Goal: Information Seeking & Learning: Check status

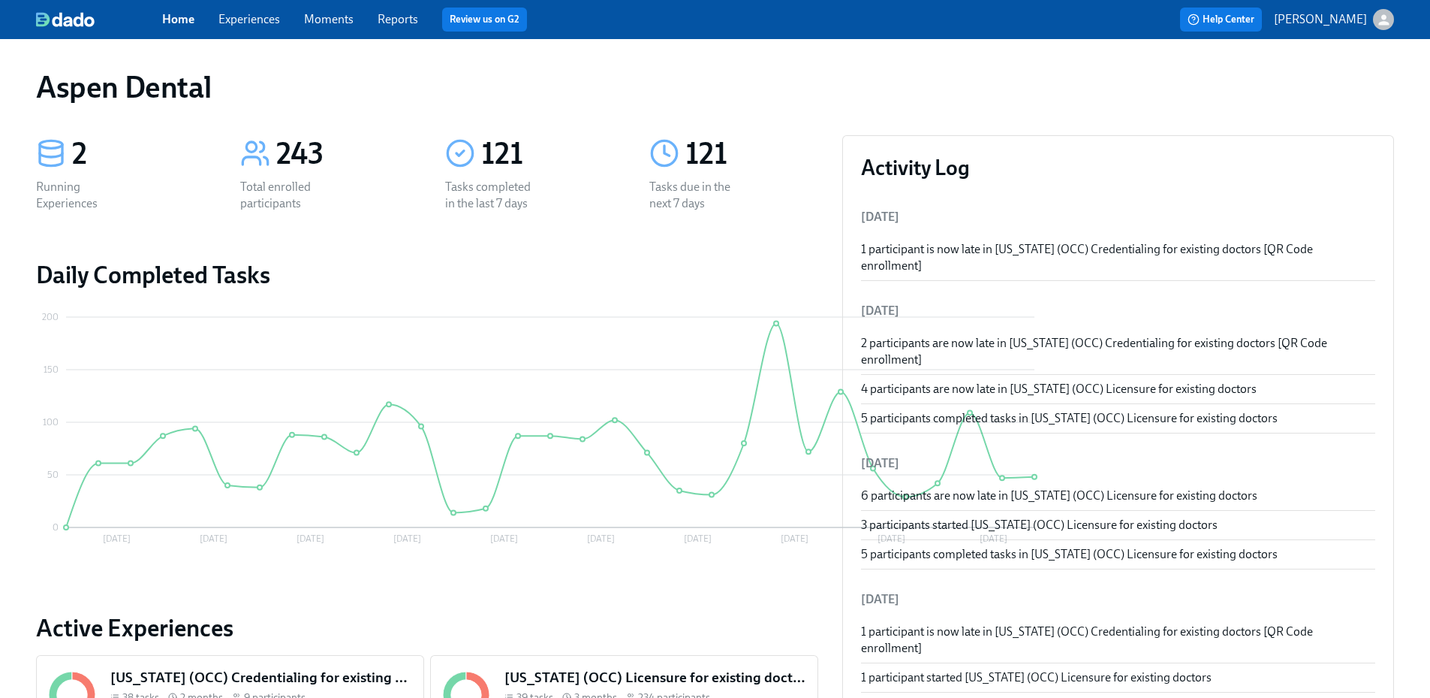
drag, startPoint x: 1351, startPoint y: 89, endPoint x: 1337, endPoint y: 89, distance: 14.3
click at [1351, 89] on div "Aspen Dental" at bounding box center [715, 87] width 1358 height 36
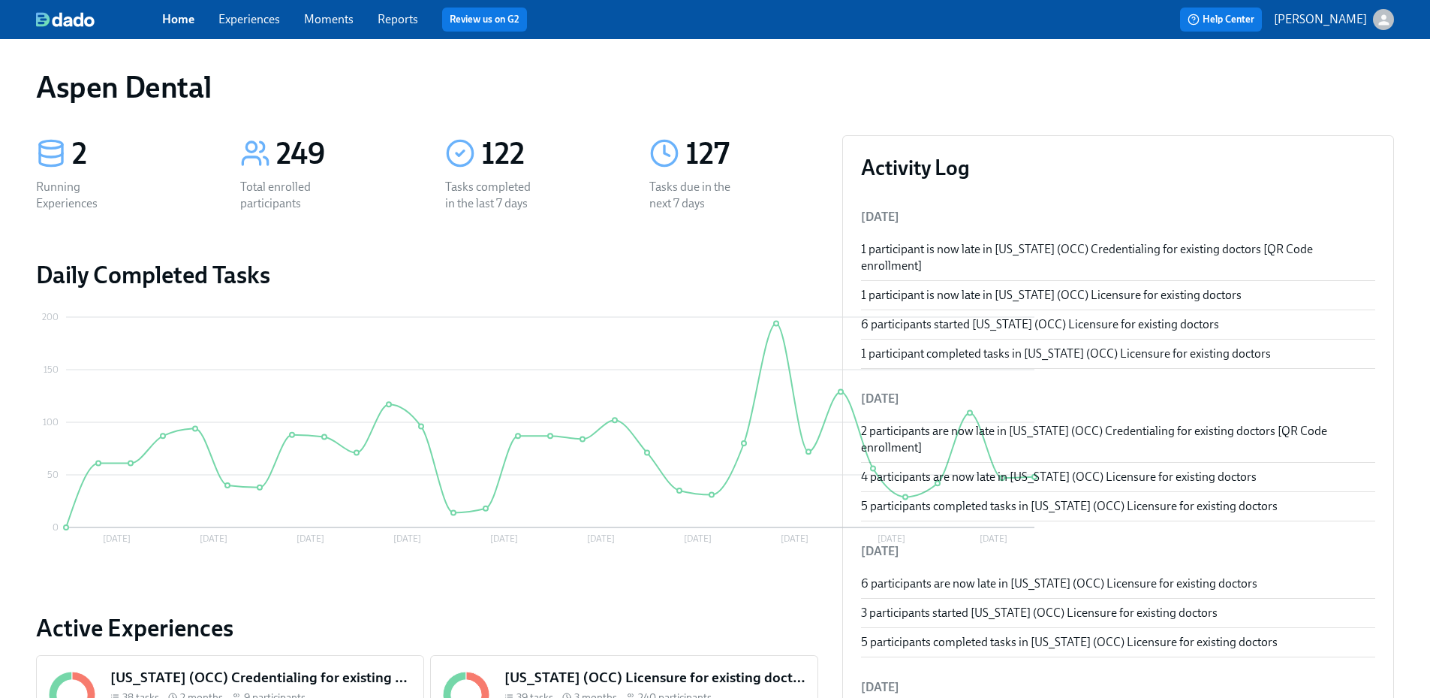
click at [390, 24] on link "Reports" at bounding box center [398, 19] width 41 height 14
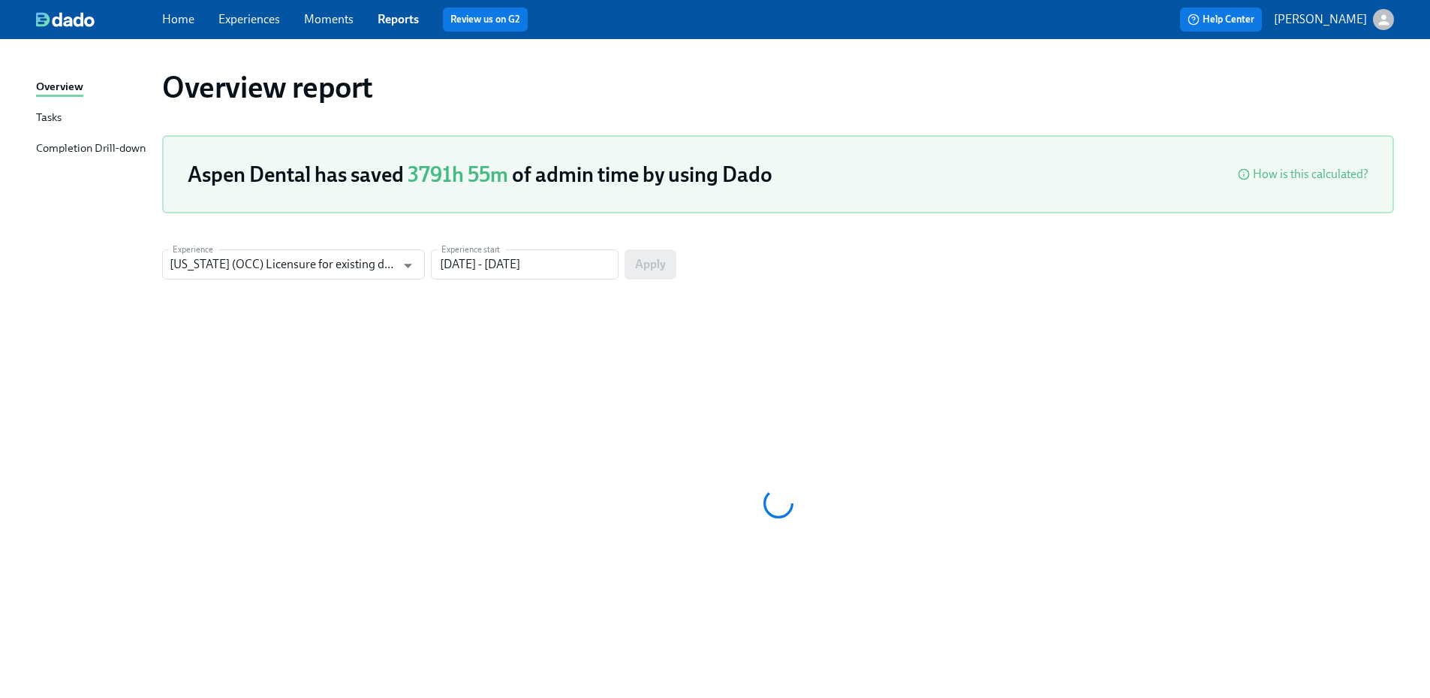
click at [128, 143] on div "Completion Drill-down" at bounding box center [91, 149] width 110 height 19
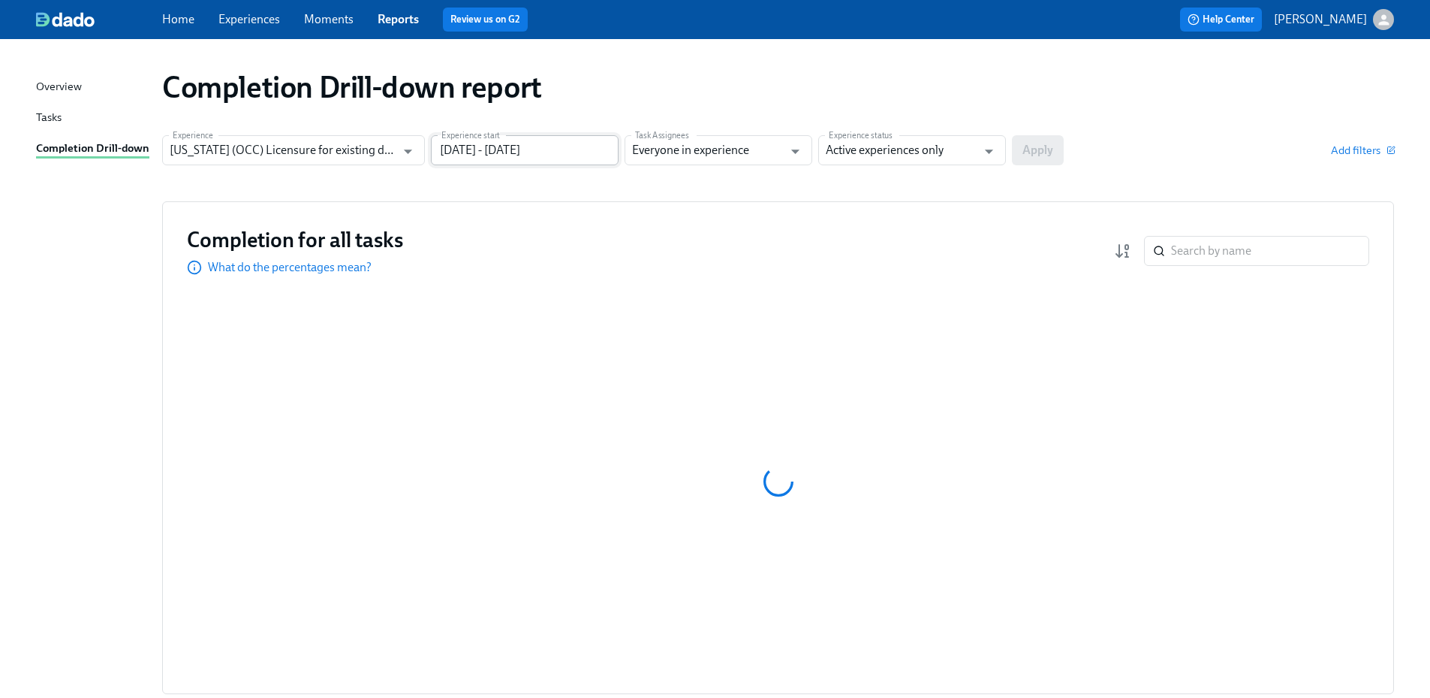
click at [523, 156] on input "[DATE] - [DATE]" at bounding box center [525, 150] width 188 height 30
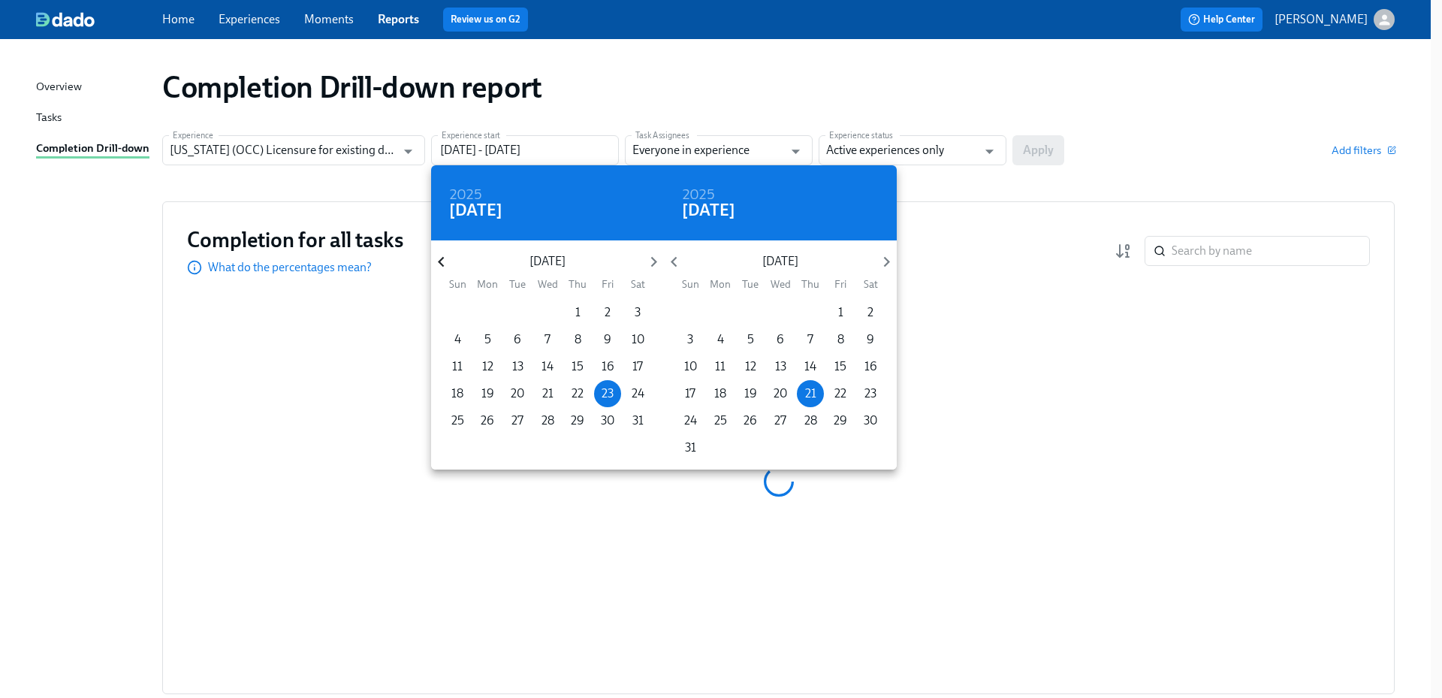
click at [444, 266] on icon "button" at bounding box center [441, 262] width 20 height 20
click at [444, 266] on icon "button" at bounding box center [441, 262] width 6 height 11
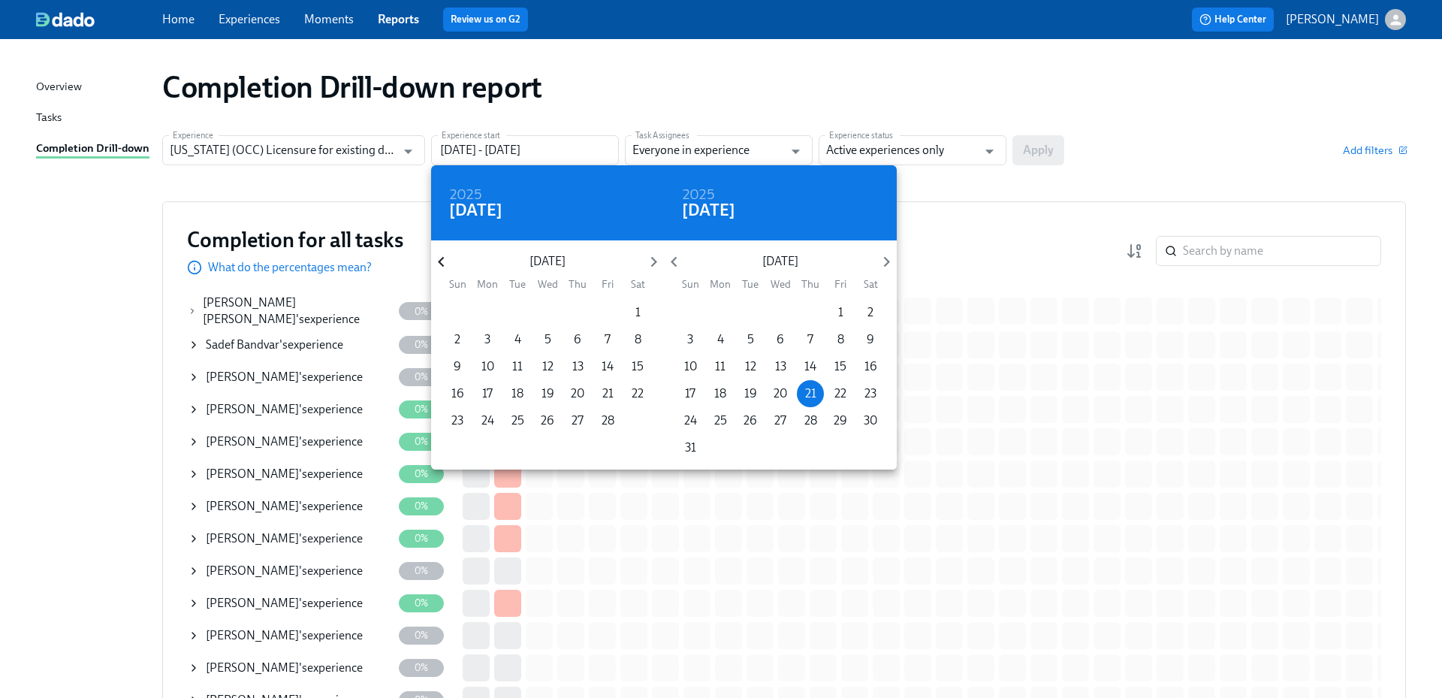
click at [444, 266] on icon "button" at bounding box center [441, 262] width 6 height 11
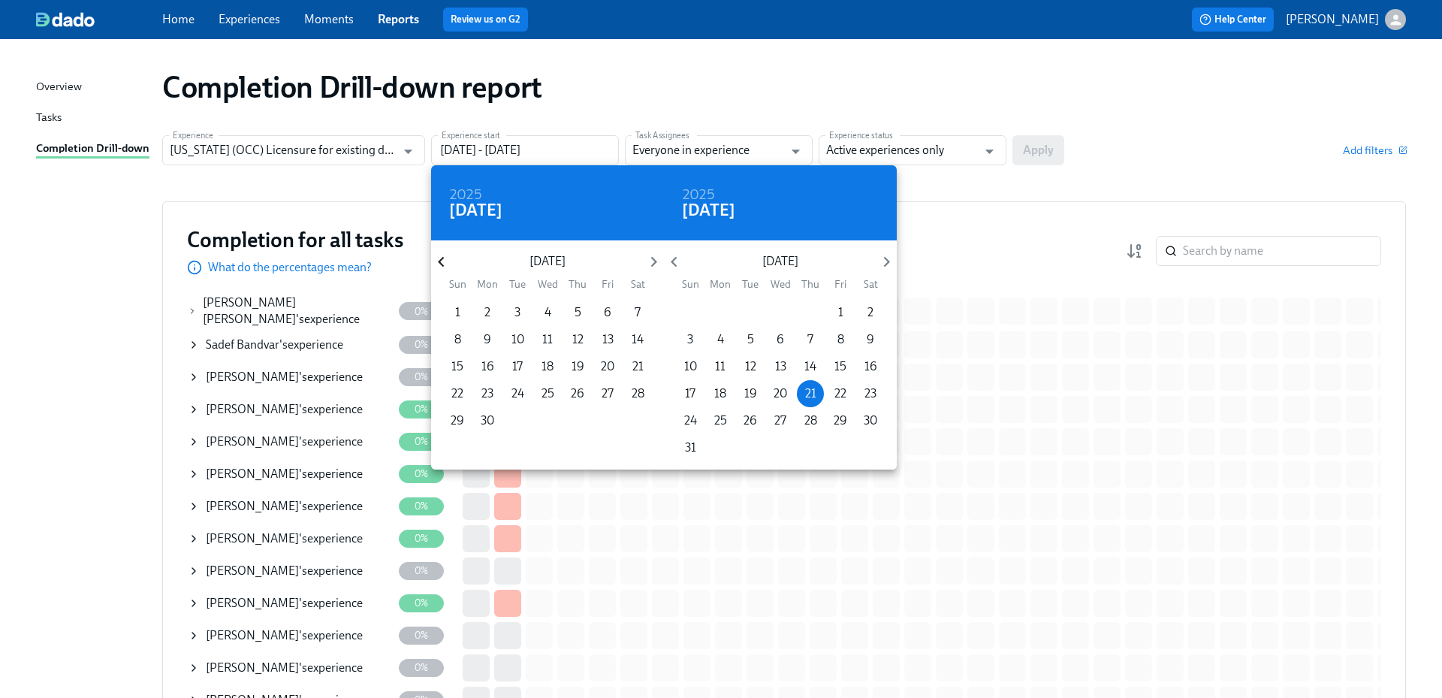
click at [444, 266] on icon "button" at bounding box center [441, 262] width 6 height 11
click at [573, 312] on span "1" at bounding box center [577, 312] width 27 height 17
type input "[DATE] - [DATE]"
click at [959, 127] on div at bounding box center [721, 349] width 1442 height 698
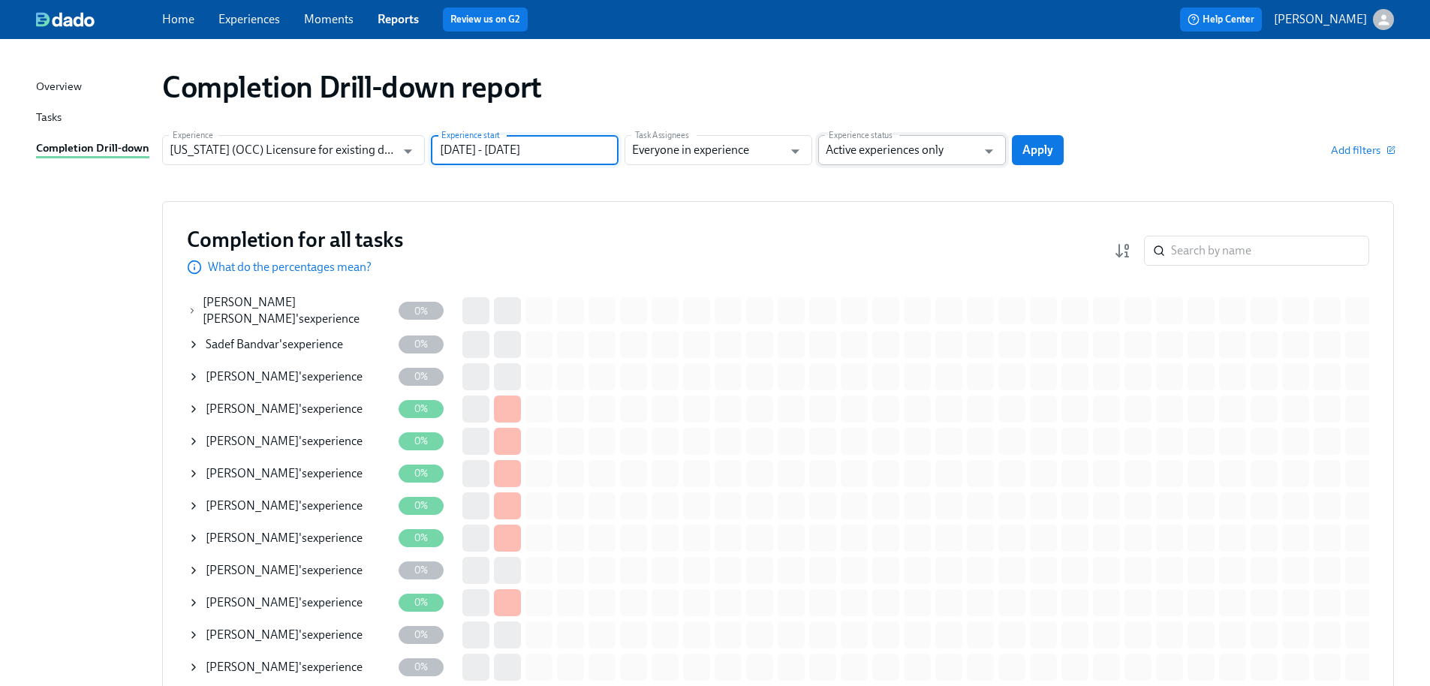
click at [949, 151] on input "Active experiences only" at bounding box center [901, 150] width 151 height 30
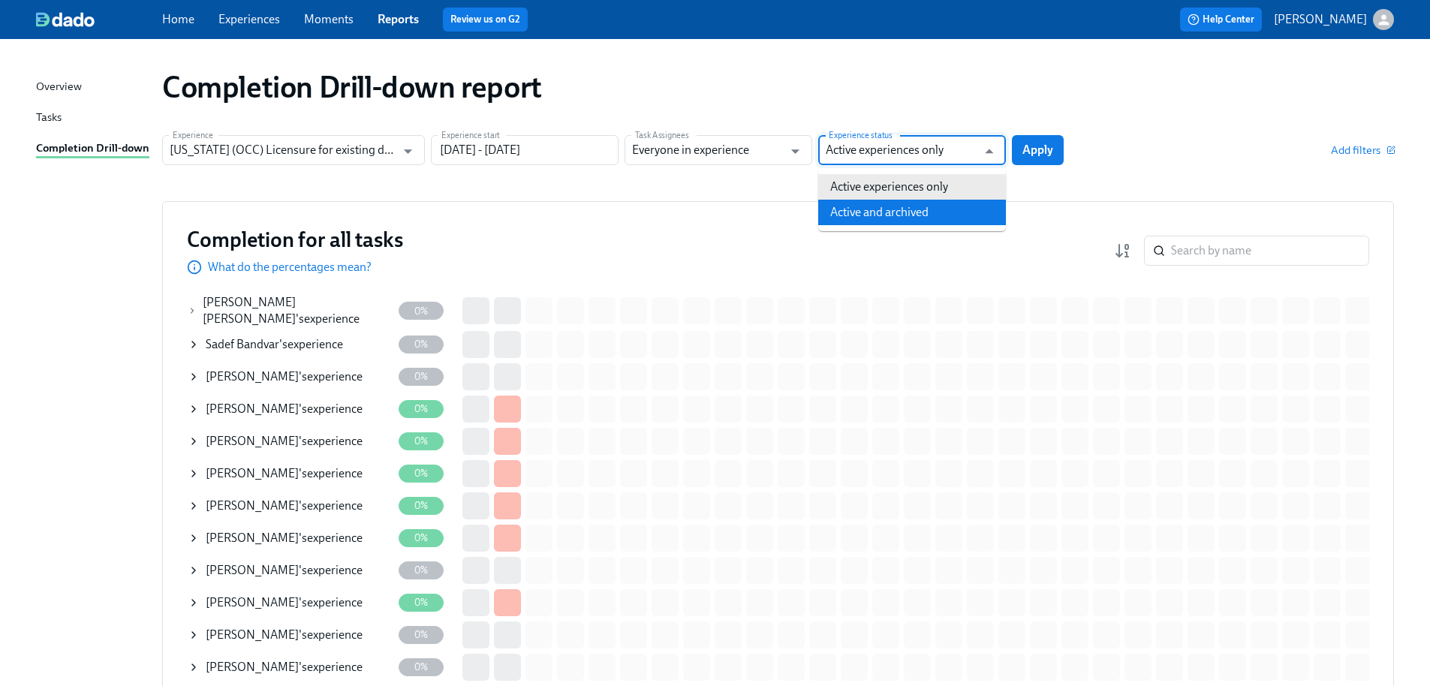
click at [912, 210] on li "Active and archived" at bounding box center [912, 213] width 188 height 26
type input "Active and archived"
click at [1035, 150] on span "Apply" at bounding box center [1038, 150] width 31 height 15
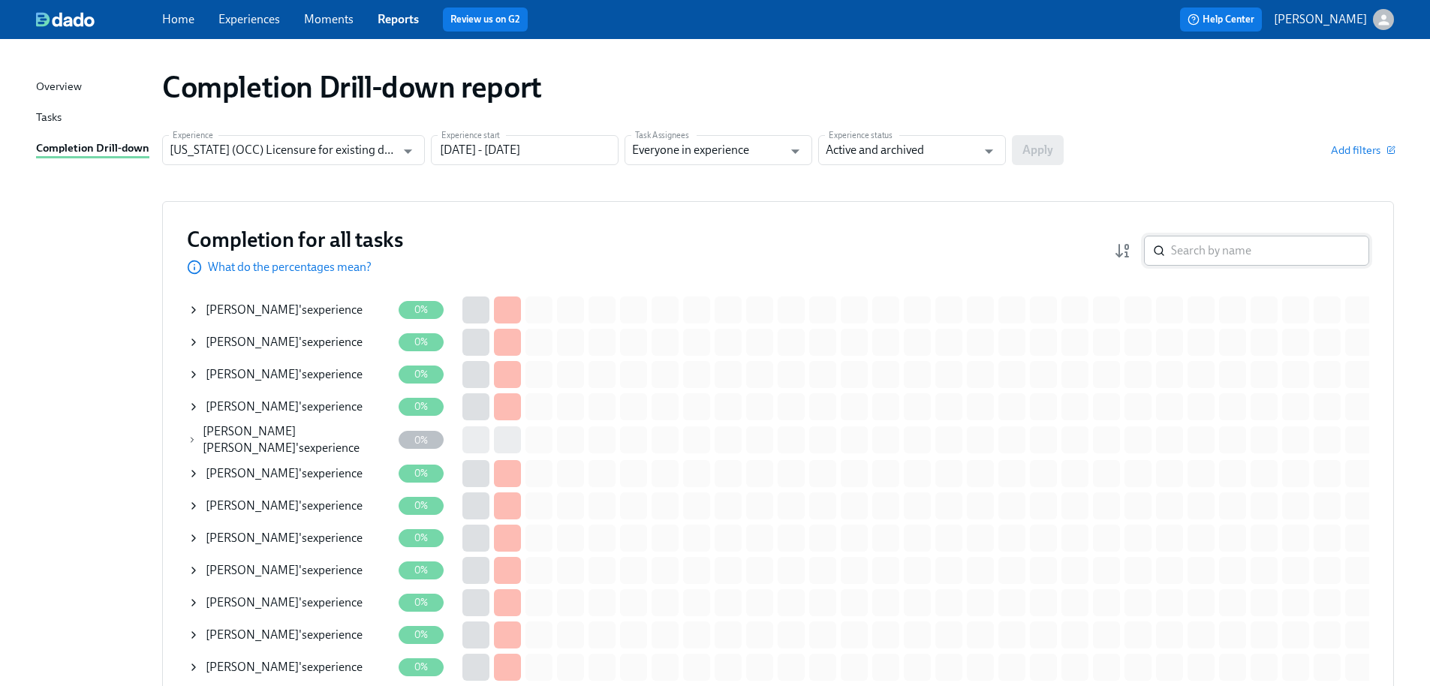
click at [1228, 252] on input "search" at bounding box center [1270, 251] width 198 height 30
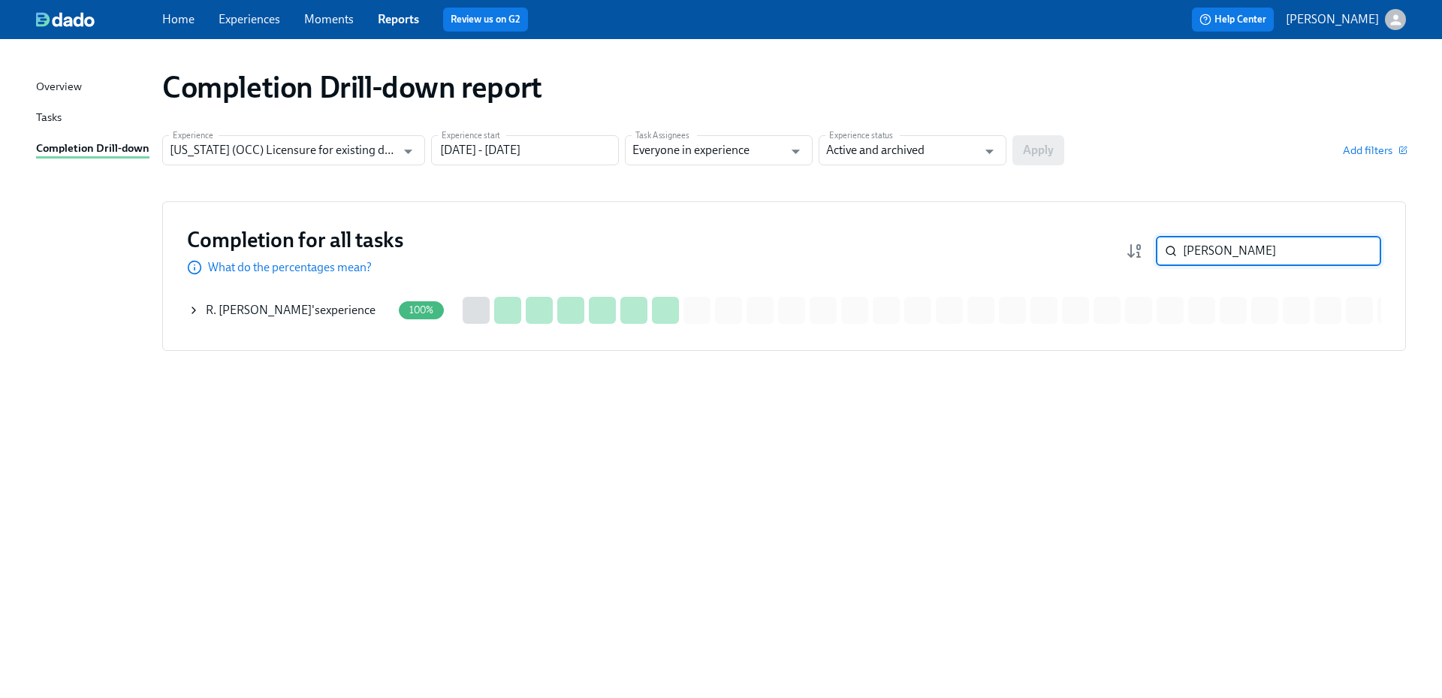
type input "[PERSON_NAME]"
click at [341, 315] on div "R. [PERSON_NAME] 's experience" at bounding box center [291, 310] width 170 height 17
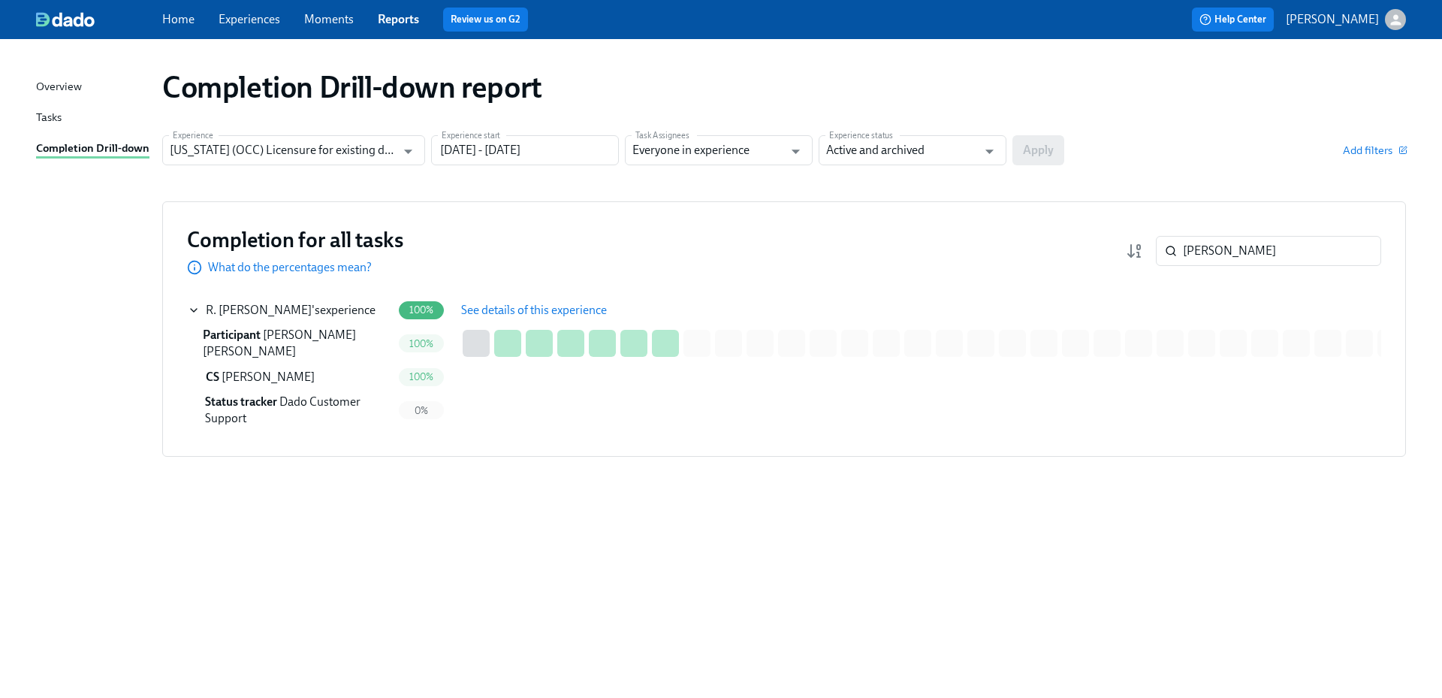
click at [588, 309] on span "See details of this experience" at bounding box center [534, 310] width 146 height 15
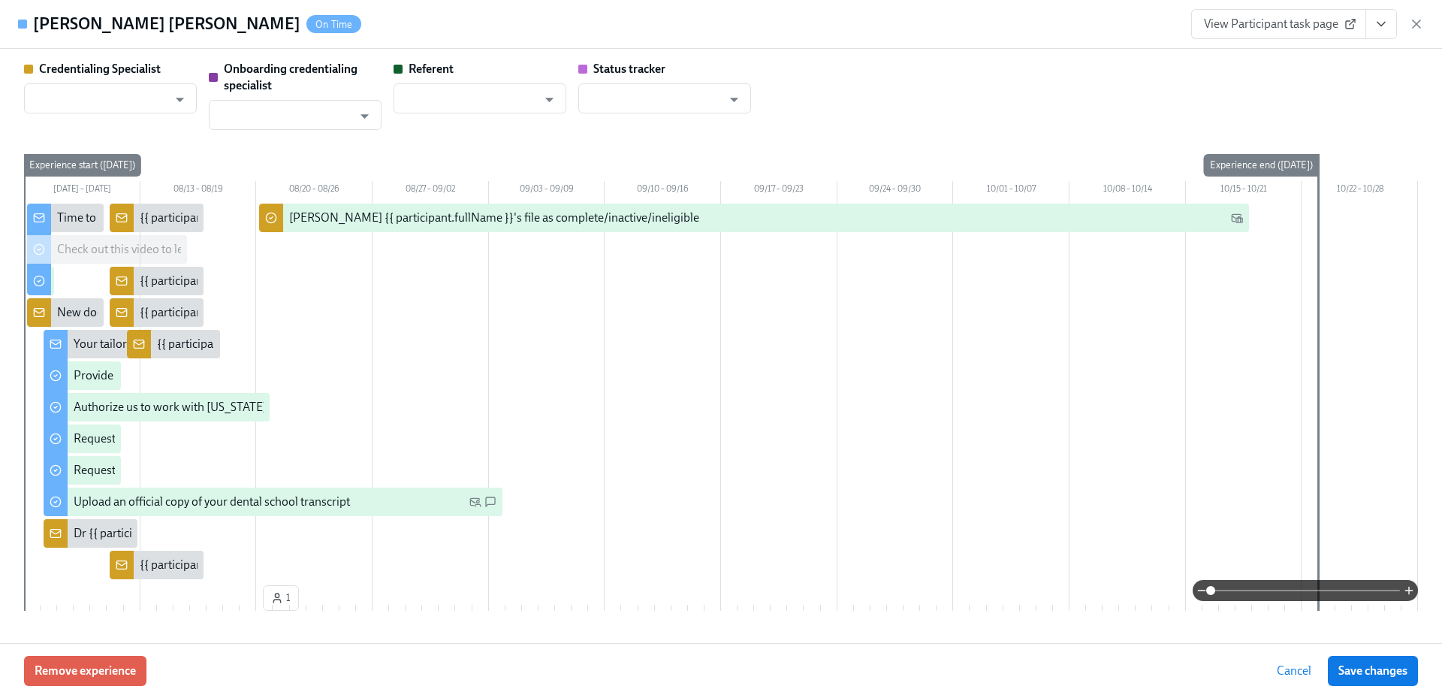
type input "[PERSON_NAME]"
type input "Dado Customer Support"
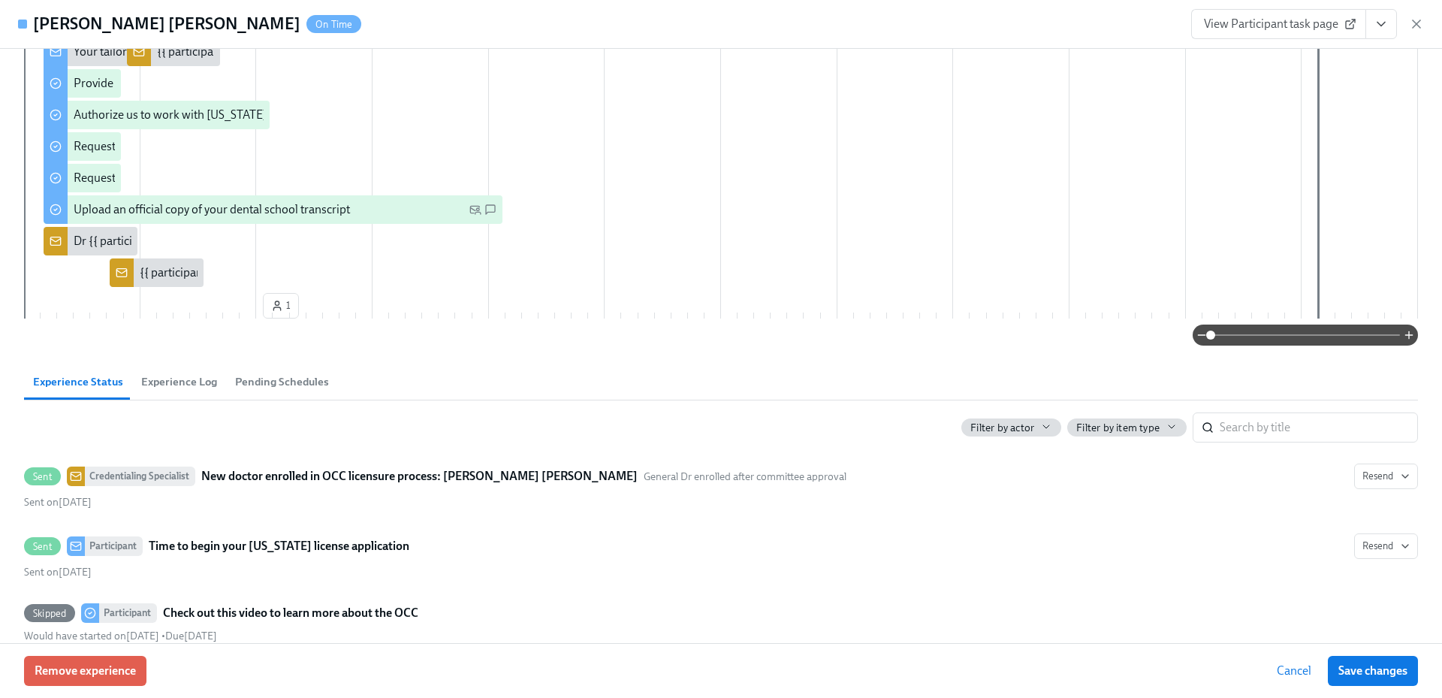
scroll to position [300, 0]
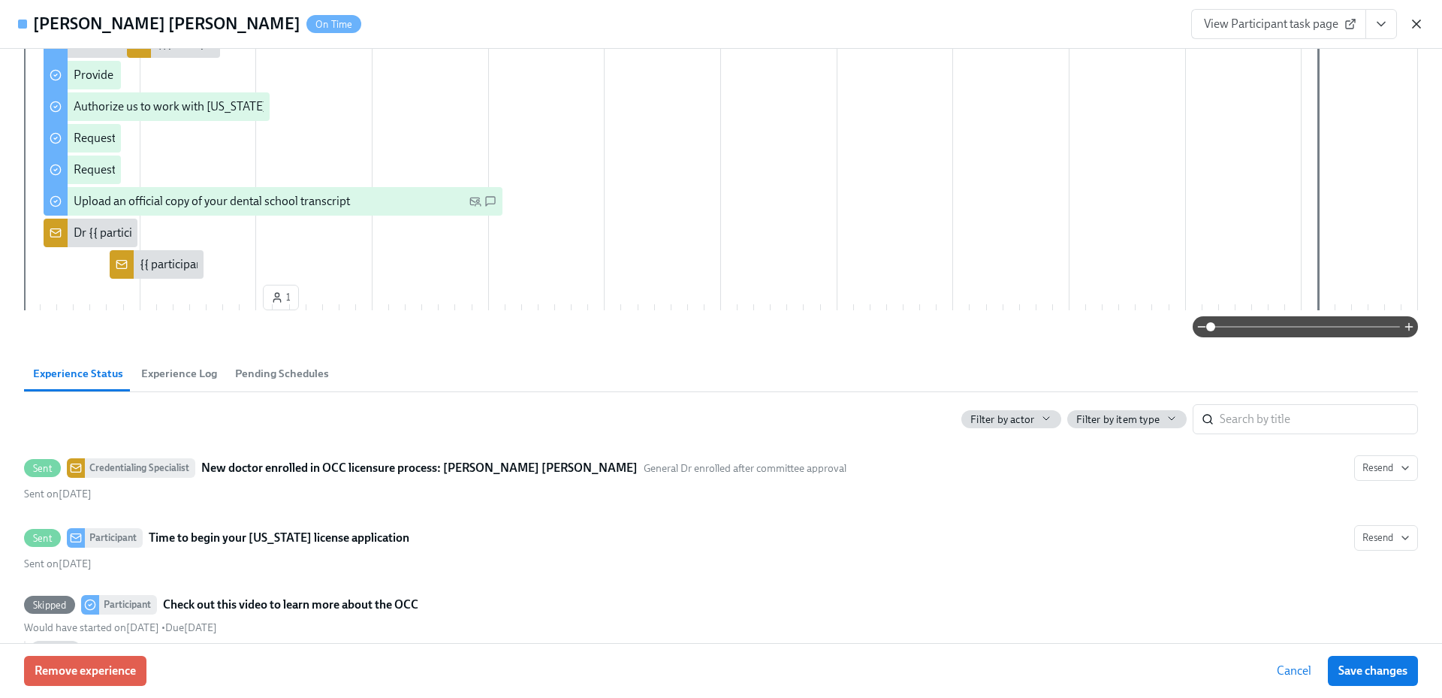
click at [1412, 25] on icon "button" at bounding box center [1416, 24] width 15 height 15
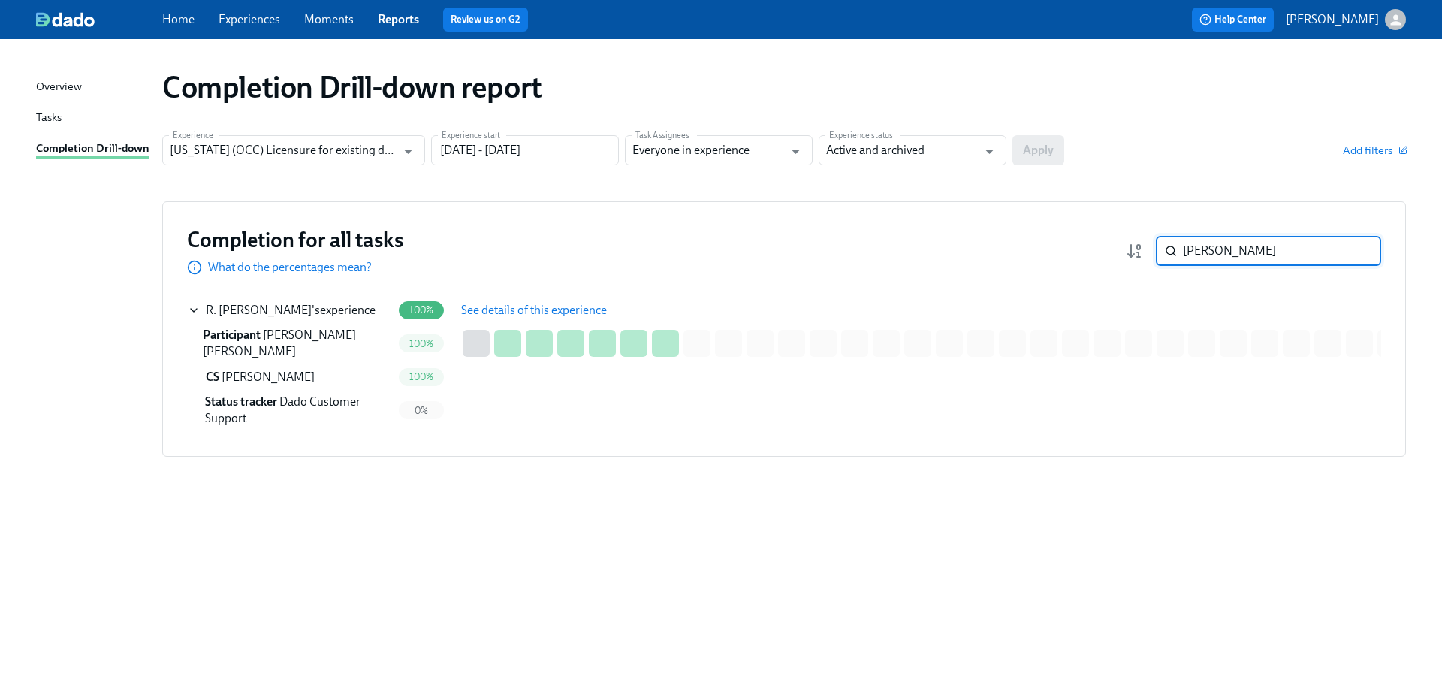
drag, startPoint x: 1263, startPoint y: 248, endPoint x: 1151, endPoint y: 249, distance: 111.9
click at [1151, 249] on div "[PERSON_NAME] ​" at bounding box center [1253, 251] width 255 height 30
paste input "Kabbani"
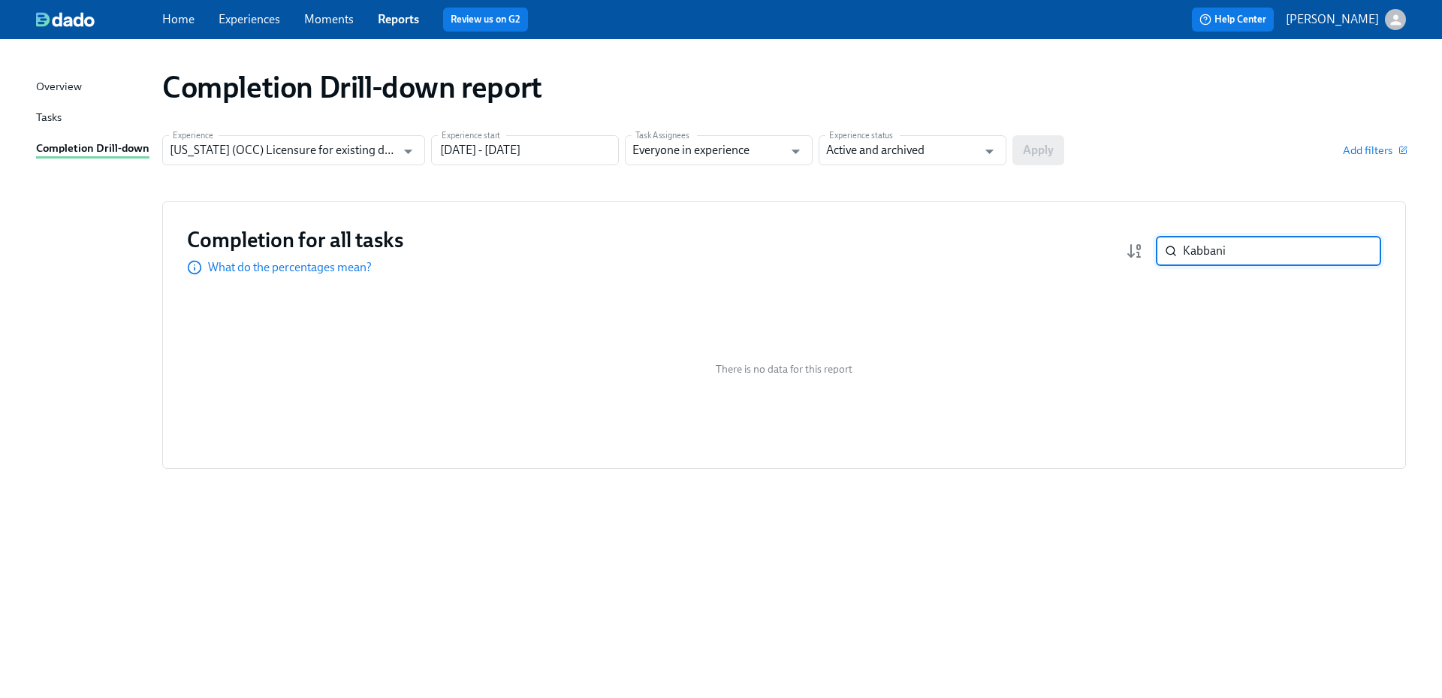
drag, startPoint x: 1210, startPoint y: 246, endPoint x: 1162, endPoint y: 248, distance: 47.3
click at [1162, 248] on div "Kabbani ​" at bounding box center [1268, 251] width 225 height 30
paste input "[PERSON_NAME]"
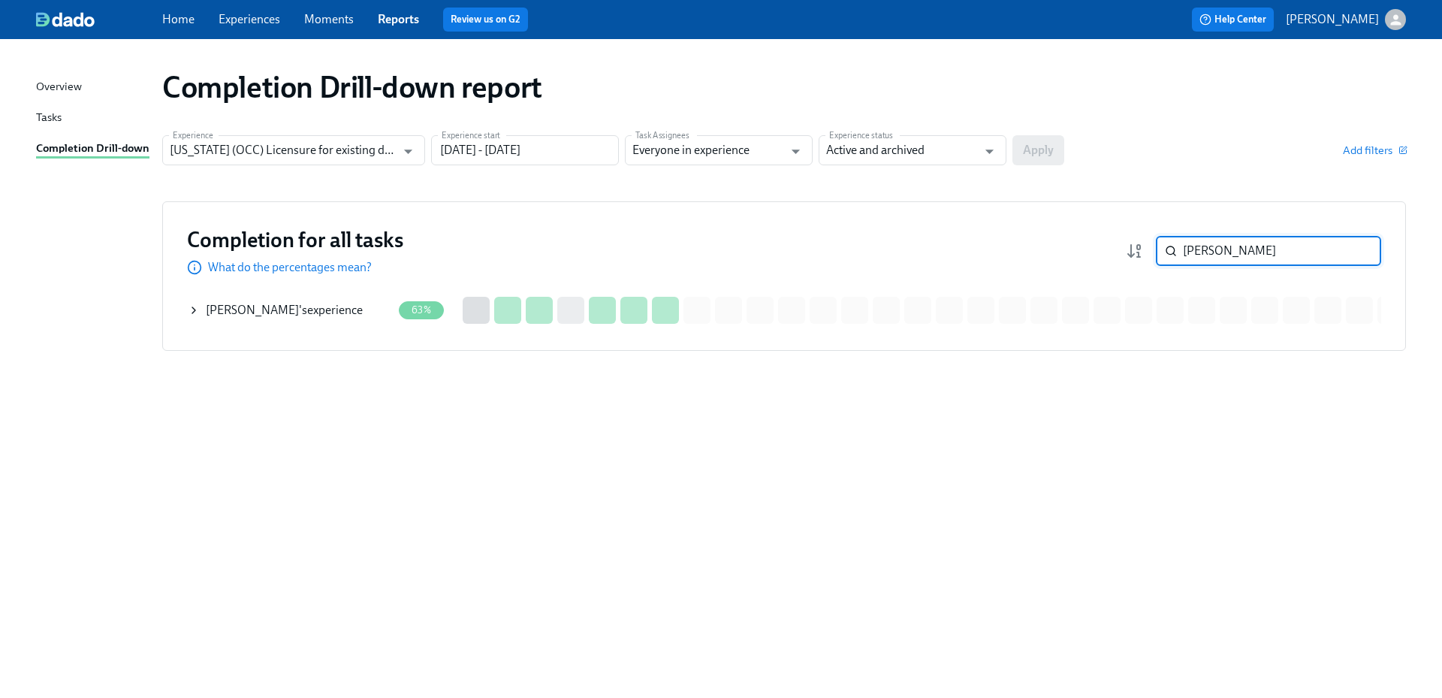
click at [337, 315] on div "[PERSON_NAME] 's experience" at bounding box center [284, 310] width 157 height 17
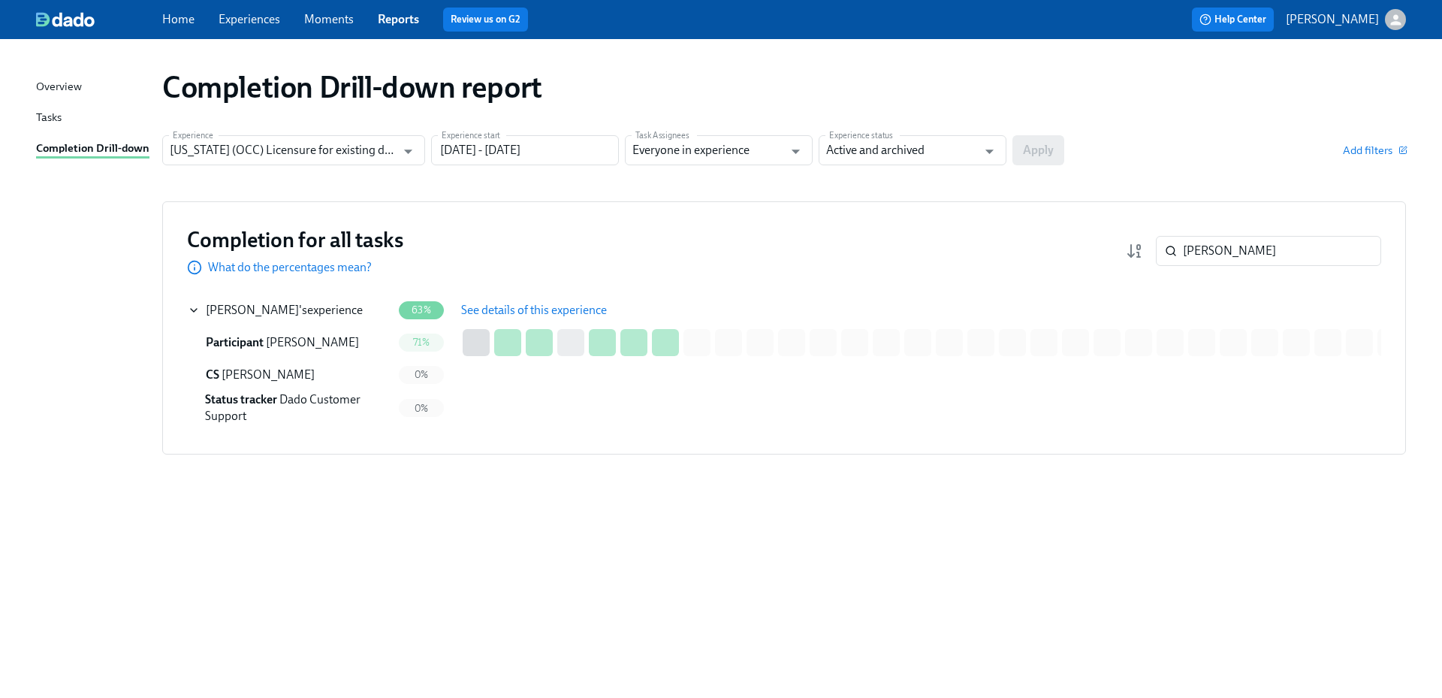
click at [522, 307] on span "See details of this experience" at bounding box center [534, 310] width 146 height 15
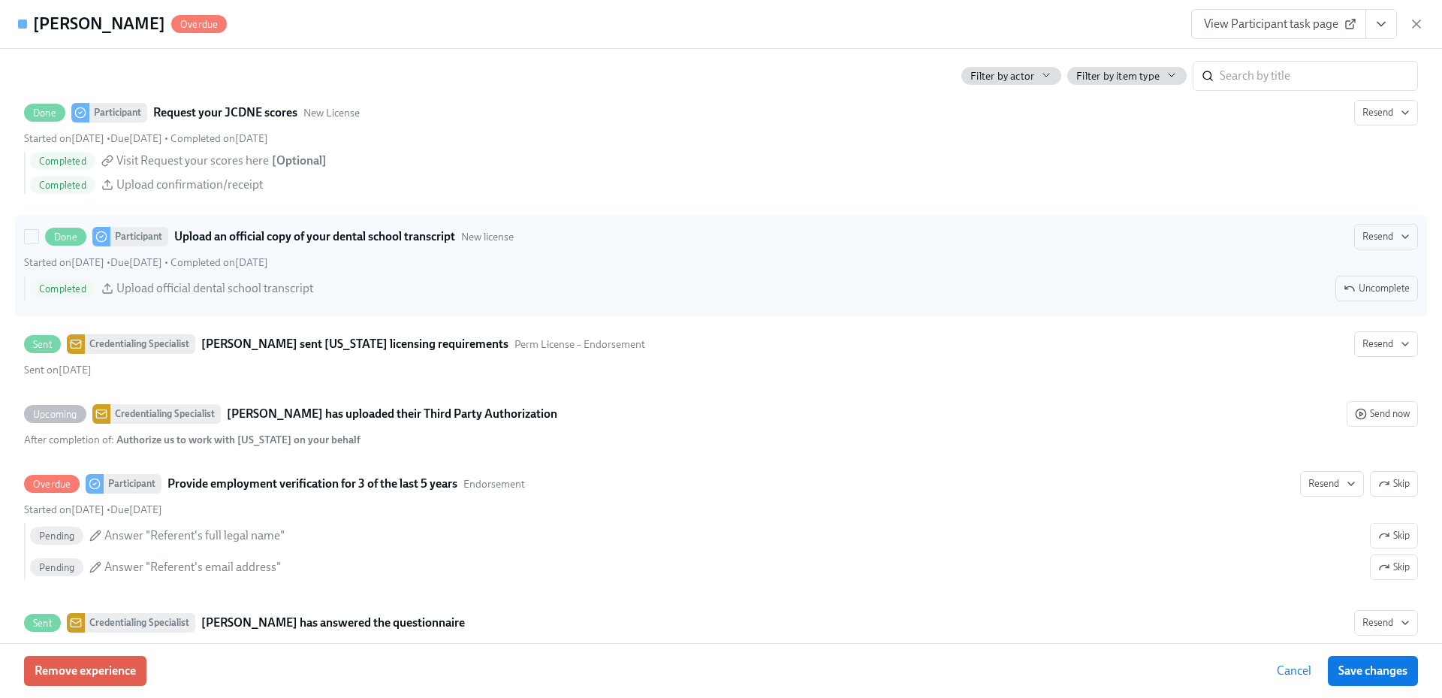
scroll to position [2628, 0]
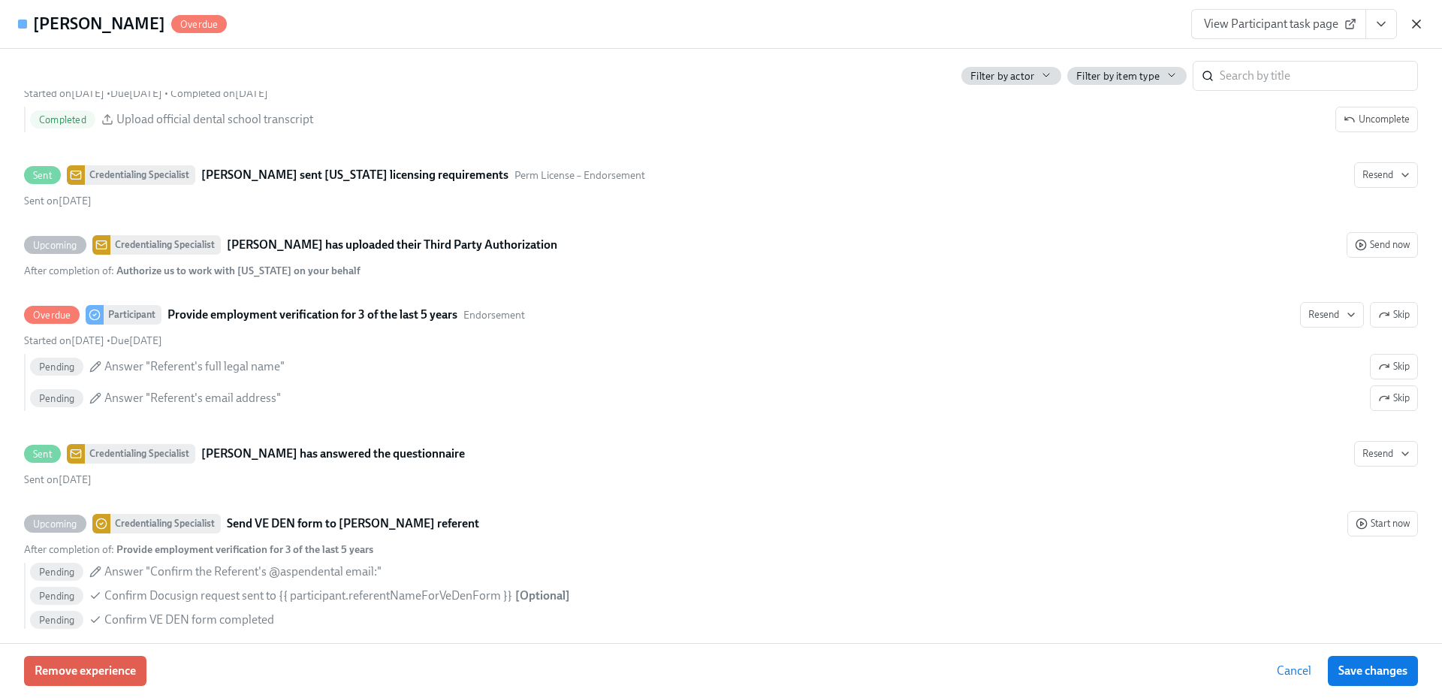
click at [1421, 17] on icon "button" at bounding box center [1416, 24] width 15 height 15
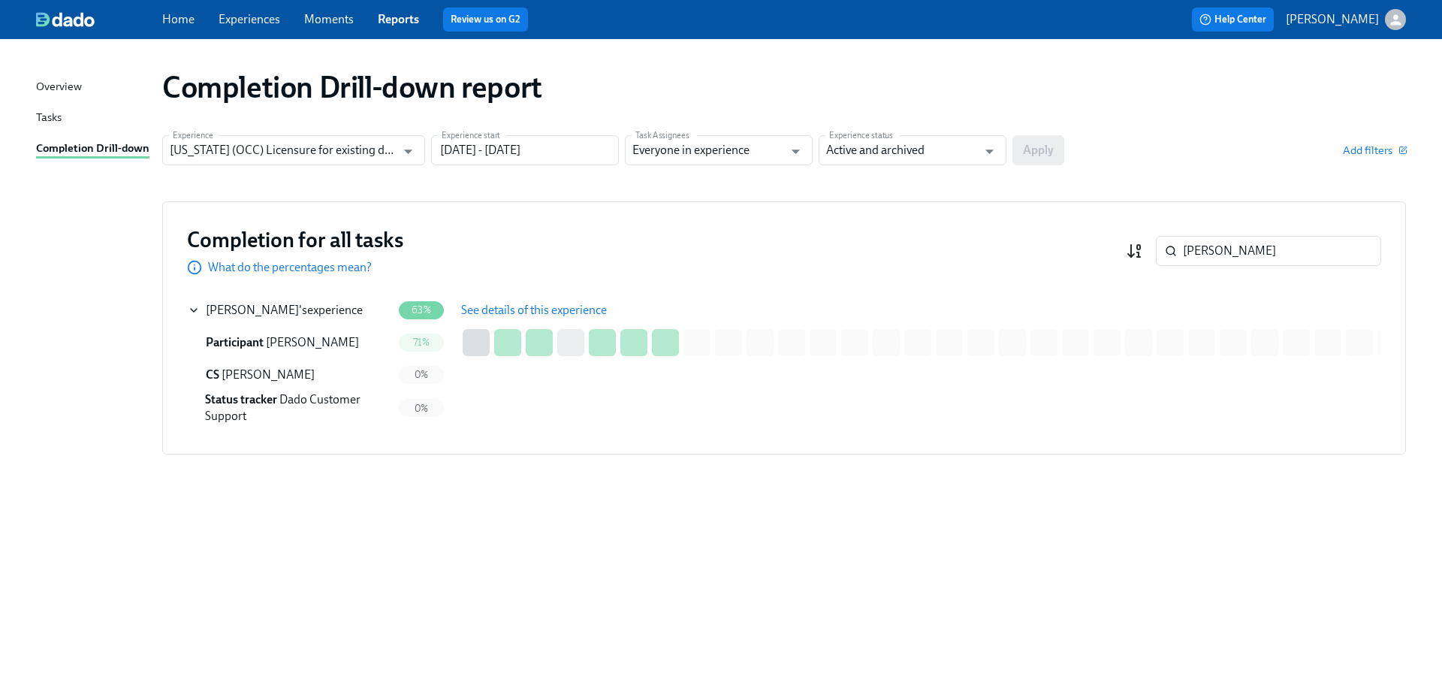
drag, startPoint x: 1258, startPoint y: 253, endPoint x: 1141, endPoint y: 243, distance: 118.4
click at [1141, 243] on div "[PERSON_NAME] ​" at bounding box center [1253, 251] width 255 height 30
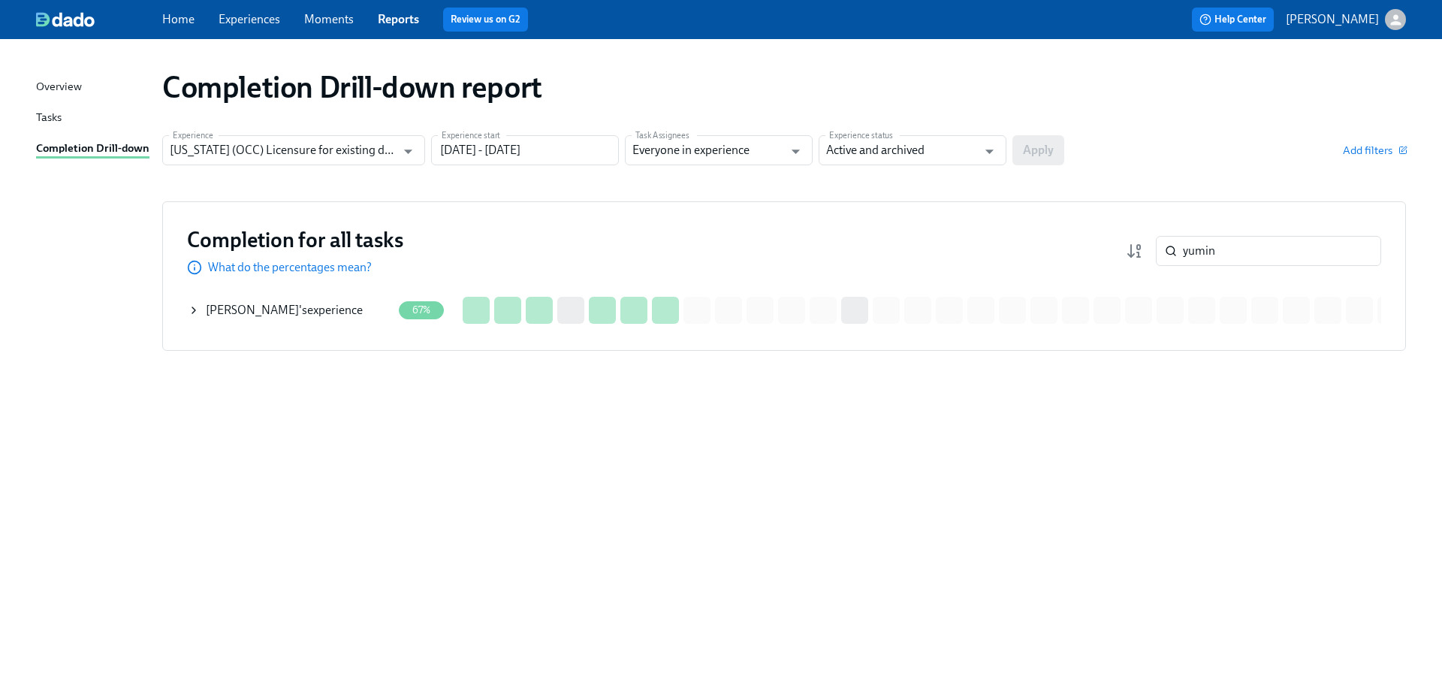
click at [240, 303] on span "[PERSON_NAME]" at bounding box center [252, 310] width 93 height 14
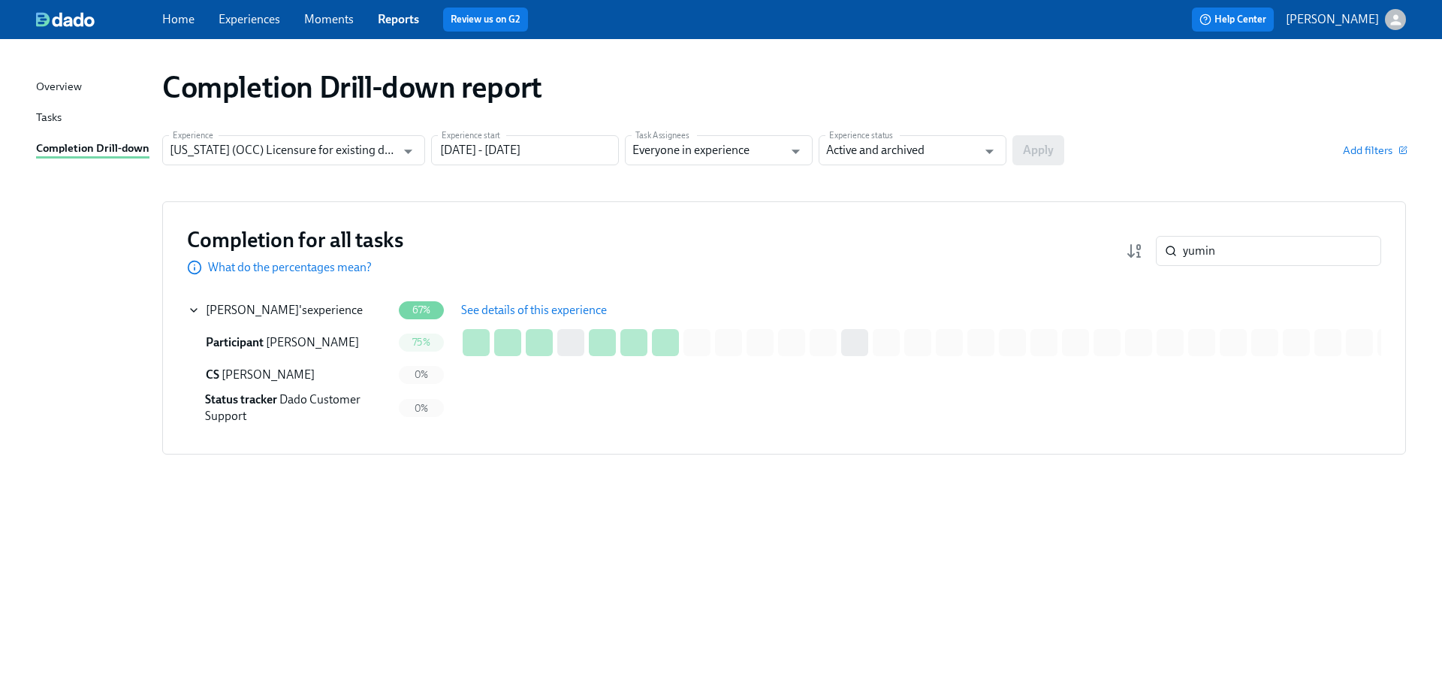
click at [502, 294] on td "See details of this experience" at bounding box center [550, 310] width 200 height 32
click at [514, 306] on span "See details of this experience" at bounding box center [534, 310] width 146 height 15
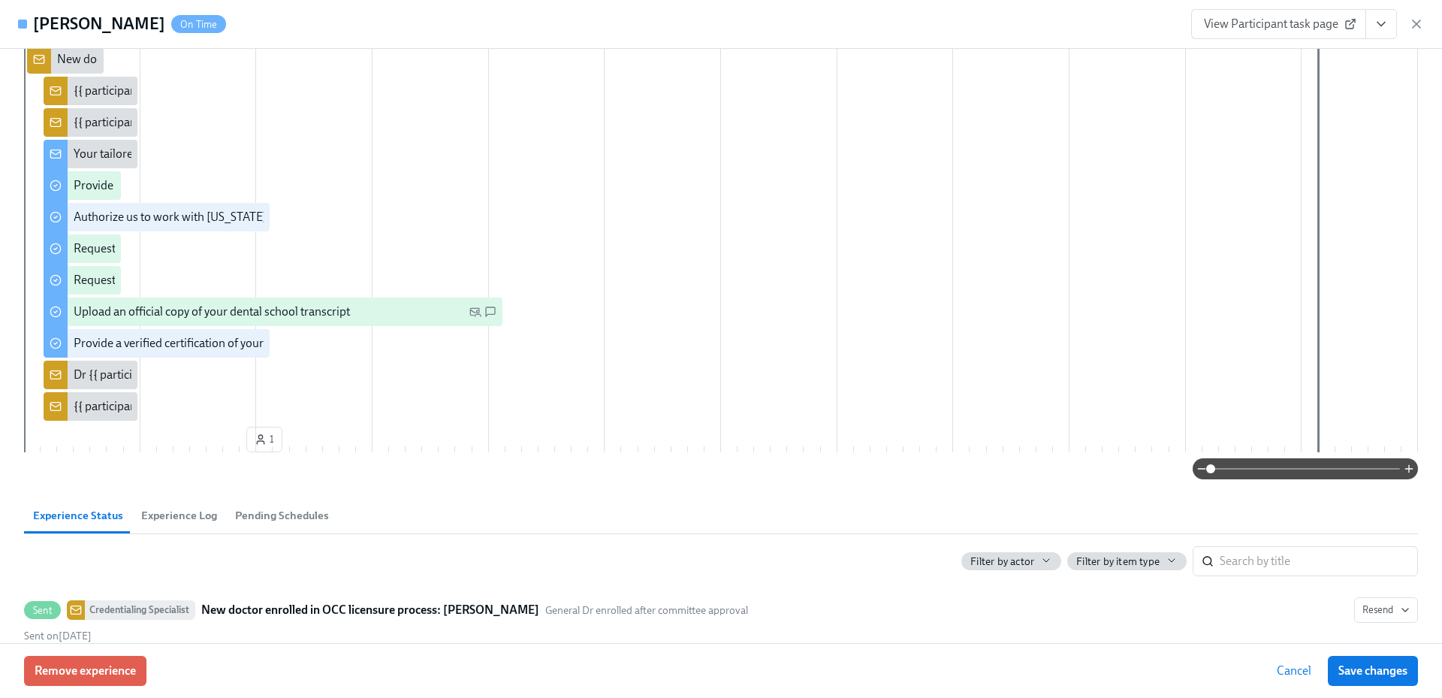
scroll to position [300, 0]
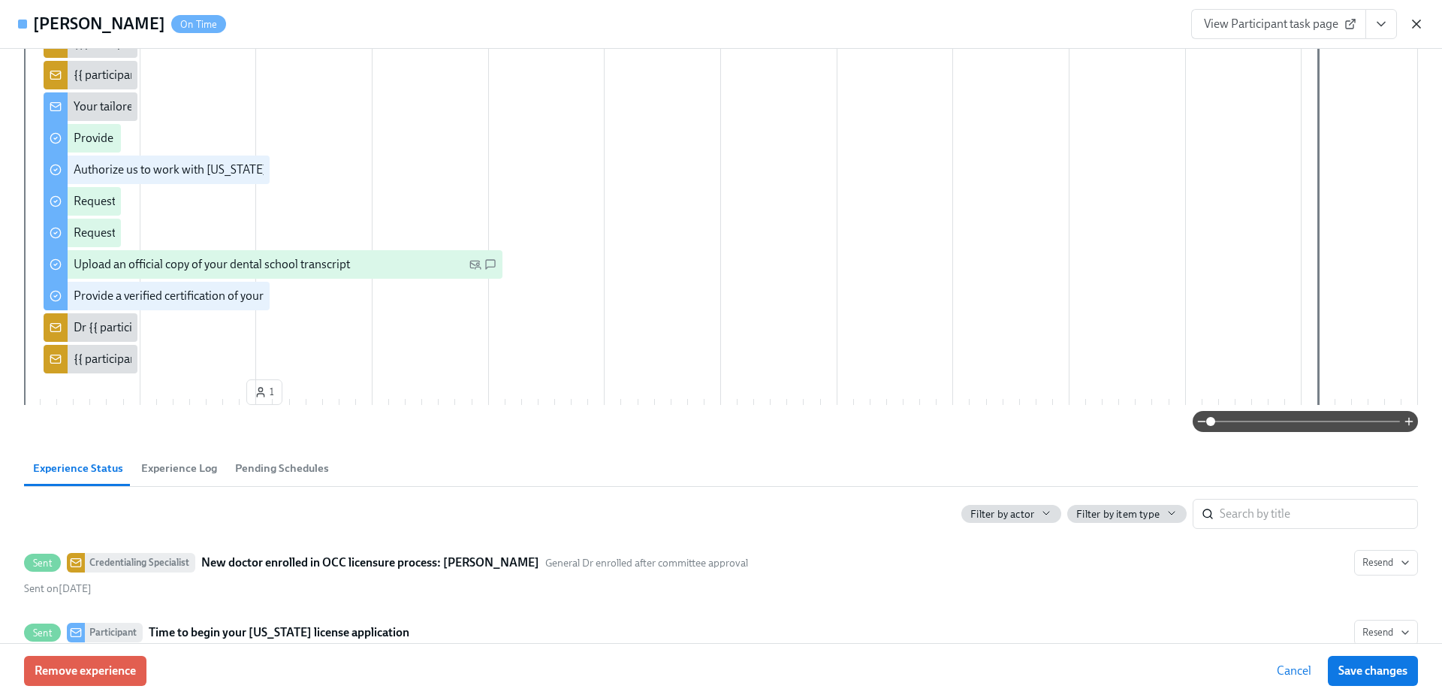
click at [1415, 18] on icon "button" at bounding box center [1416, 24] width 15 height 15
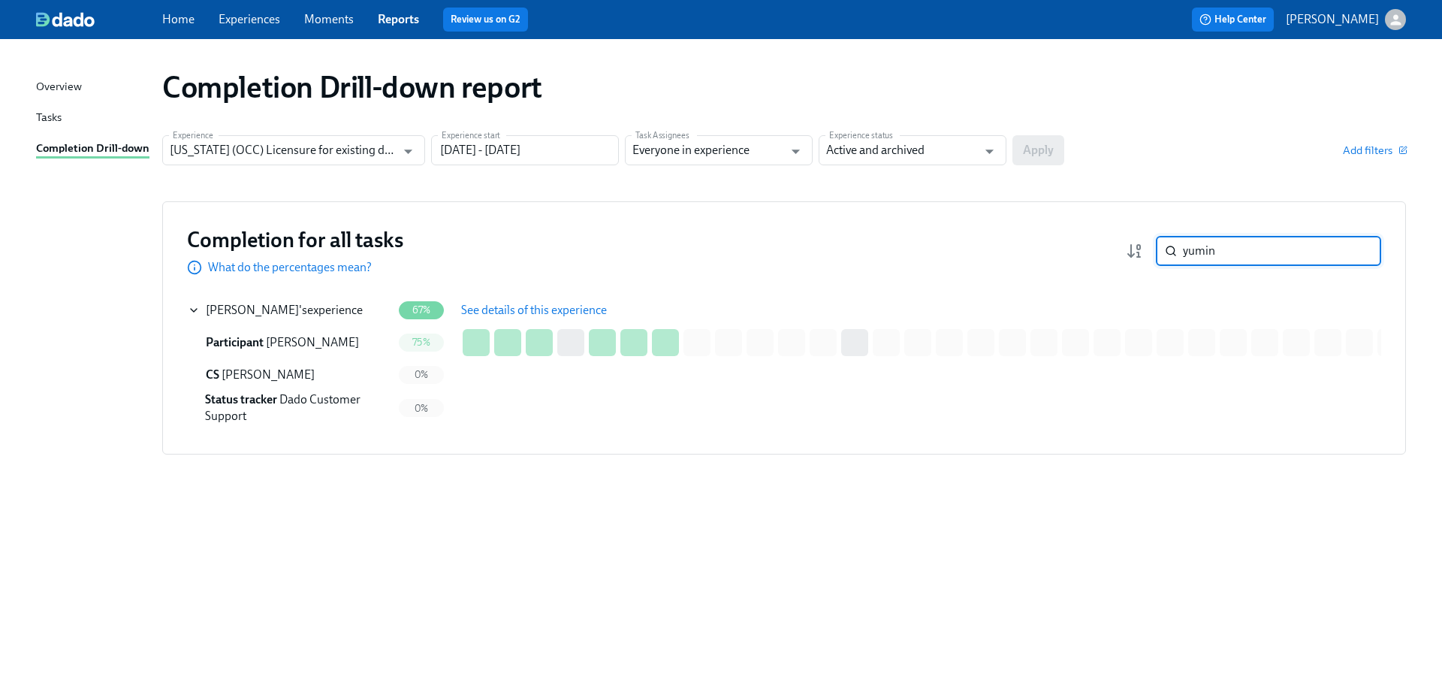
drag, startPoint x: 1229, startPoint y: 246, endPoint x: 1160, endPoint y: 255, distance: 69.7
click at [1160, 255] on div "yumin ​" at bounding box center [1268, 251] width 225 height 30
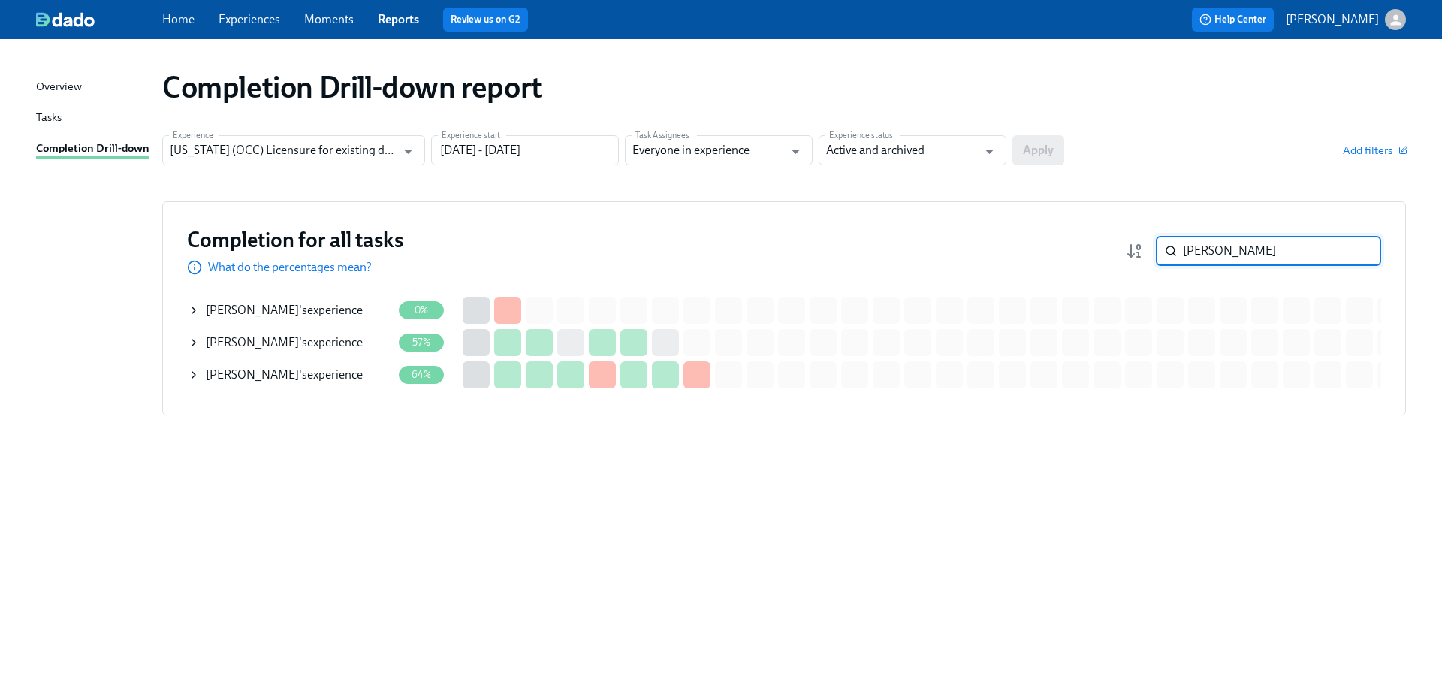
click at [287, 339] on div "[PERSON_NAME] 's experience" at bounding box center [284, 342] width 157 height 17
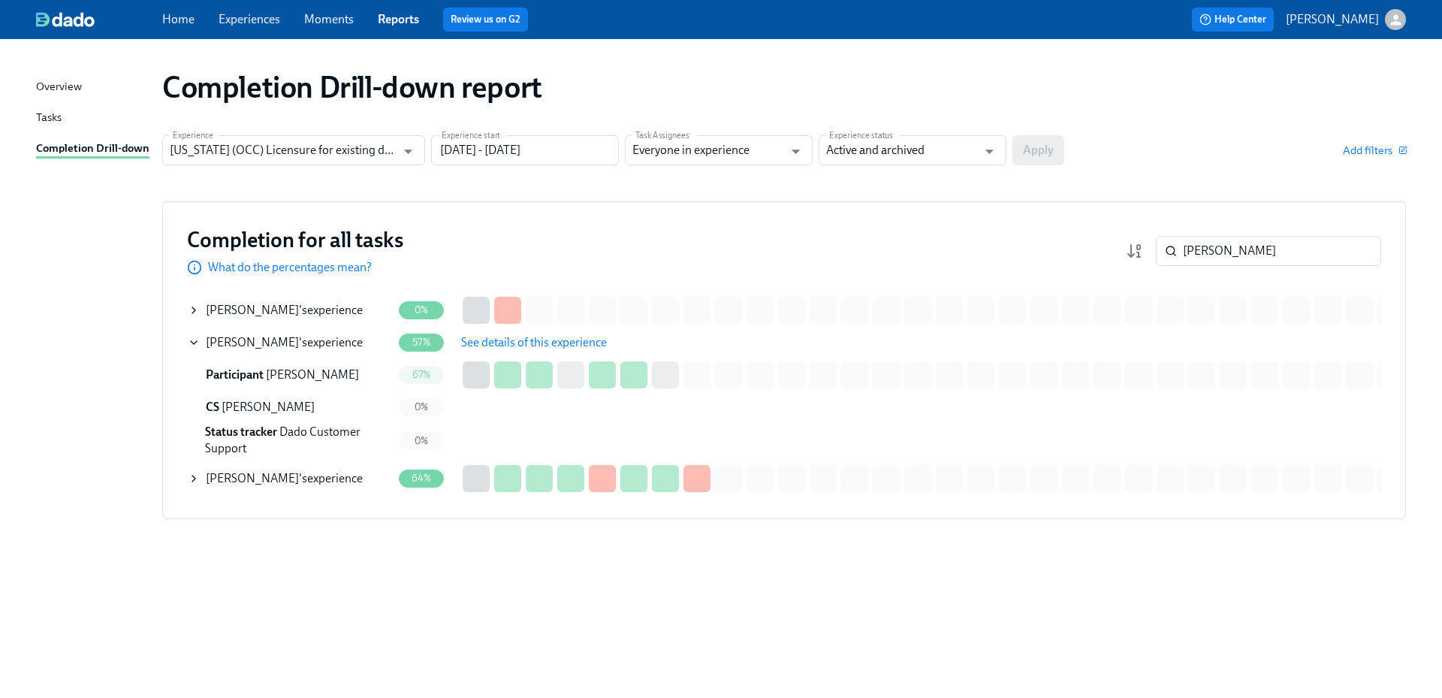
click at [514, 345] on span "See details of this experience" at bounding box center [534, 342] width 146 height 15
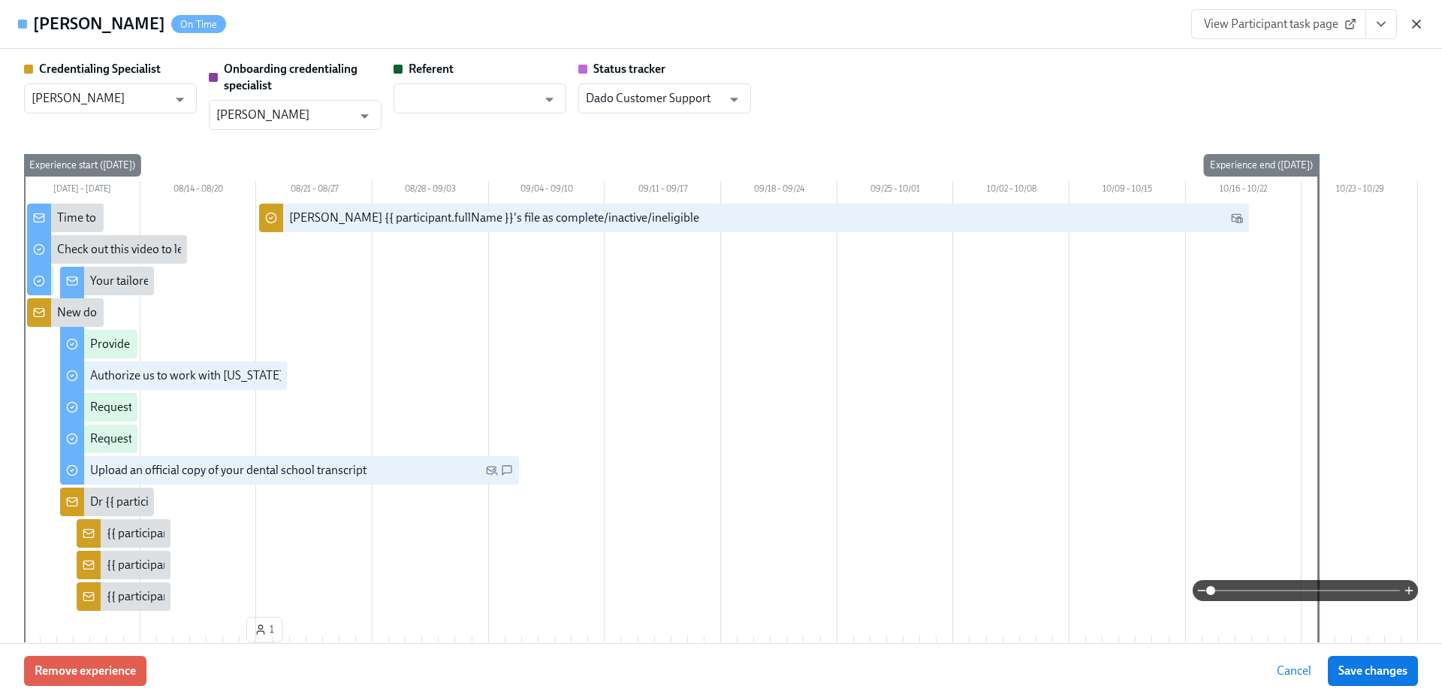
click at [1416, 25] on icon "button" at bounding box center [1416, 24] width 8 height 8
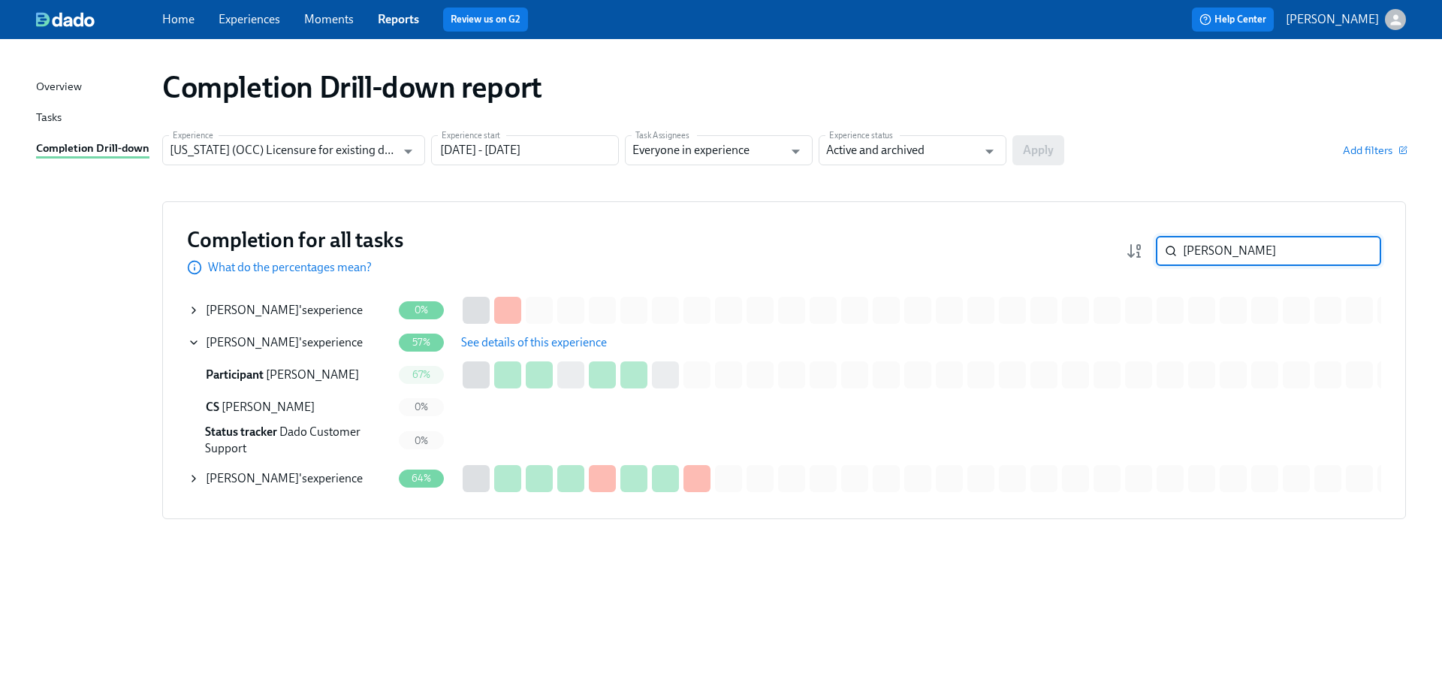
drag, startPoint x: 1231, startPoint y: 253, endPoint x: 1177, endPoint y: 254, distance: 54.1
click at [1177, 254] on div "[PERSON_NAME]" at bounding box center [1268, 251] width 225 height 30
click at [1169, 252] on icon at bounding box center [1171, 251] width 12 height 12
click at [1210, 254] on input "[PERSON_NAME]" at bounding box center [1282, 251] width 198 height 30
click at [1210, 253] on input "[PERSON_NAME]" at bounding box center [1282, 251] width 198 height 30
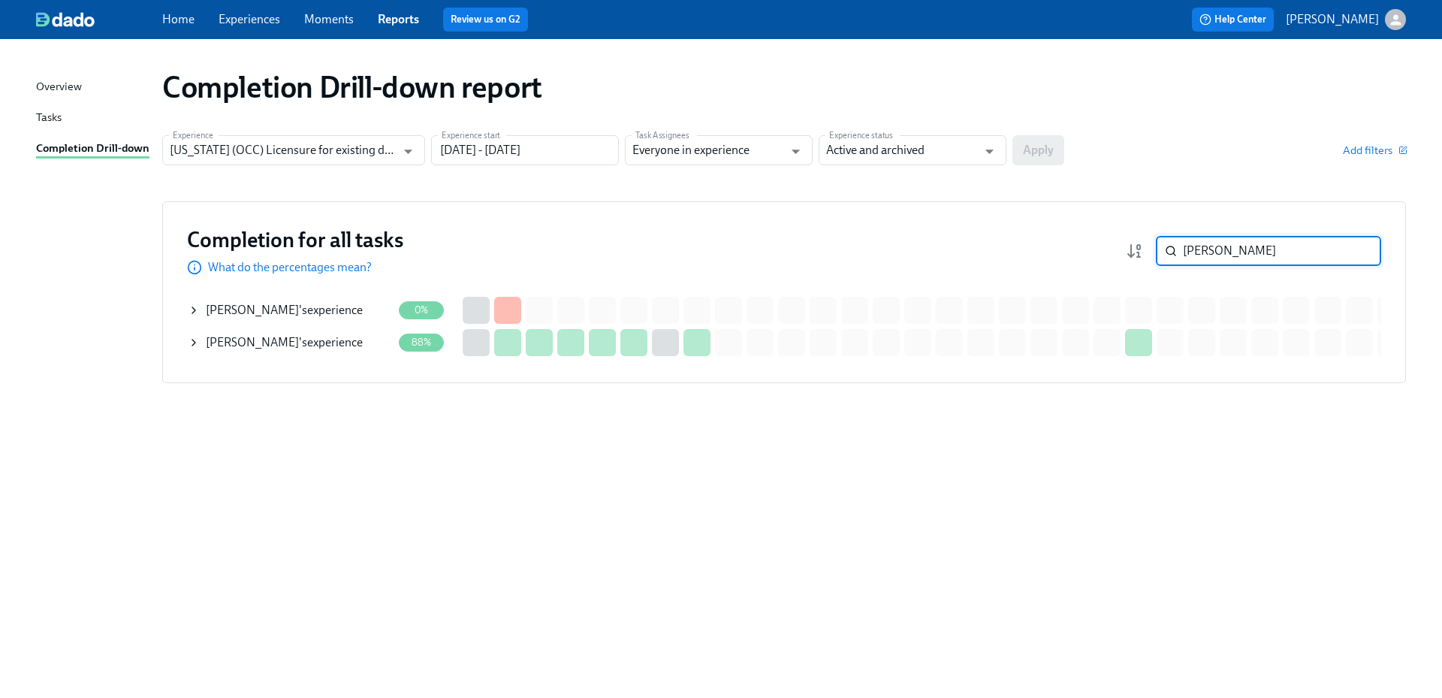
click at [315, 304] on div "[PERSON_NAME] 's experience" at bounding box center [284, 310] width 157 height 17
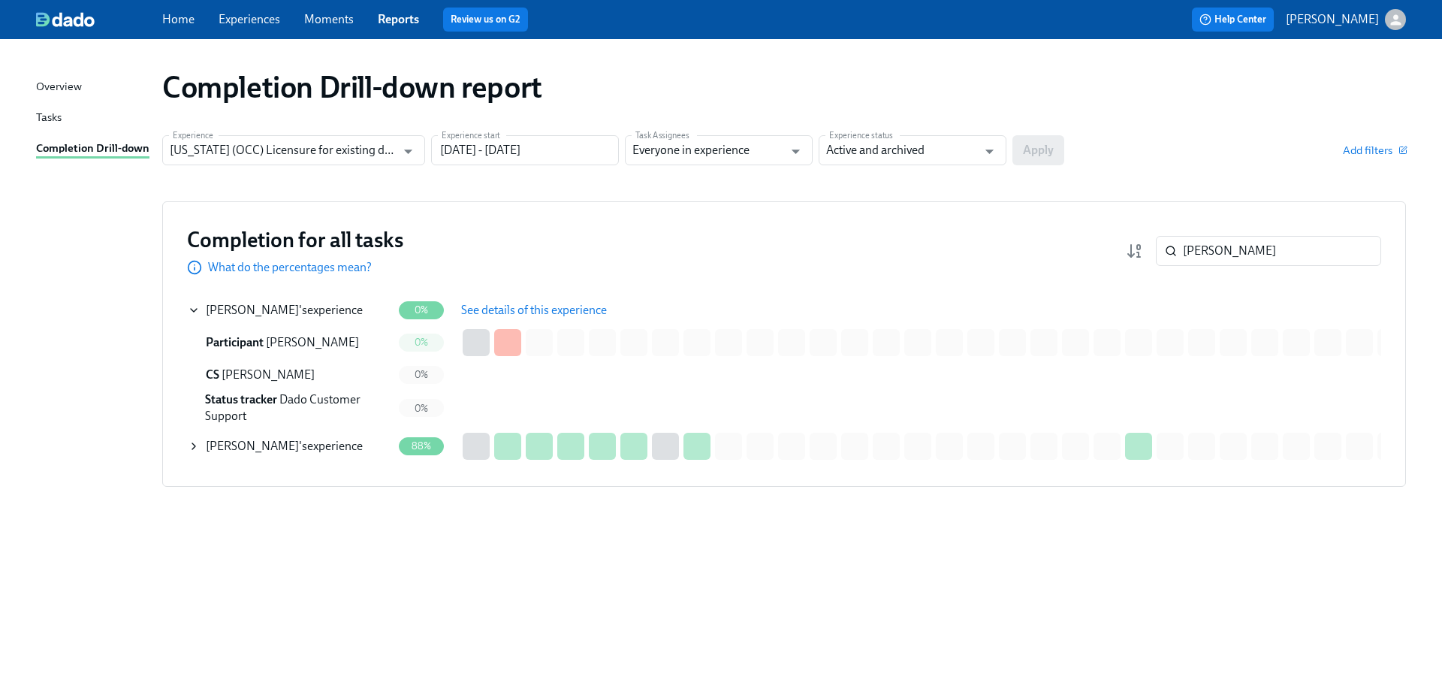
click at [494, 305] on span "See details of this experience" at bounding box center [534, 310] width 146 height 15
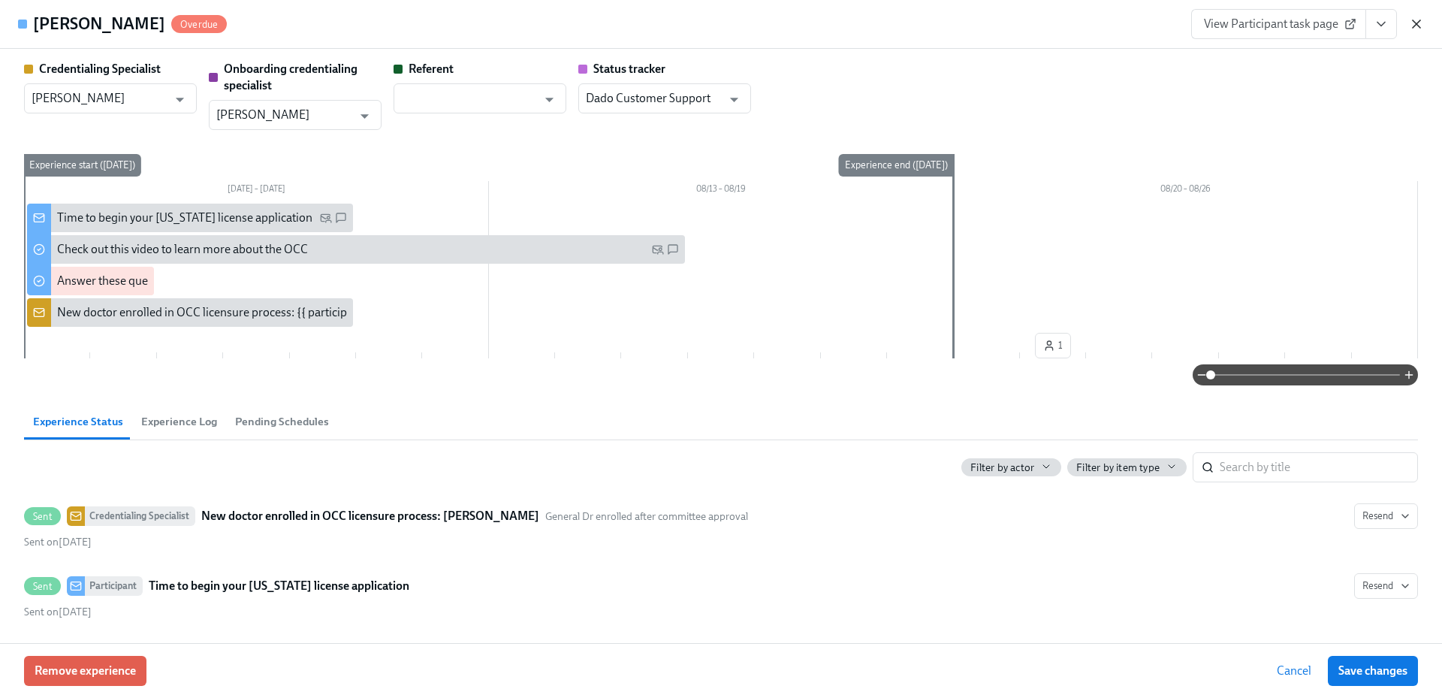
click at [1413, 24] on icon "button" at bounding box center [1416, 24] width 15 height 15
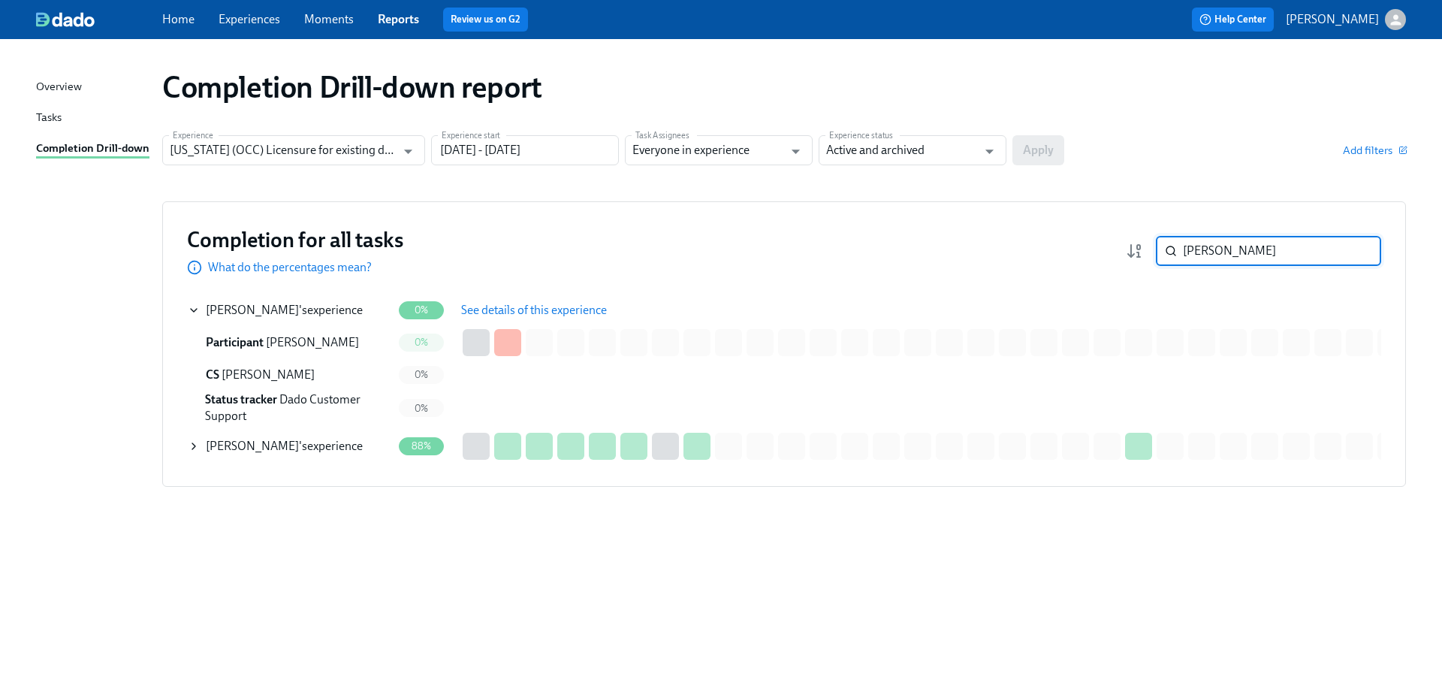
drag, startPoint x: 1244, startPoint y: 250, endPoint x: 1180, endPoint y: 248, distance: 64.6
click at [1180, 248] on div "[PERSON_NAME]" at bounding box center [1268, 251] width 225 height 30
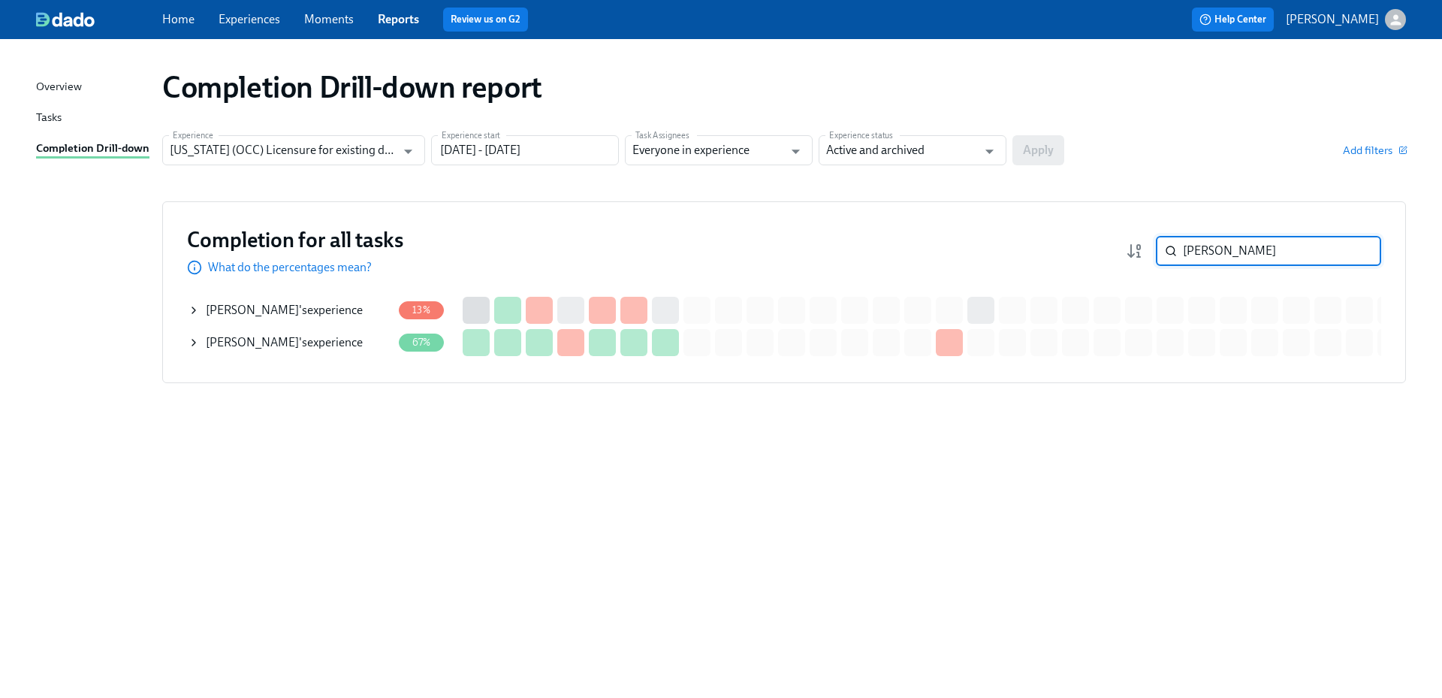
click at [348, 315] on div "[PERSON_NAME] 's experience" at bounding box center [284, 310] width 157 height 17
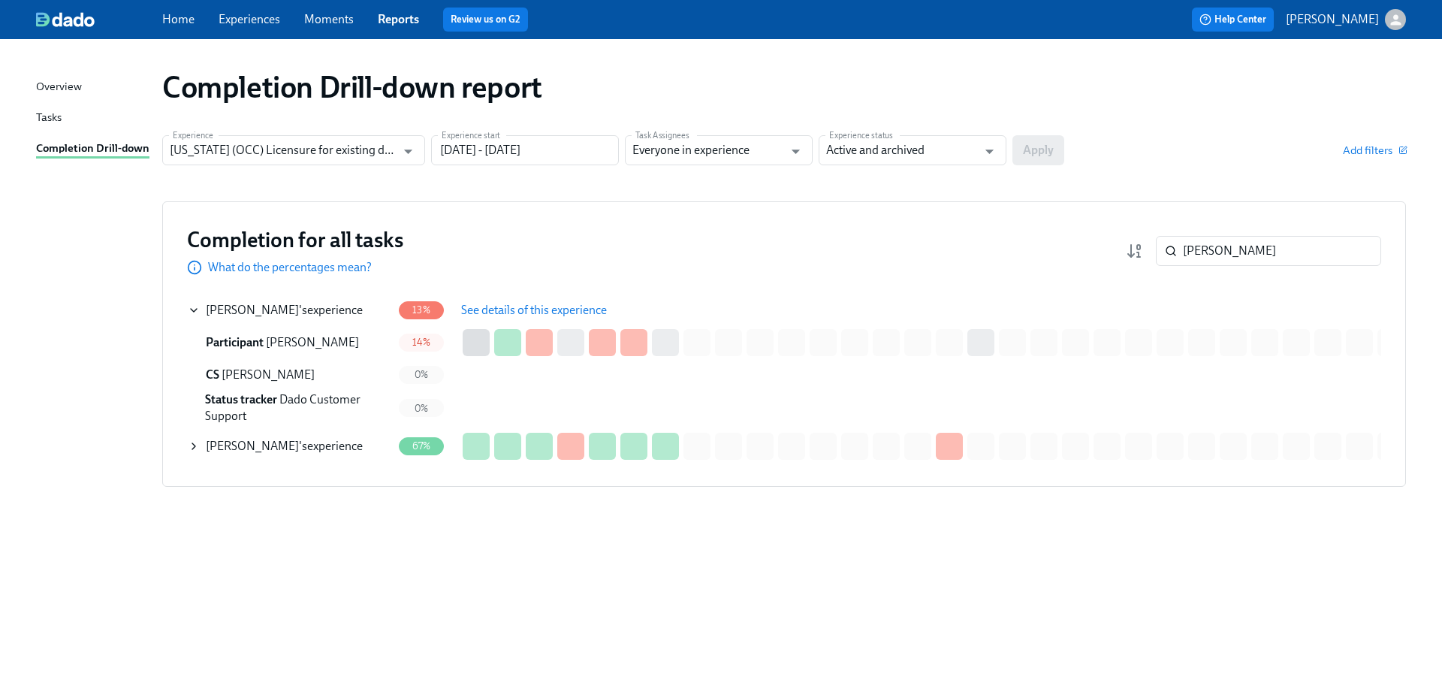
click at [508, 311] on span "See details of this experience" at bounding box center [534, 310] width 146 height 15
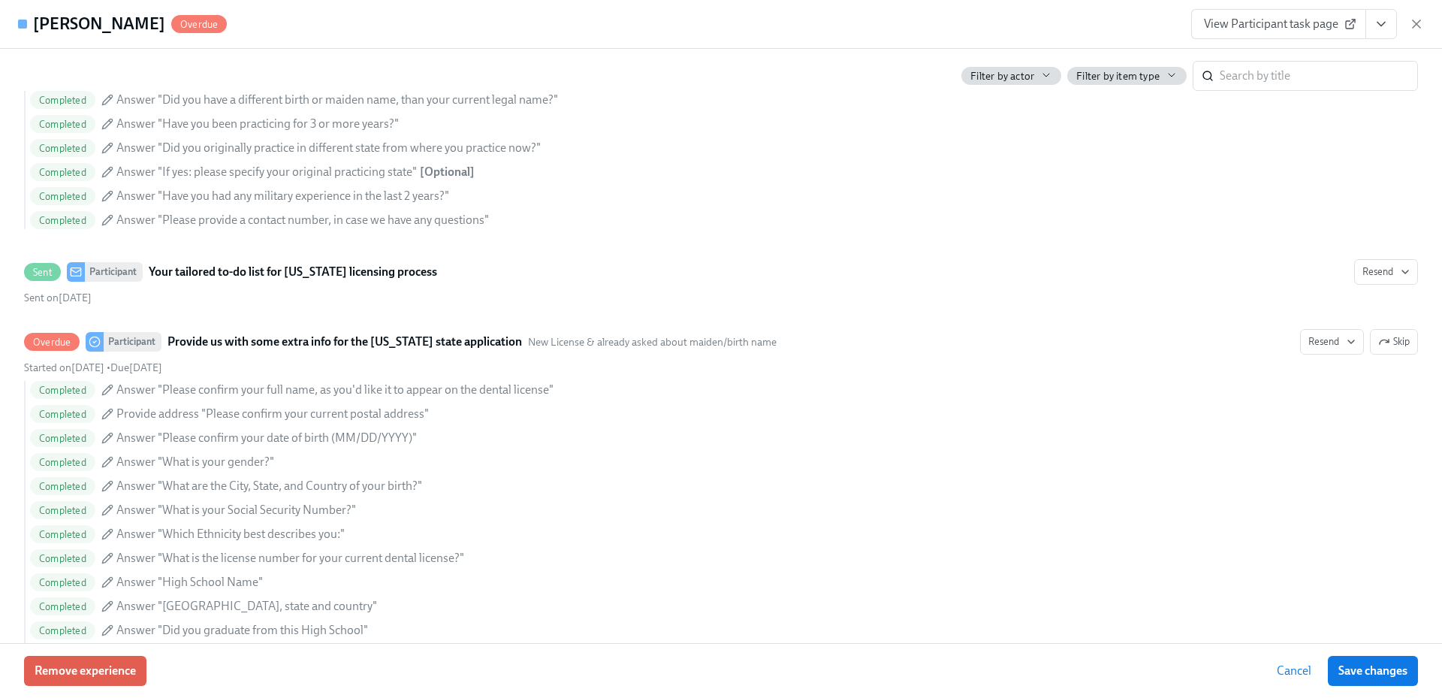
scroll to position [976, 0]
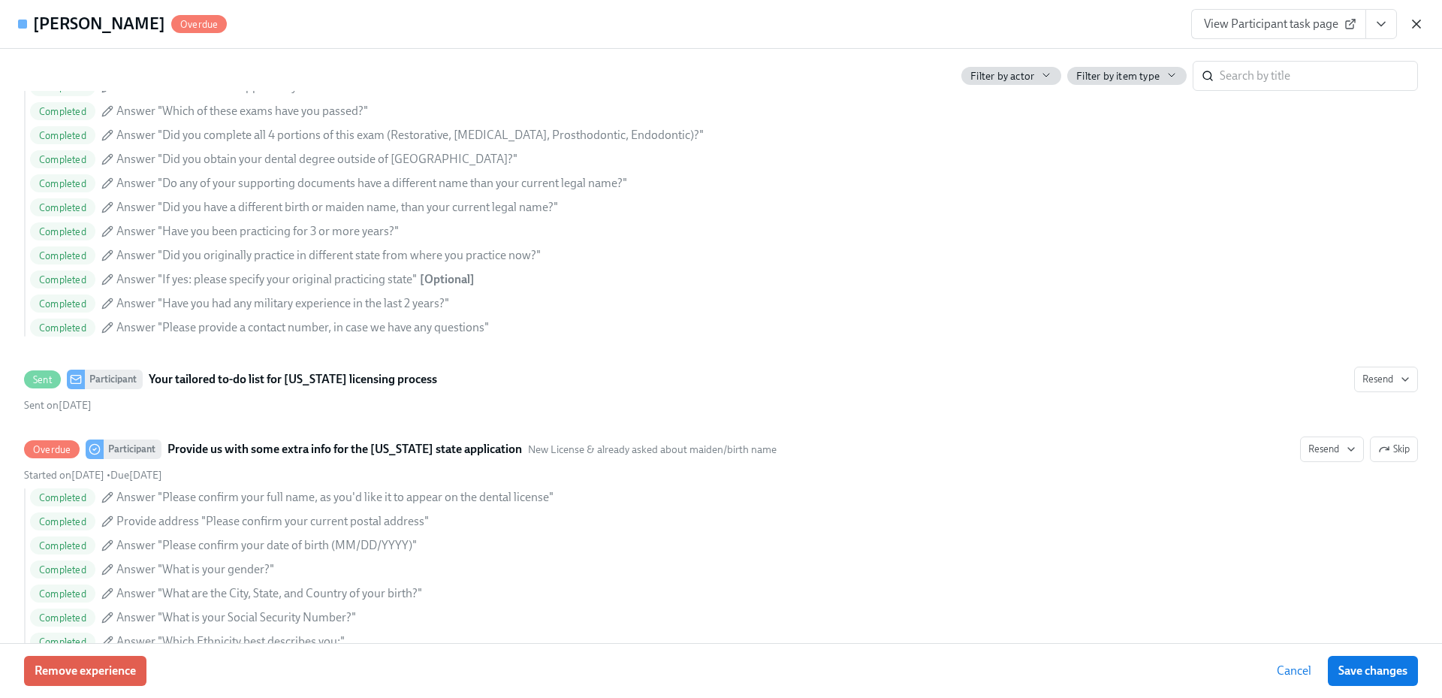
click at [1420, 20] on icon "button" at bounding box center [1416, 24] width 8 height 8
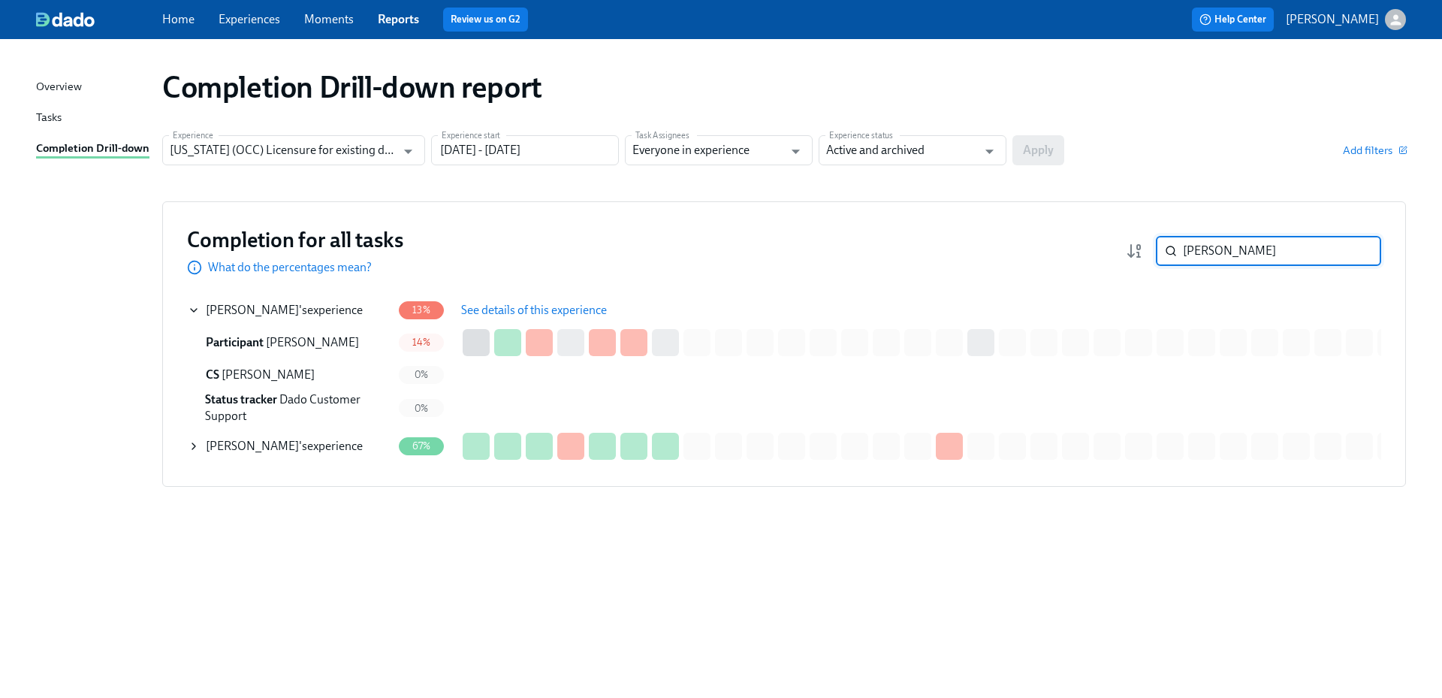
drag, startPoint x: 1261, startPoint y: 254, endPoint x: 1150, endPoint y: 246, distance: 110.7
click at [1150, 246] on div "[PERSON_NAME] ​" at bounding box center [1253, 251] width 255 height 30
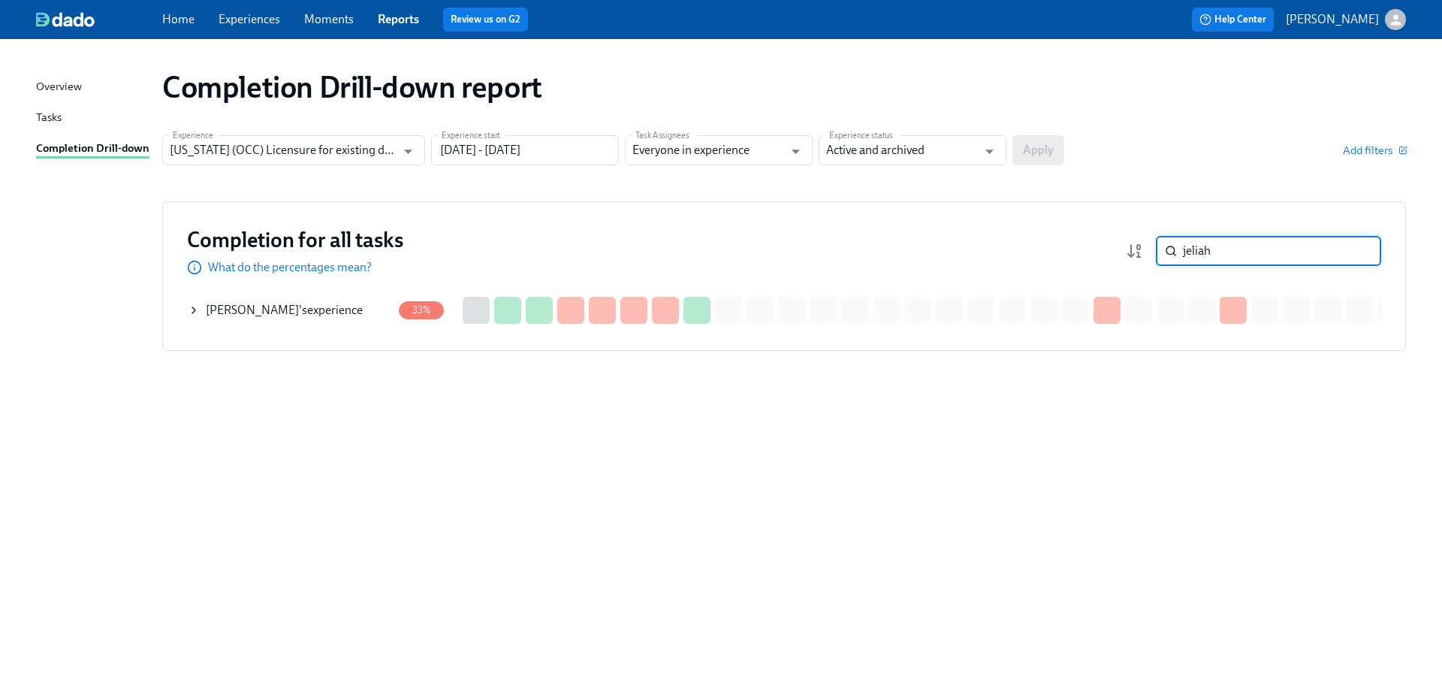
click at [268, 312] on span "[PERSON_NAME]" at bounding box center [252, 310] width 93 height 14
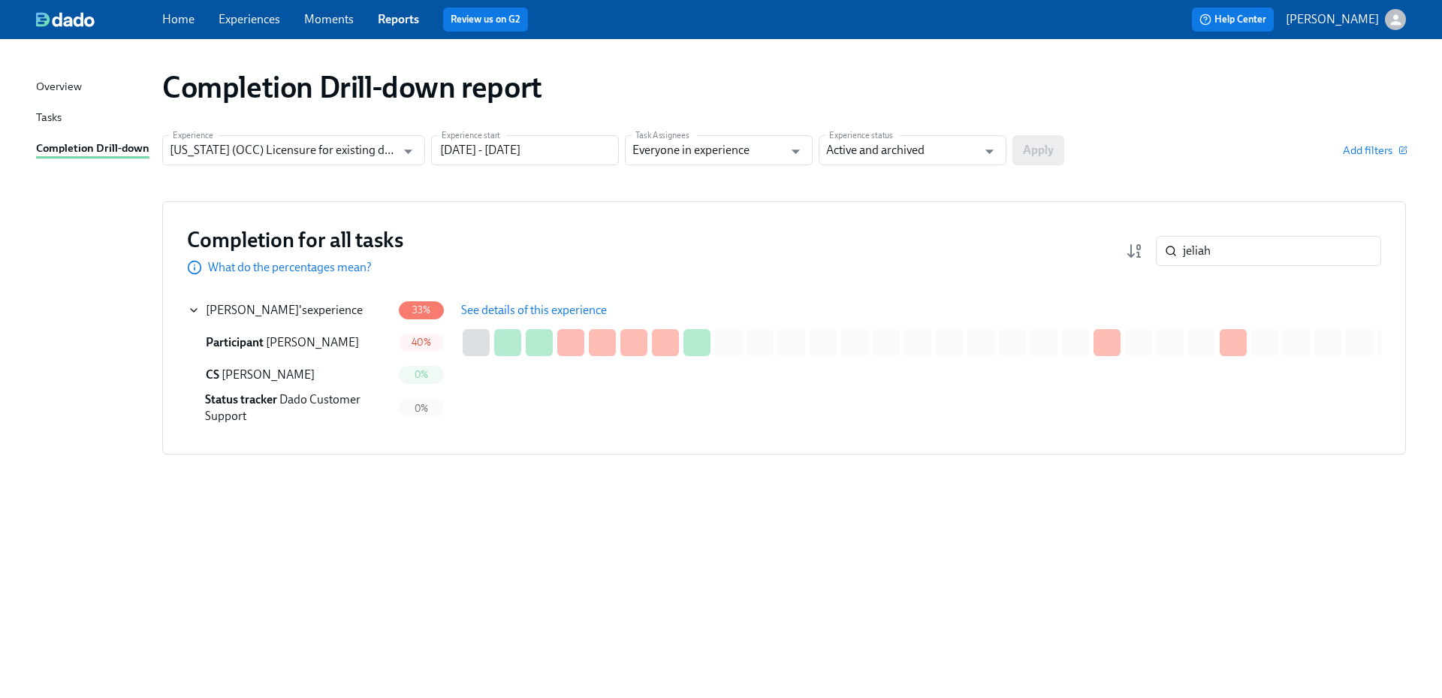
click at [478, 308] on span "See details of this experience" at bounding box center [534, 310] width 146 height 15
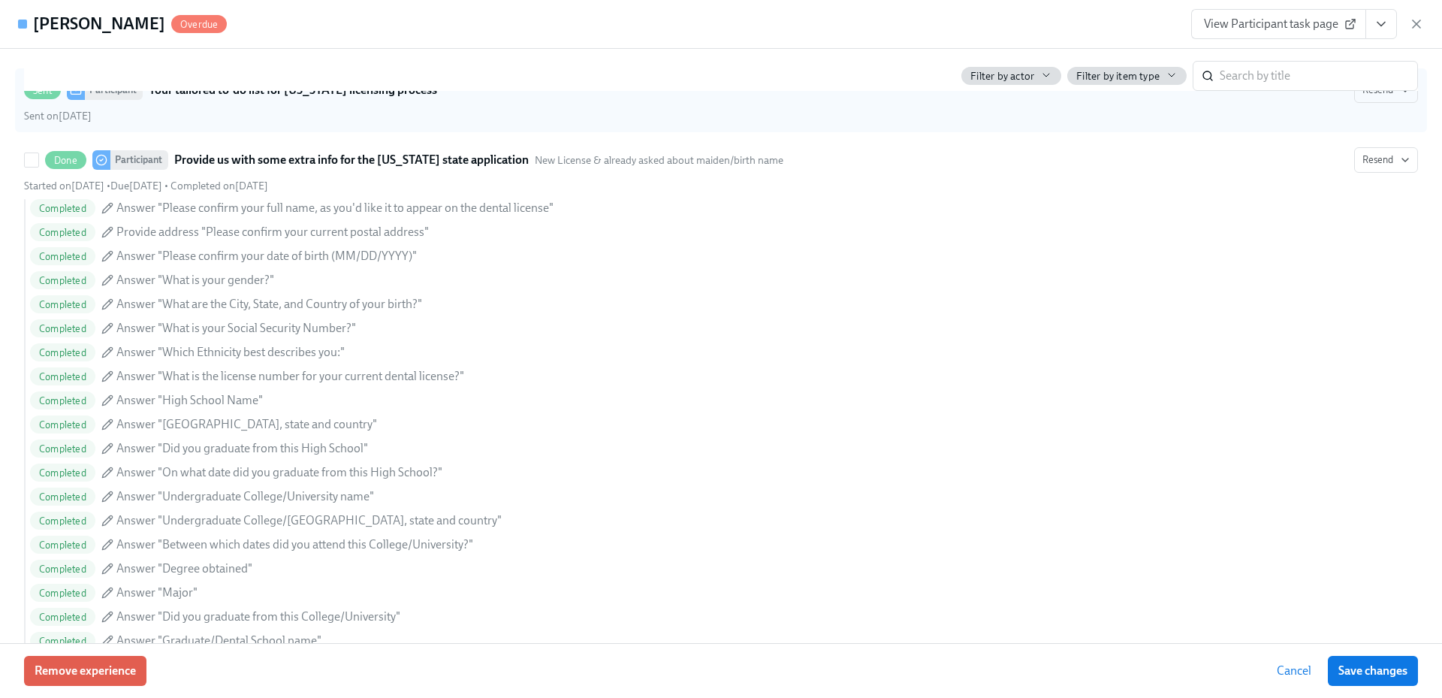
scroll to position [1427, 0]
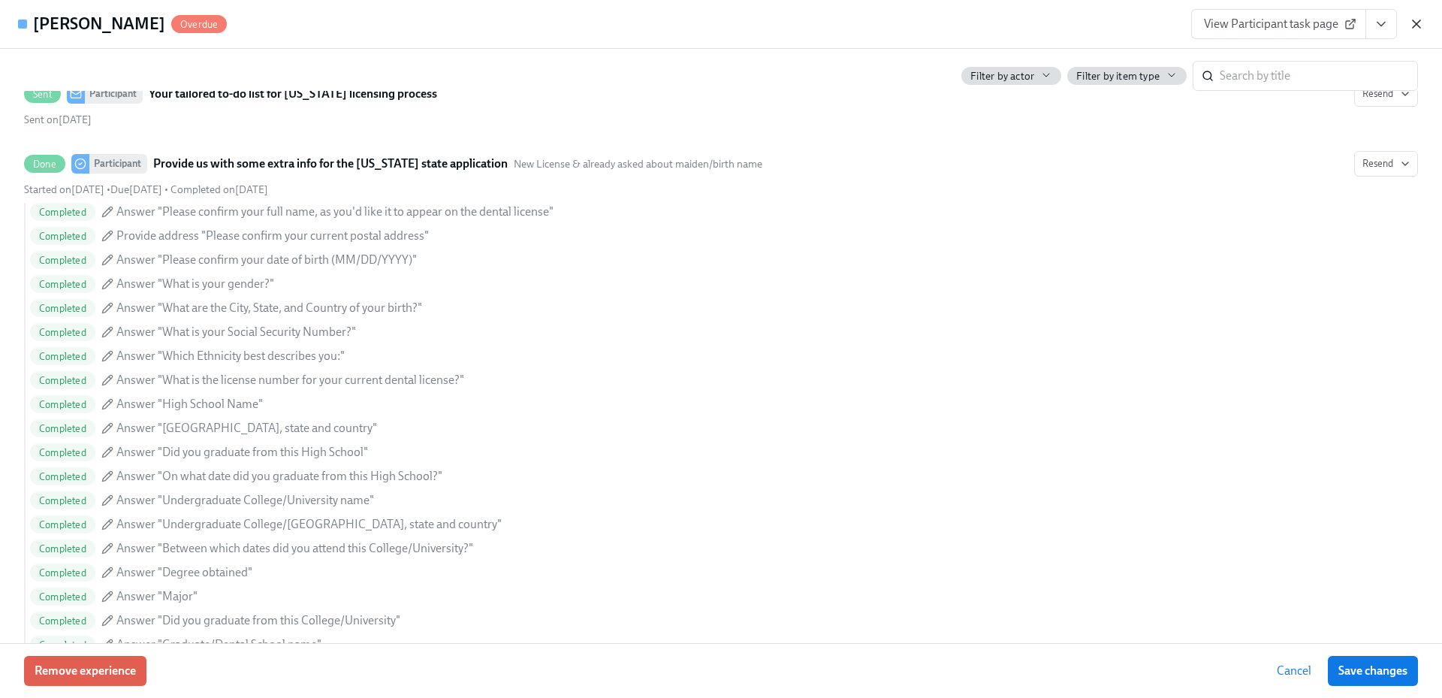
click at [1418, 27] on icon "button" at bounding box center [1416, 24] width 8 height 8
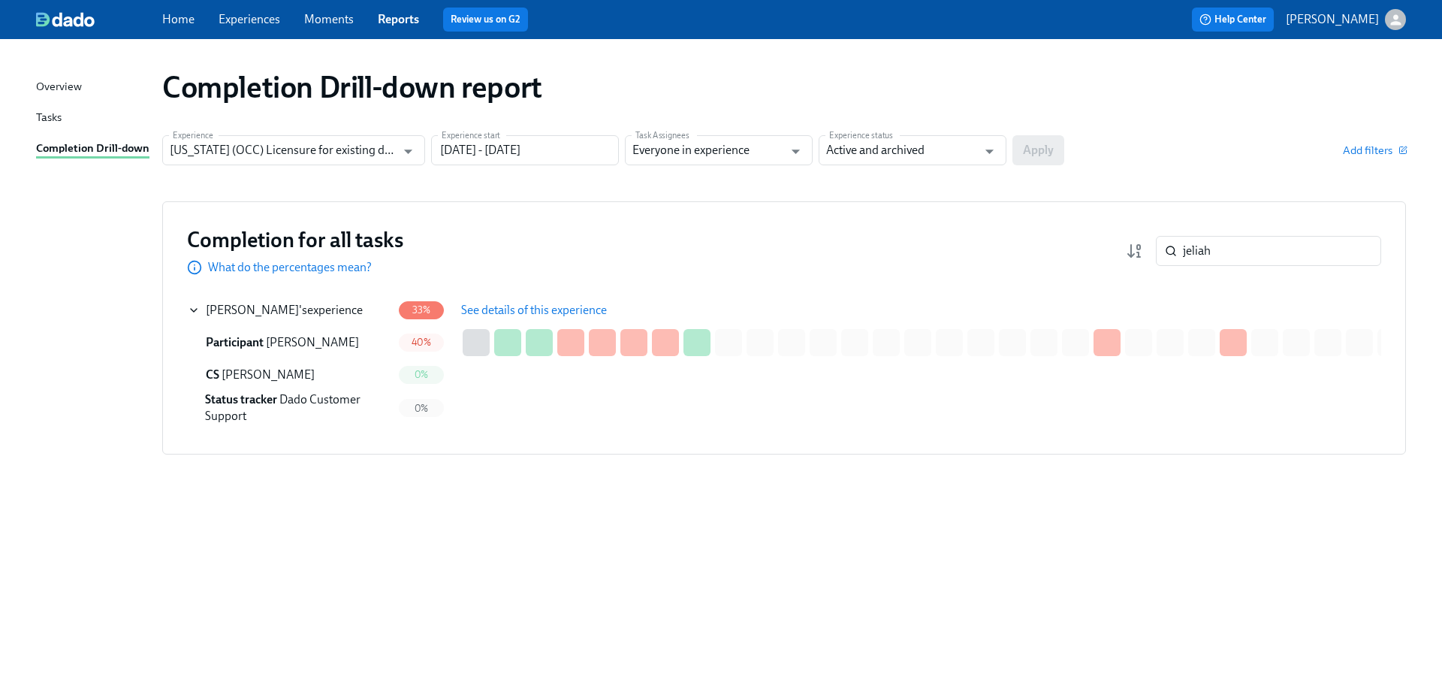
click at [865, 543] on div "Completion Drill-down report Experience [US_STATE] (OCC) Licensure for existing…" at bounding box center [721, 359] width 1370 height 604
drag, startPoint x: 1200, startPoint y: 253, endPoint x: 1175, endPoint y: 252, distance: 24.8
click at [1175, 252] on div "jeliah ​" at bounding box center [1268, 251] width 225 height 30
paste input "[PERSON_NAME]"
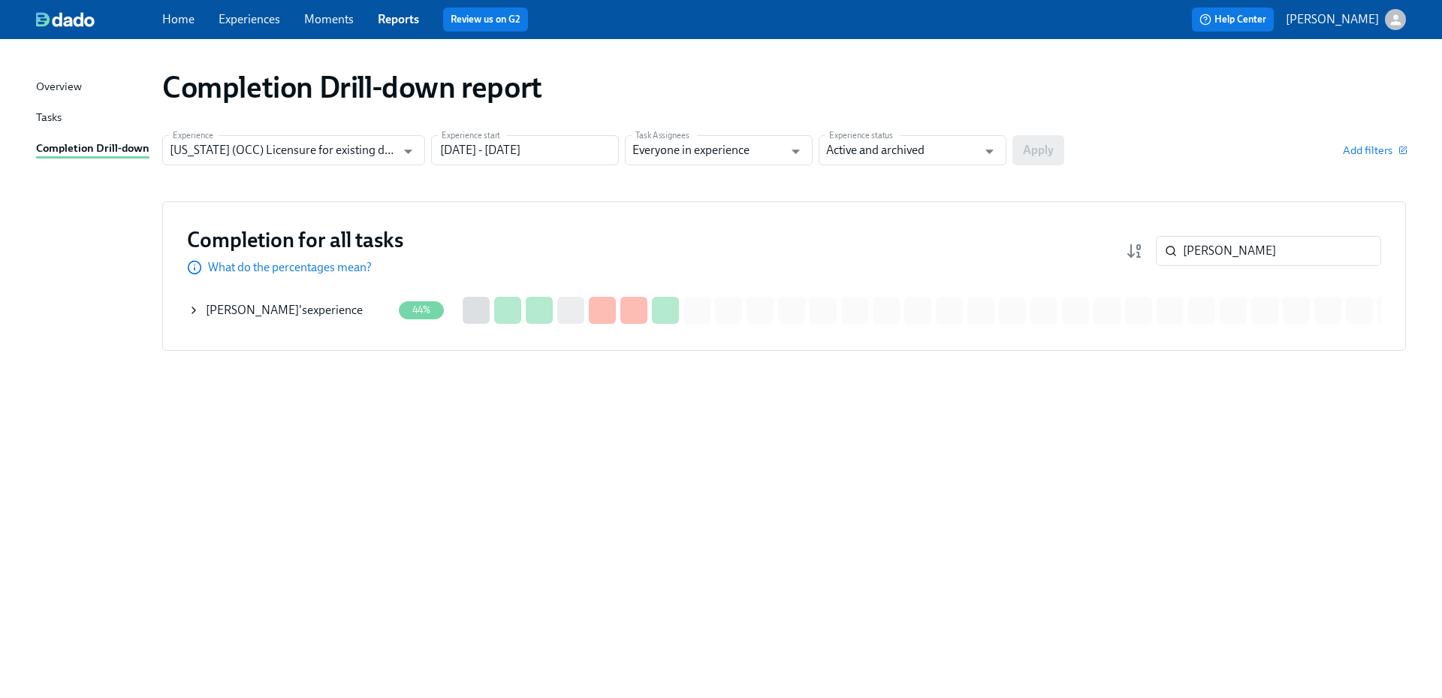
click at [309, 300] on div "[PERSON_NAME] 's experience" at bounding box center [290, 310] width 204 height 30
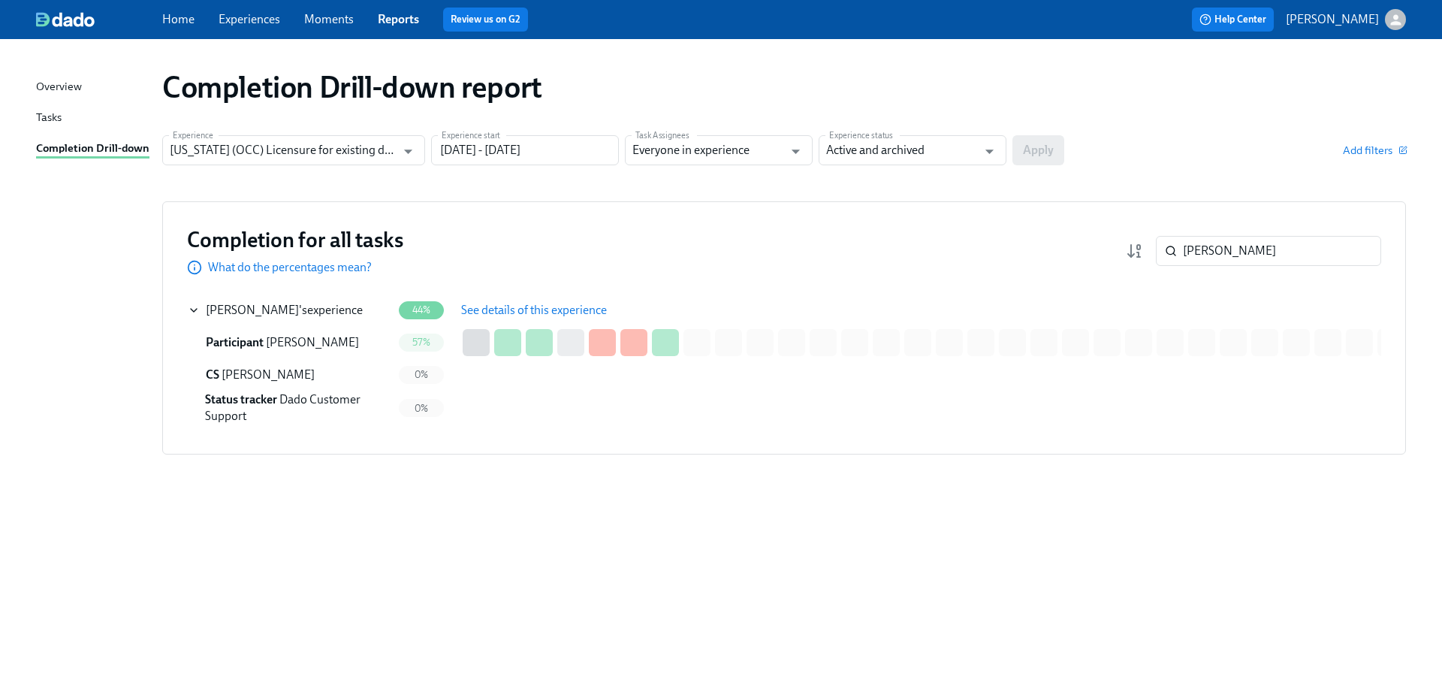
click at [512, 306] on span "See details of this experience" at bounding box center [534, 310] width 146 height 15
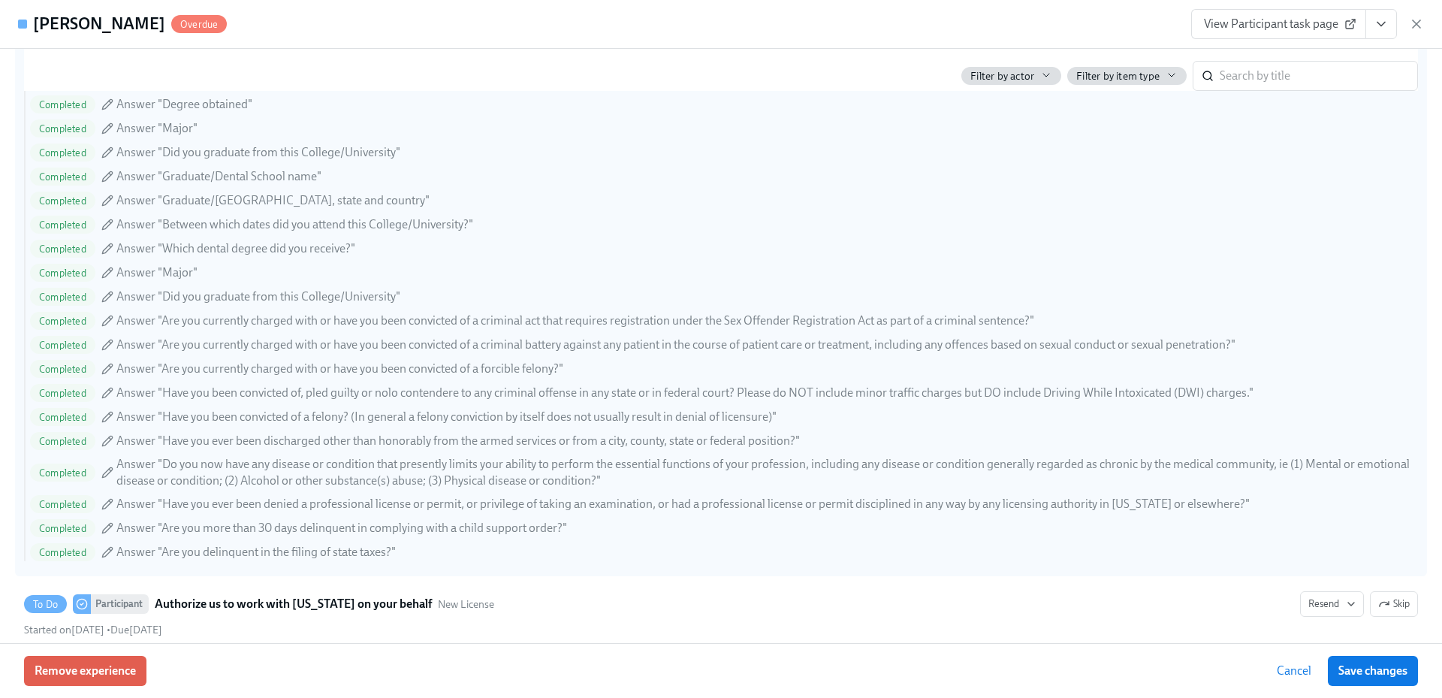
scroll to position [1727, 0]
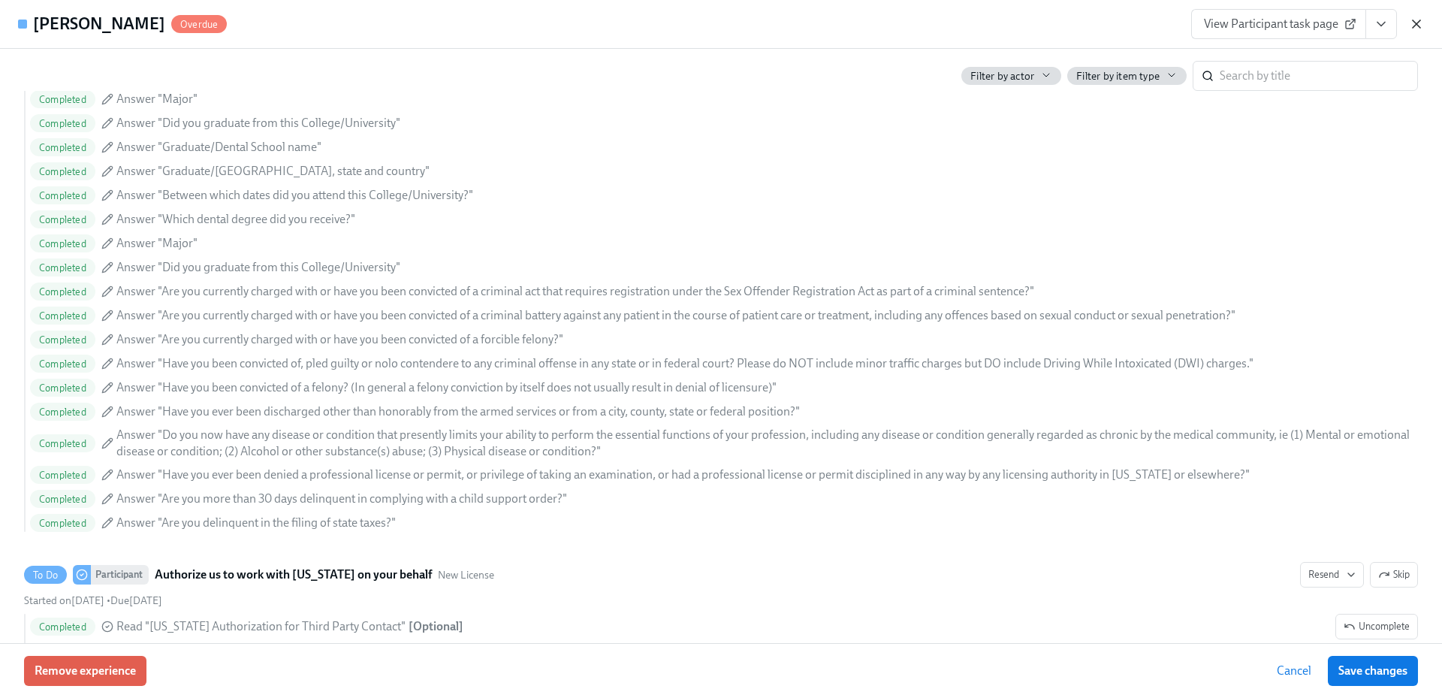
click at [1420, 28] on icon "button" at bounding box center [1416, 24] width 15 height 15
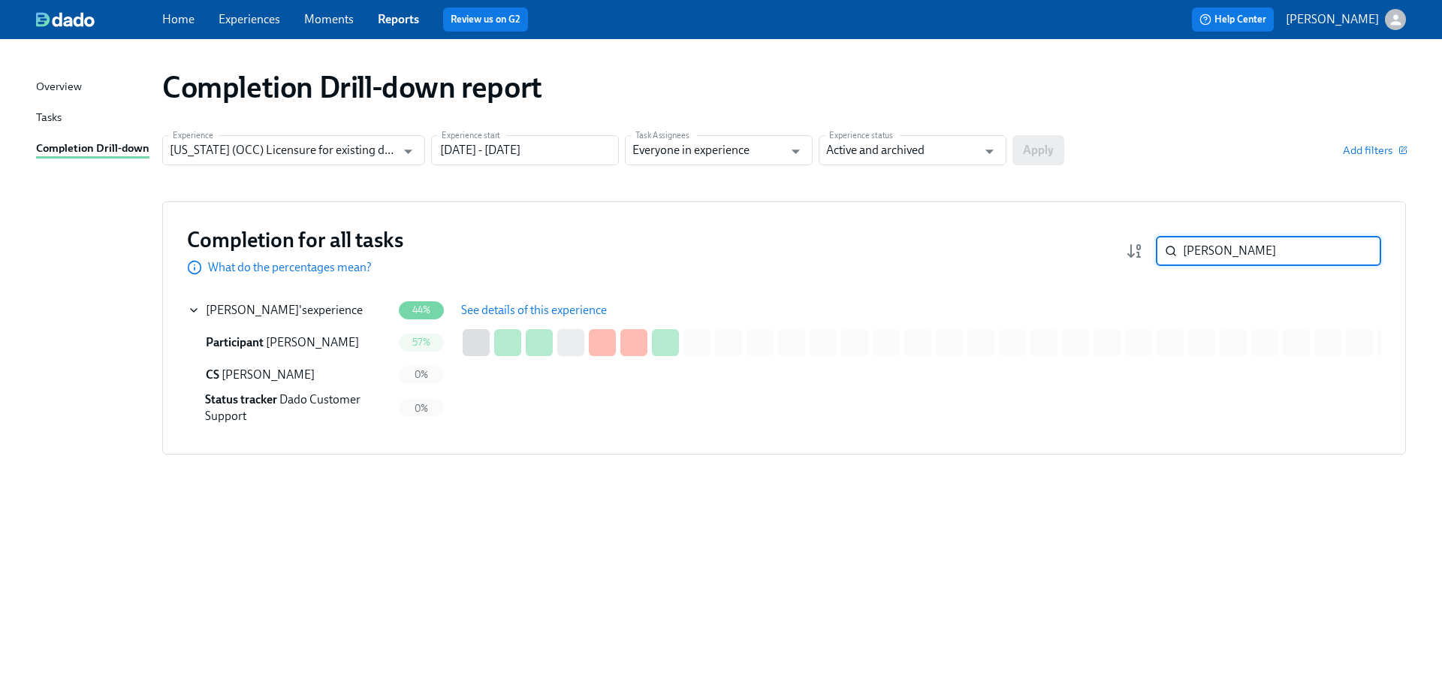
drag, startPoint x: 1180, startPoint y: 248, endPoint x: 1159, endPoint y: 248, distance: 21.0
click at [1159, 248] on div "[PERSON_NAME] ​" at bounding box center [1268, 251] width 225 height 30
paste input "[PERSON_NAME]"
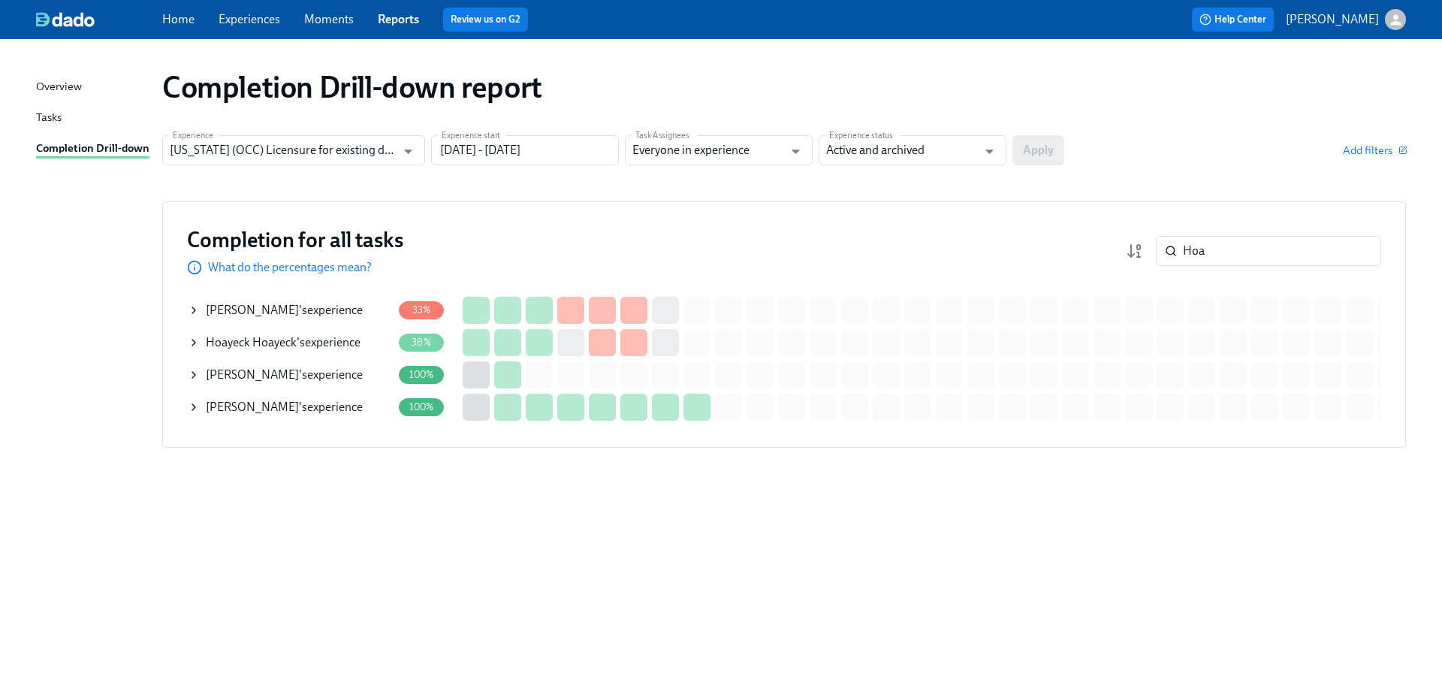
click at [284, 339] on span "Hoayeck Hoayeck" at bounding box center [251, 342] width 91 height 14
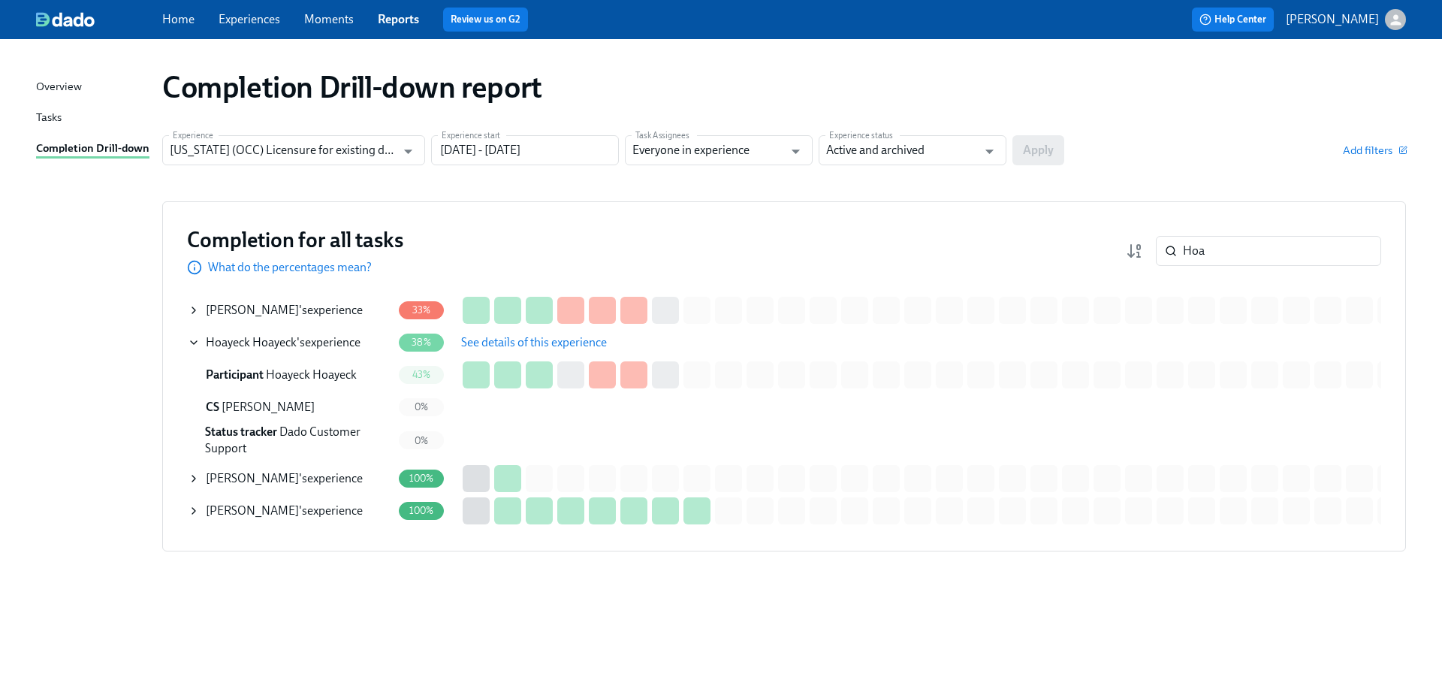
click at [514, 343] on span "See details of this experience" at bounding box center [534, 342] width 146 height 15
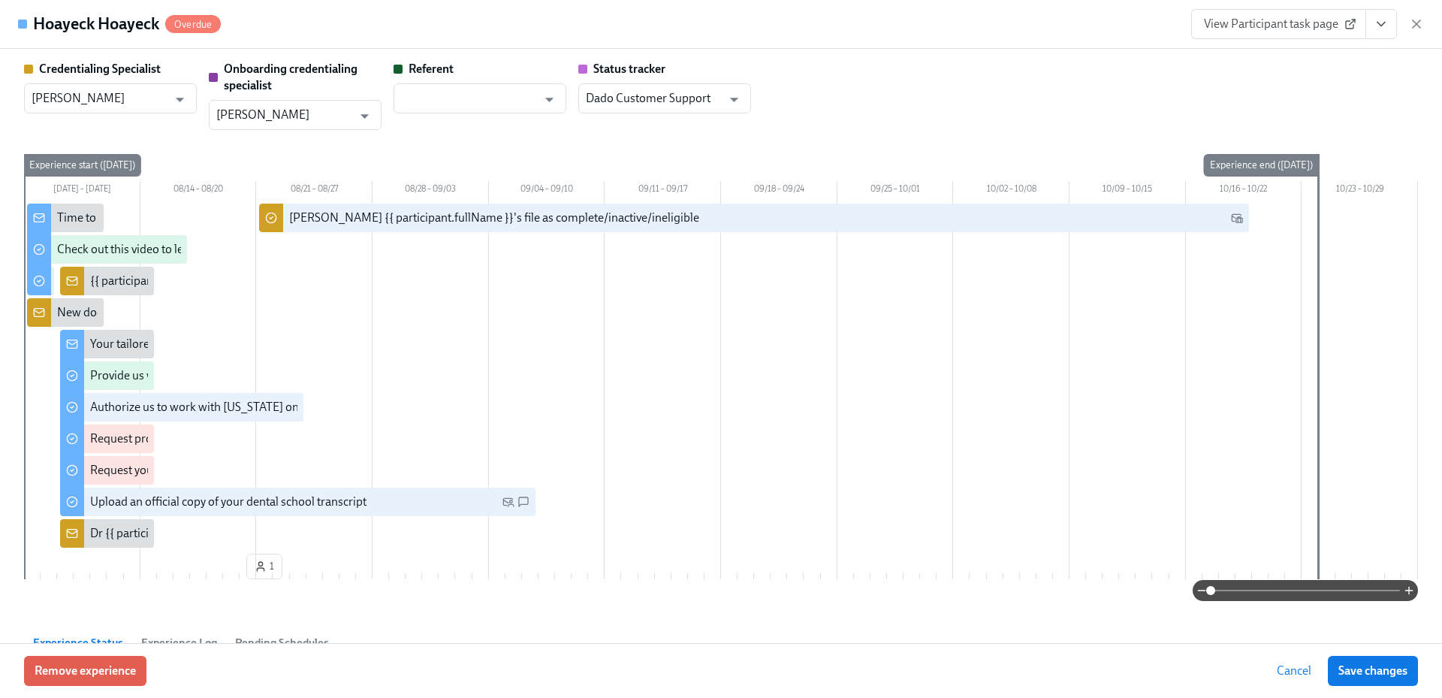
click at [1412, 26] on icon "button" at bounding box center [1416, 24] width 15 height 15
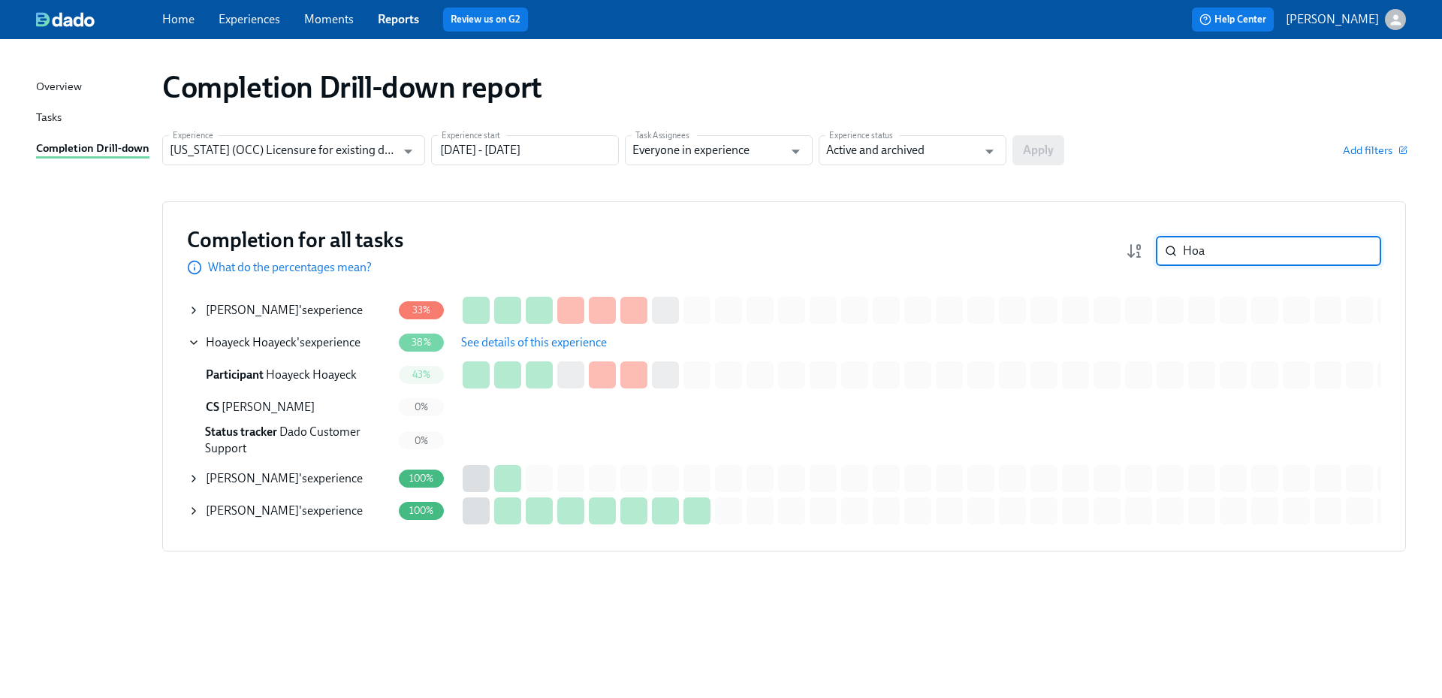
drag, startPoint x: 1228, startPoint y: 247, endPoint x: 1171, endPoint y: 247, distance: 57.8
click at [1171, 247] on div "Hoa ​" at bounding box center [1268, 251] width 225 height 30
paste input "[PERSON_NAME]"
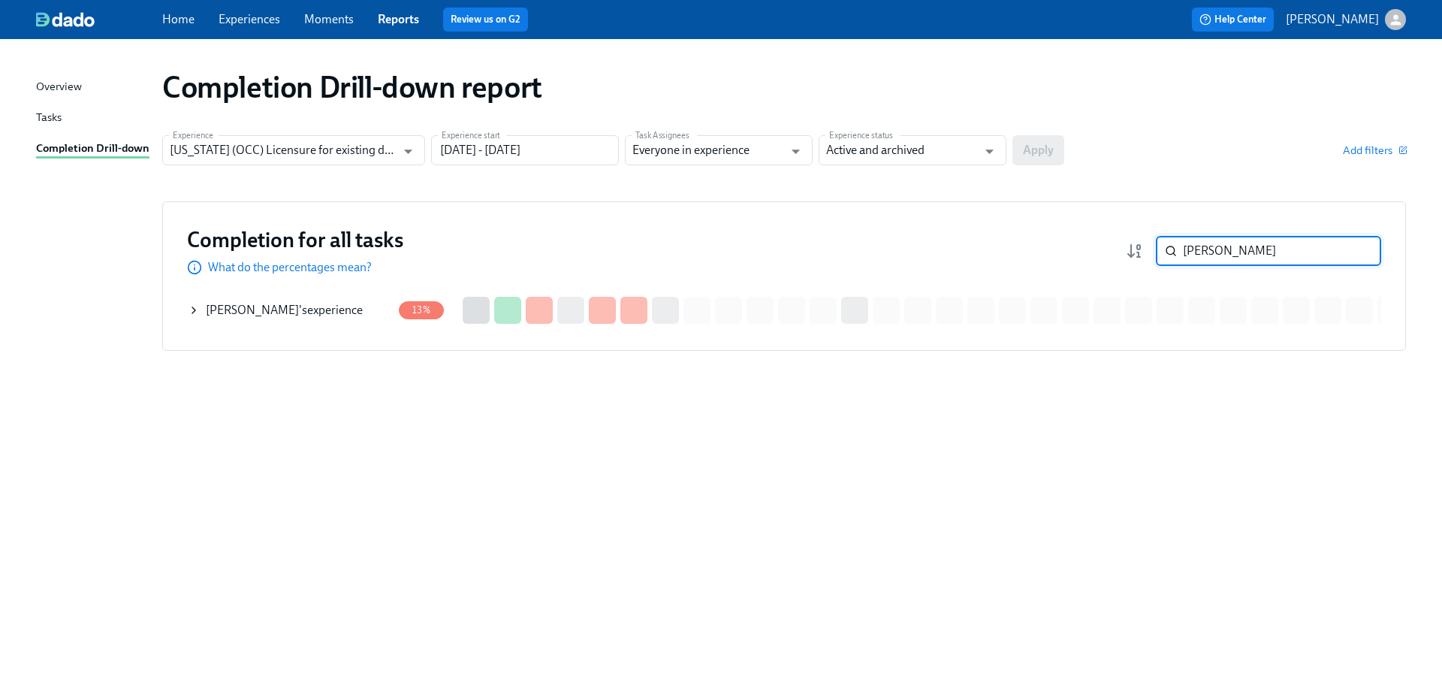
click at [332, 306] on div "[PERSON_NAME] 's experience" at bounding box center [284, 310] width 157 height 17
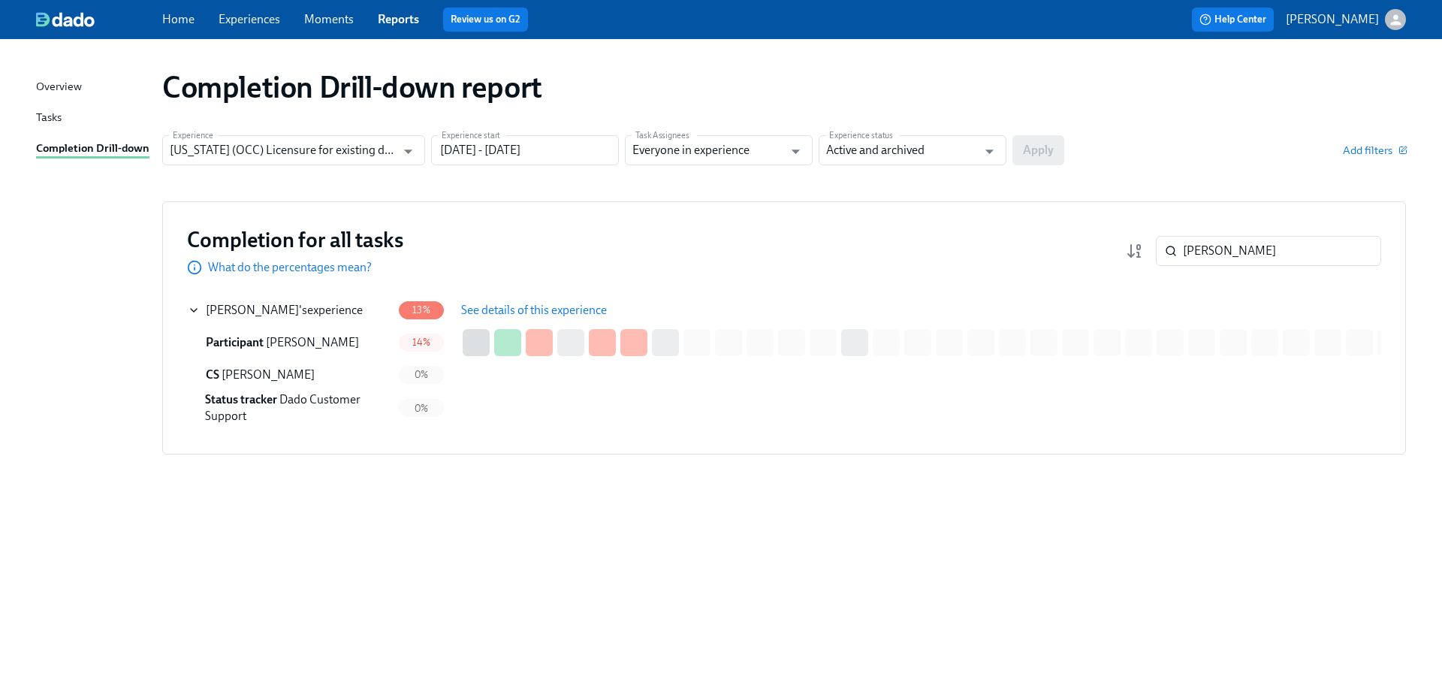
click at [493, 303] on span "See details of this experience" at bounding box center [534, 310] width 146 height 15
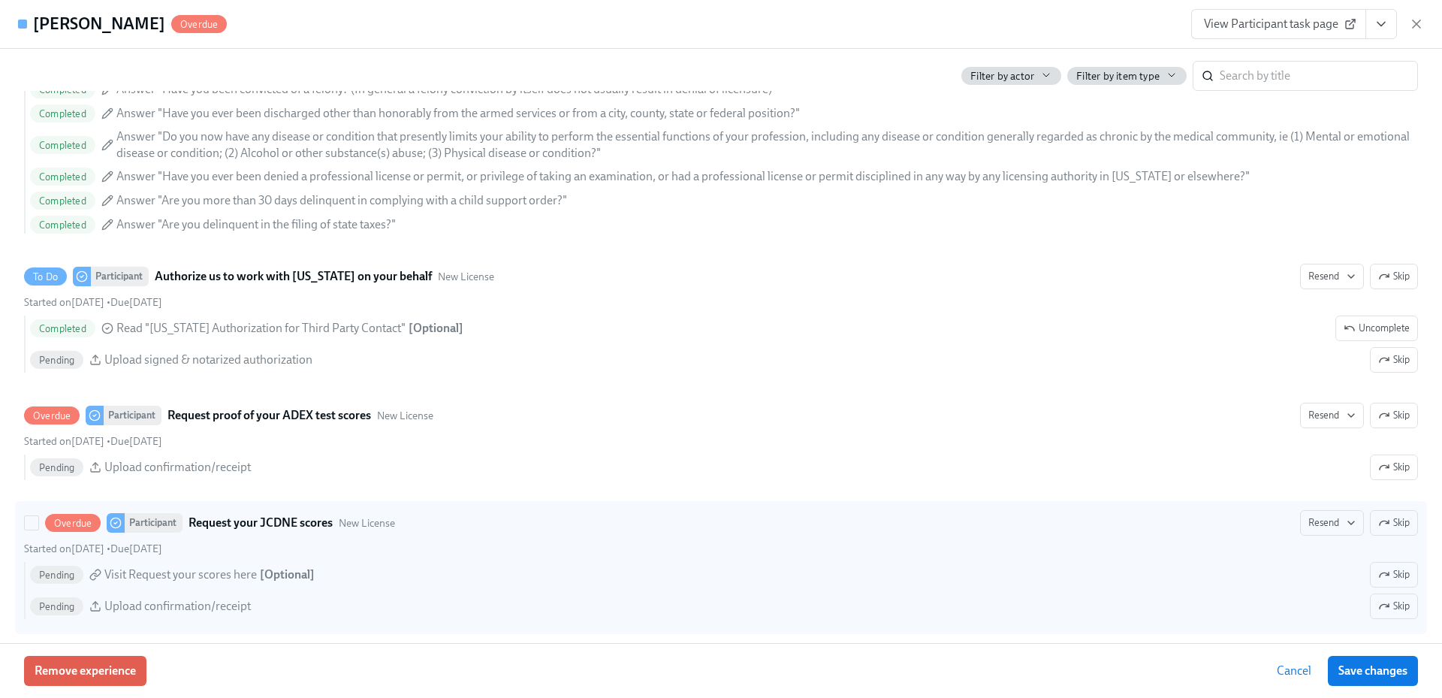
scroll to position [2102, 0]
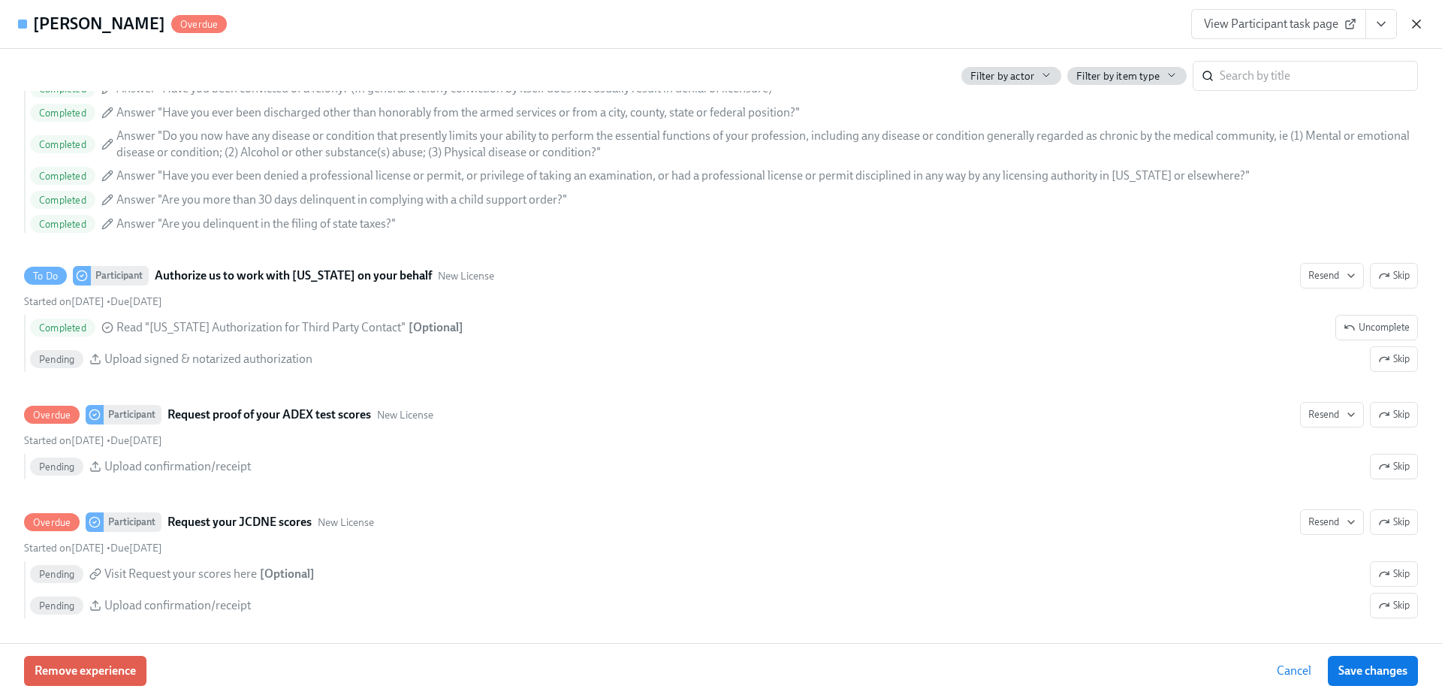
click at [1417, 29] on icon "button" at bounding box center [1416, 24] width 15 height 15
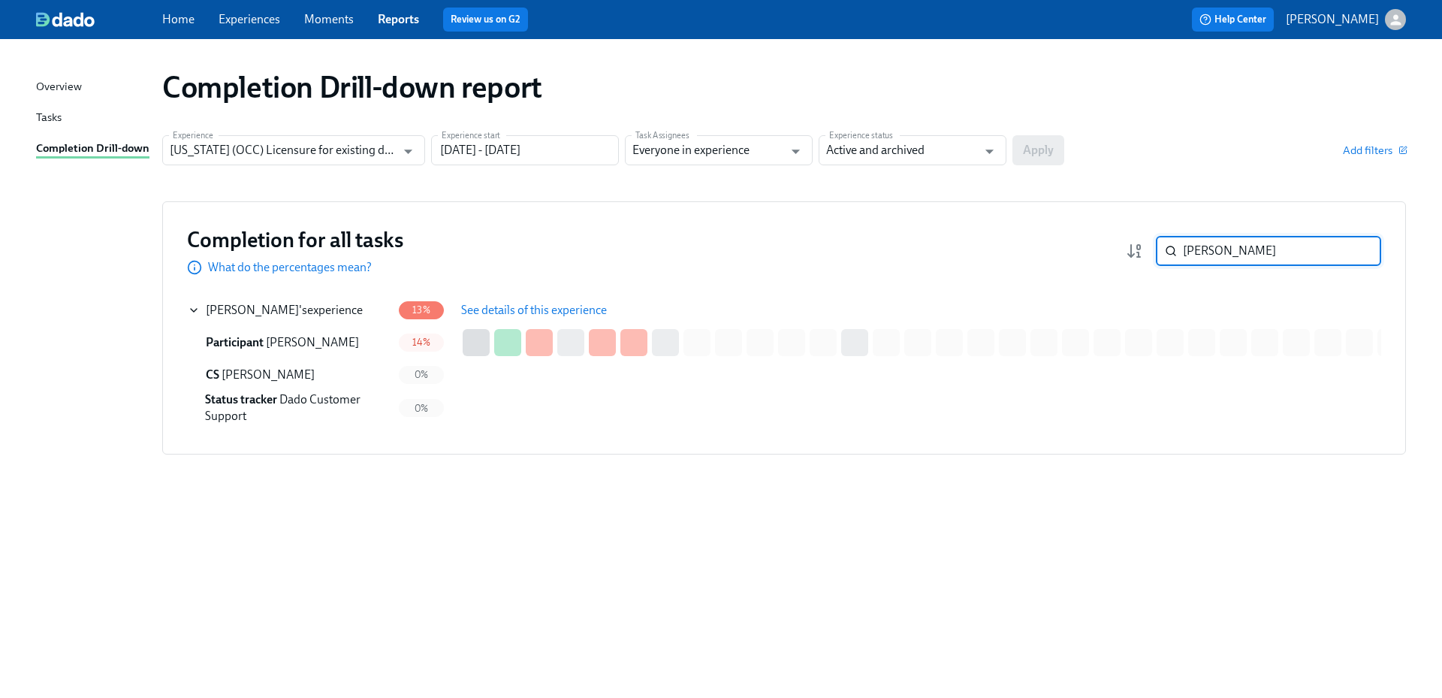
drag, startPoint x: 1242, startPoint y: 252, endPoint x: 1114, endPoint y: 246, distance: 128.5
click at [1144, 249] on div "[PERSON_NAME] ​" at bounding box center [1253, 251] width 255 height 30
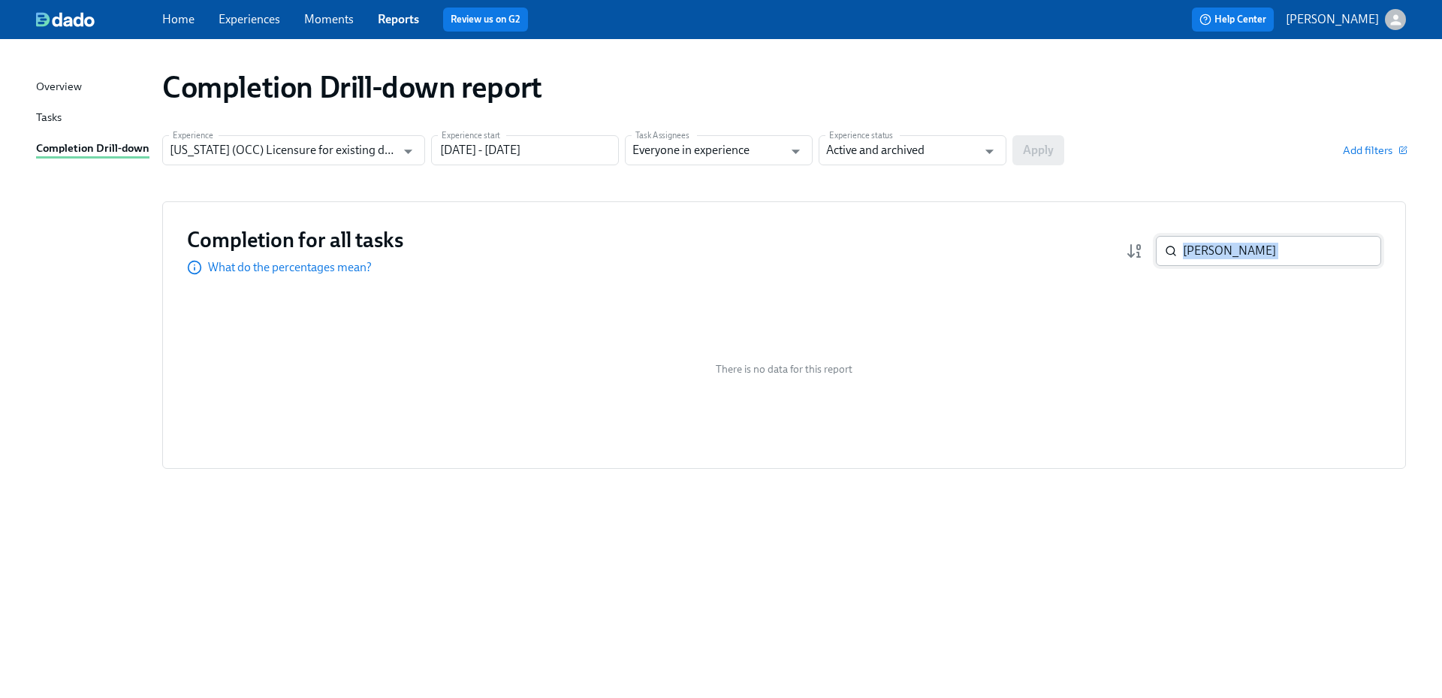
drag, startPoint x: 1255, startPoint y: 266, endPoint x: 1177, endPoint y: 253, distance: 79.1
click at [1177, 253] on div "Completion for all tasks What do the percentages mean? [PERSON_NAME] ​" at bounding box center [784, 251] width 1194 height 50
click at [1244, 254] on input "[PERSON_NAME]" at bounding box center [1282, 251] width 198 height 30
drag, startPoint x: 1189, startPoint y: 252, endPoint x: 1168, endPoint y: 252, distance: 21.0
click at [1168, 252] on div "[PERSON_NAME] ​" at bounding box center [1268, 251] width 225 height 30
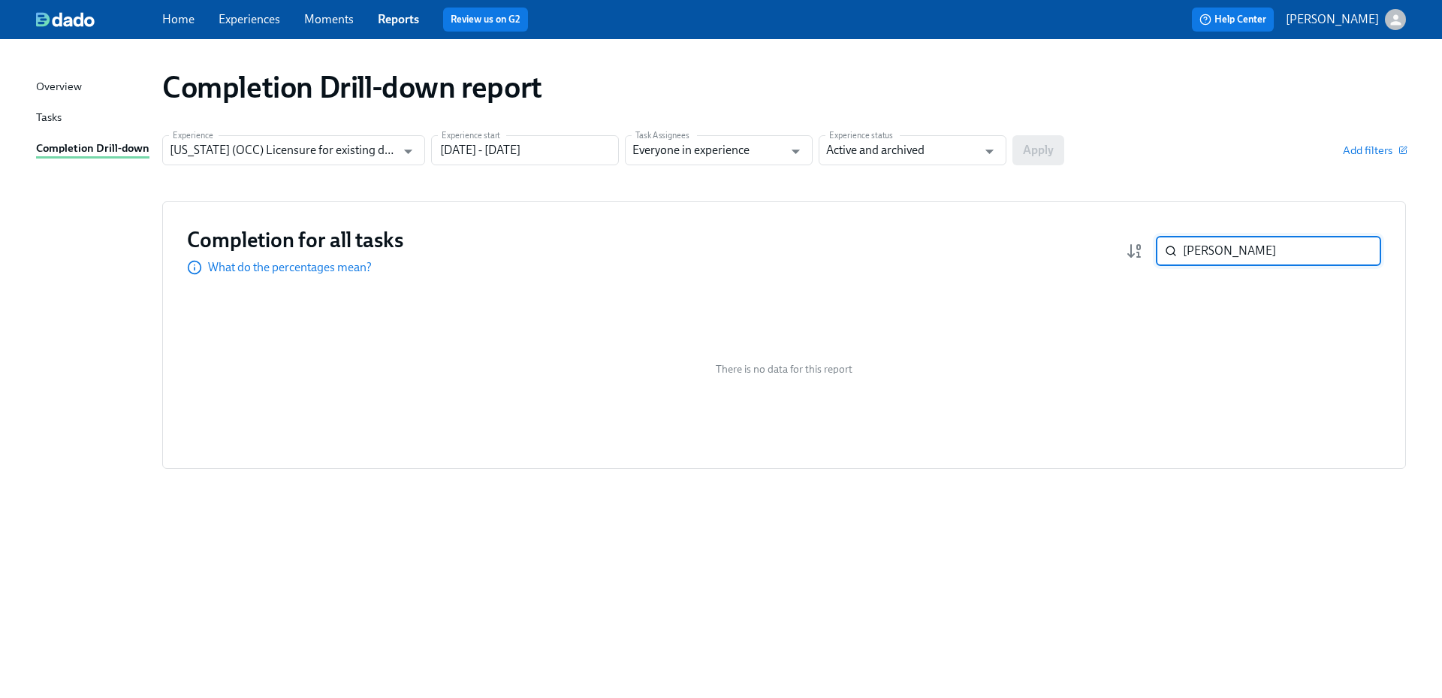
paste input "[PERSON_NAME]"
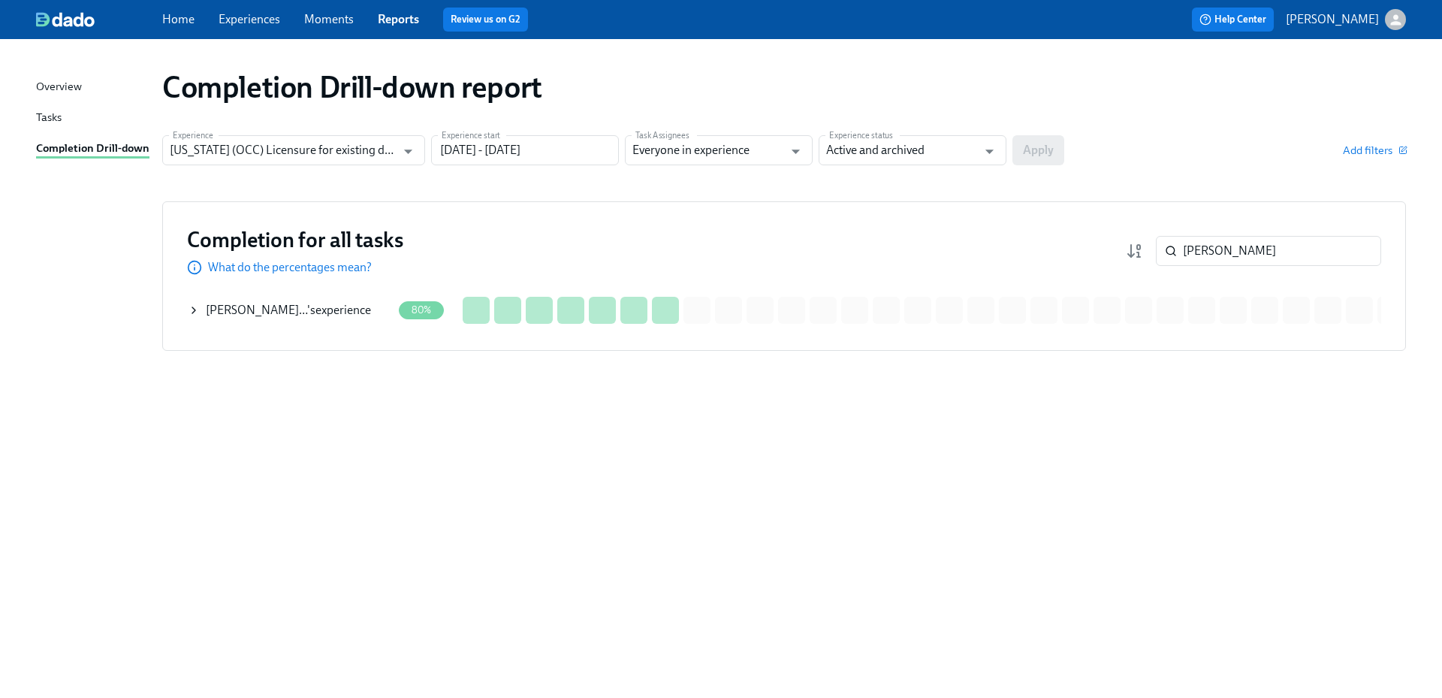
click at [350, 309] on div "[PERSON_NAME]… 's experience" at bounding box center [288, 310] width 165 height 17
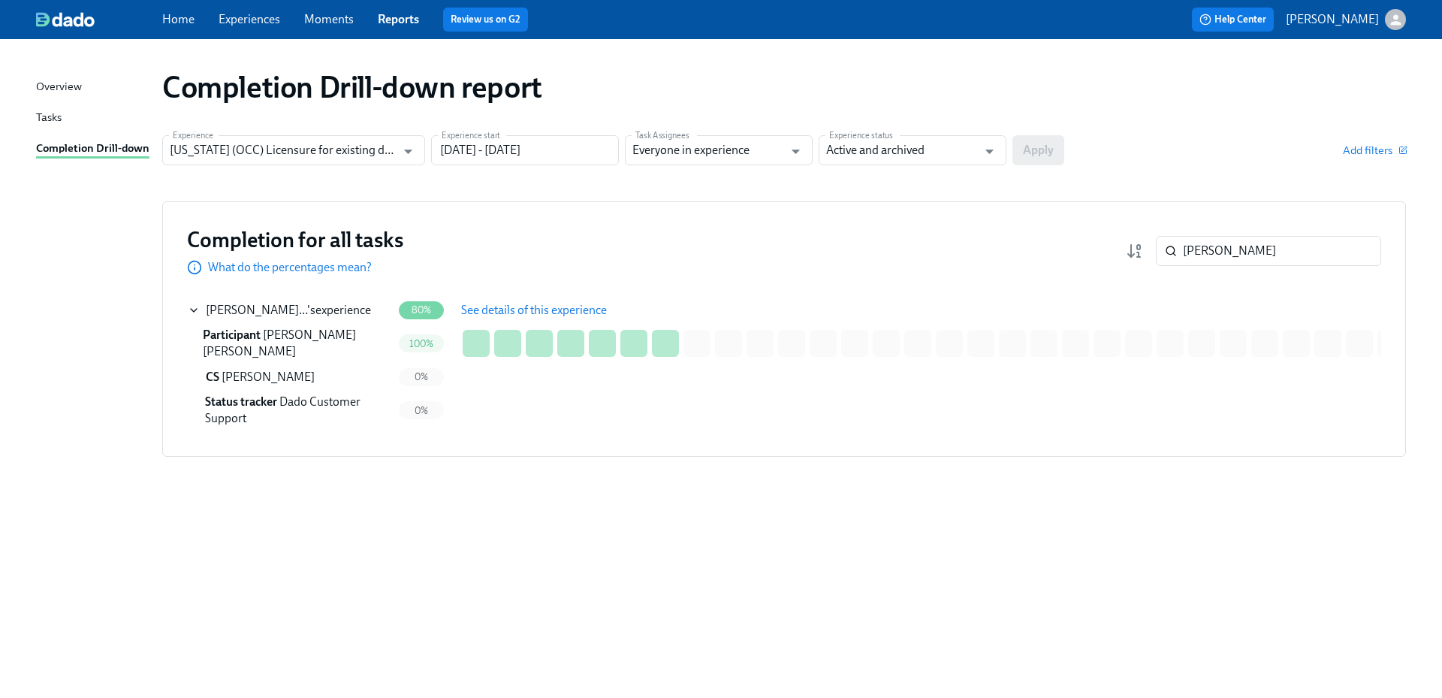
click at [510, 310] on span "See details of this experience" at bounding box center [534, 310] width 146 height 15
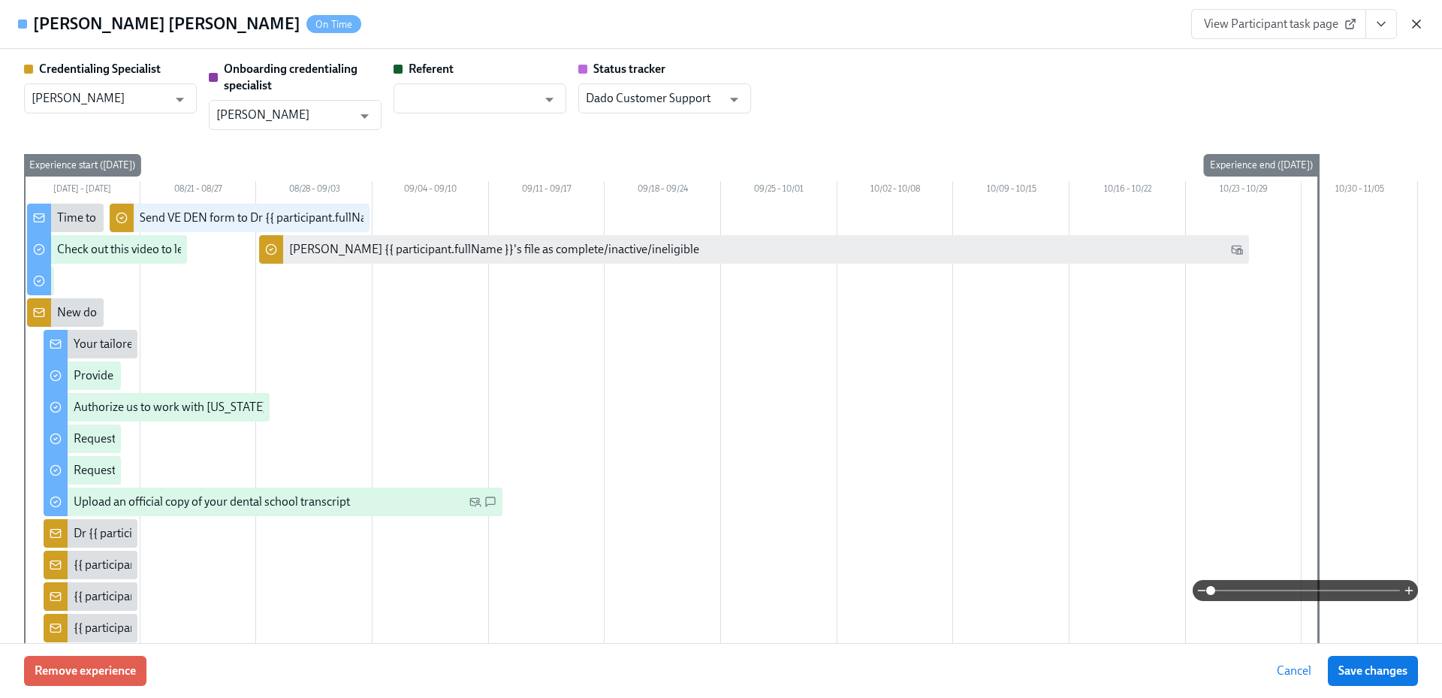
click at [1422, 18] on icon "button" at bounding box center [1416, 24] width 15 height 15
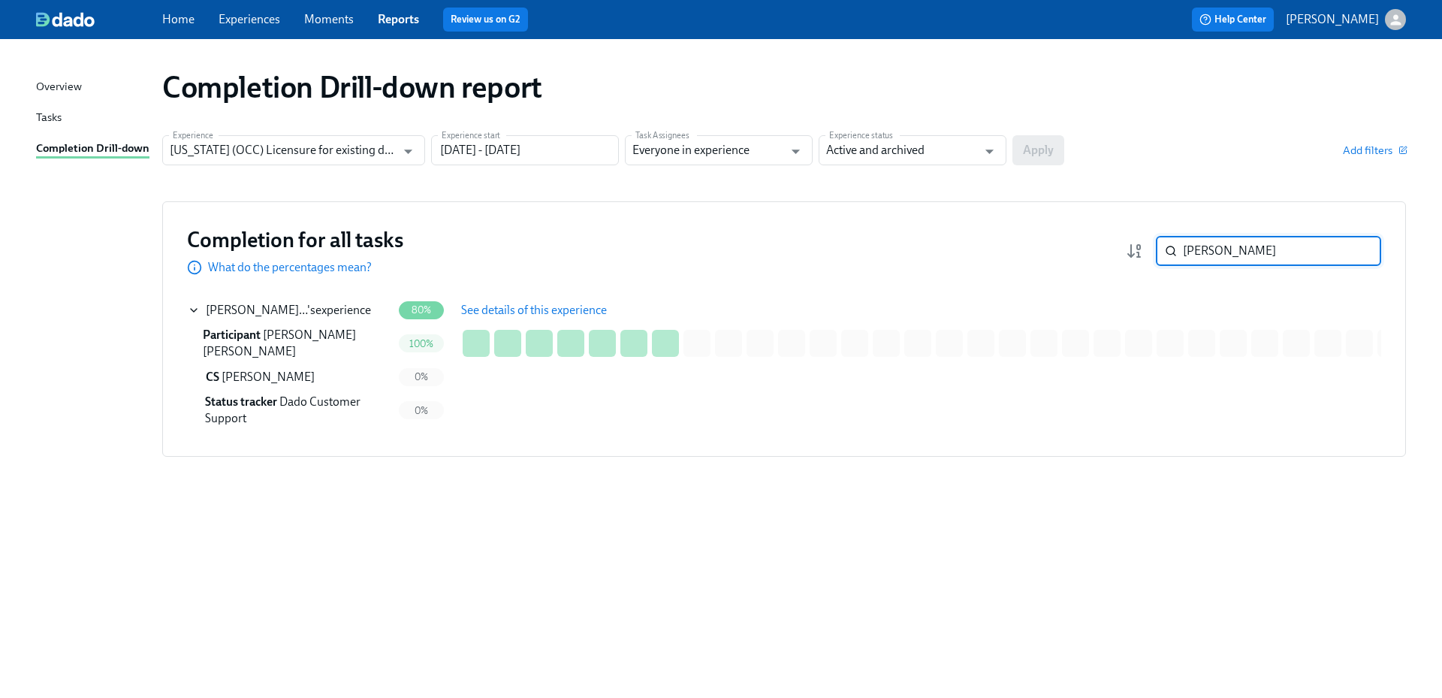
drag, startPoint x: 1269, startPoint y: 240, endPoint x: 1163, endPoint y: 245, distance: 106.0
click at [1163, 245] on div "[PERSON_NAME] ​" at bounding box center [1268, 251] width 225 height 30
paste input "lour"
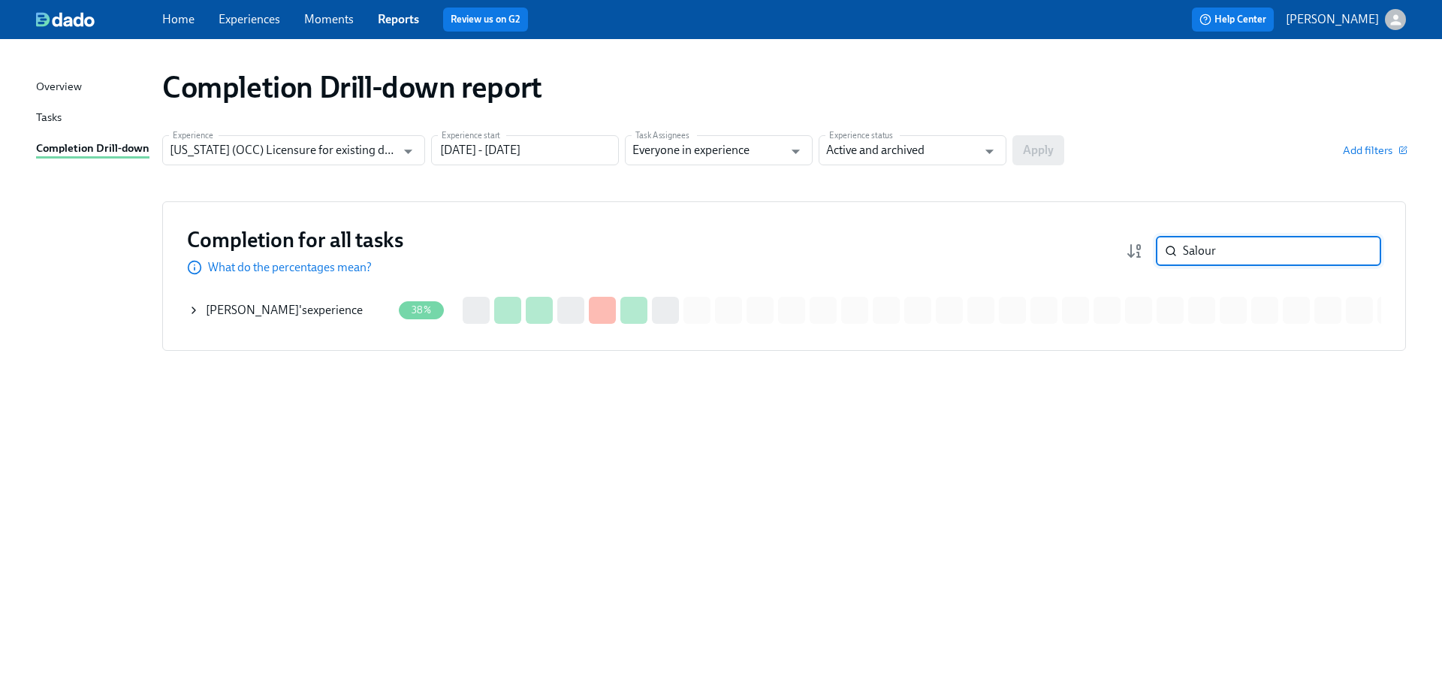
click at [311, 308] on div "[PERSON_NAME] 's experience" at bounding box center [284, 310] width 157 height 17
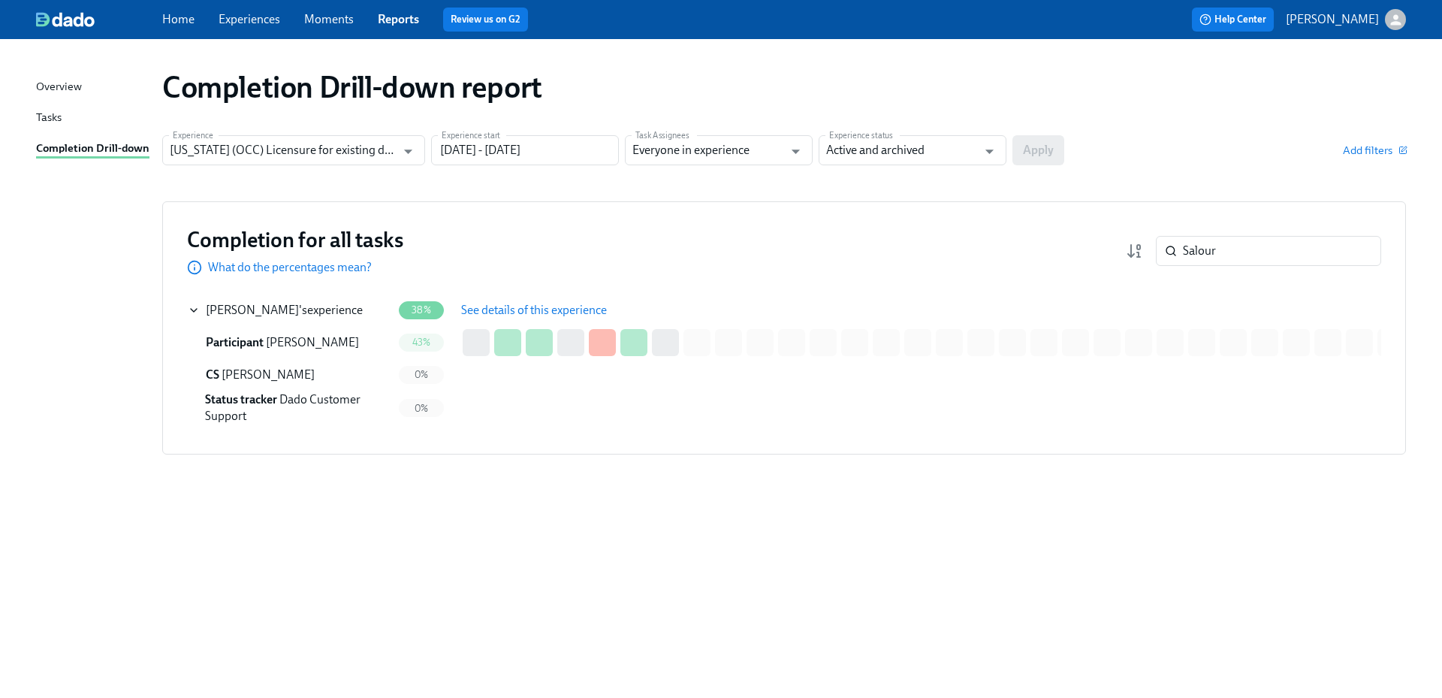
click at [484, 297] on button "See details of this experience" at bounding box center [534, 310] width 167 height 30
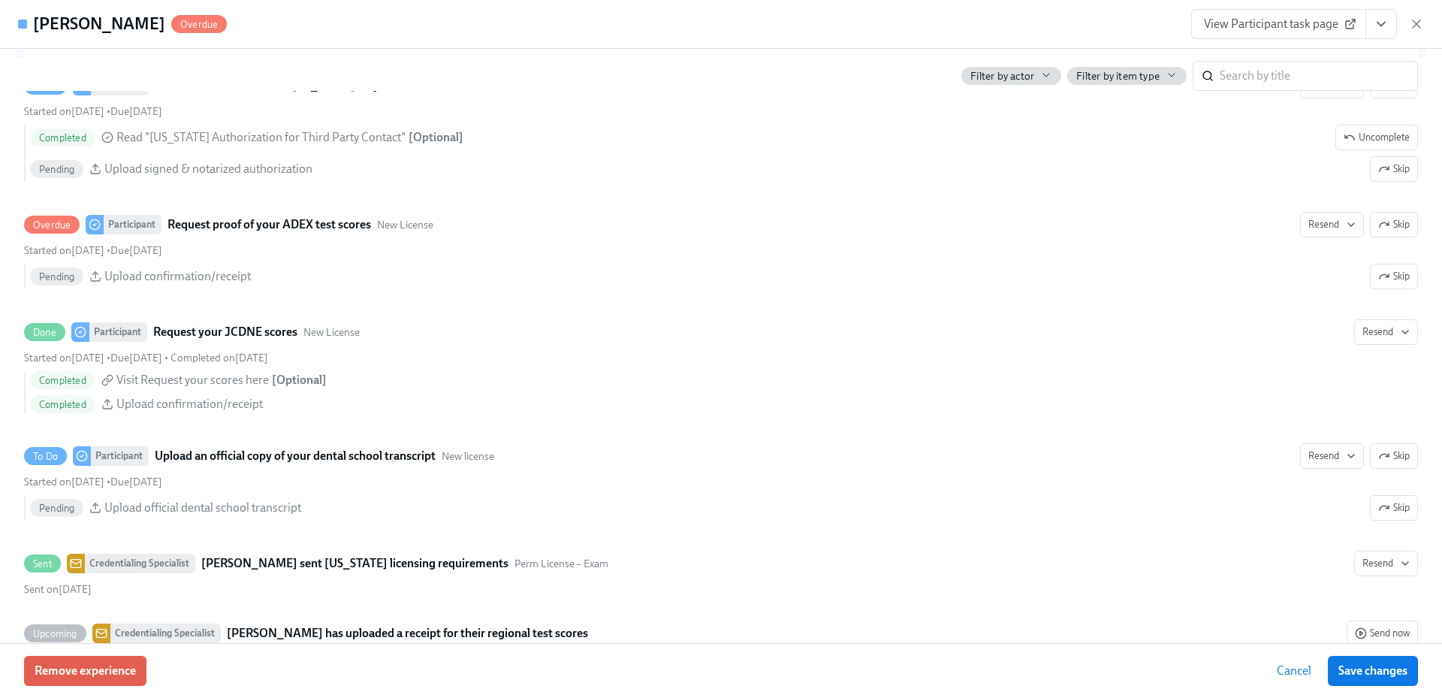
scroll to position [2253, 0]
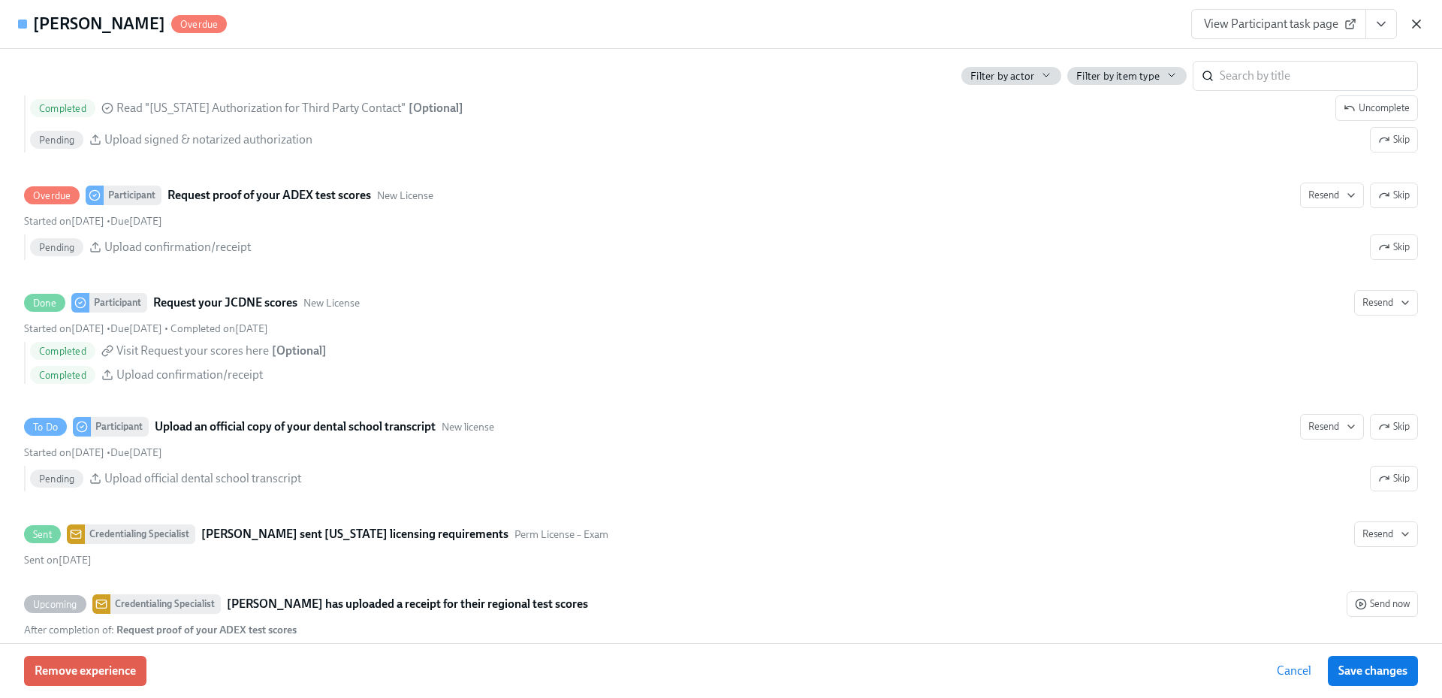
click at [1415, 19] on icon "button" at bounding box center [1416, 24] width 15 height 15
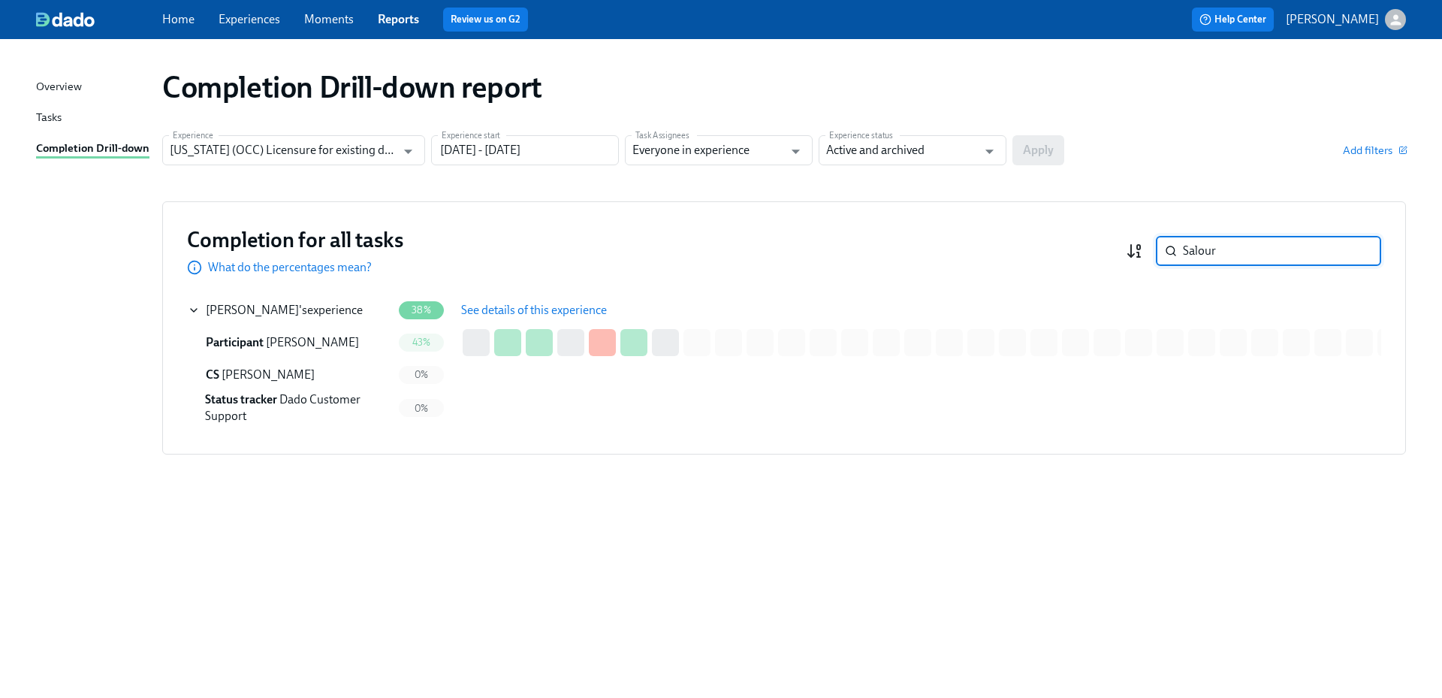
drag, startPoint x: 1253, startPoint y: 250, endPoint x: 1132, endPoint y: 250, distance: 121.6
click at [1132, 250] on div "Salour ​" at bounding box center [1253, 251] width 255 height 30
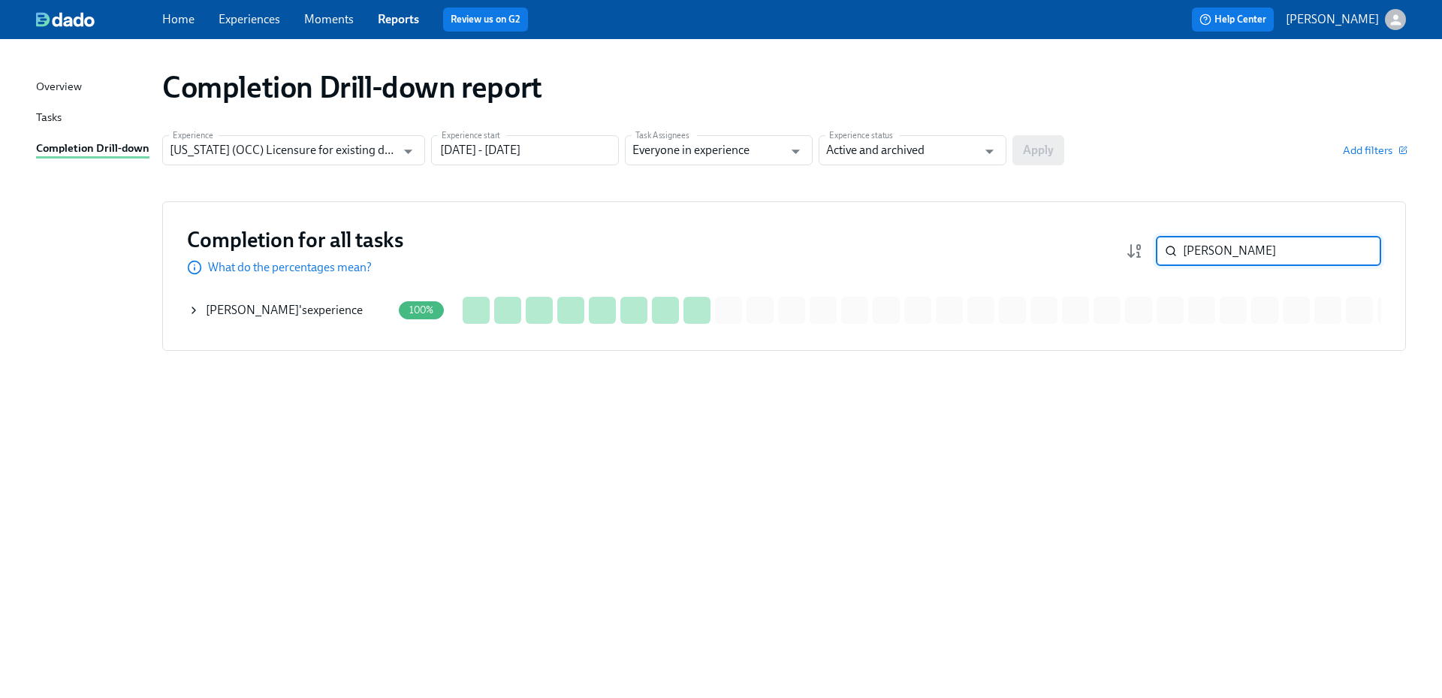
drag, startPoint x: 1189, startPoint y: 251, endPoint x: 1165, endPoint y: 249, distance: 24.9
click at [1165, 249] on div "[PERSON_NAME]" at bounding box center [1268, 251] width 225 height 30
paste input "[PERSON_NAME]"
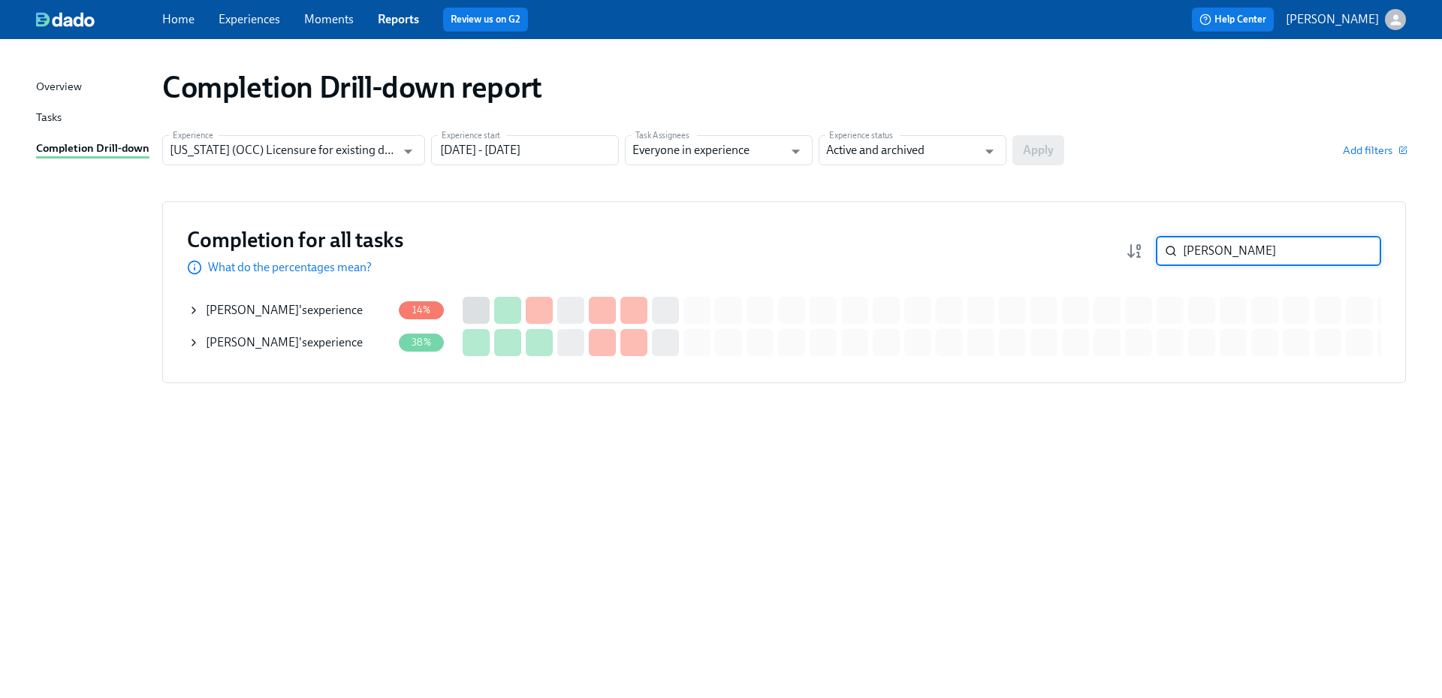
click at [348, 345] on div "[PERSON_NAME] 's experience" at bounding box center [284, 342] width 157 height 17
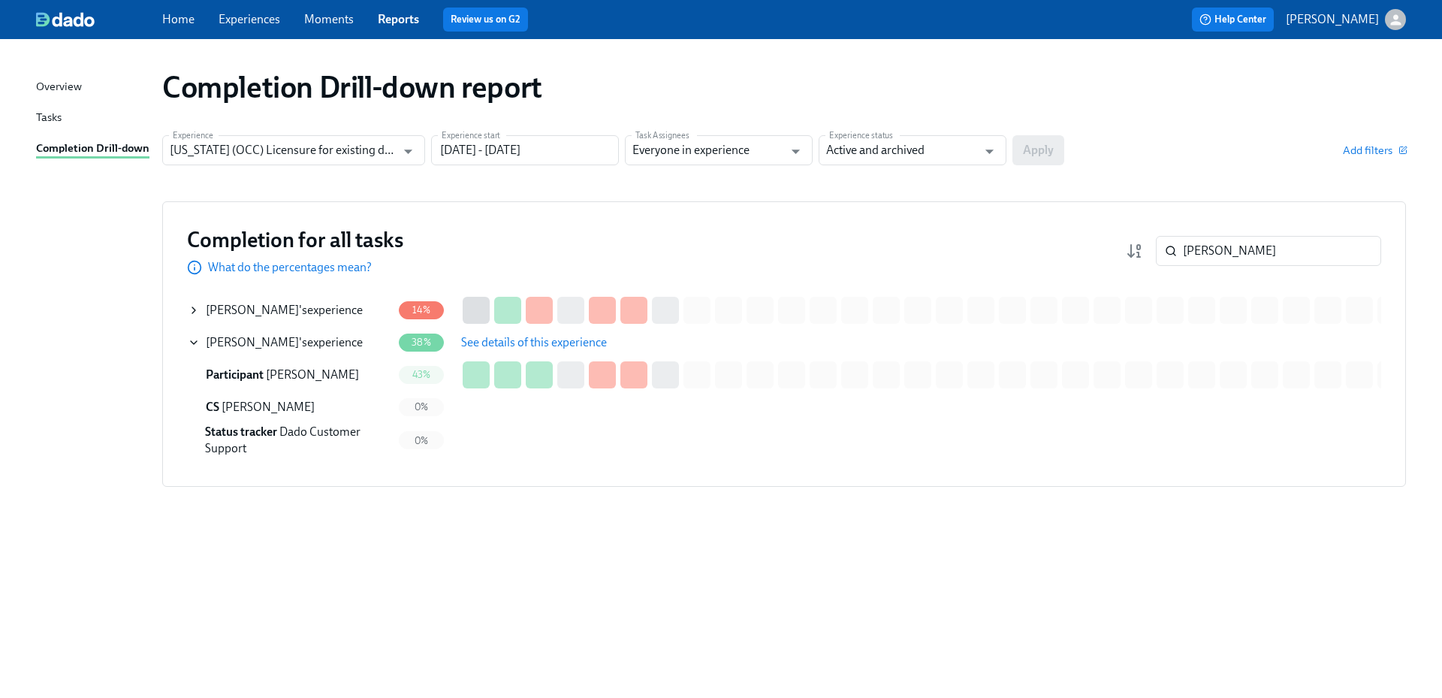
click at [502, 342] on span "See details of this experience" at bounding box center [534, 342] width 146 height 15
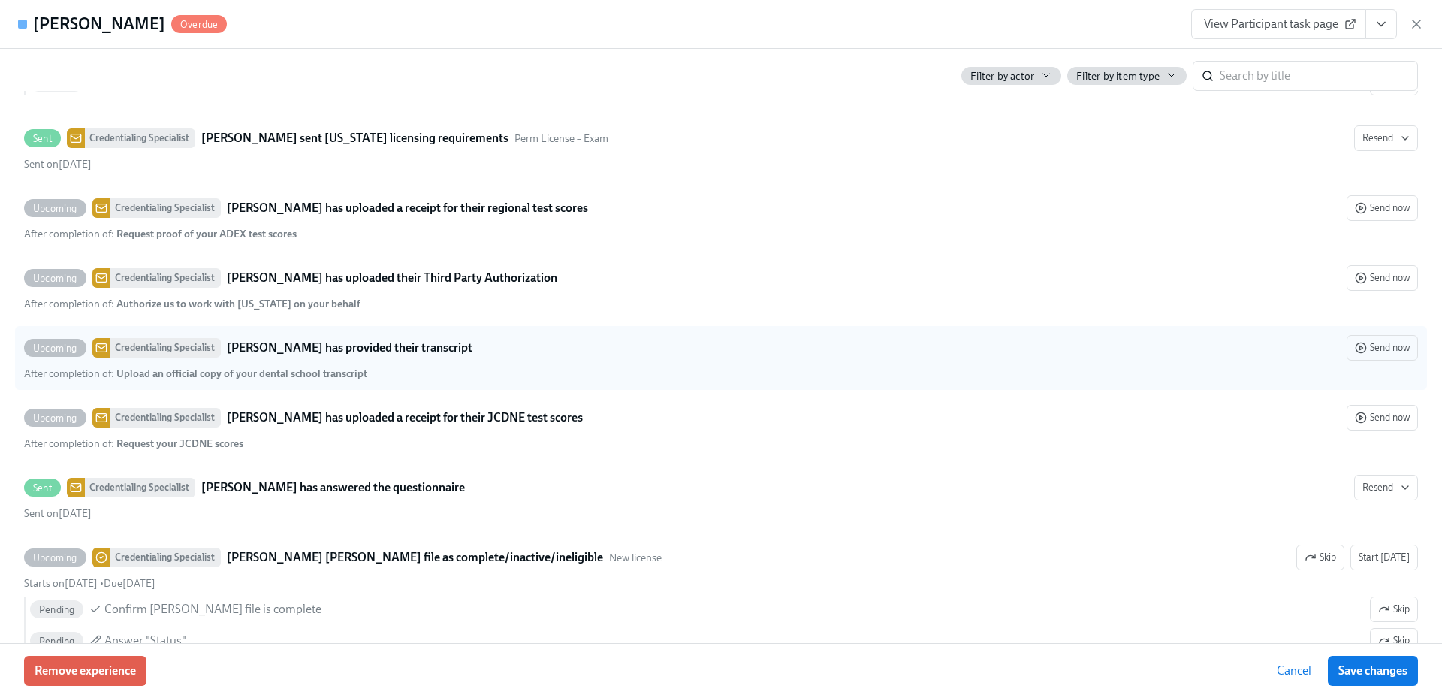
scroll to position [2762, 0]
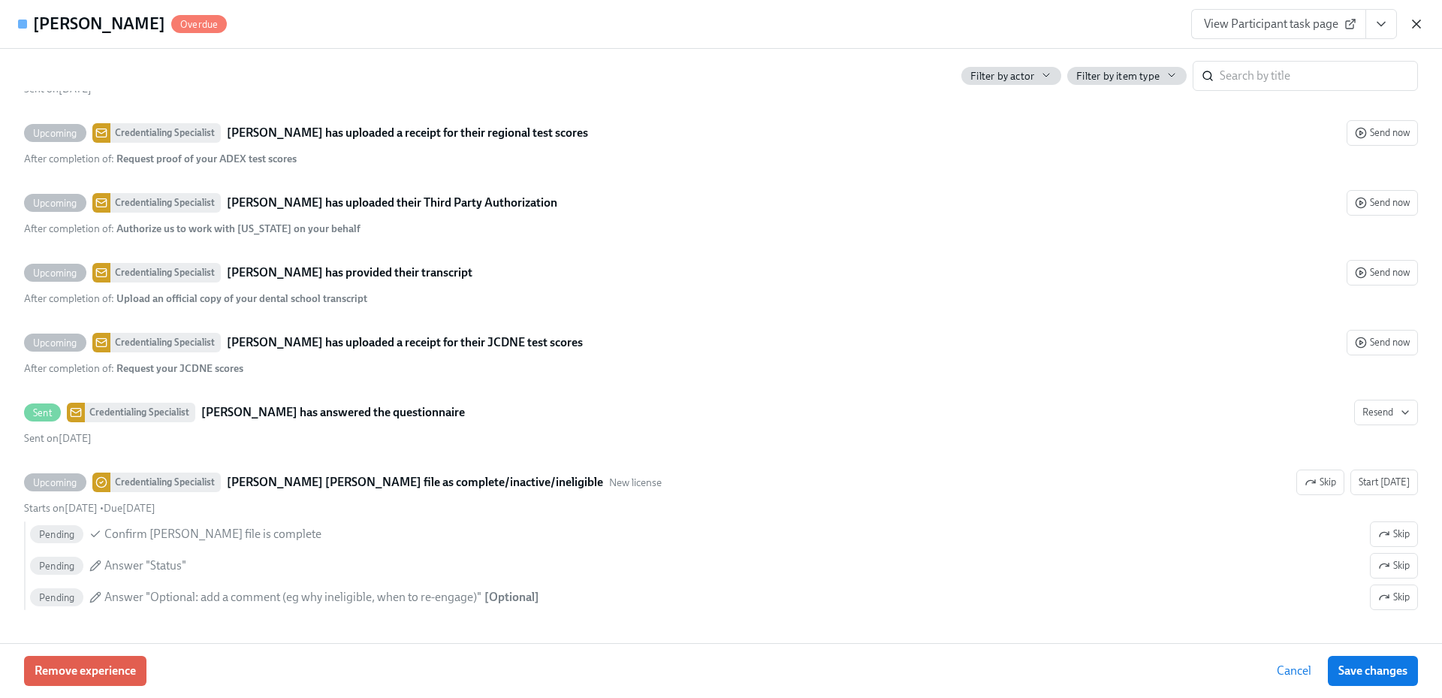
click at [1416, 24] on icon "button" at bounding box center [1416, 24] width 8 height 8
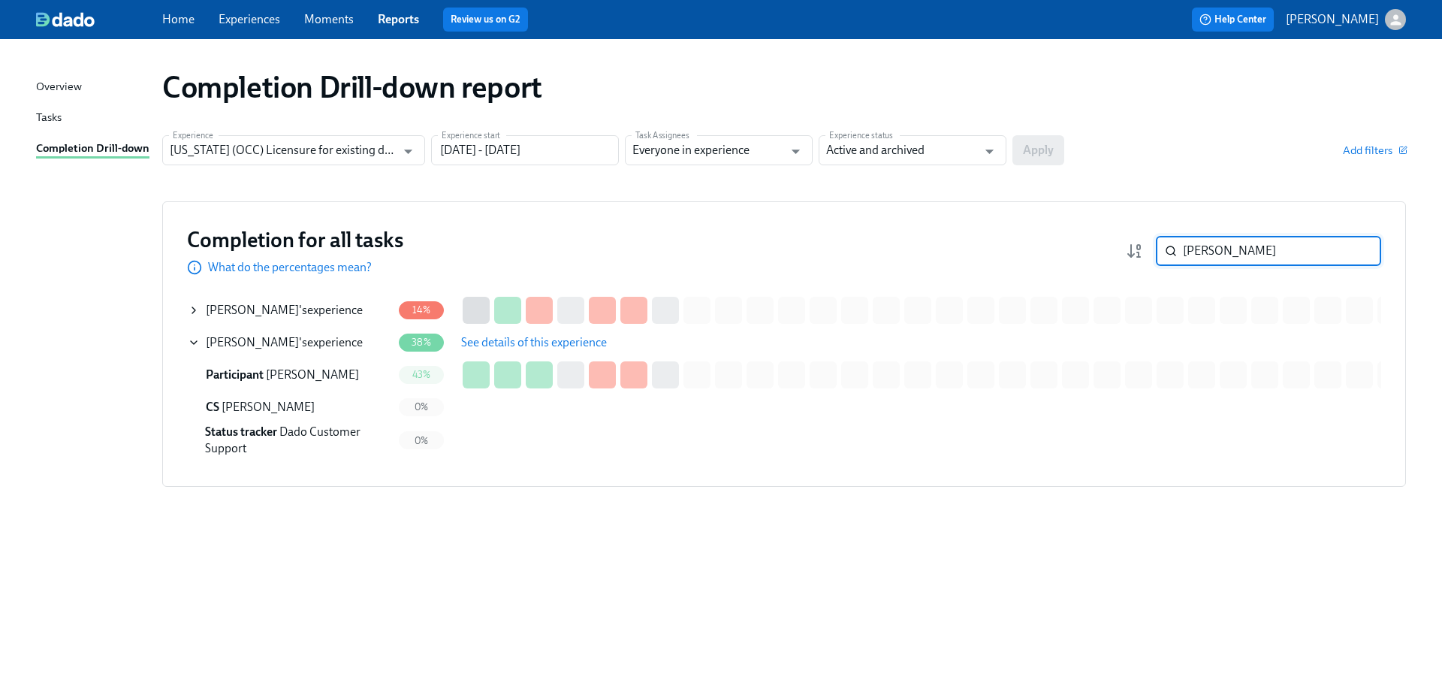
drag, startPoint x: 1229, startPoint y: 249, endPoint x: 1168, endPoint y: 253, distance: 61.7
click at [1168, 253] on div "[PERSON_NAME] ​" at bounding box center [1268, 251] width 225 height 30
paste input "[PERSON_NAME]"
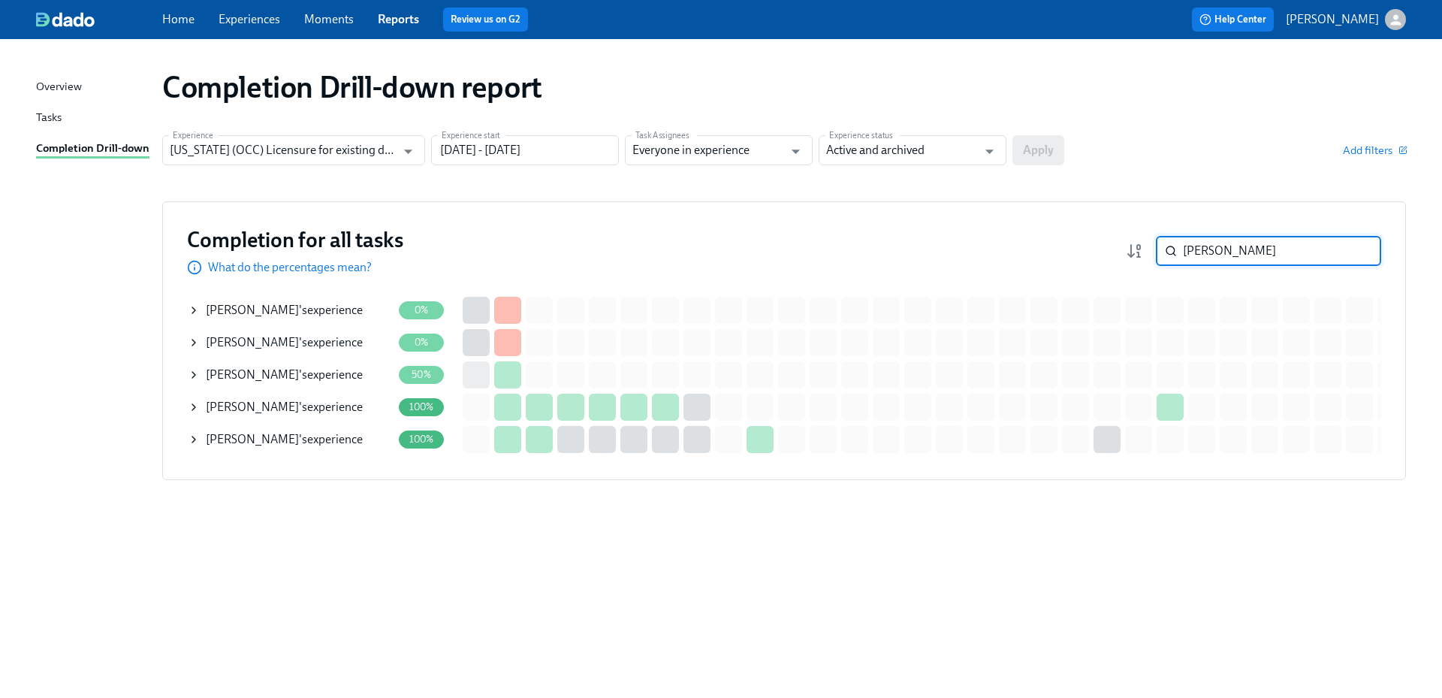
click at [291, 374] on div "[PERSON_NAME] 's experience" at bounding box center [284, 374] width 157 height 17
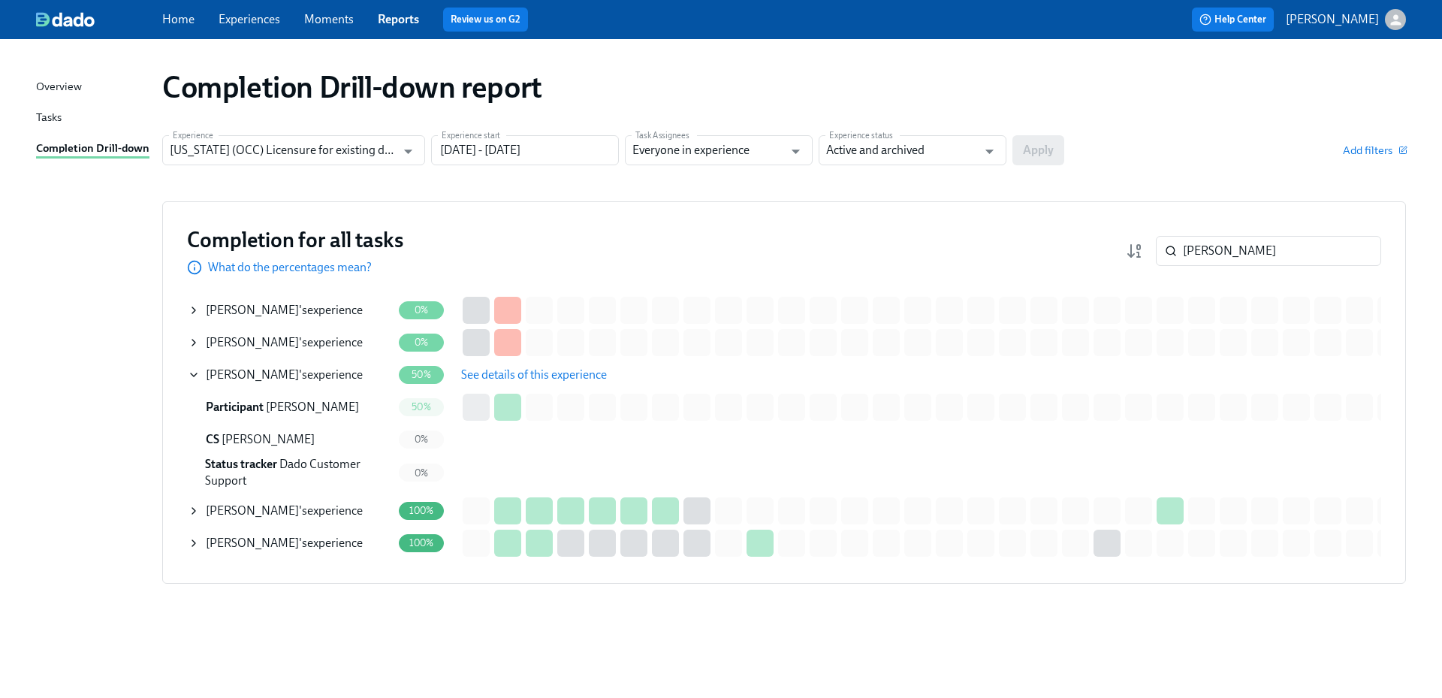
click at [535, 373] on span "See details of this experience" at bounding box center [534, 374] width 146 height 15
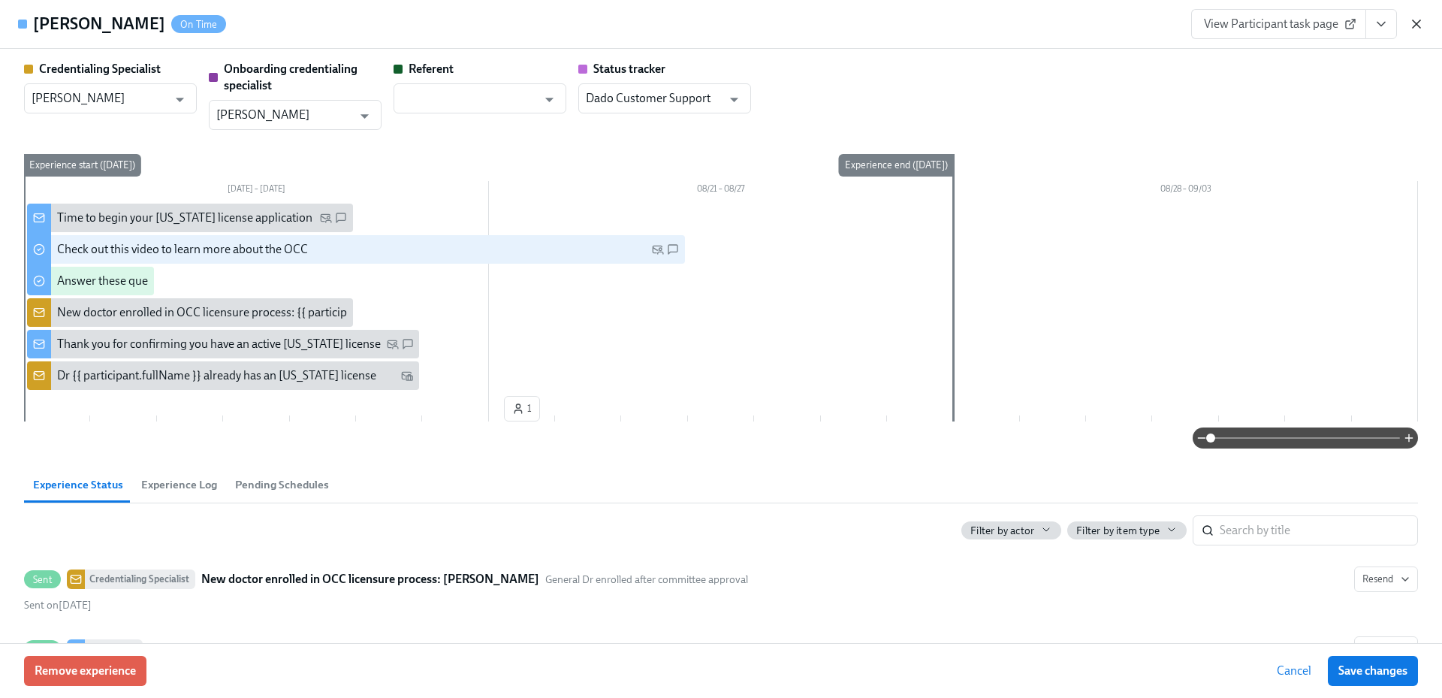
click at [1416, 26] on icon "button" at bounding box center [1416, 24] width 15 height 15
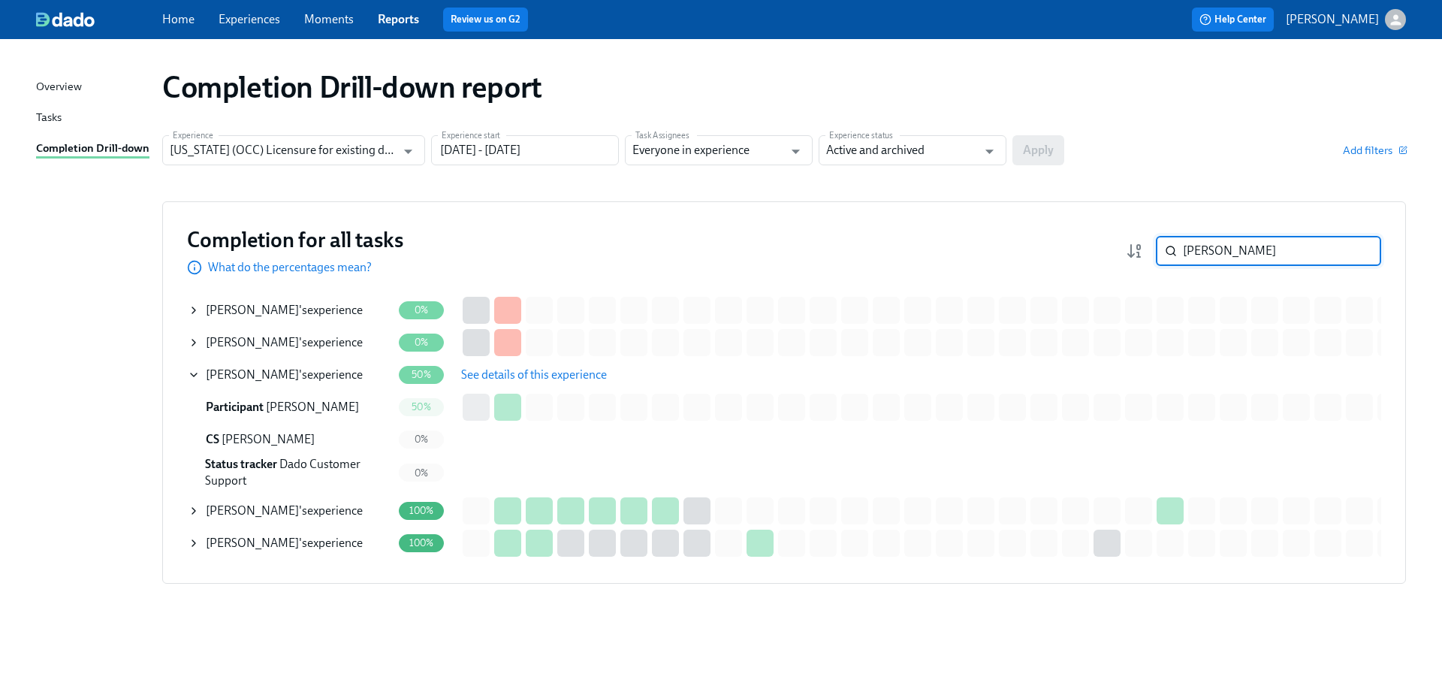
drag, startPoint x: 1182, startPoint y: 252, endPoint x: 1153, endPoint y: 252, distance: 29.3
click at [1153, 252] on div "[PERSON_NAME] ​" at bounding box center [1253, 251] width 255 height 30
paste input "[PERSON_NAME]"
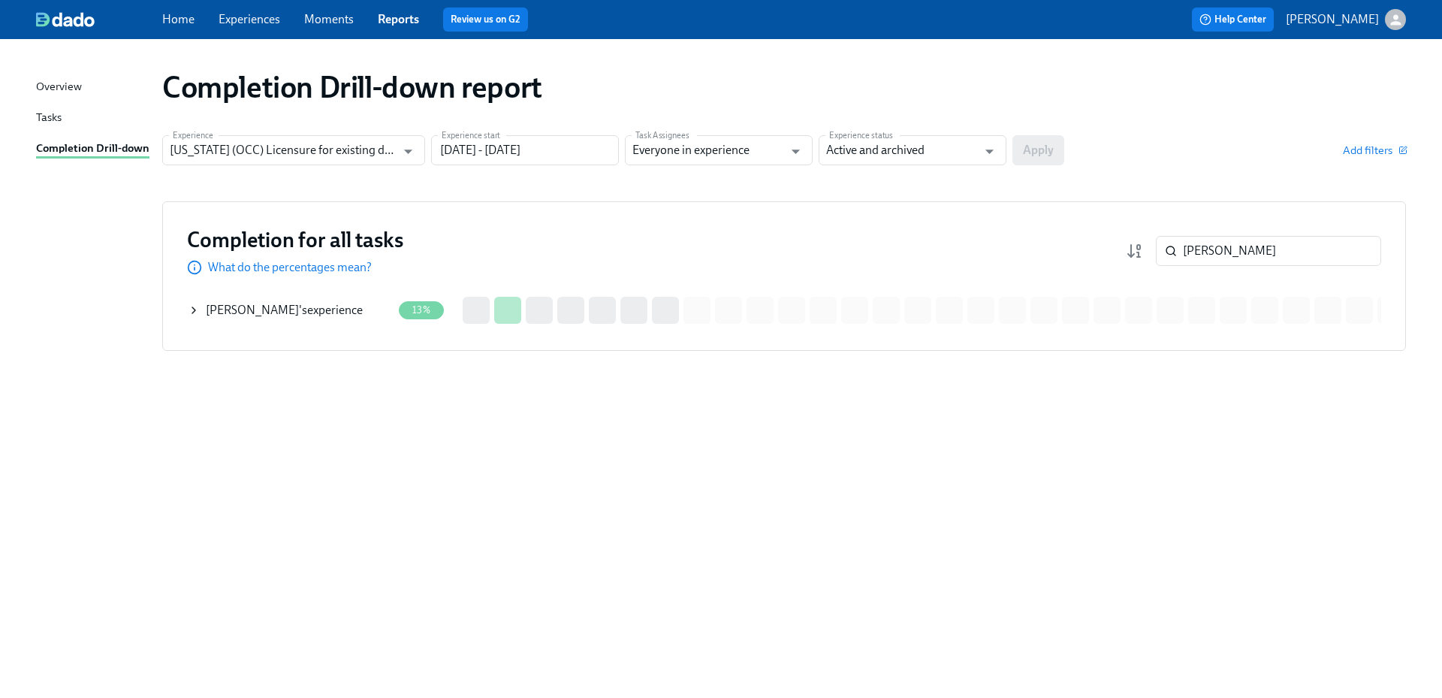
click at [279, 316] on span "[PERSON_NAME]" at bounding box center [252, 310] width 93 height 14
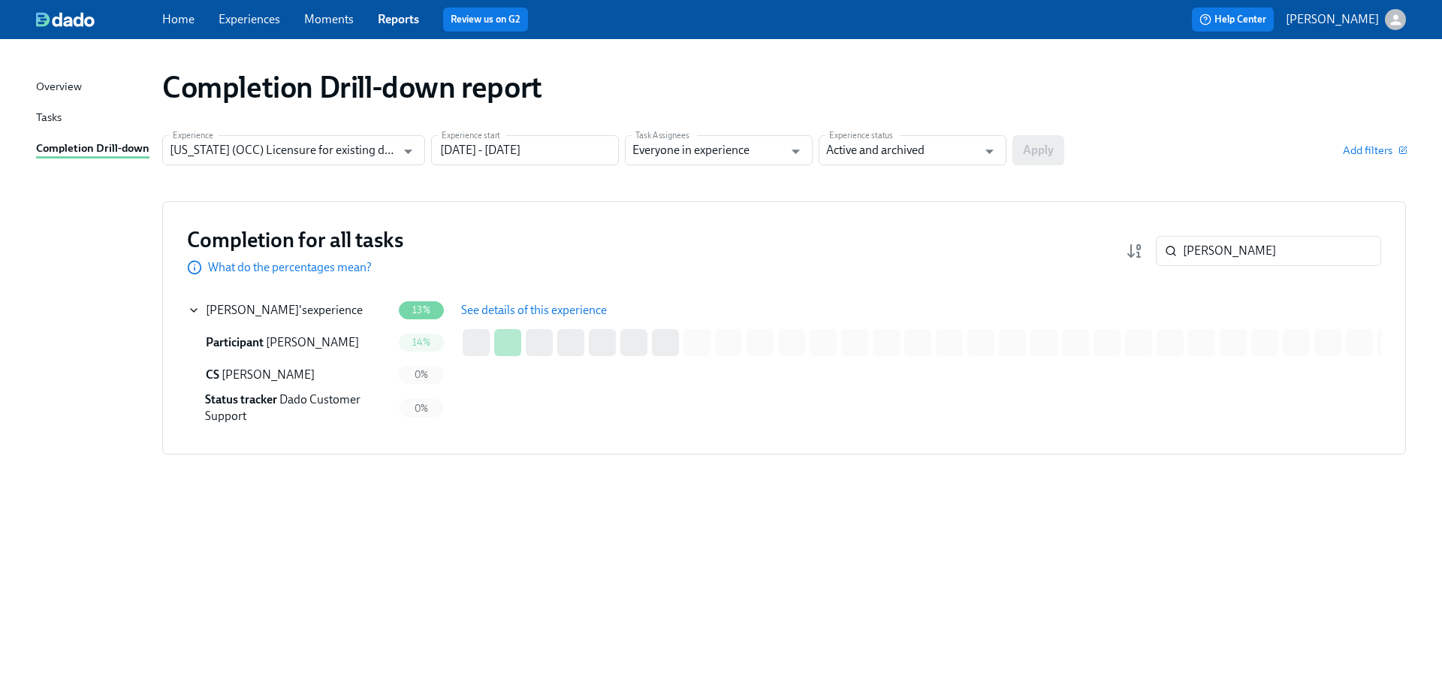
click at [508, 320] on button "See details of this experience" at bounding box center [534, 310] width 167 height 30
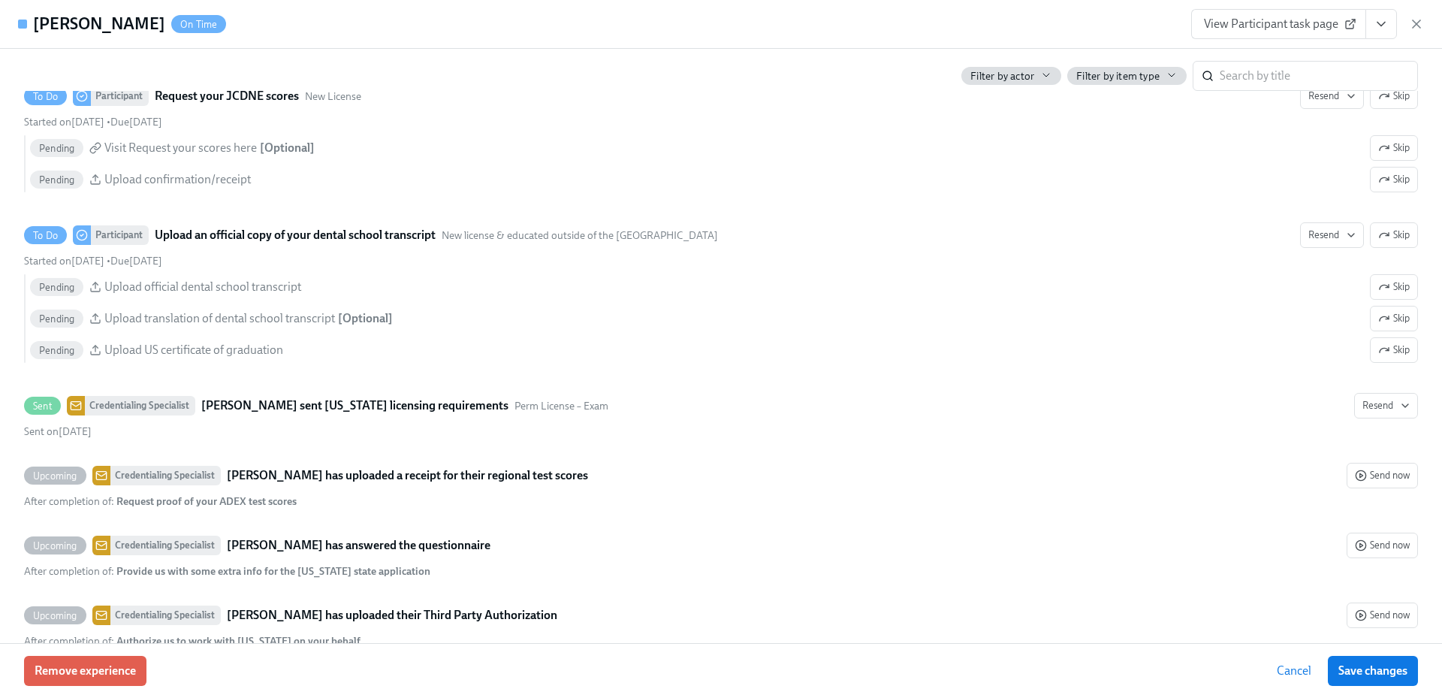
scroll to position [2703, 0]
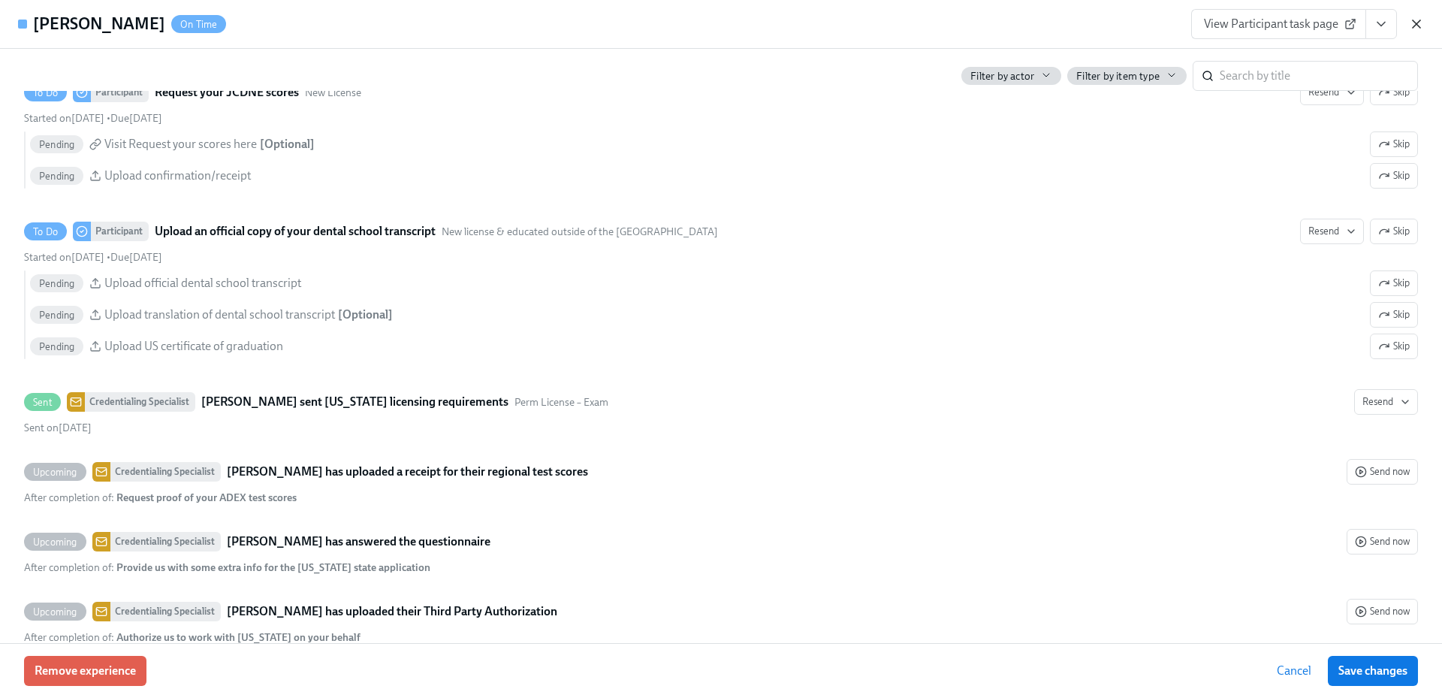
click at [1420, 21] on icon "button" at bounding box center [1416, 24] width 8 height 8
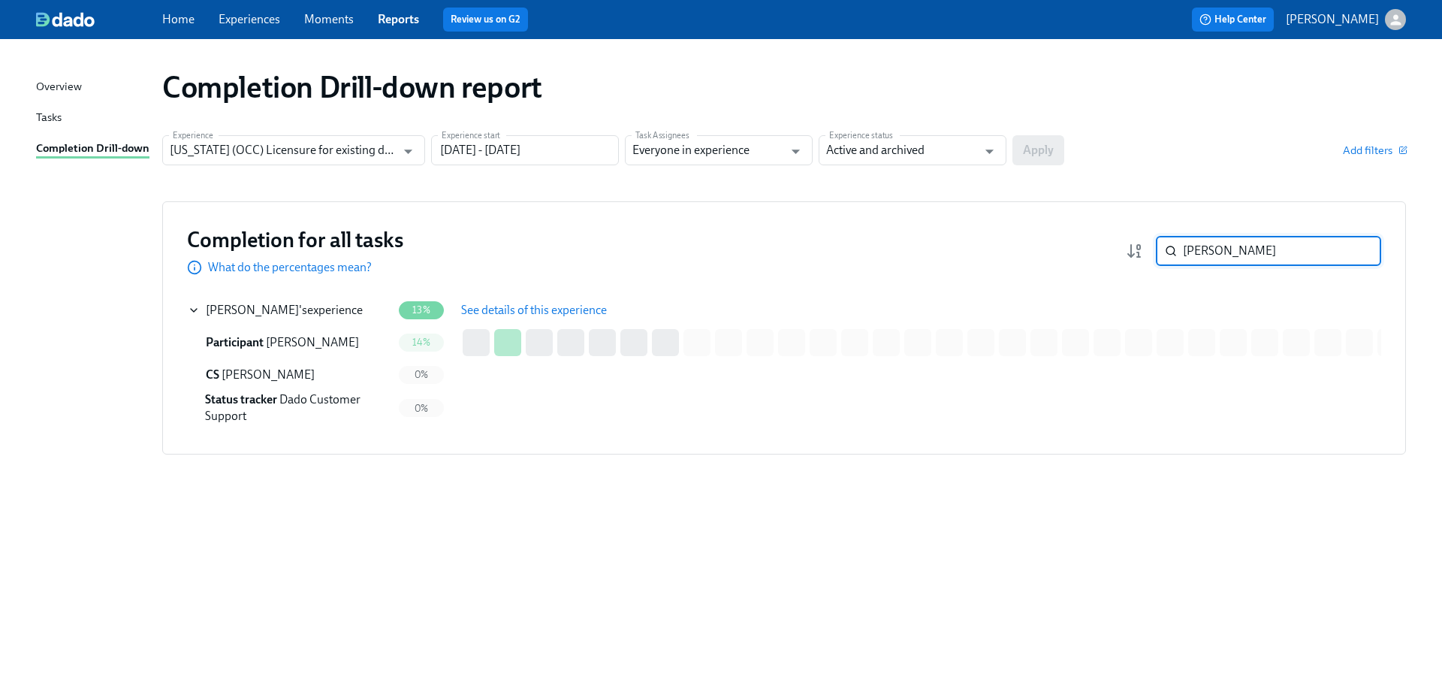
drag, startPoint x: 1251, startPoint y: 251, endPoint x: 1171, endPoint y: 252, distance: 79.6
click at [1171, 252] on div "[PERSON_NAME] ​" at bounding box center [1268, 251] width 225 height 30
paste input "[PERSON_NAME]"
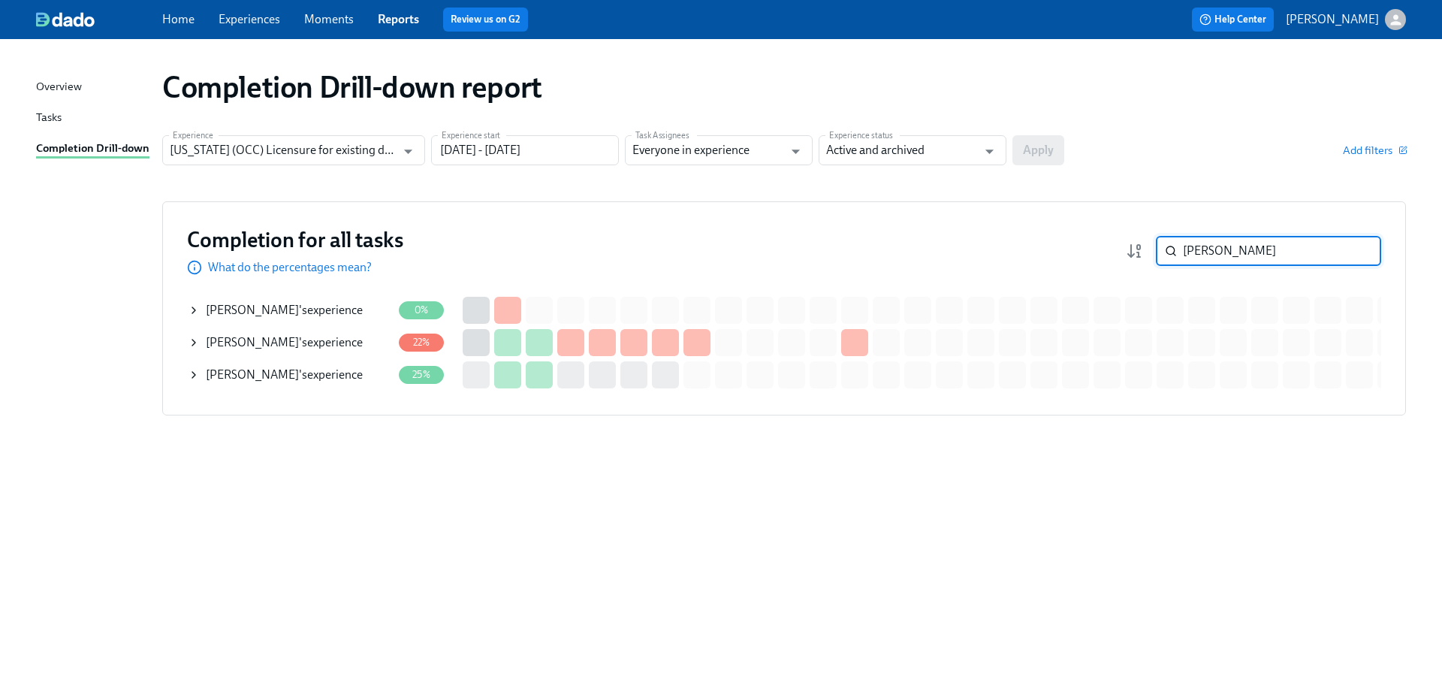
click at [280, 377] on div "[PERSON_NAME] 's experience" at bounding box center [284, 374] width 157 height 17
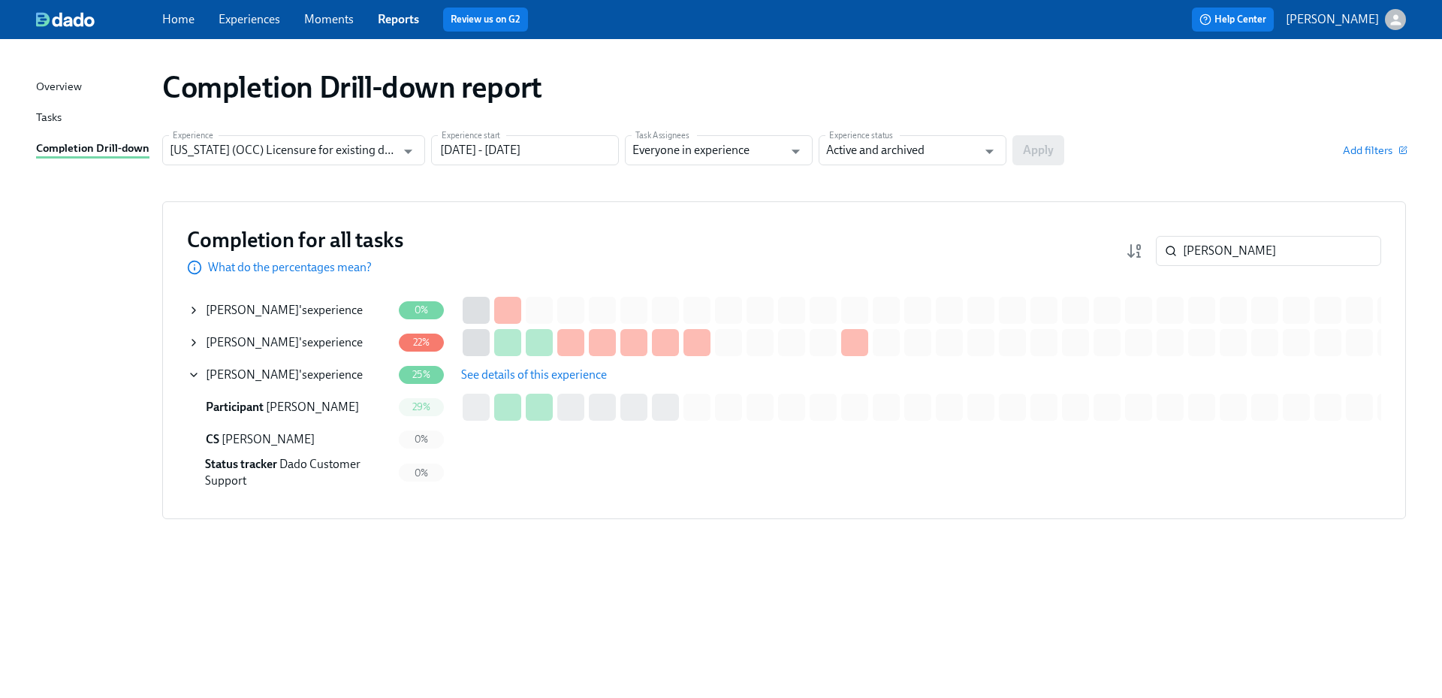
click at [549, 377] on span "See details of this experience" at bounding box center [534, 374] width 146 height 15
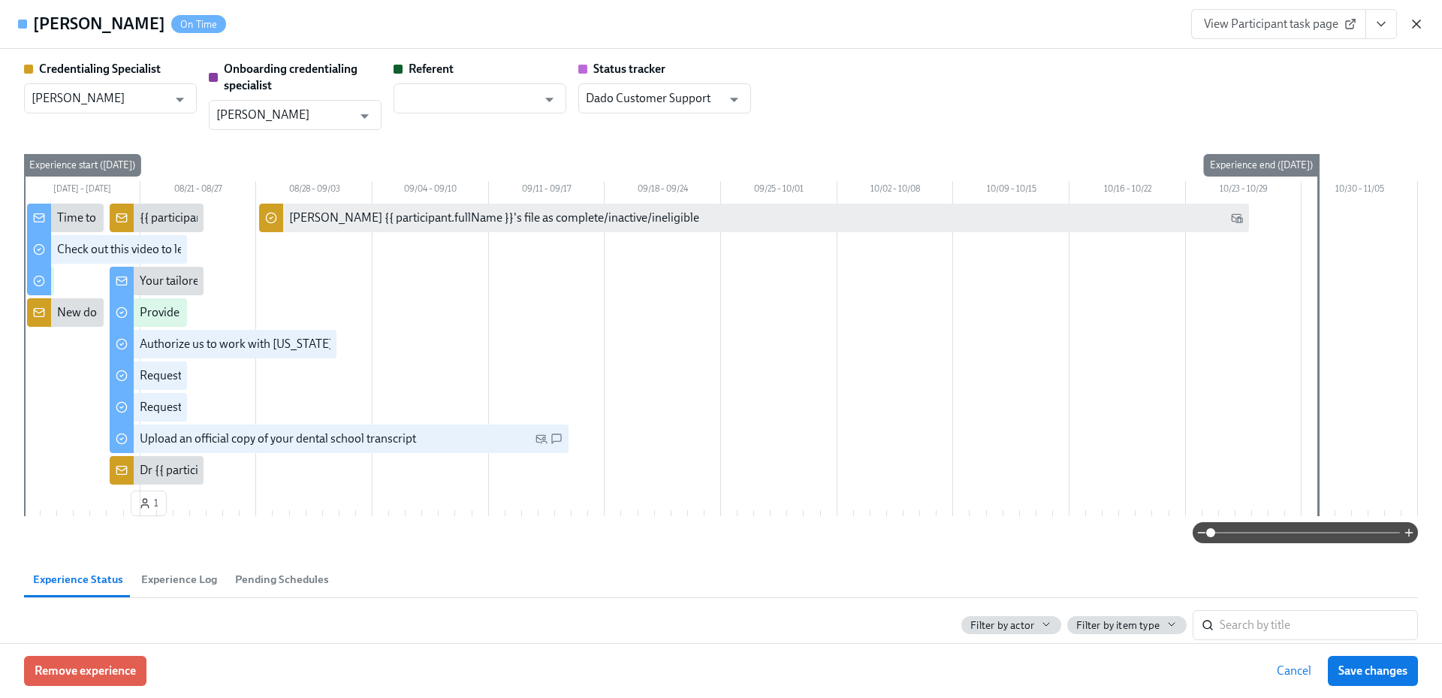
click at [1417, 22] on icon "button" at bounding box center [1416, 24] width 15 height 15
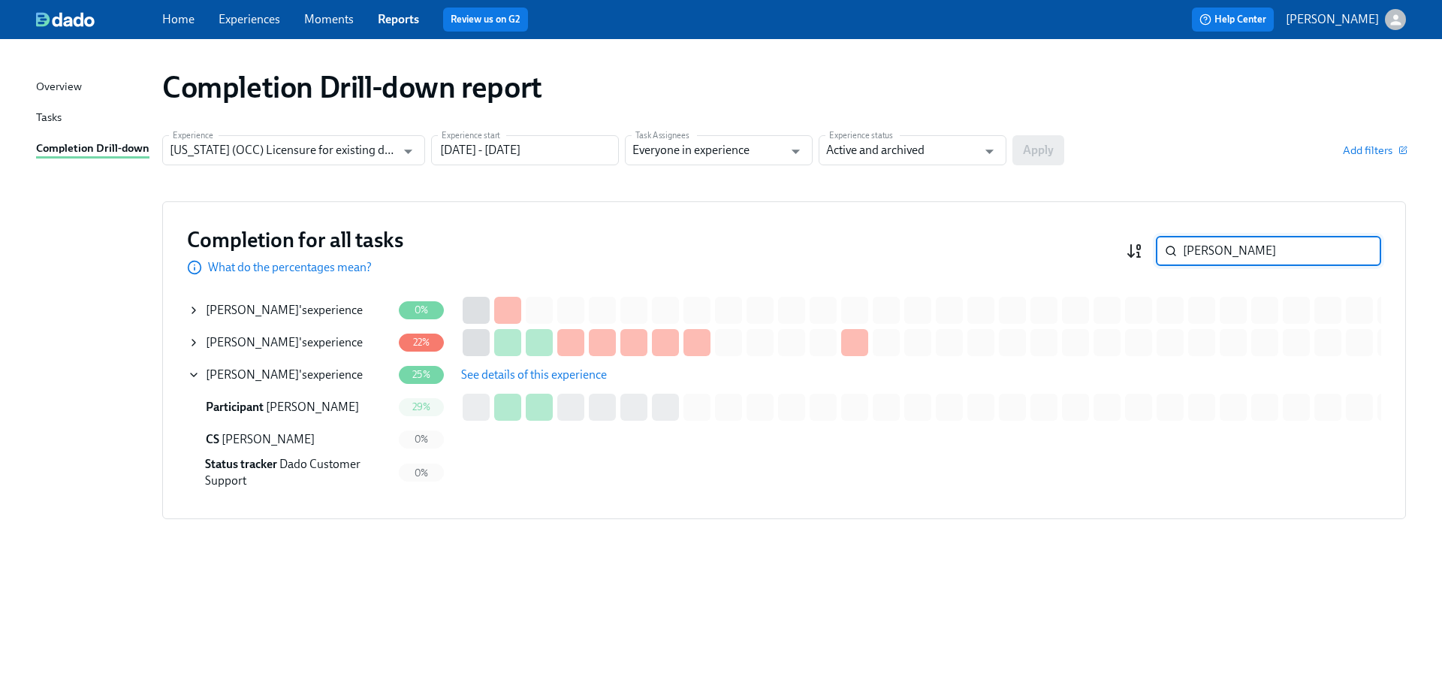
drag, startPoint x: 1225, startPoint y: 259, endPoint x: 1141, endPoint y: 255, distance: 84.9
click at [1142, 255] on div "Cao ​" at bounding box center [1253, 251] width 255 height 30
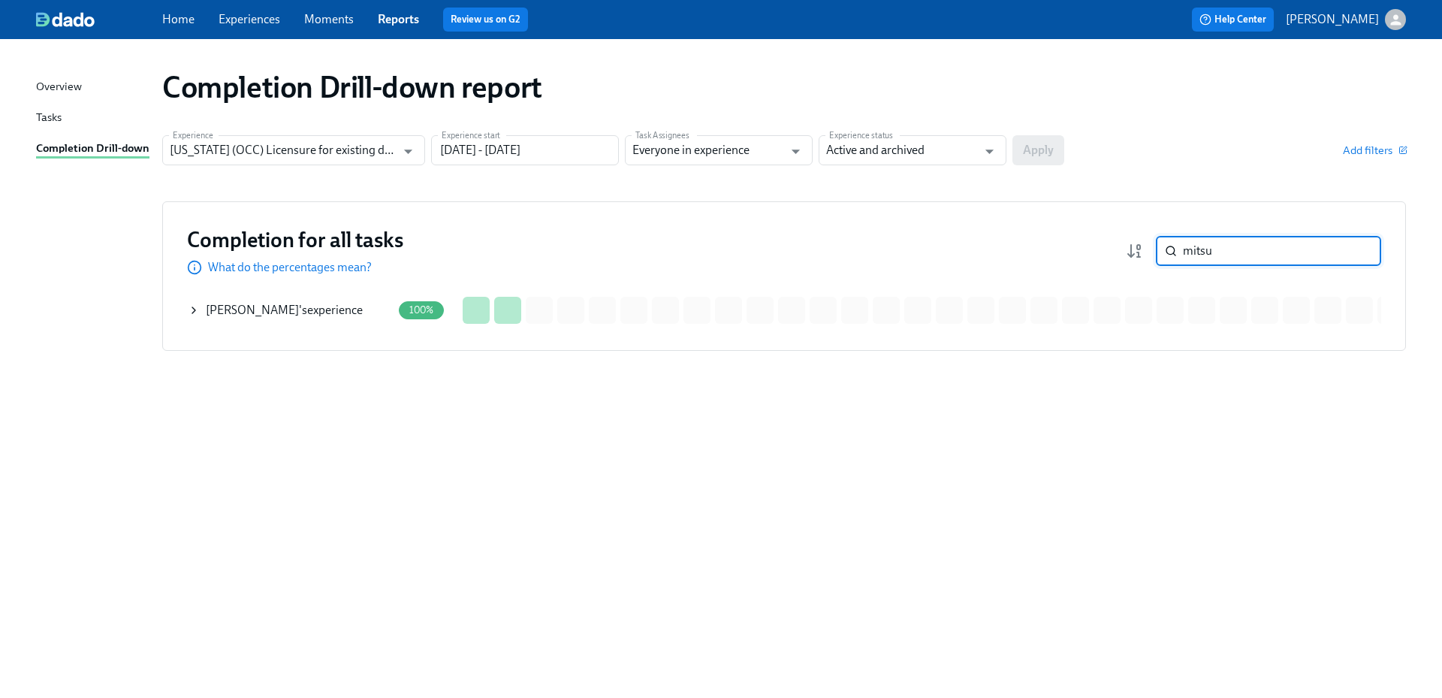
click at [315, 319] on div "[PERSON_NAME] 's experience" at bounding box center [290, 310] width 204 height 30
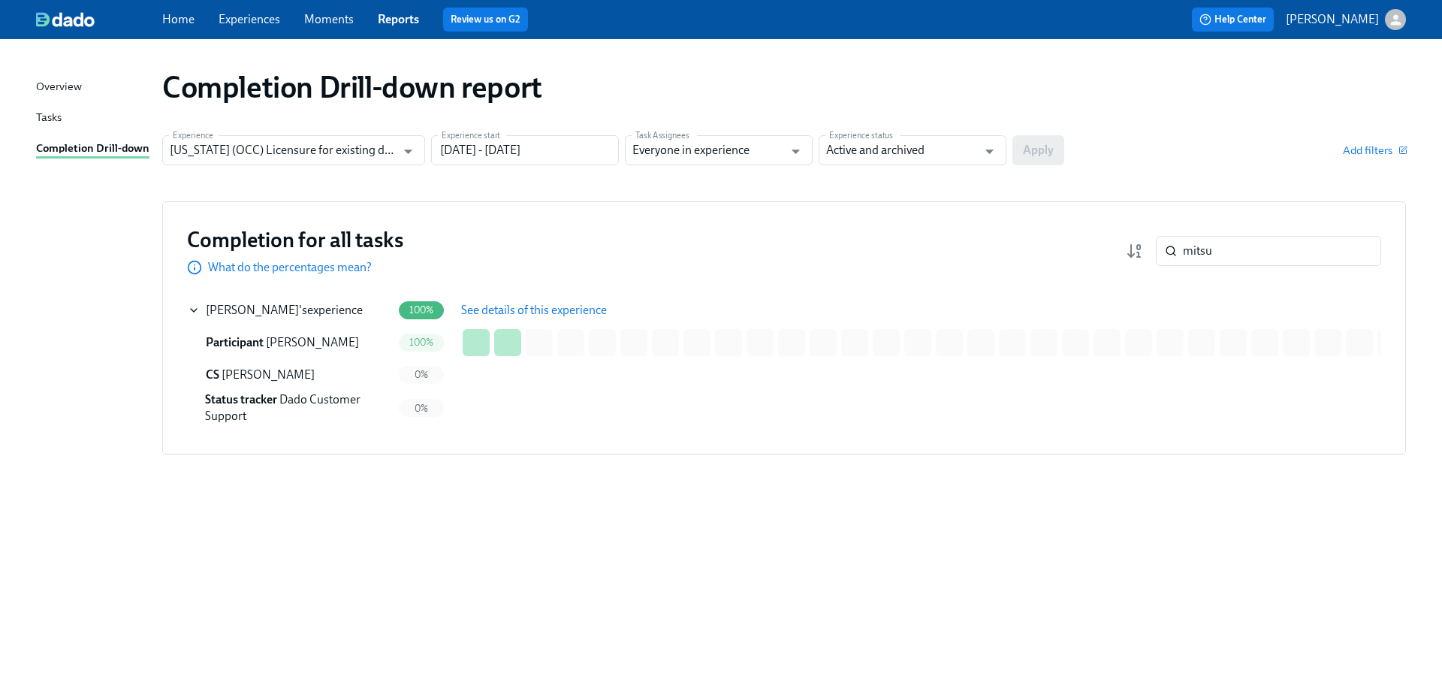
click at [471, 309] on span "See details of this experience" at bounding box center [534, 310] width 146 height 15
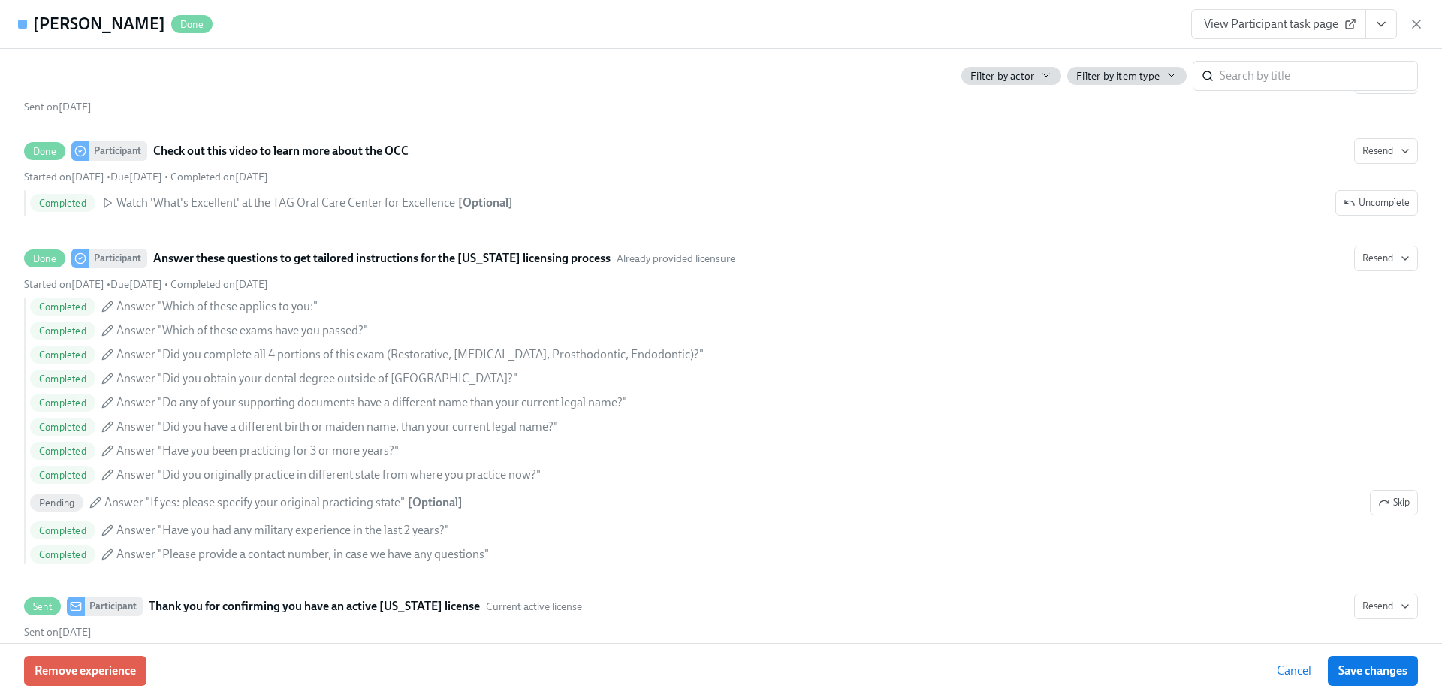
scroll to position [644, 0]
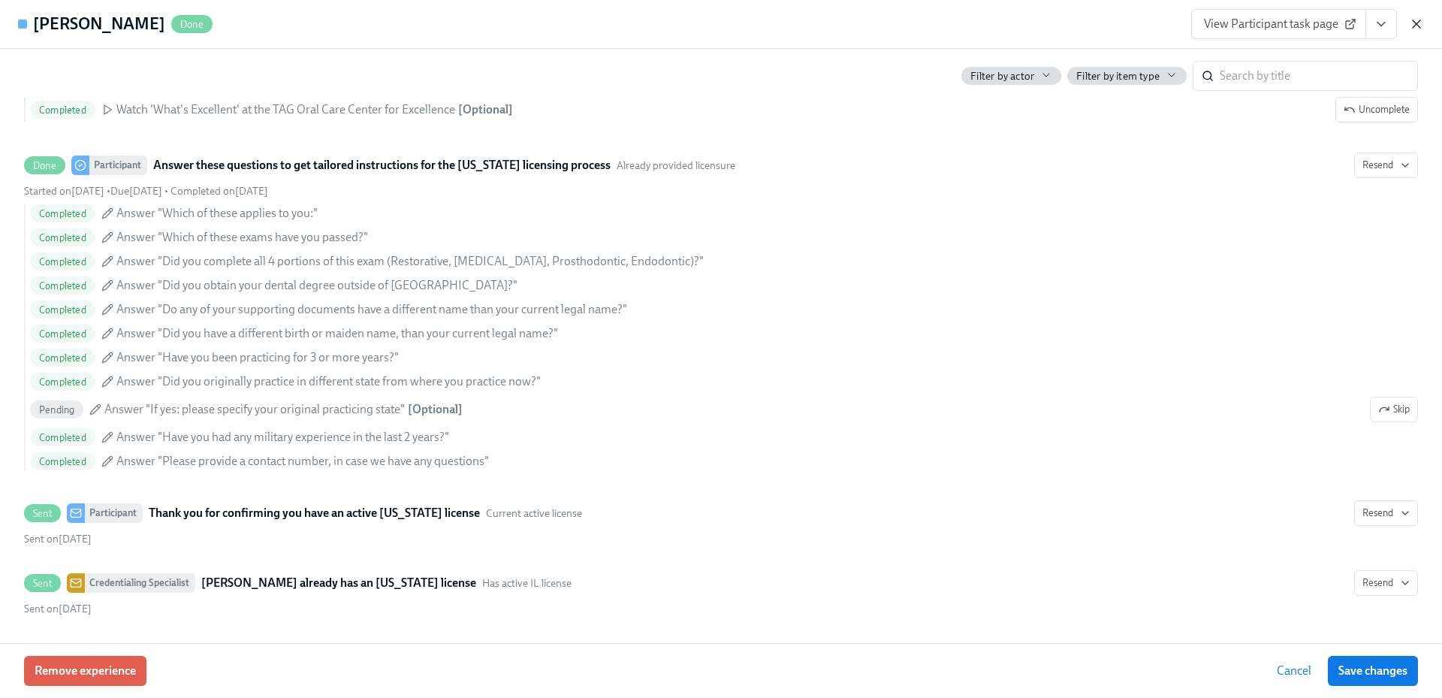
click at [1418, 26] on icon "button" at bounding box center [1416, 24] width 8 height 8
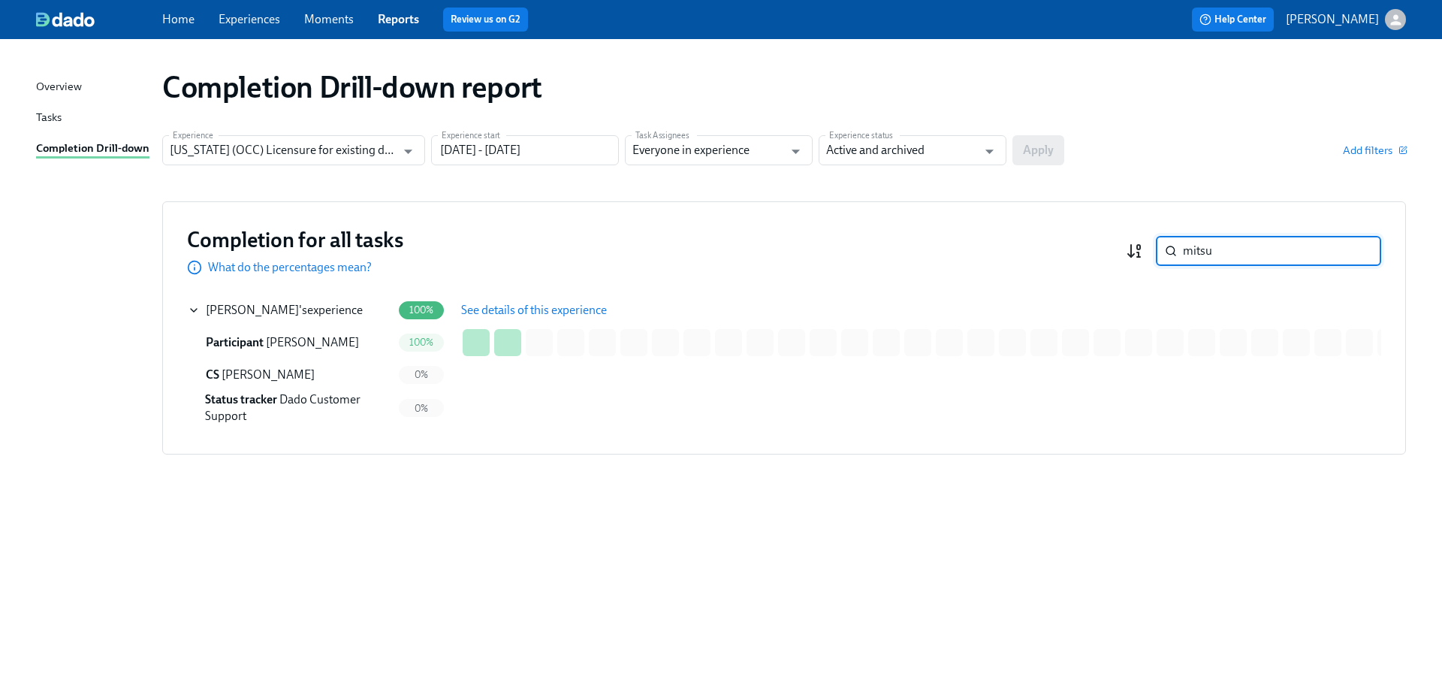
drag, startPoint x: 1228, startPoint y: 248, endPoint x: 1140, endPoint y: 248, distance: 88.6
click at [1140, 248] on div "mitsu ​" at bounding box center [1253, 251] width 255 height 30
paste input "[PERSON_NAME]"
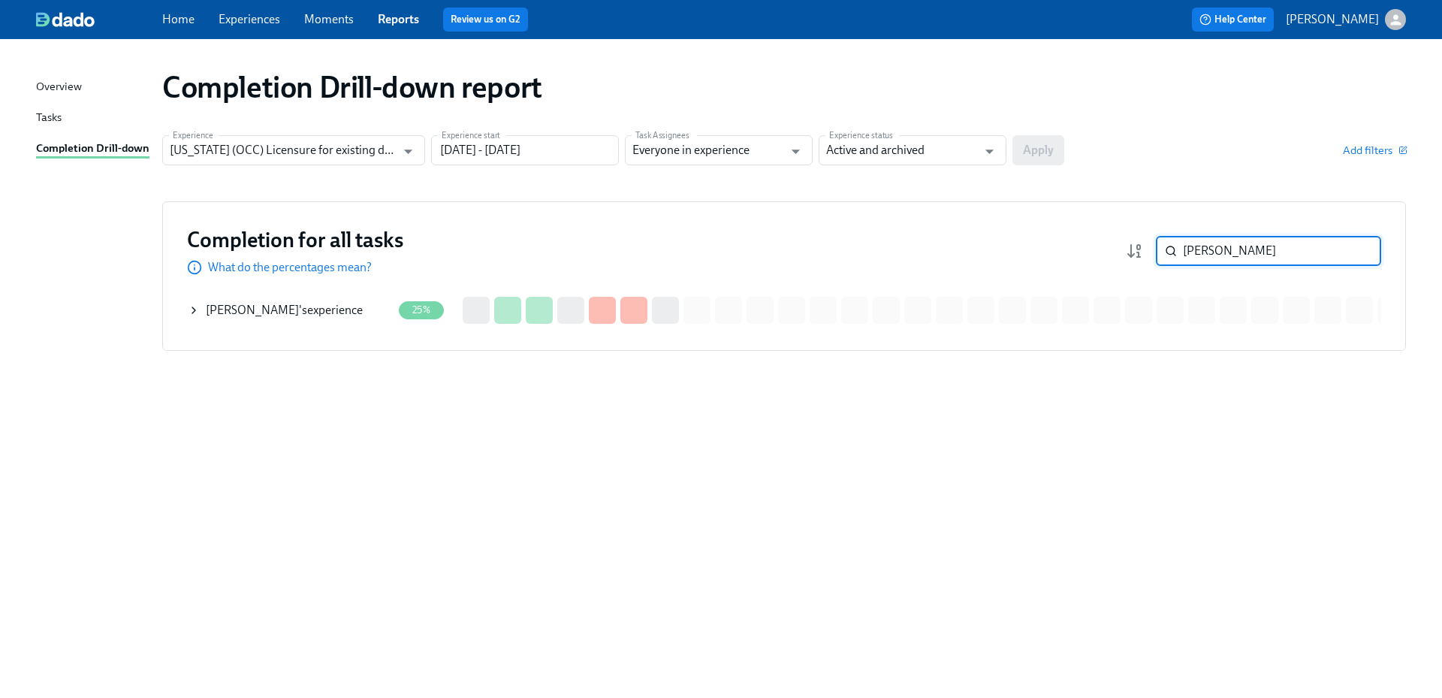
click at [319, 307] on div "[PERSON_NAME] 's experience" at bounding box center [284, 310] width 157 height 17
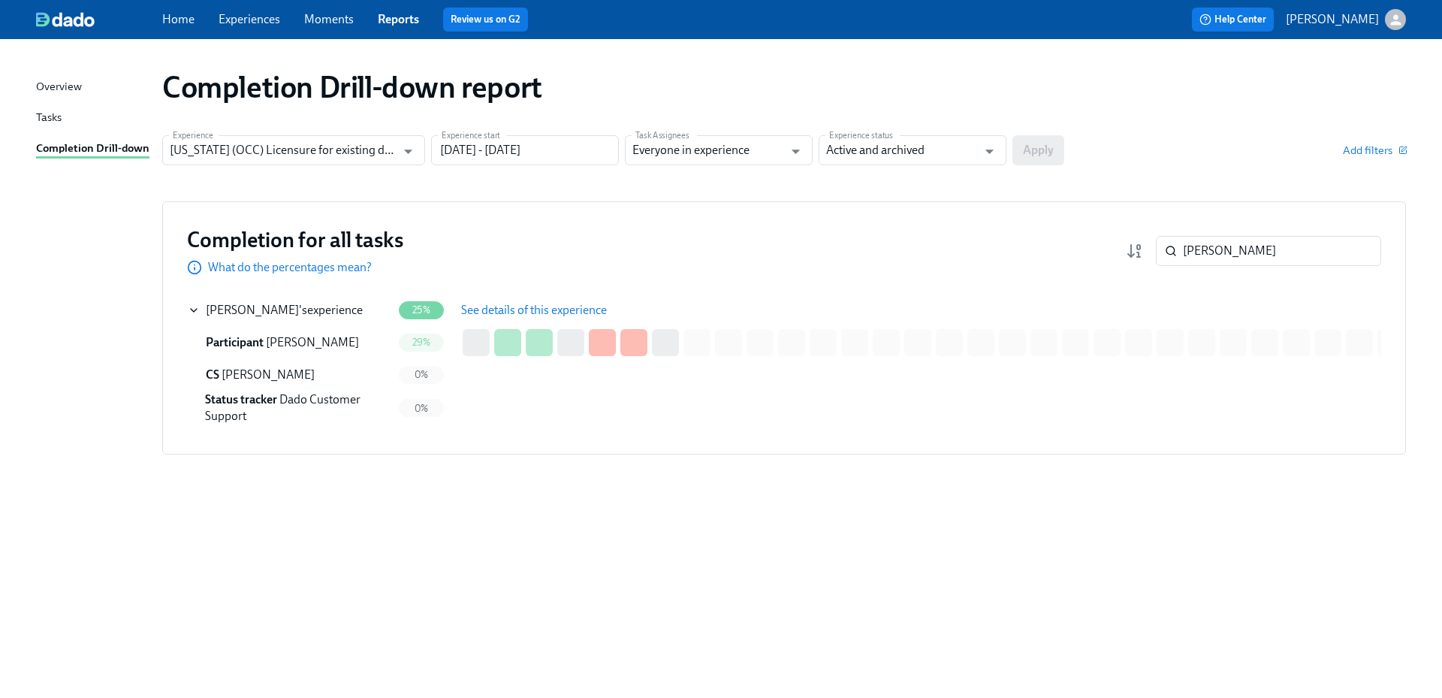
click at [528, 303] on span "See details of this experience" at bounding box center [534, 310] width 146 height 15
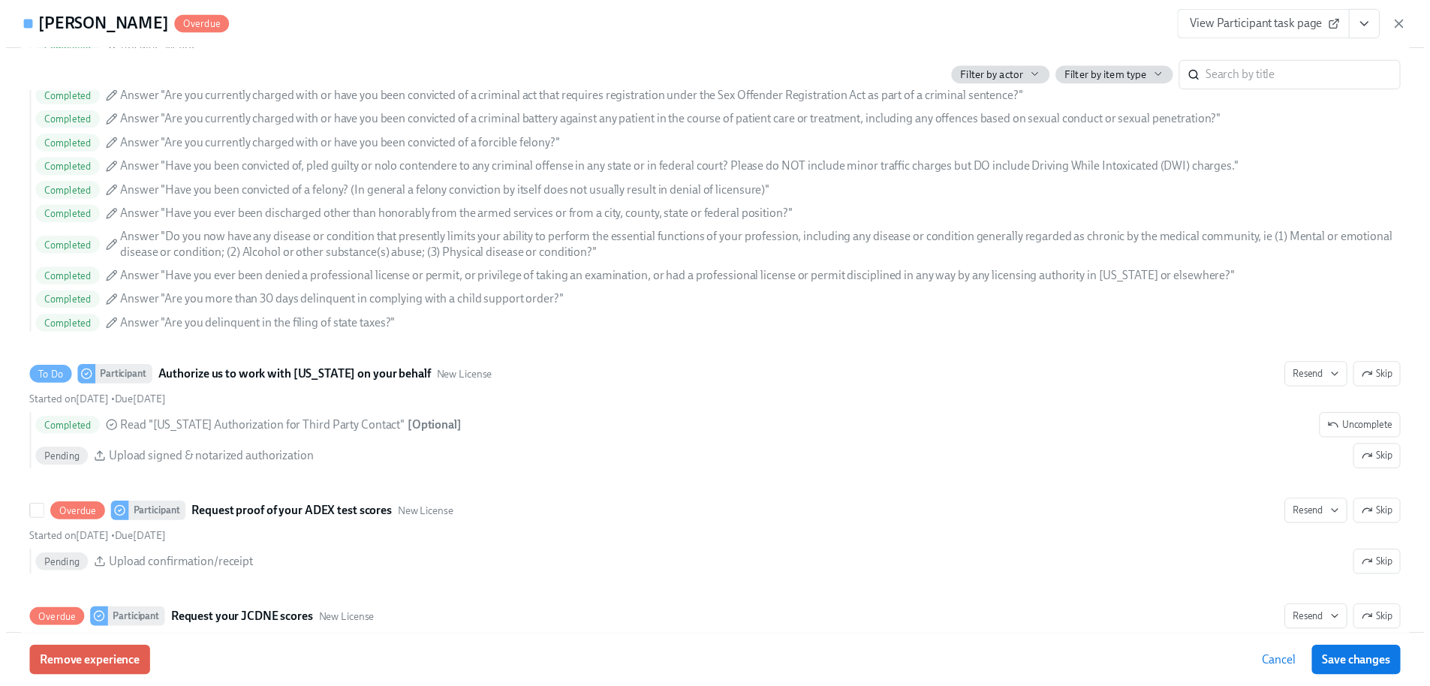
scroll to position [1936, 0]
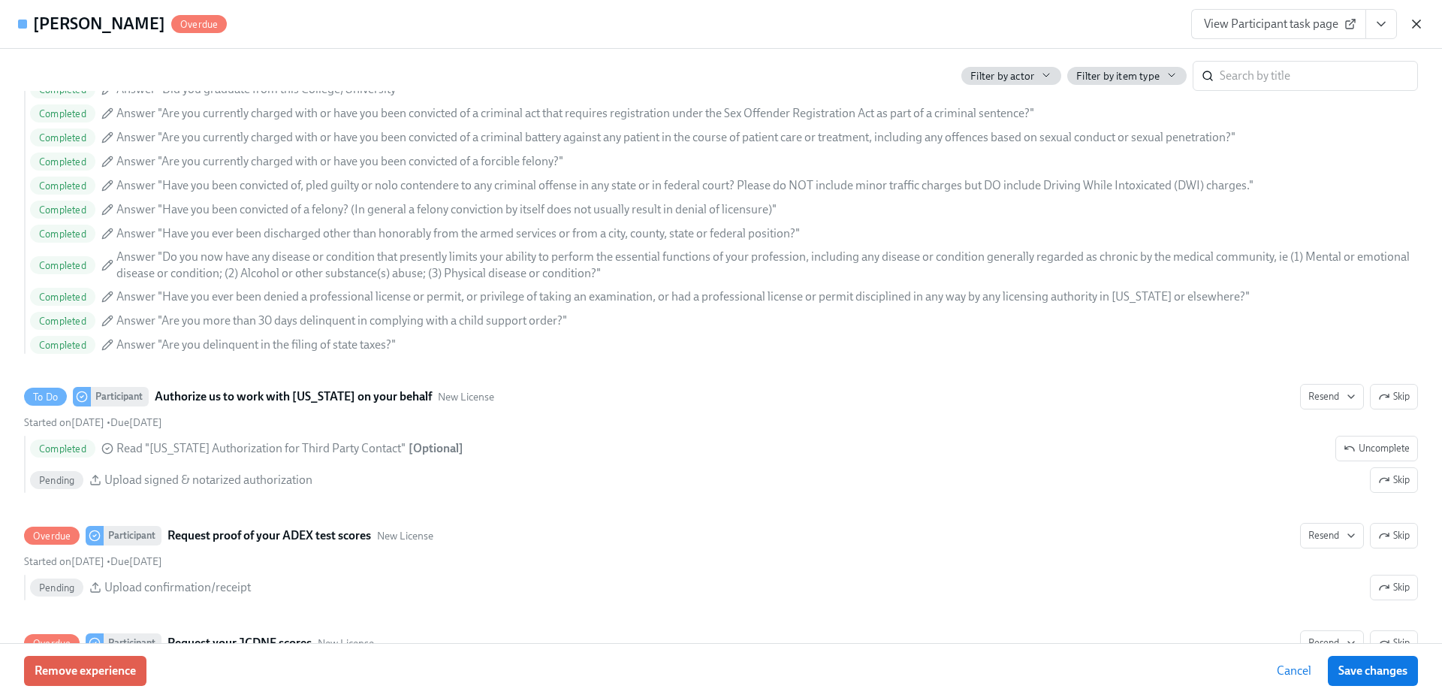
click at [1421, 22] on icon "button" at bounding box center [1416, 24] width 15 height 15
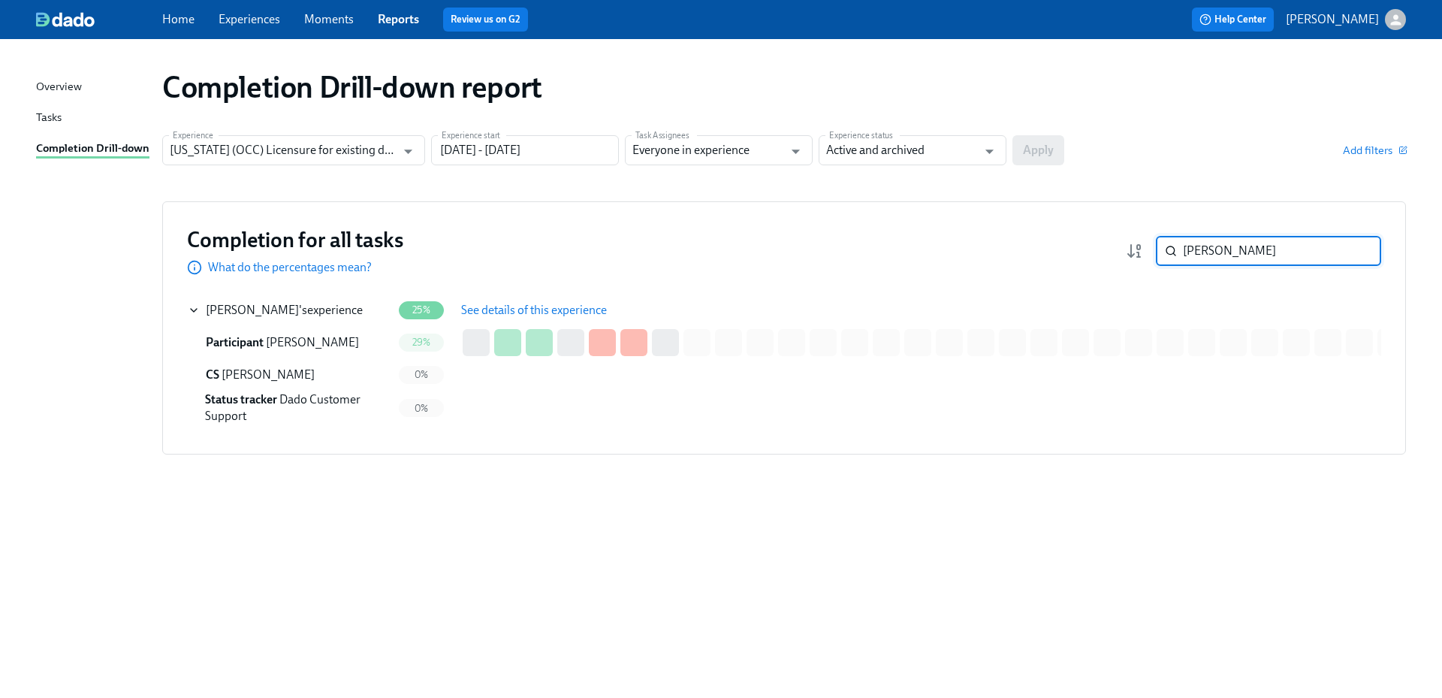
drag, startPoint x: 1254, startPoint y: 254, endPoint x: 1152, endPoint y: 249, distance: 102.3
click at [1152, 249] on div "[PERSON_NAME] ​" at bounding box center [1253, 251] width 255 height 30
paste input "[PERSON_NAME]"
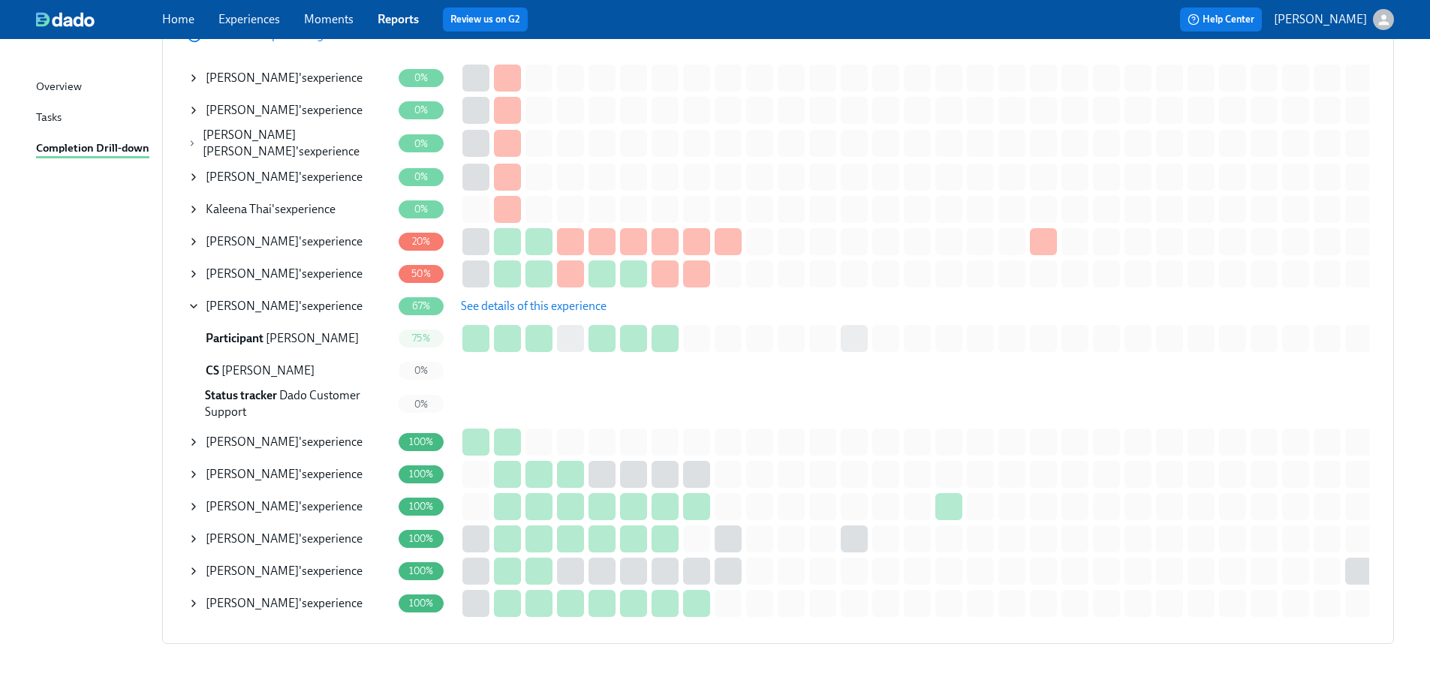
scroll to position [133, 0]
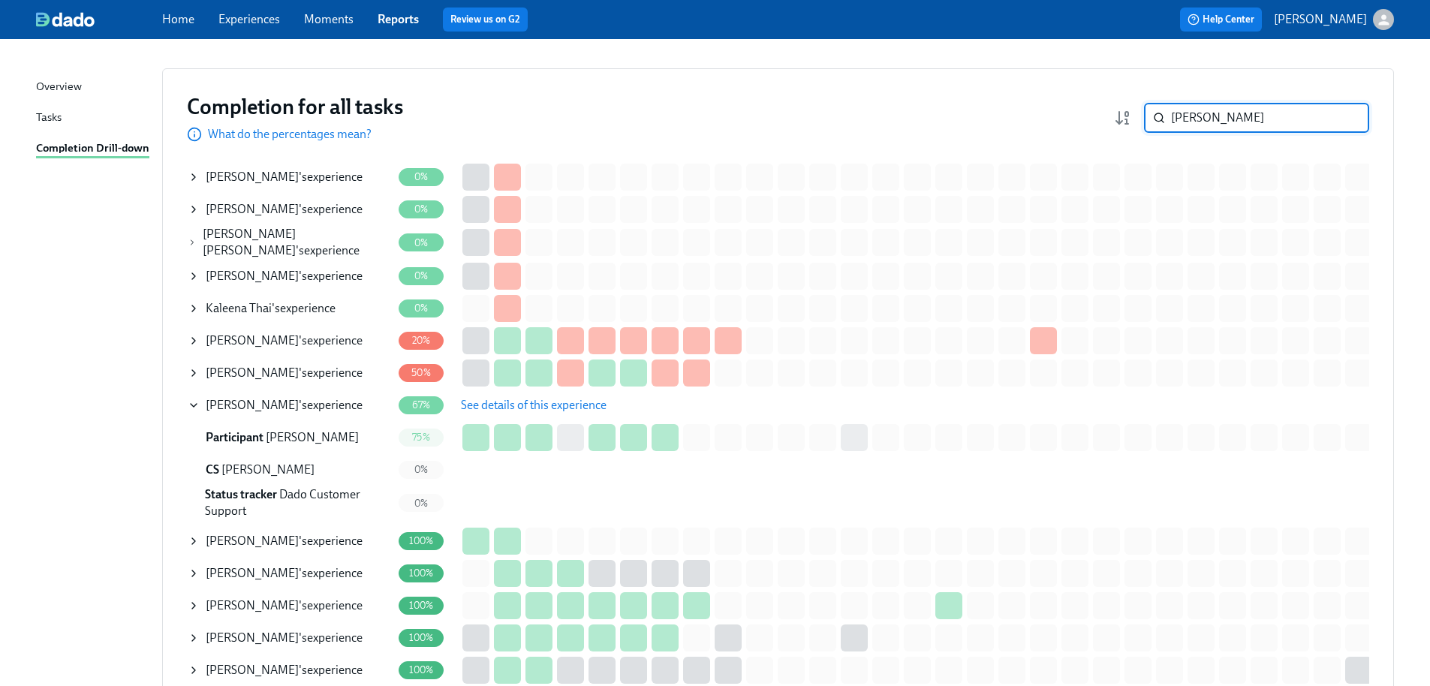
drag, startPoint x: 1234, startPoint y: 124, endPoint x: 1171, endPoint y: 121, distance: 63.1
click at [1171, 121] on div "[PERSON_NAME] ​" at bounding box center [1256, 118] width 225 height 30
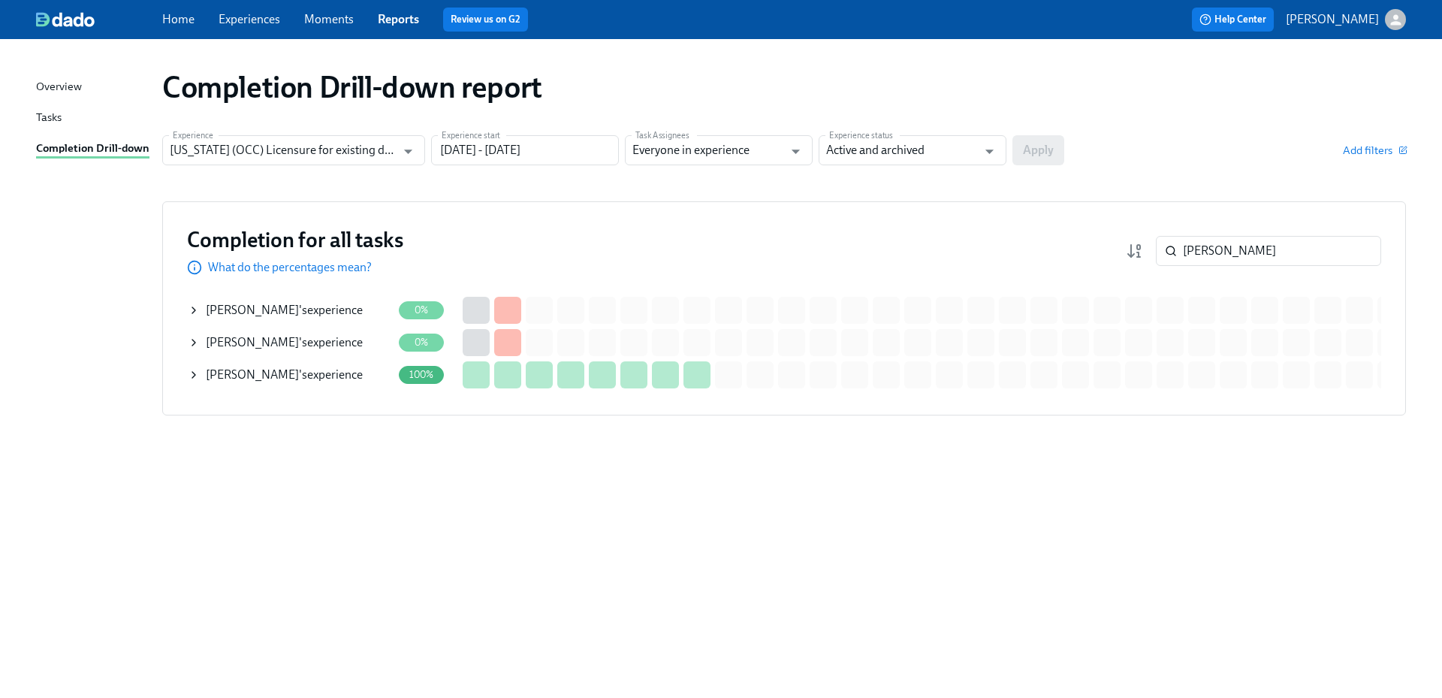
drag, startPoint x: 987, startPoint y: 574, endPoint x: 950, endPoint y: 544, distance: 48.6
click at [987, 574] on div "Completion Drill-down report Experience [US_STATE] (OCC) Licensure for existing…" at bounding box center [721, 359] width 1370 height 604
drag, startPoint x: 1251, startPoint y: 252, endPoint x: 1165, endPoint y: 252, distance: 86.3
click at [1165, 252] on div "[PERSON_NAME] ​" at bounding box center [1268, 251] width 225 height 30
paste input "[PERSON_NAME]"
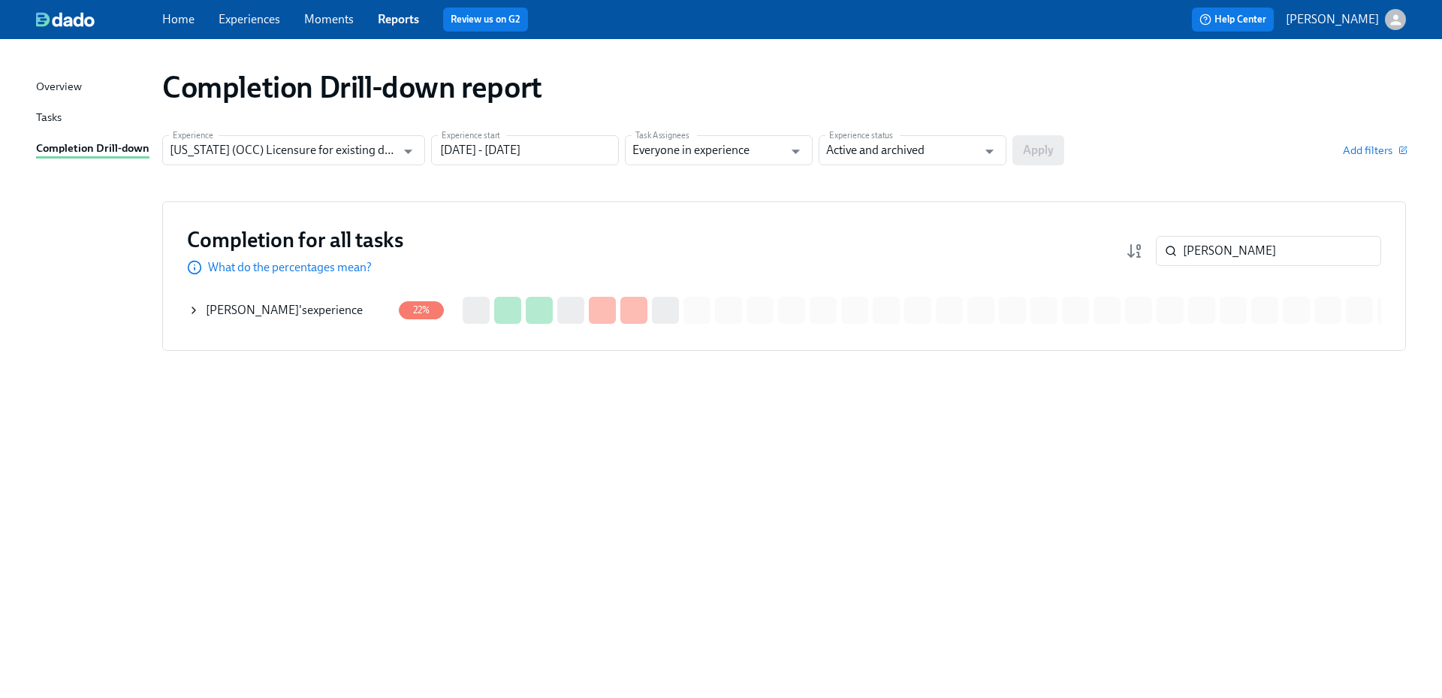
click at [325, 312] on div "[PERSON_NAME] 's experience" at bounding box center [284, 310] width 157 height 17
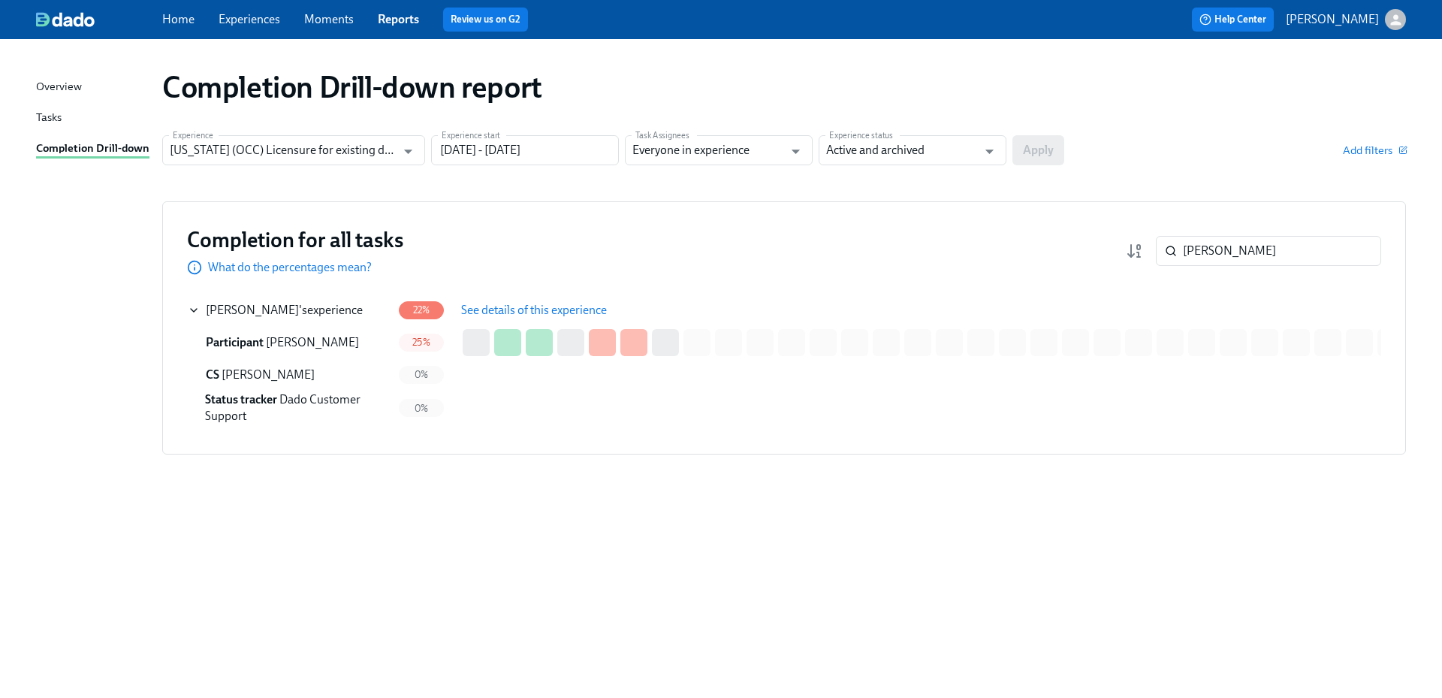
click at [488, 316] on span "See details of this experience" at bounding box center [534, 310] width 146 height 15
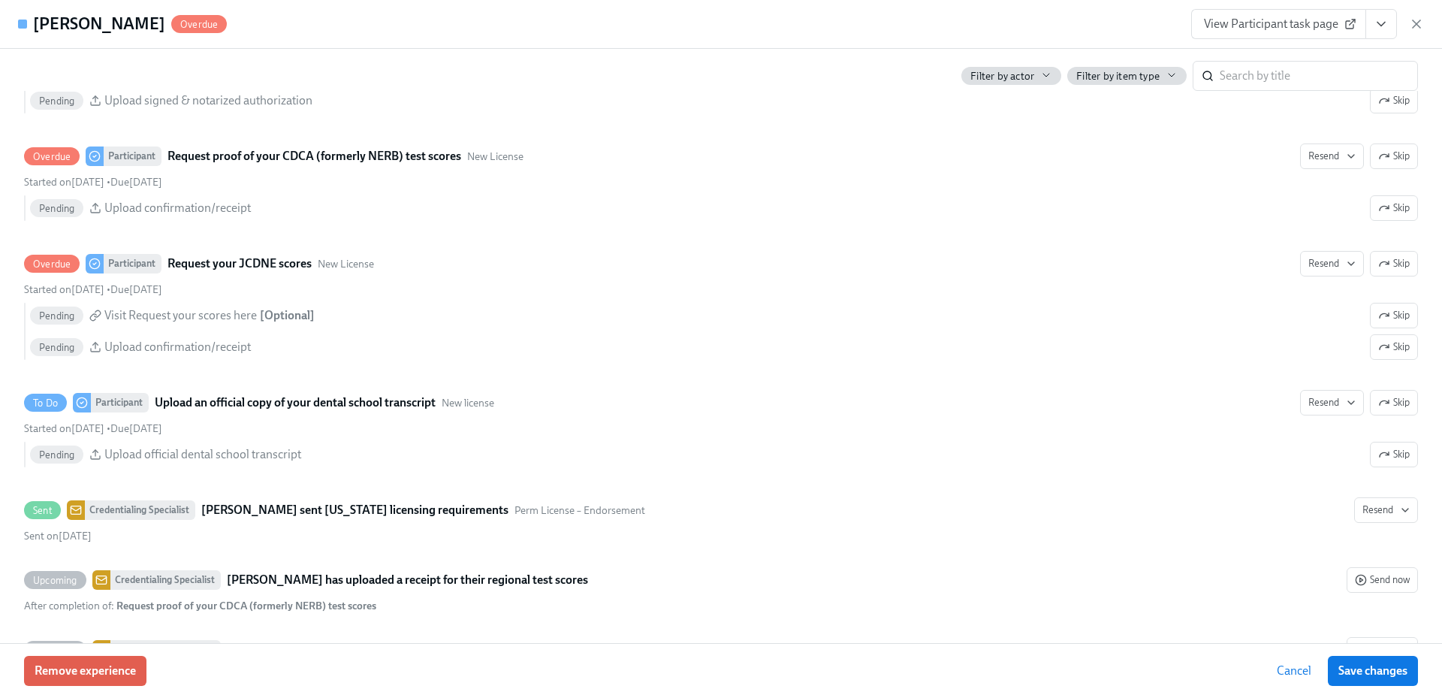
scroll to position [2403, 0]
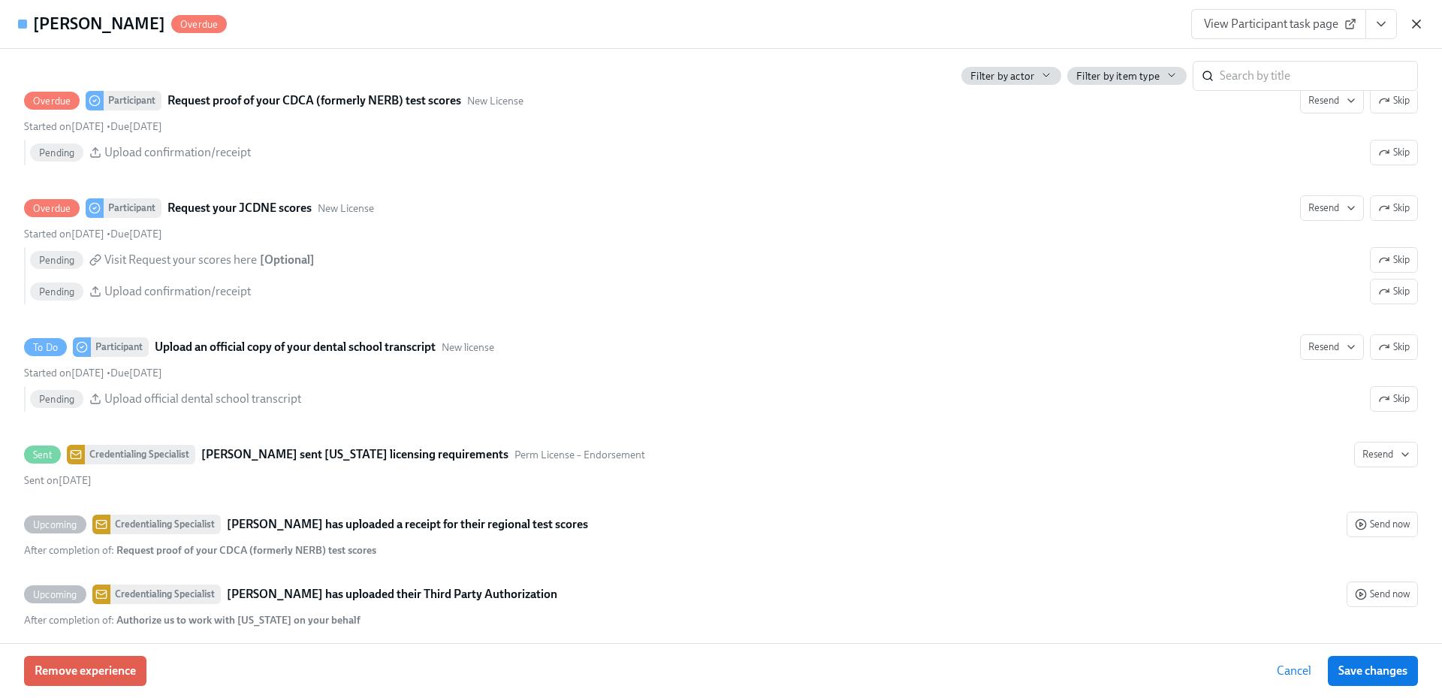
click at [1421, 25] on icon "button" at bounding box center [1416, 24] width 15 height 15
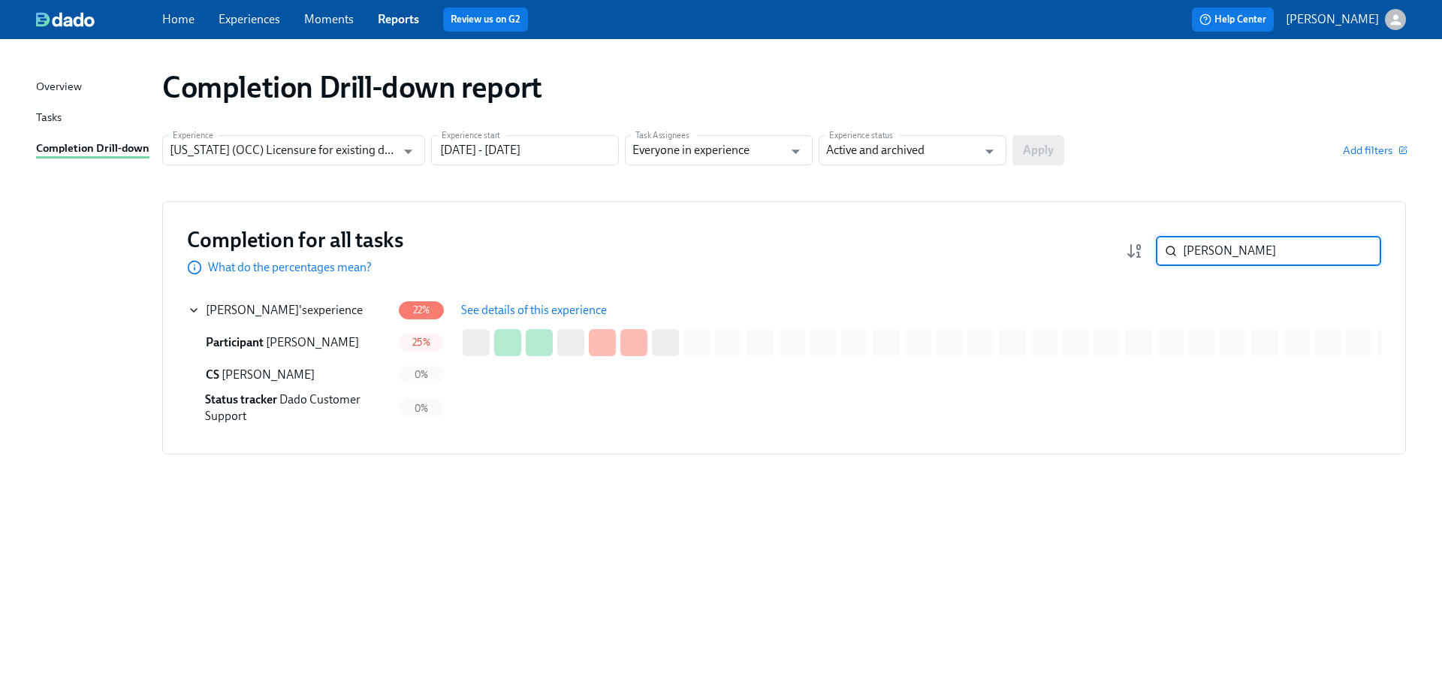
drag, startPoint x: 1237, startPoint y: 253, endPoint x: 1162, endPoint y: 252, distance: 75.1
click at [1164, 252] on div "[PERSON_NAME] ​" at bounding box center [1268, 251] width 225 height 30
paste input "Goel"
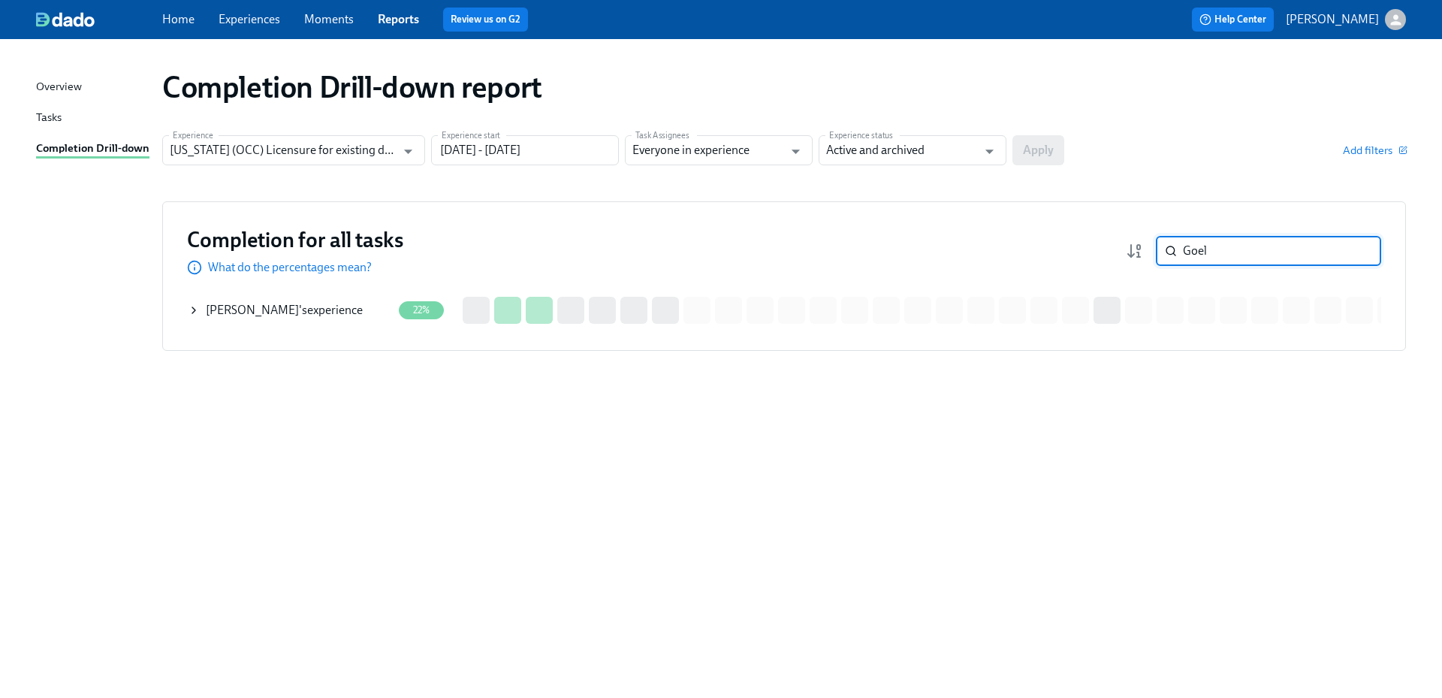
click at [256, 314] on span "[PERSON_NAME]" at bounding box center [252, 310] width 93 height 14
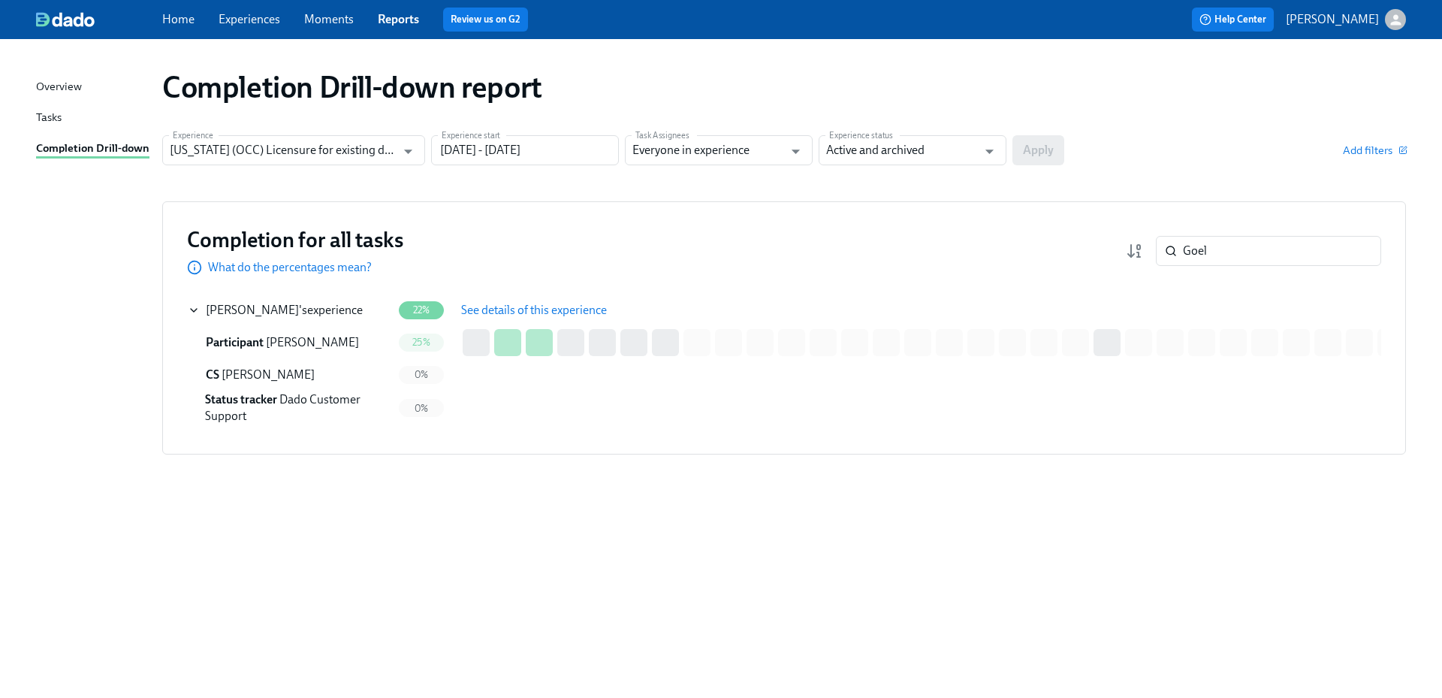
click at [511, 309] on span "See details of this experience" at bounding box center [534, 310] width 146 height 15
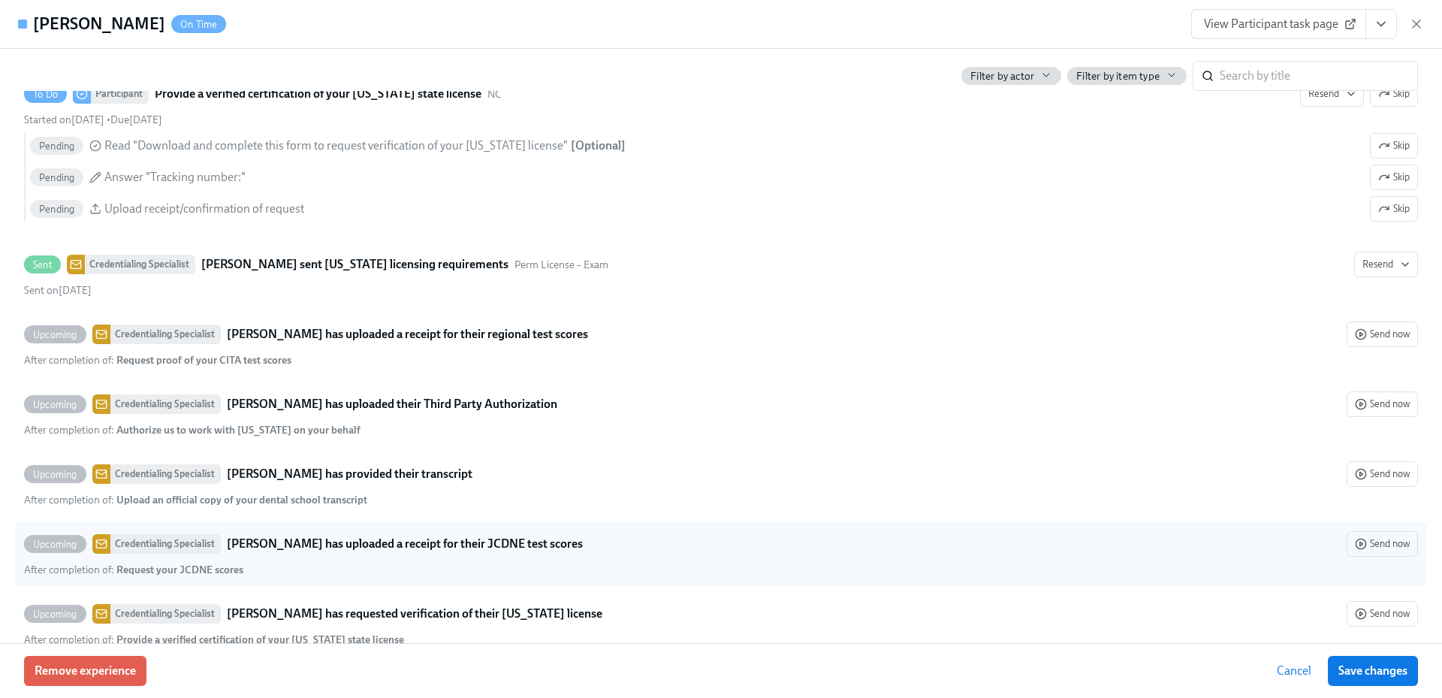
scroll to position [3003, 0]
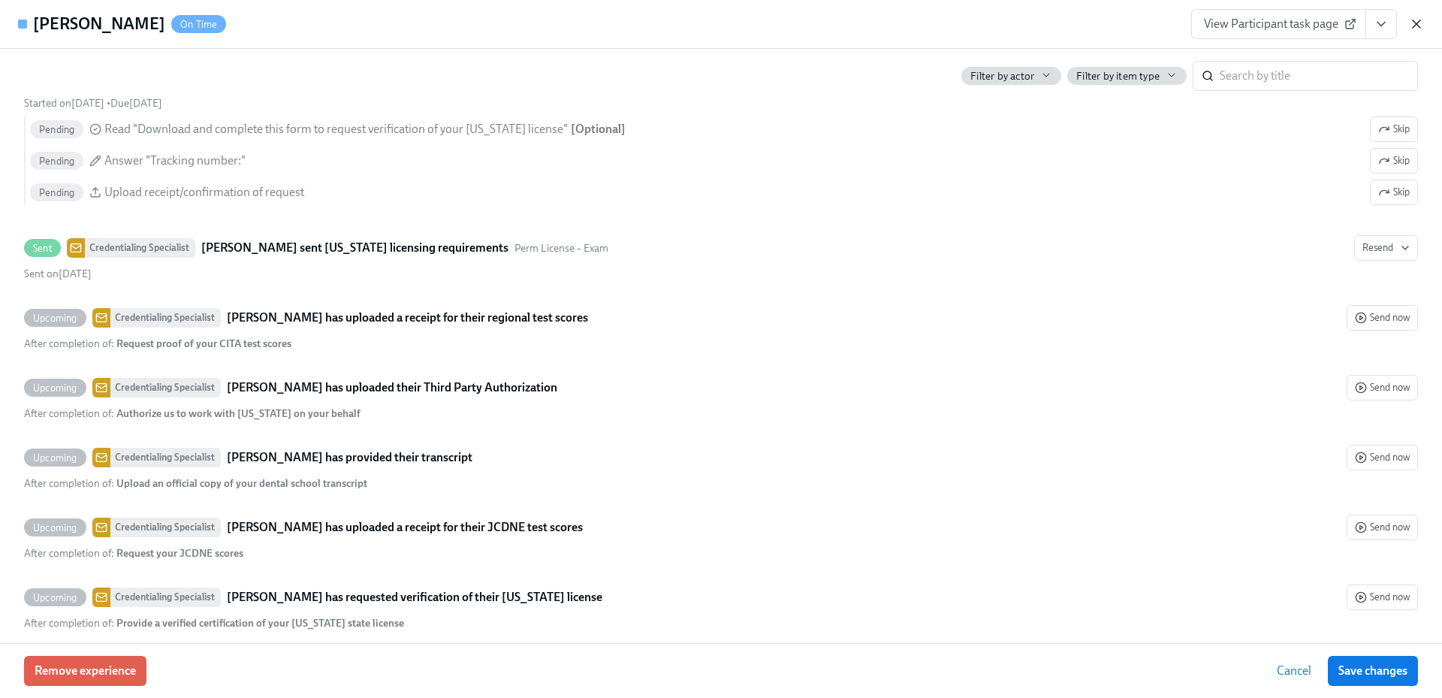
click at [1418, 20] on icon "button" at bounding box center [1416, 24] width 15 height 15
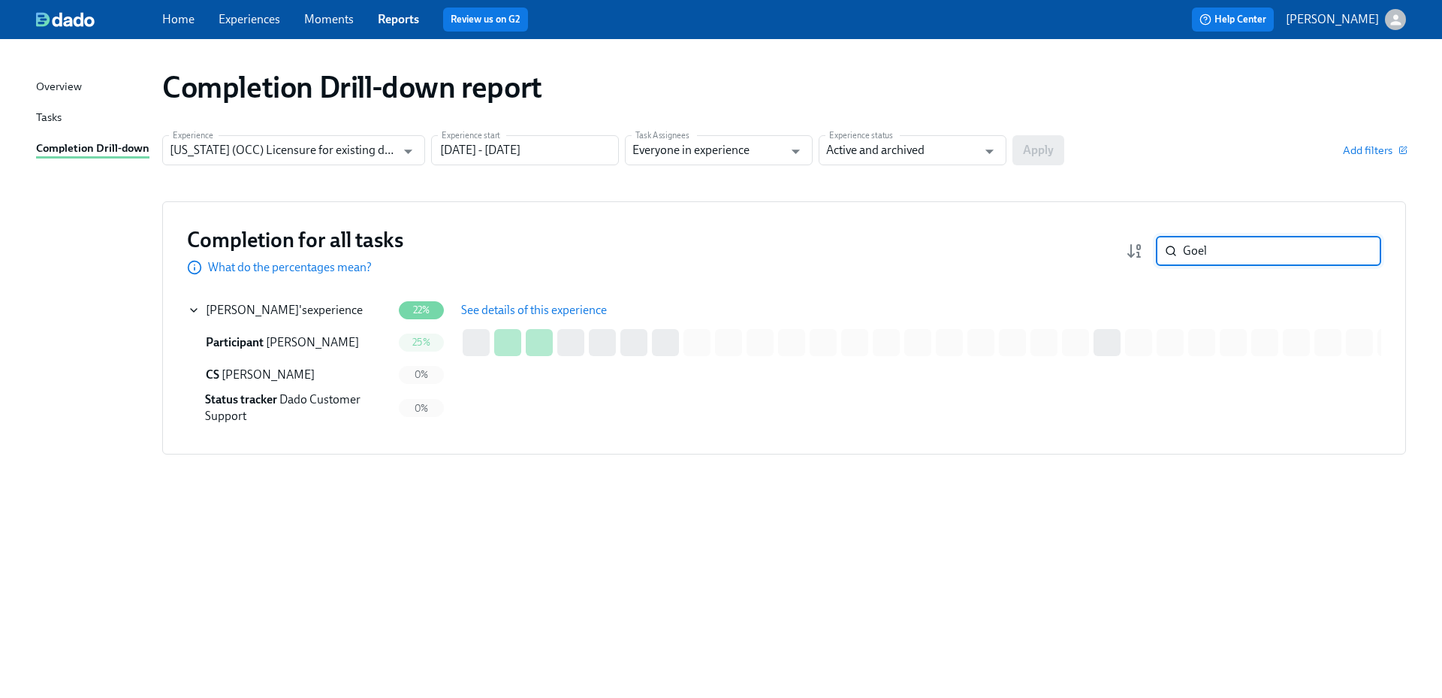
click at [1156, 252] on div "Goel ​" at bounding box center [1268, 251] width 225 height 30
paste input "Kurella"
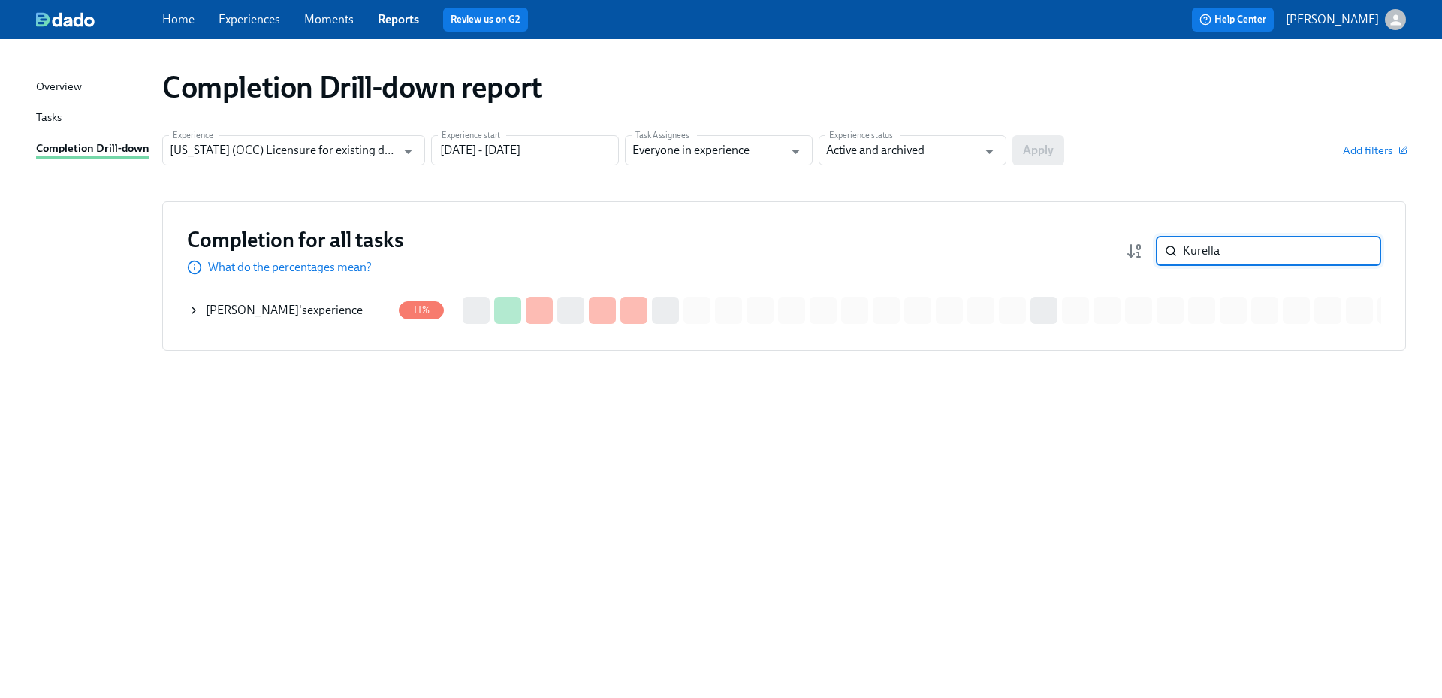
click at [273, 306] on span "[PERSON_NAME]" at bounding box center [252, 310] width 93 height 14
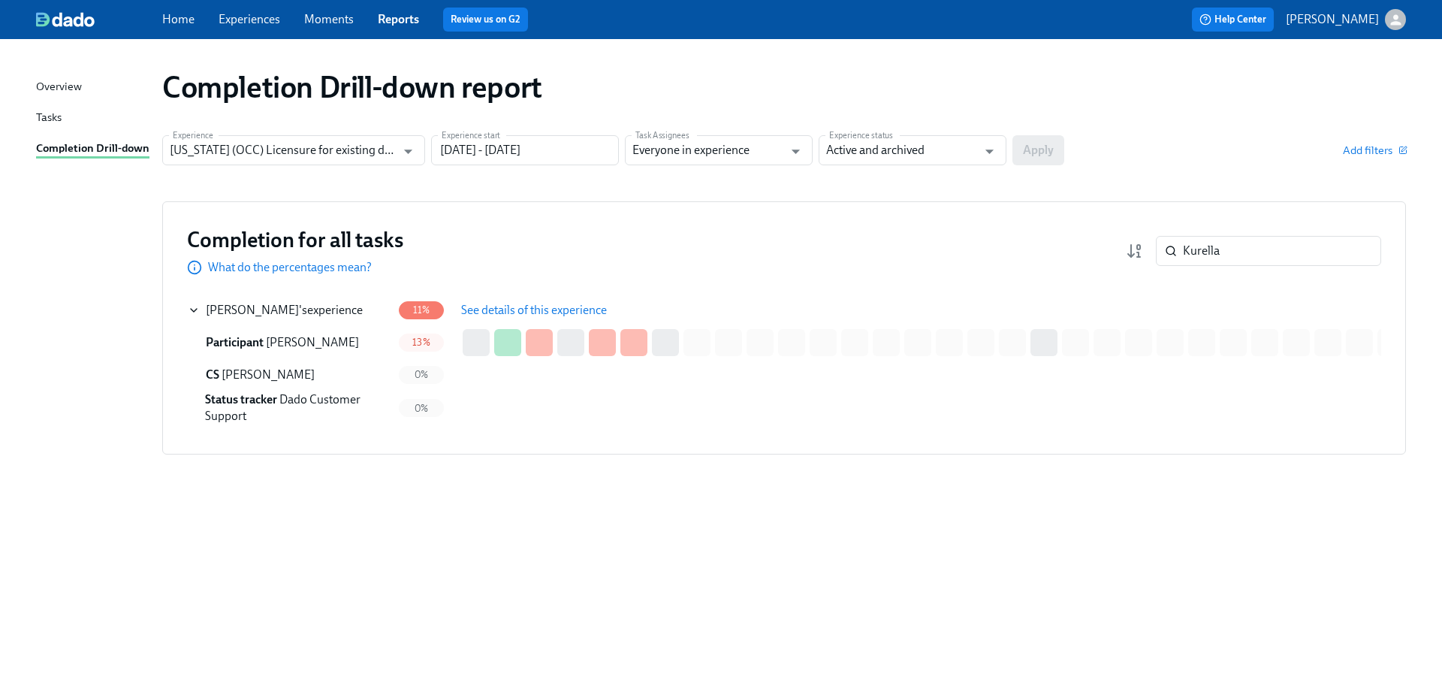
click at [493, 308] on span "See details of this experience" at bounding box center [534, 310] width 146 height 15
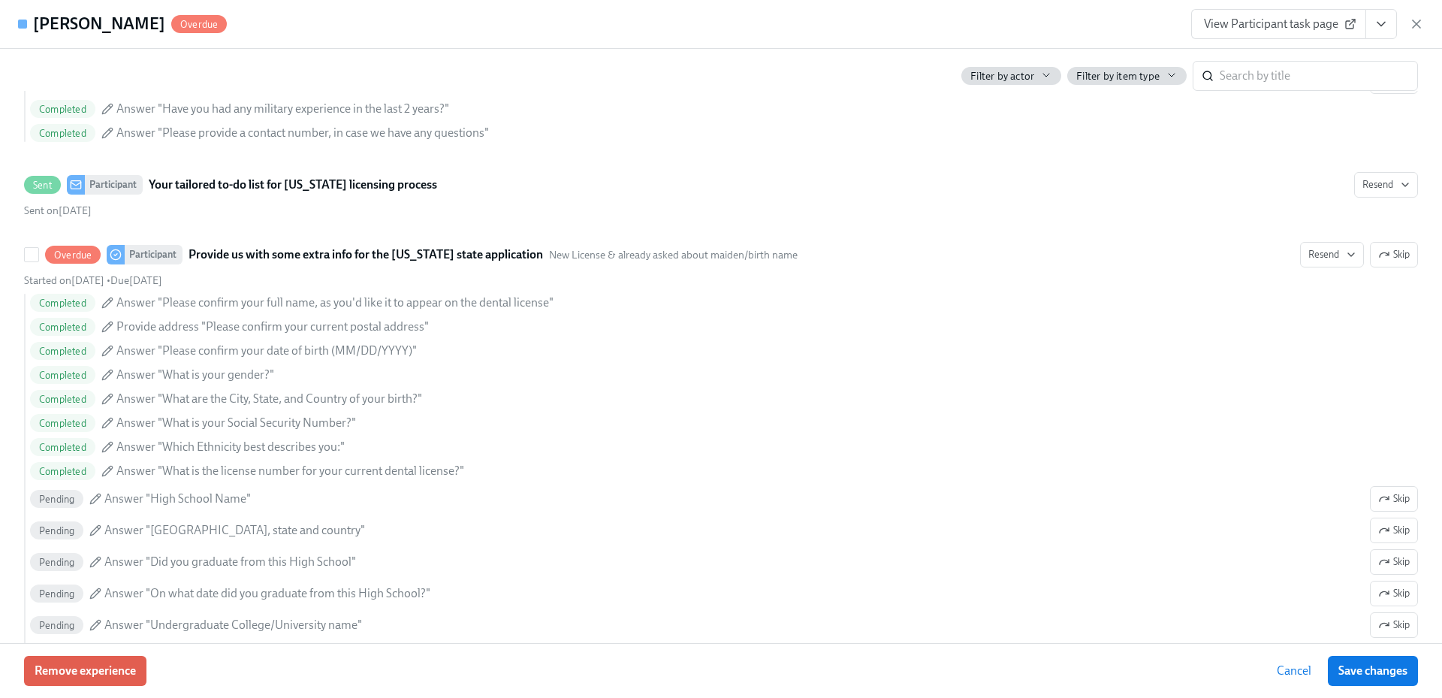
scroll to position [1201, 0]
click at [1416, 25] on icon "button" at bounding box center [1416, 24] width 8 height 8
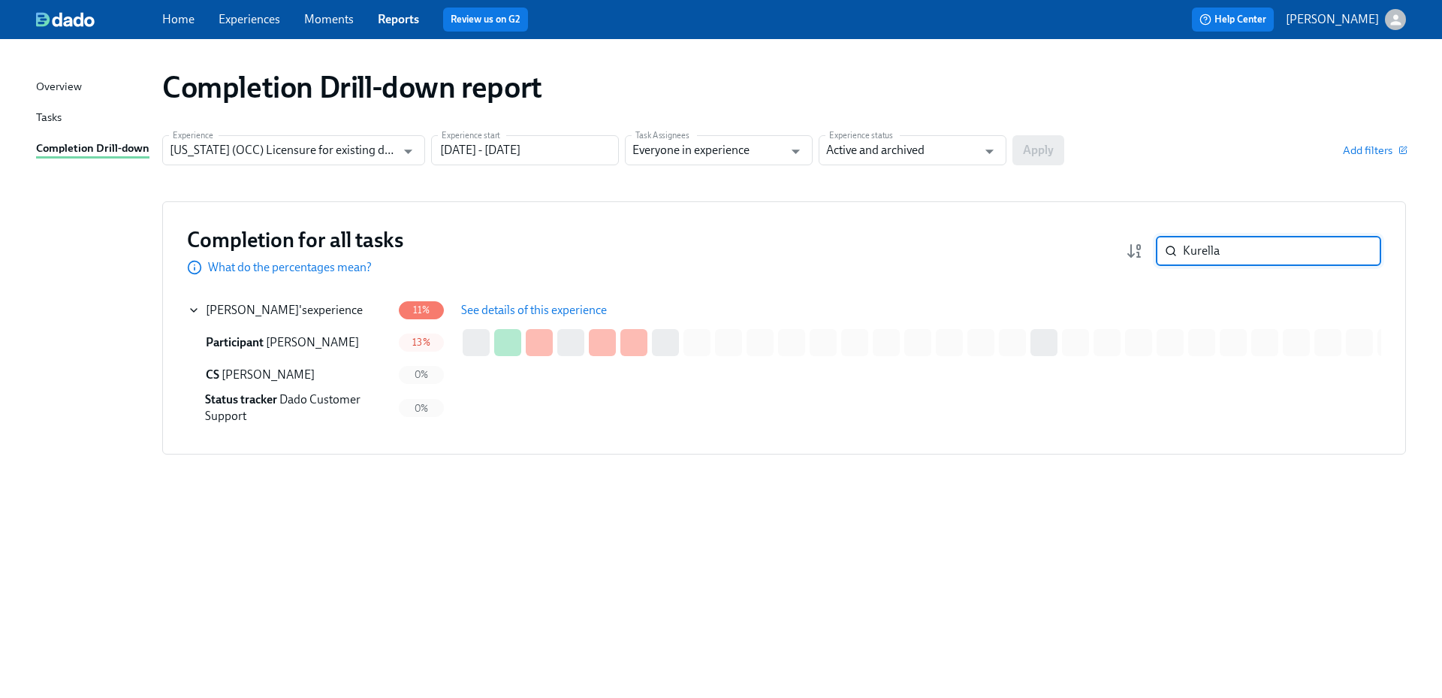
drag, startPoint x: 1240, startPoint y: 249, endPoint x: 1160, endPoint y: 246, distance: 79.6
click at [1161, 246] on div "Kurella ​" at bounding box center [1268, 251] width 225 height 30
paste input "apetanovic"
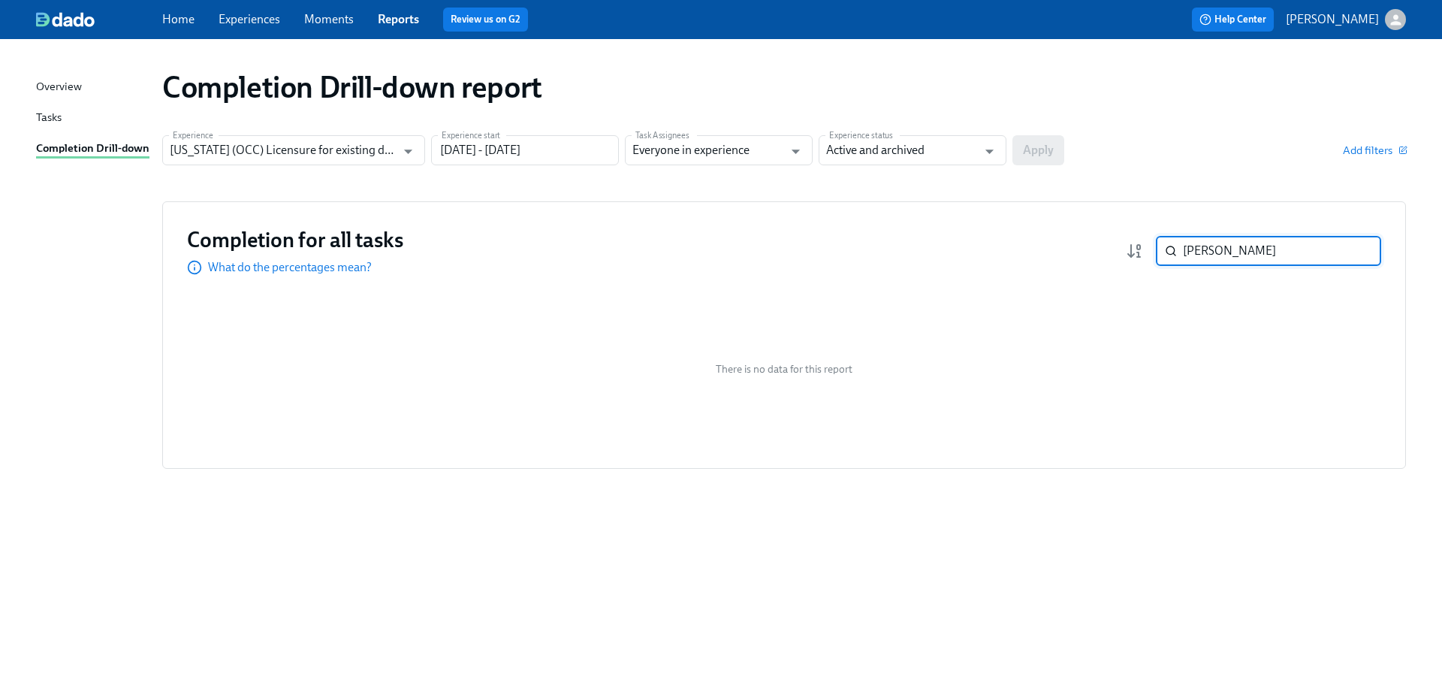
drag, startPoint x: 1257, startPoint y: 249, endPoint x: 1182, endPoint y: 243, distance: 75.4
click at [1182, 243] on div "[PERSON_NAME] ​" at bounding box center [1268, 251] width 225 height 30
paste input "Xiang"
drag, startPoint x: 1234, startPoint y: 256, endPoint x: 1162, endPoint y: 248, distance: 72.6
click at [1162, 248] on div "Xiang ​" at bounding box center [1268, 251] width 225 height 30
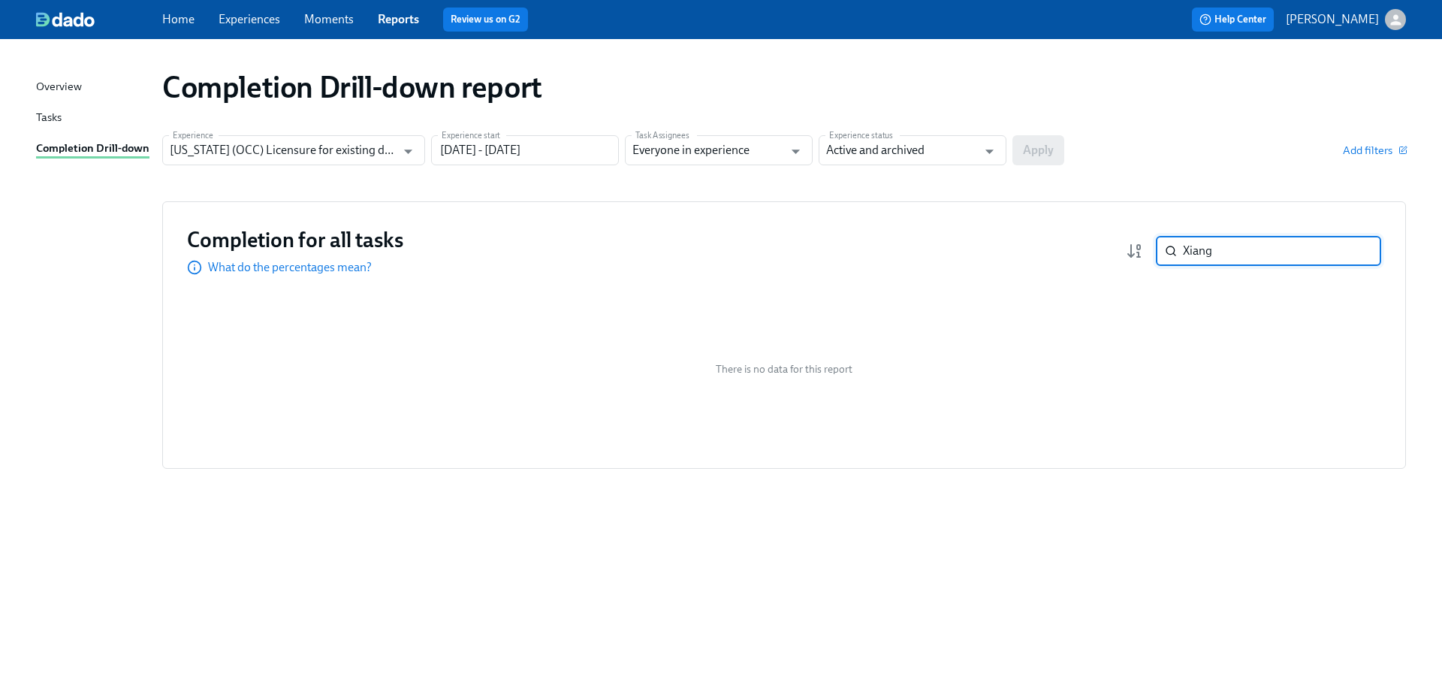
paste input "[PERSON_NAME]"
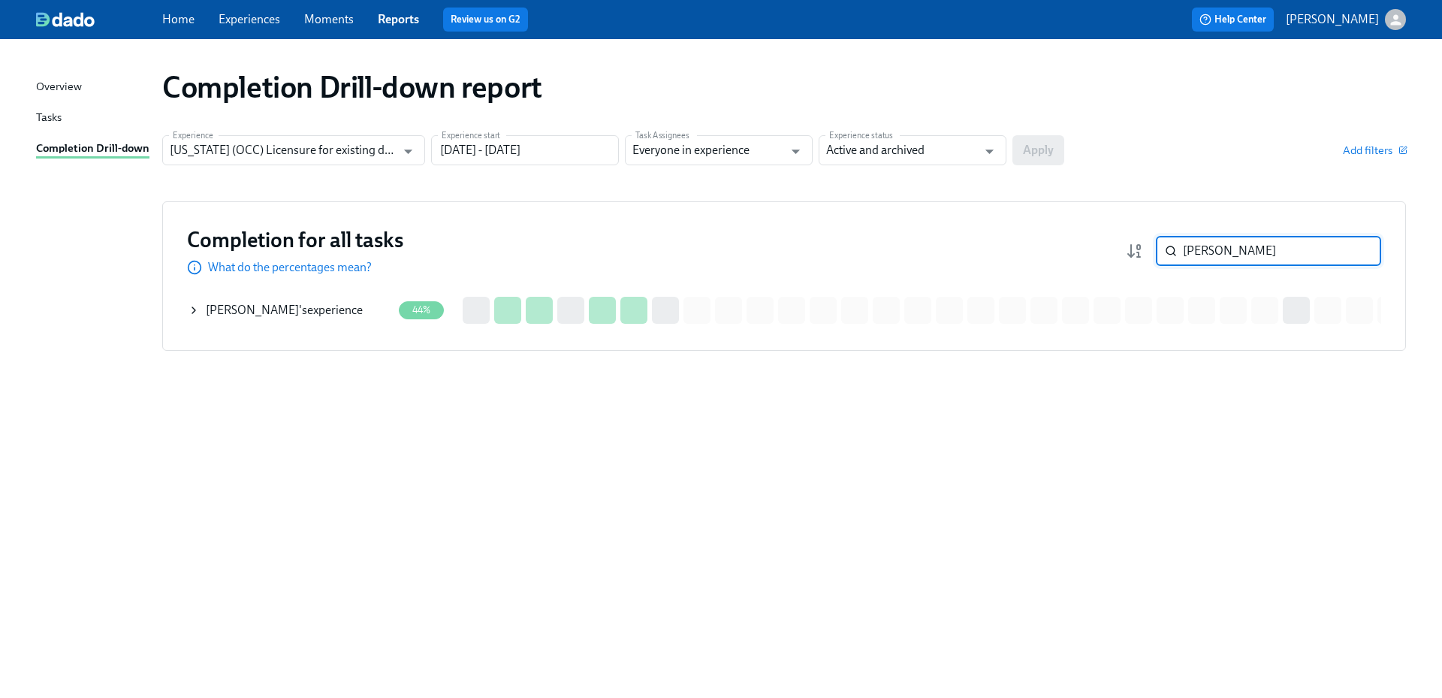
click at [263, 309] on span "[PERSON_NAME]" at bounding box center [252, 310] width 93 height 14
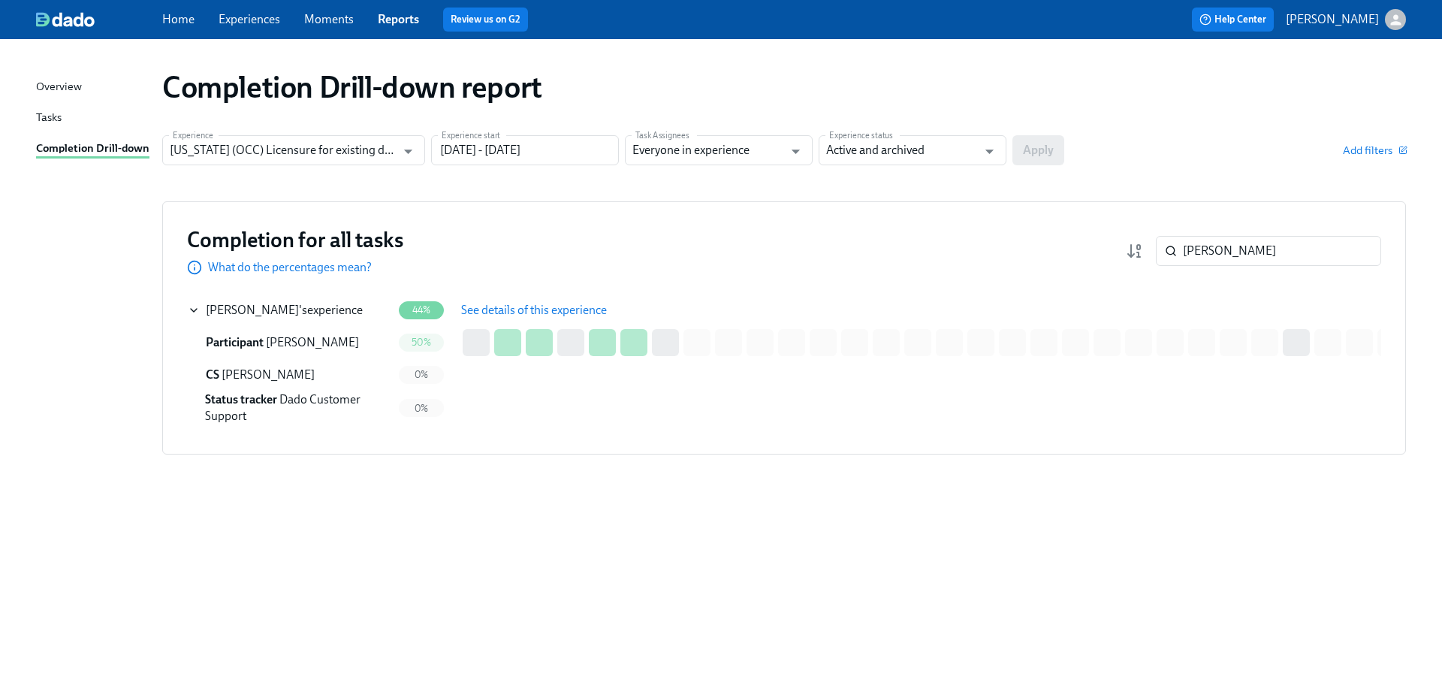
click at [525, 303] on span "See details of this experience" at bounding box center [534, 310] width 146 height 15
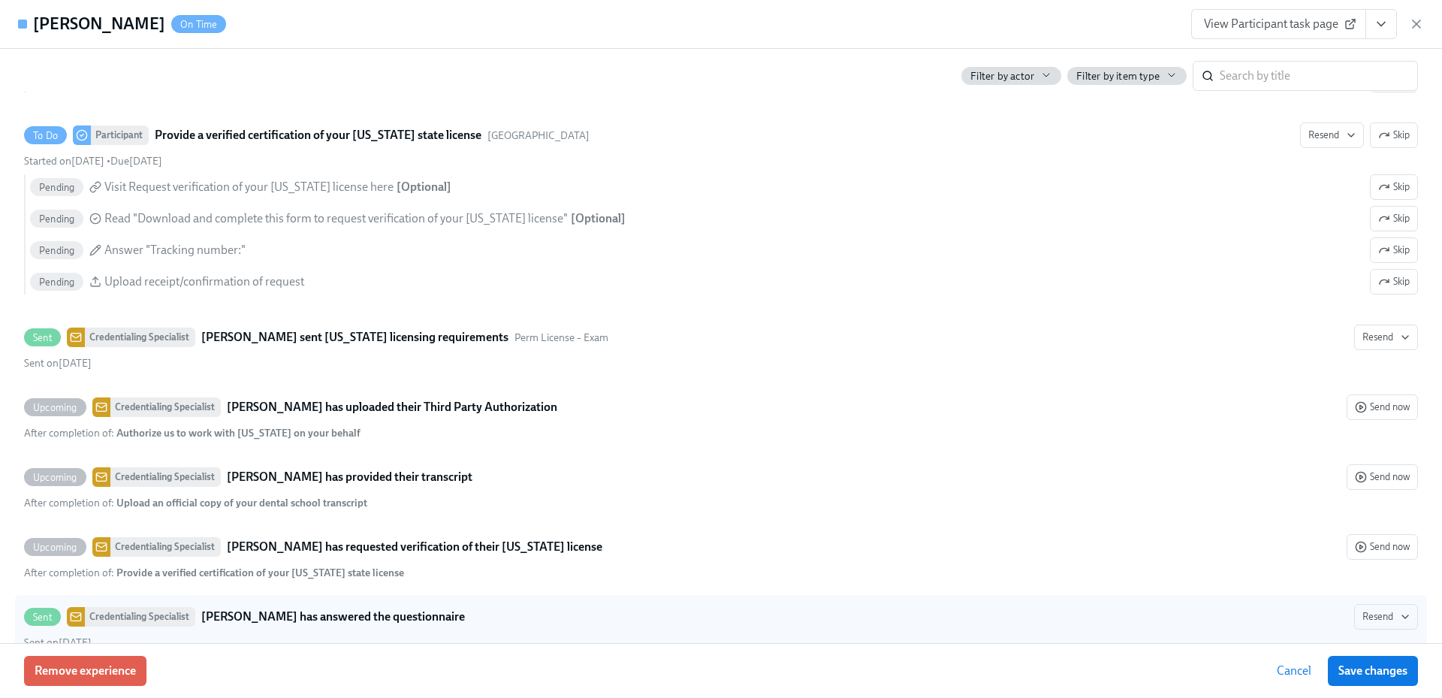
scroll to position [2778, 0]
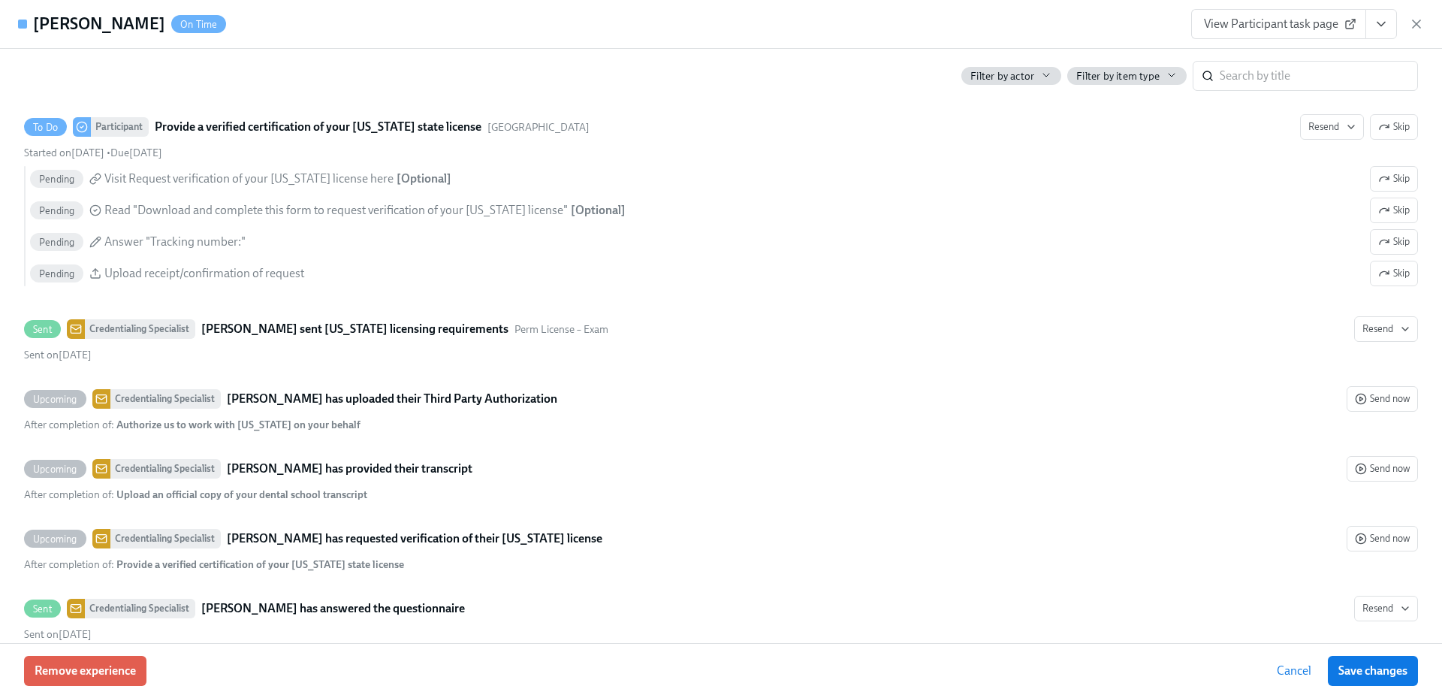
click at [1416, 22] on icon "button" at bounding box center [1416, 24] width 15 height 15
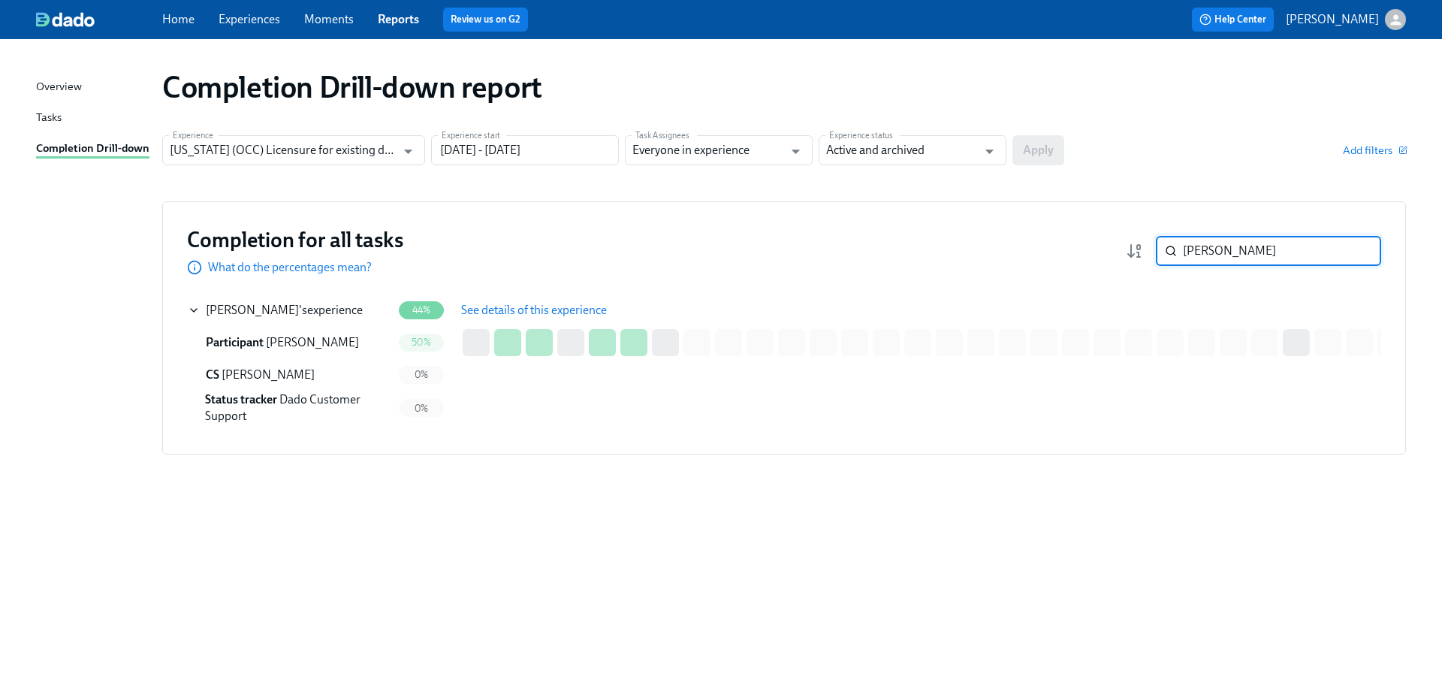
drag, startPoint x: 1238, startPoint y: 249, endPoint x: 1165, endPoint y: 247, distance: 73.6
click at [1165, 247] on div "[PERSON_NAME] ​" at bounding box center [1268, 251] width 225 height 30
paste input "[PERSON_NAME]"
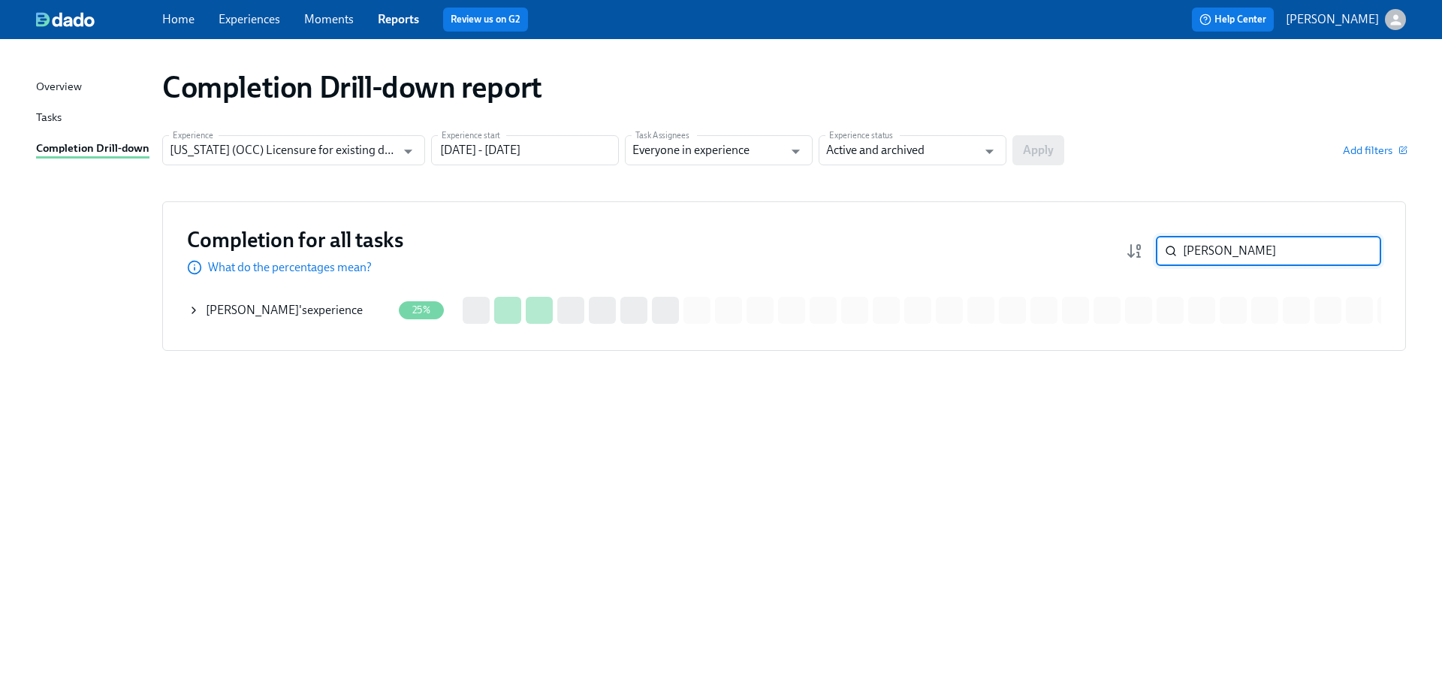
click at [339, 311] on div "[PERSON_NAME] 's experience" at bounding box center [284, 310] width 157 height 17
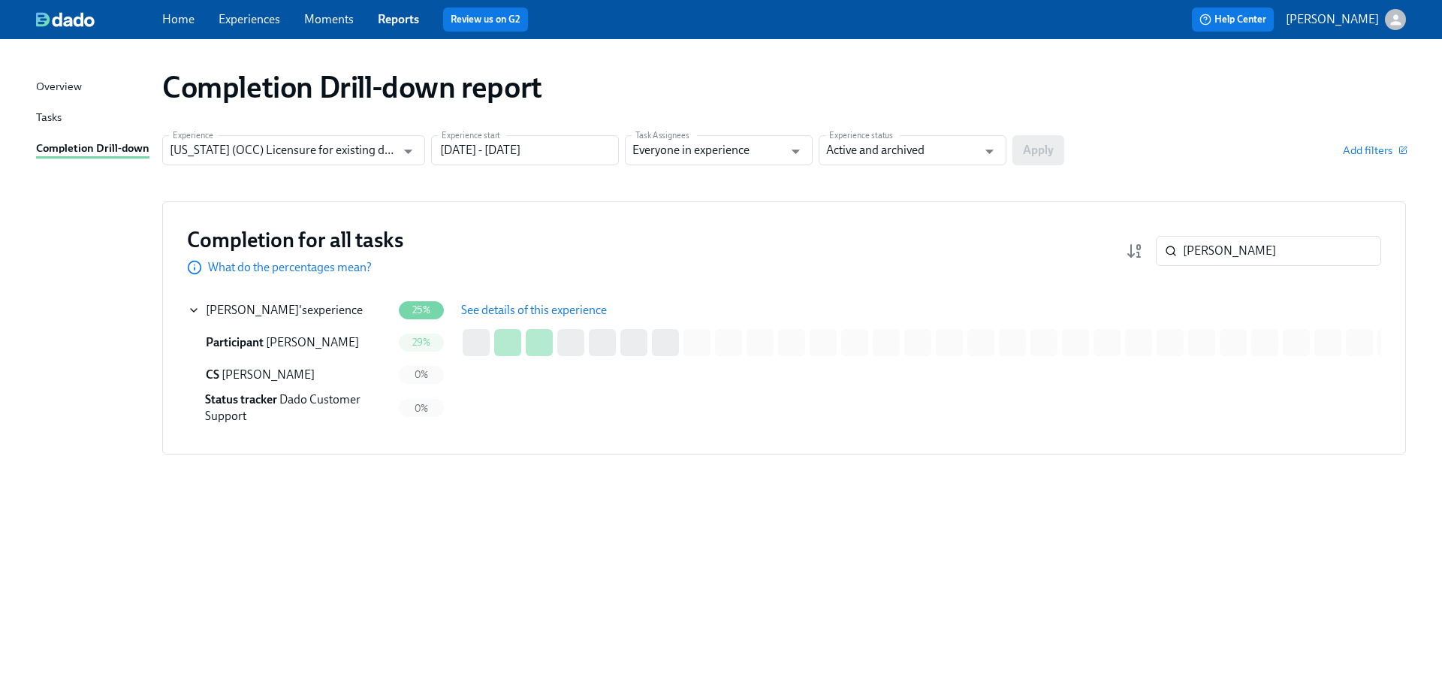
click at [509, 315] on span "See details of this experience" at bounding box center [534, 310] width 146 height 15
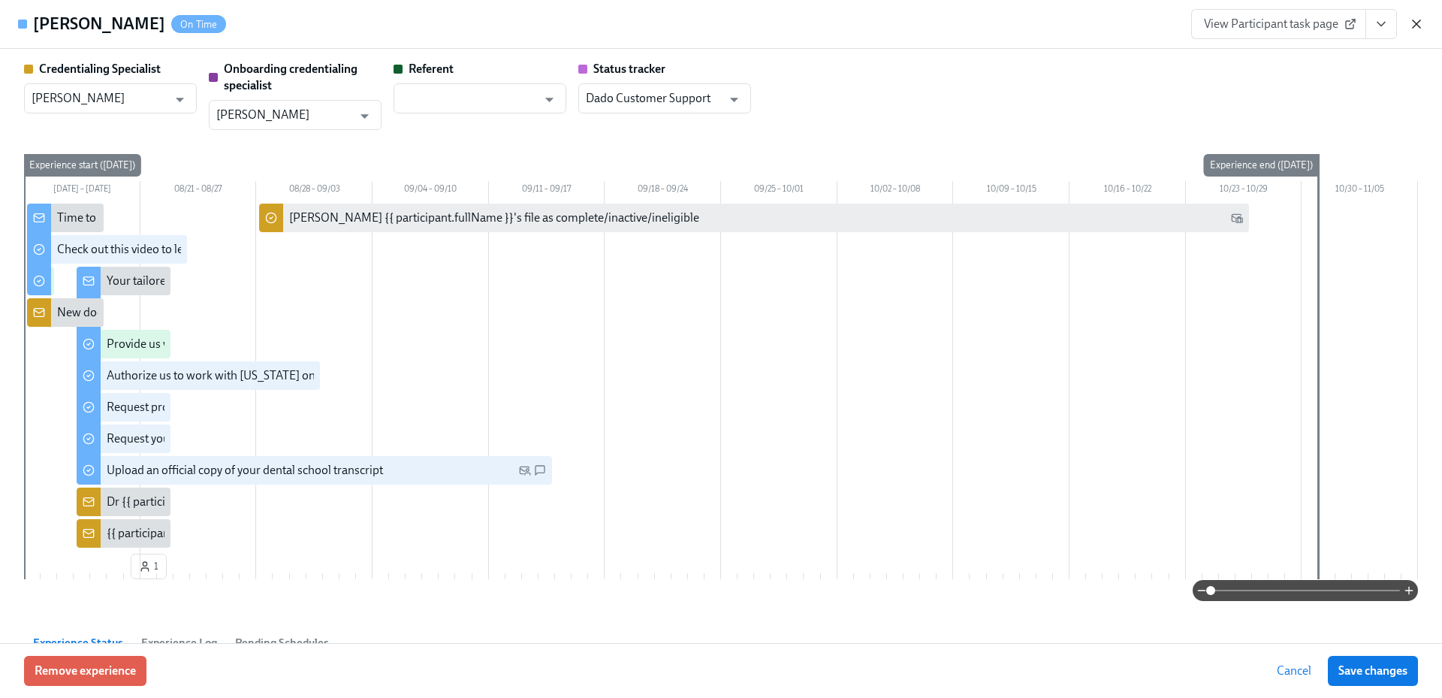
click at [1421, 23] on icon "button" at bounding box center [1416, 24] width 15 height 15
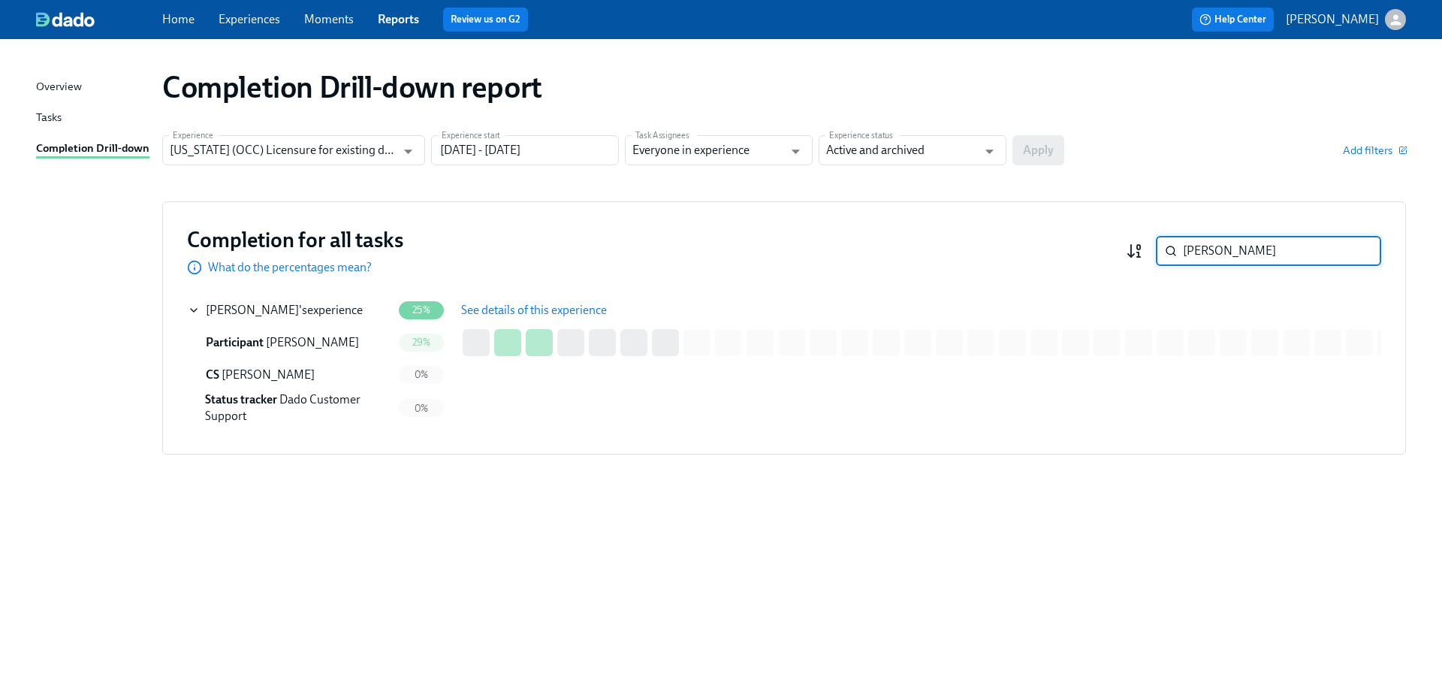
drag, startPoint x: 1202, startPoint y: 258, endPoint x: 1133, endPoint y: 253, distance: 69.2
click at [1134, 253] on div "[PERSON_NAME] ​" at bounding box center [1253, 251] width 255 height 30
paste input "[PERSON_NAME]"
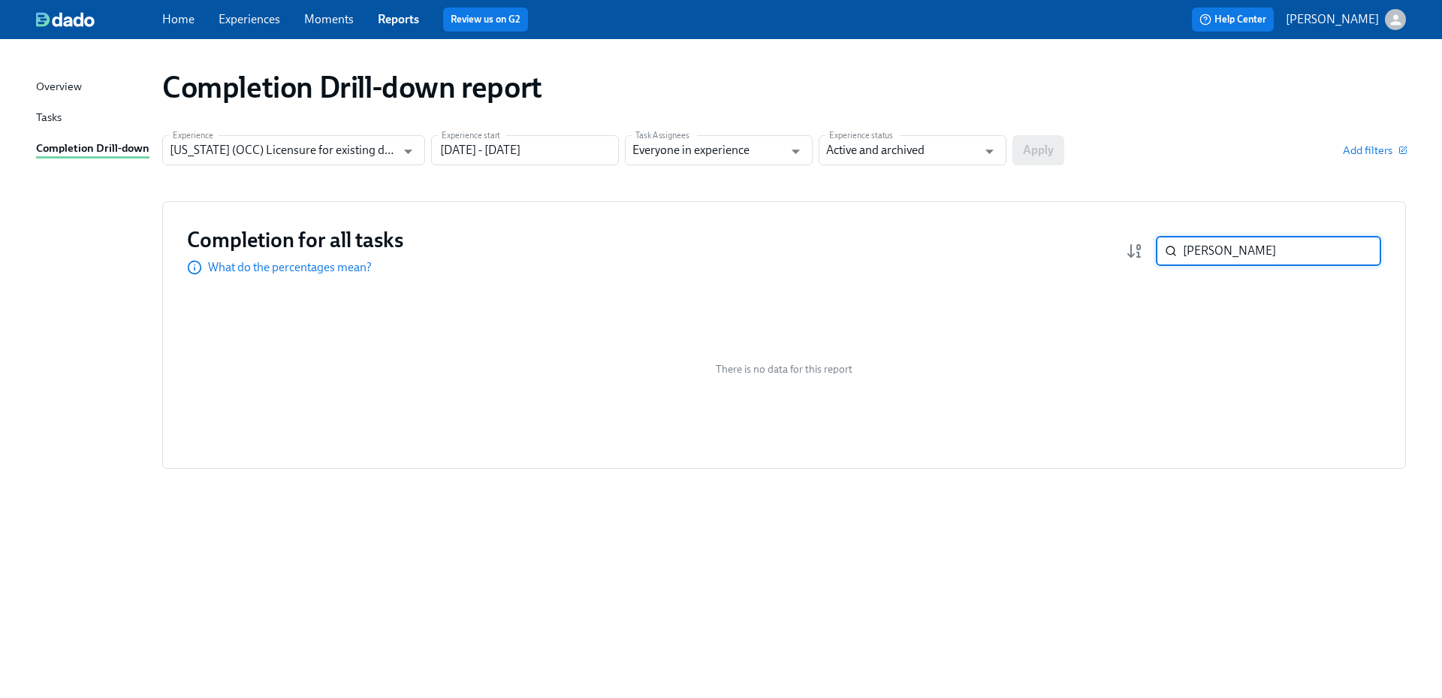
drag, startPoint x: 1204, startPoint y: 249, endPoint x: 1168, endPoint y: 249, distance: 36.8
click at [1168, 249] on div "[PERSON_NAME] ​" at bounding box center [1268, 251] width 225 height 30
paste input "[PERSON_NAME]"
click at [342, 302] on div "[PERSON_NAME] 's experience" at bounding box center [290, 310] width 204 height 30
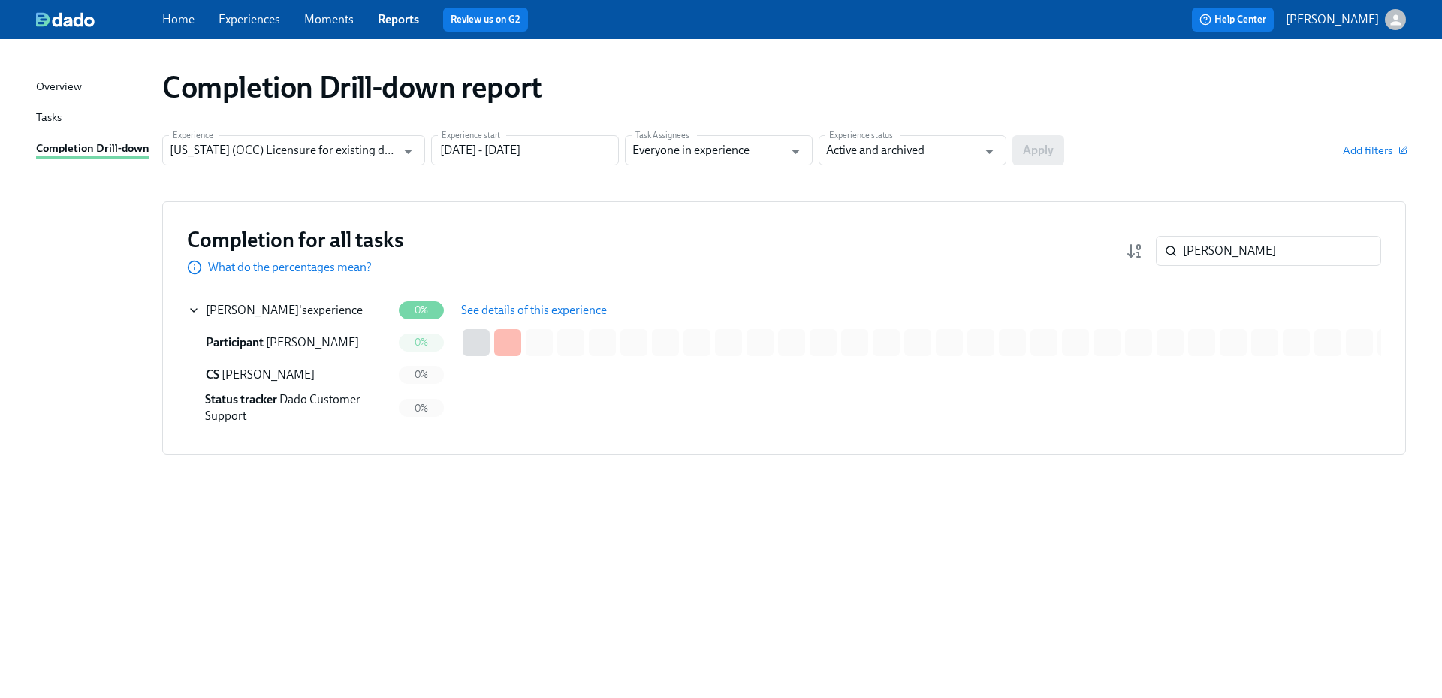
click at [505, 304] on span "See details of this experience" at bounding box center [534, 310] width 146 height 15
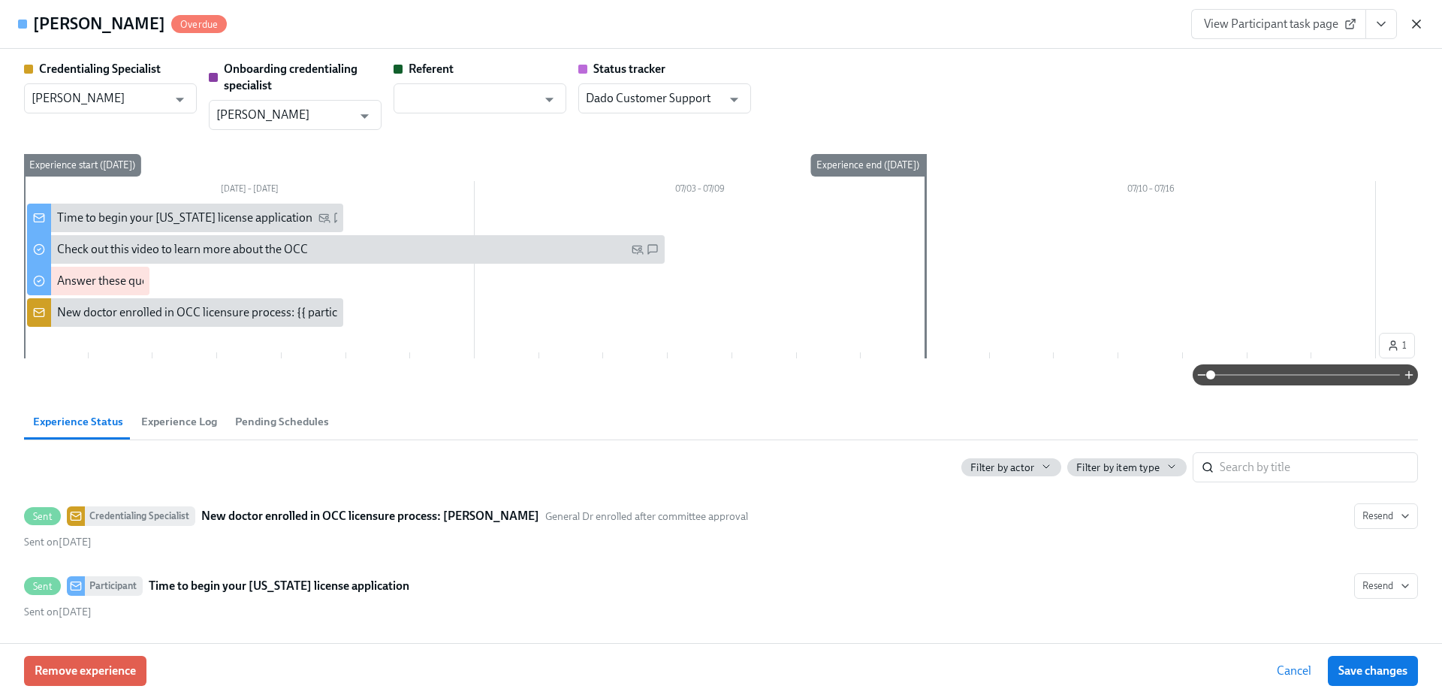
click at [1419, 21] on icon "button" at bounding box center [1416, 24] width 8 height 8
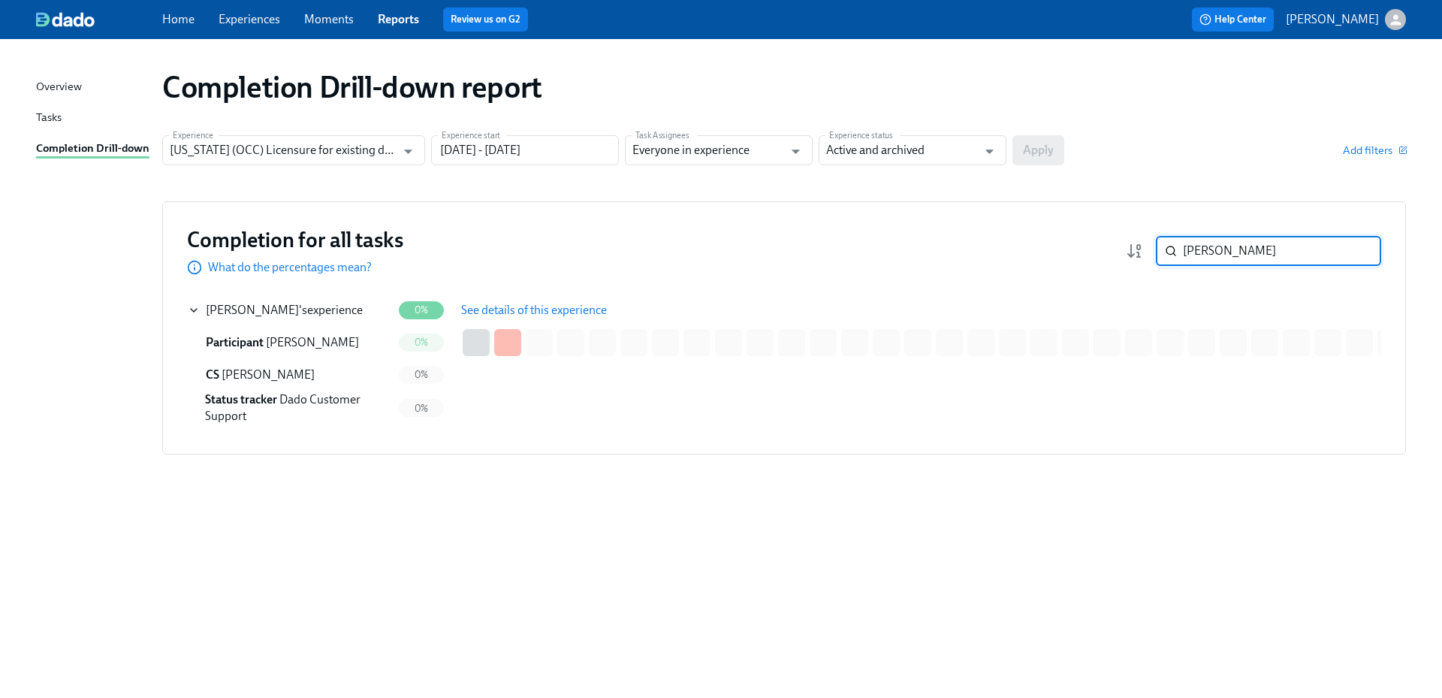
drag, startPoint x: 1242, startPoint y: 246, endPoint x: 1169, endPoint y: 251, distance: 73.0
click at [1169, 251] on div "[PERSON_NAME] ​" at bounding box center [1268, 251] width 225 height 30
paste input "Osisioma"
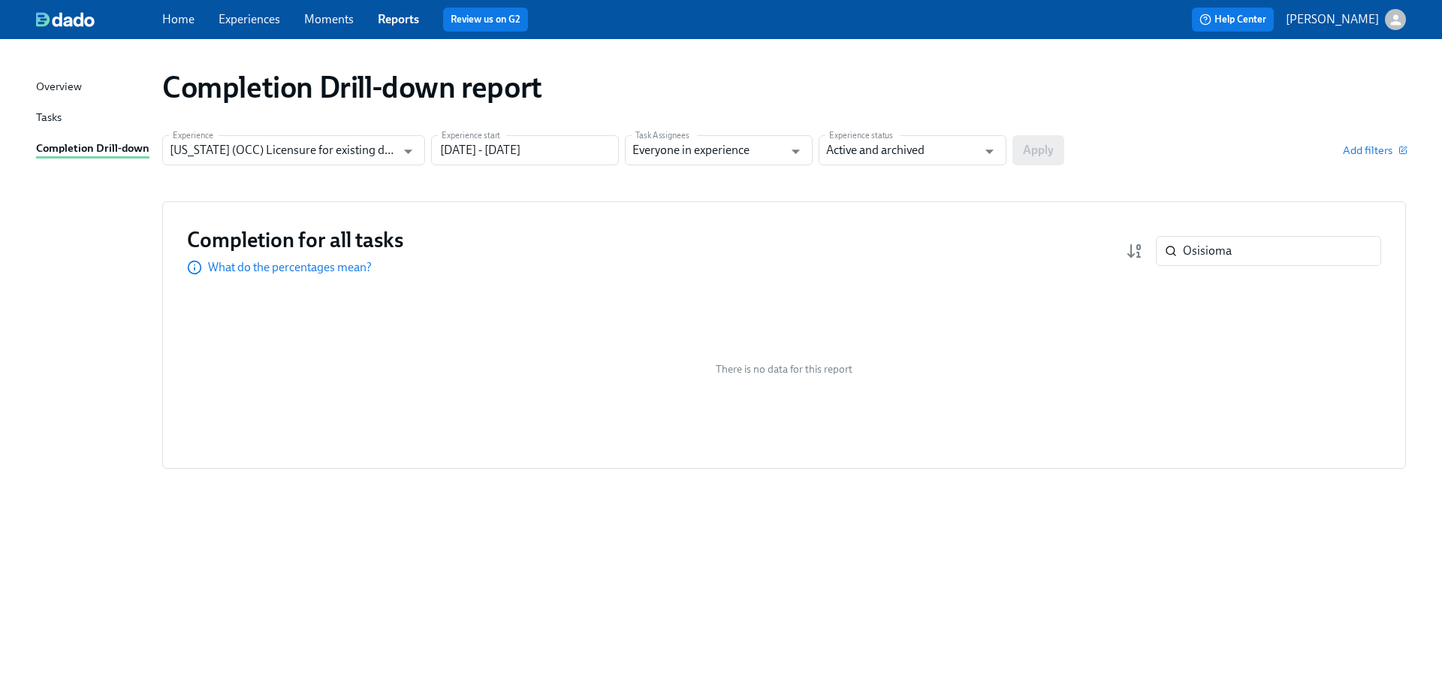
click at [1346, 87] on div "Completion Drill-down report" at bounding box center [783, 87] width 1243 height 36
click at [1383, 487] on div "Completion Drill-down report Experience [US_STATE] (OCC) Licensure for existing…" at bounding box center [721, 359] width 1370 height 604
drag, startPoint x: 1270, startPoint y: 249, endPoint x: 1153, endPoint y: 246, distance: 117.2
click at [1153, 246] on div "Osisioma ​" at bounding box center [1253, 251] width 255 height 30
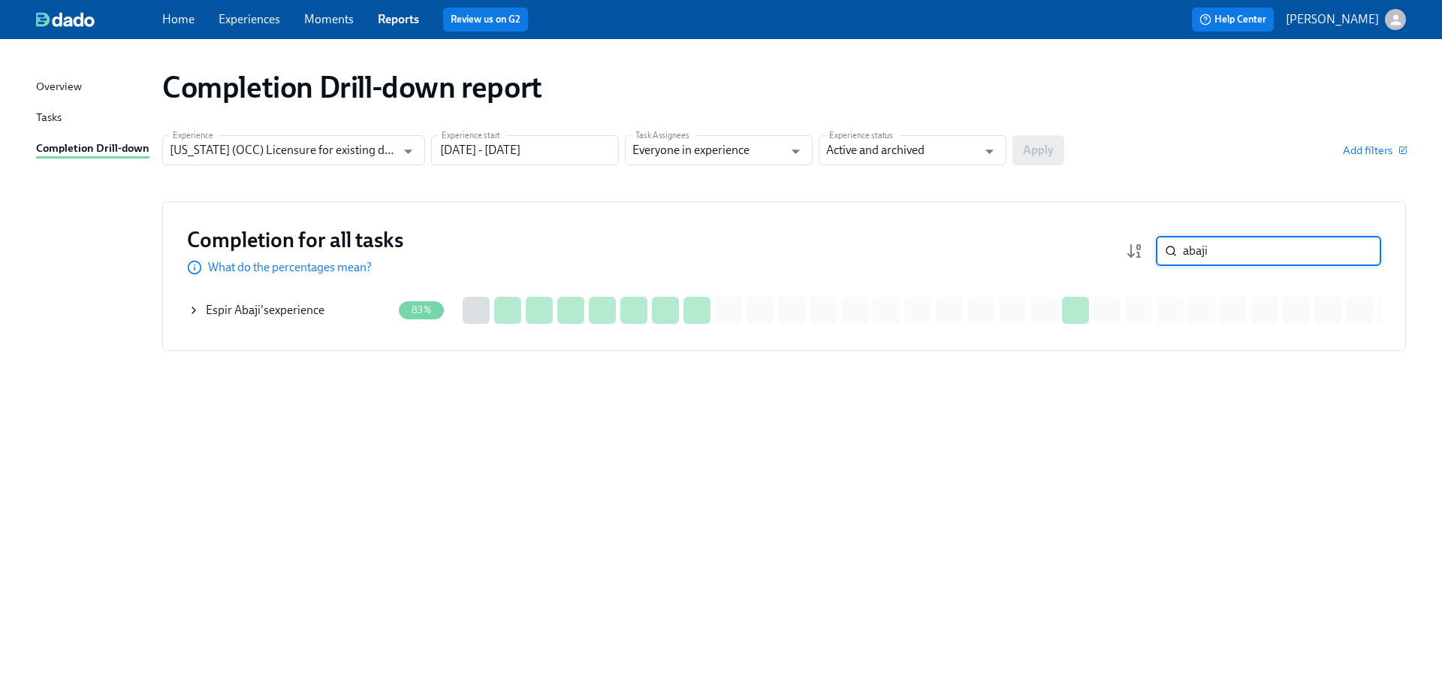
click at [269, 309] on div "Espir [PERSON_NAME] 's experience" at bounding box center [265, 310] width 119 height 17
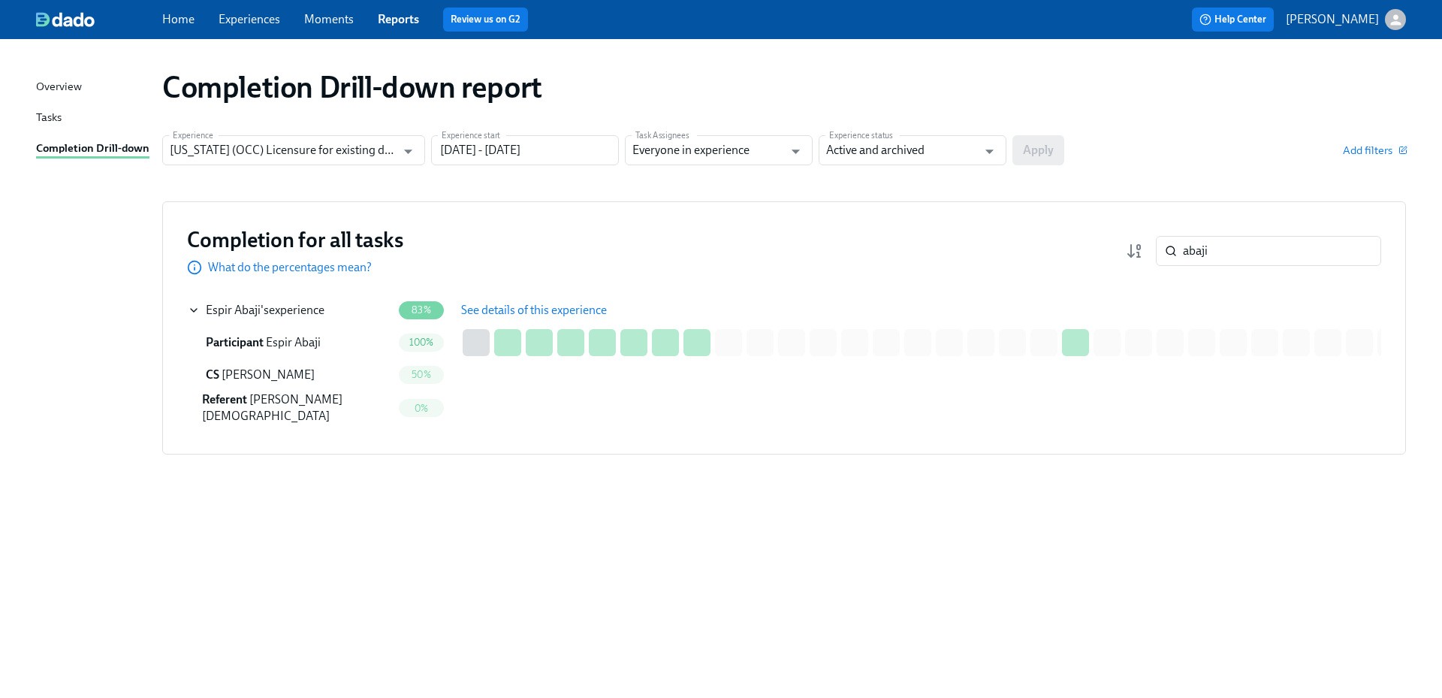
click at [560, 311] on span "See details of this experience" at bounding box center [534, 310] width 146 height 15
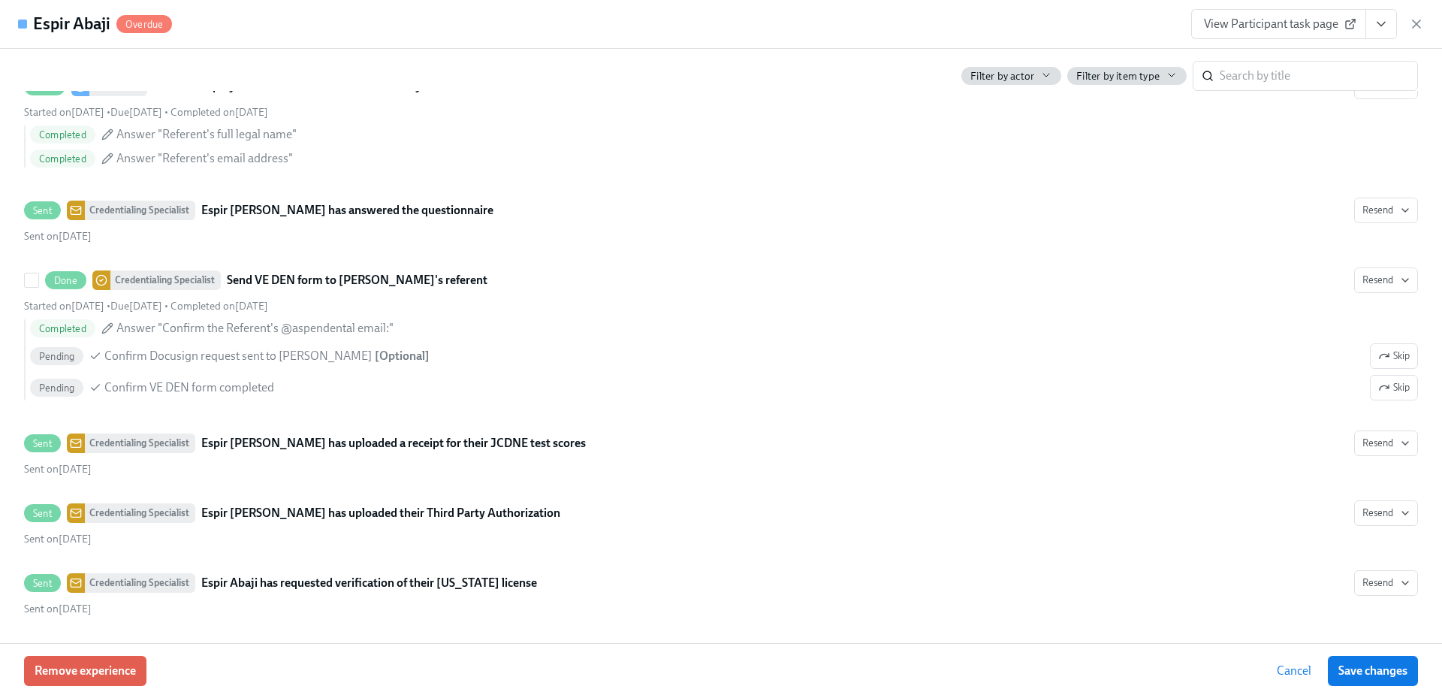
scroll to position [3537, 0]
click at [1414, 18] on icon "button" at bounding box center [1416, 24] width 15 height 15
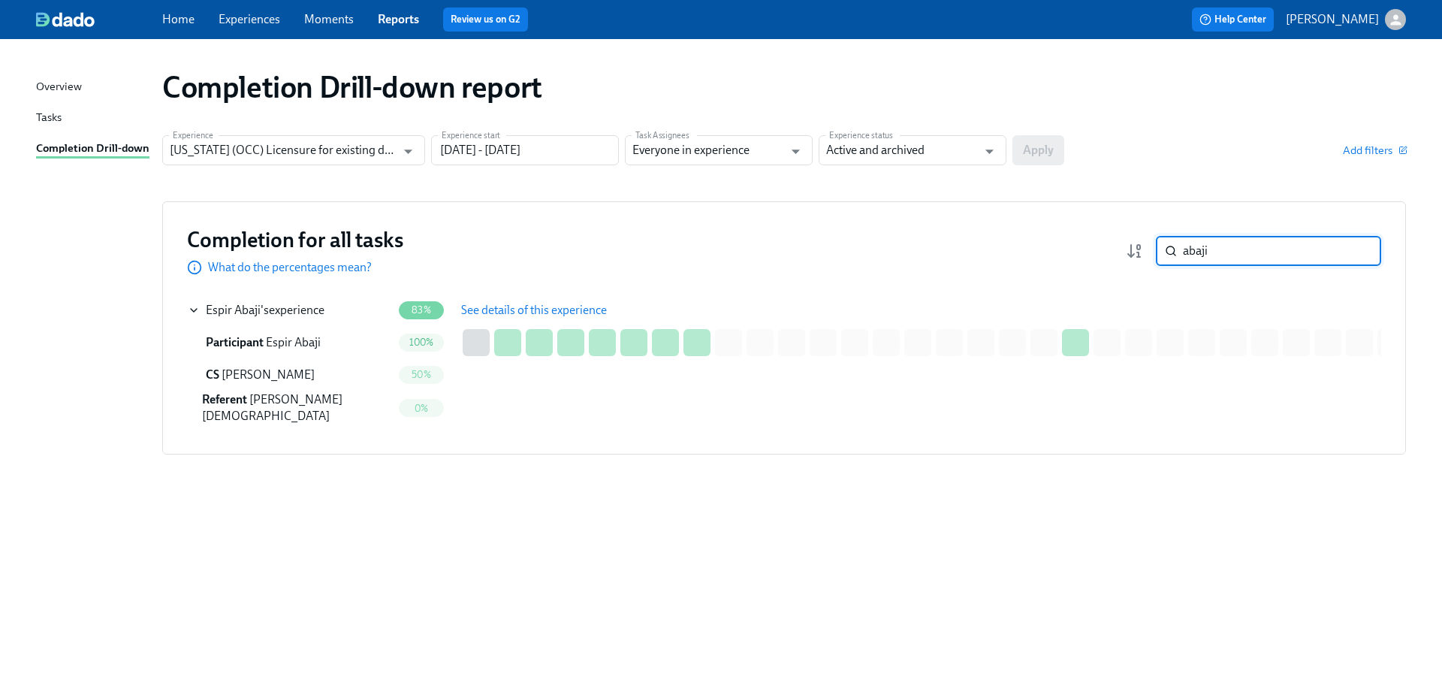
drag, startPoint x: 1231, startPoint y: 251, endPoint x: 1147, endPoint y: 249, distance: 83.4
click at [1147, 249] on div "abaji ​" at bounding box center [1253, 251] width 255 height 30
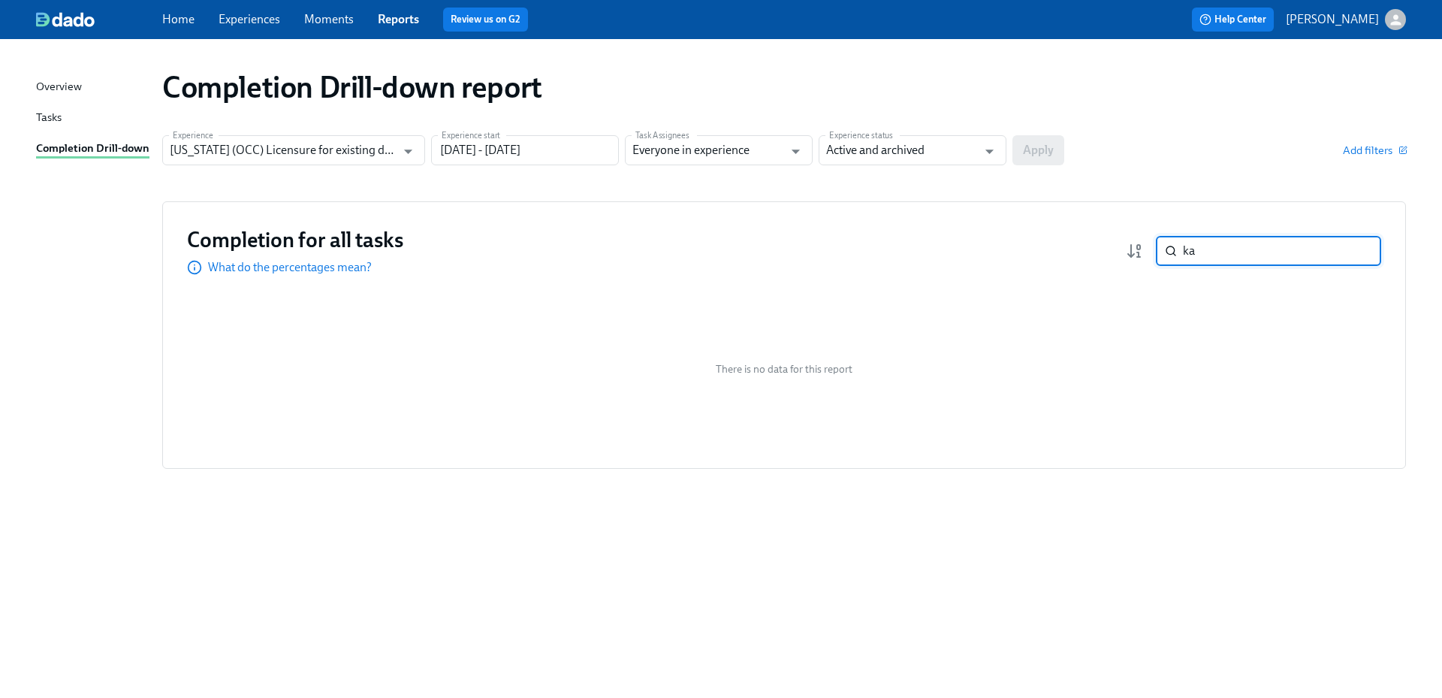
type input "k"
click at [1228, 260] on input "search" at bounding box center [1282, 251] width 198 height 30
click at [1213, 248] on input "search" at bounding box center [1282, 251] width 198 height 30
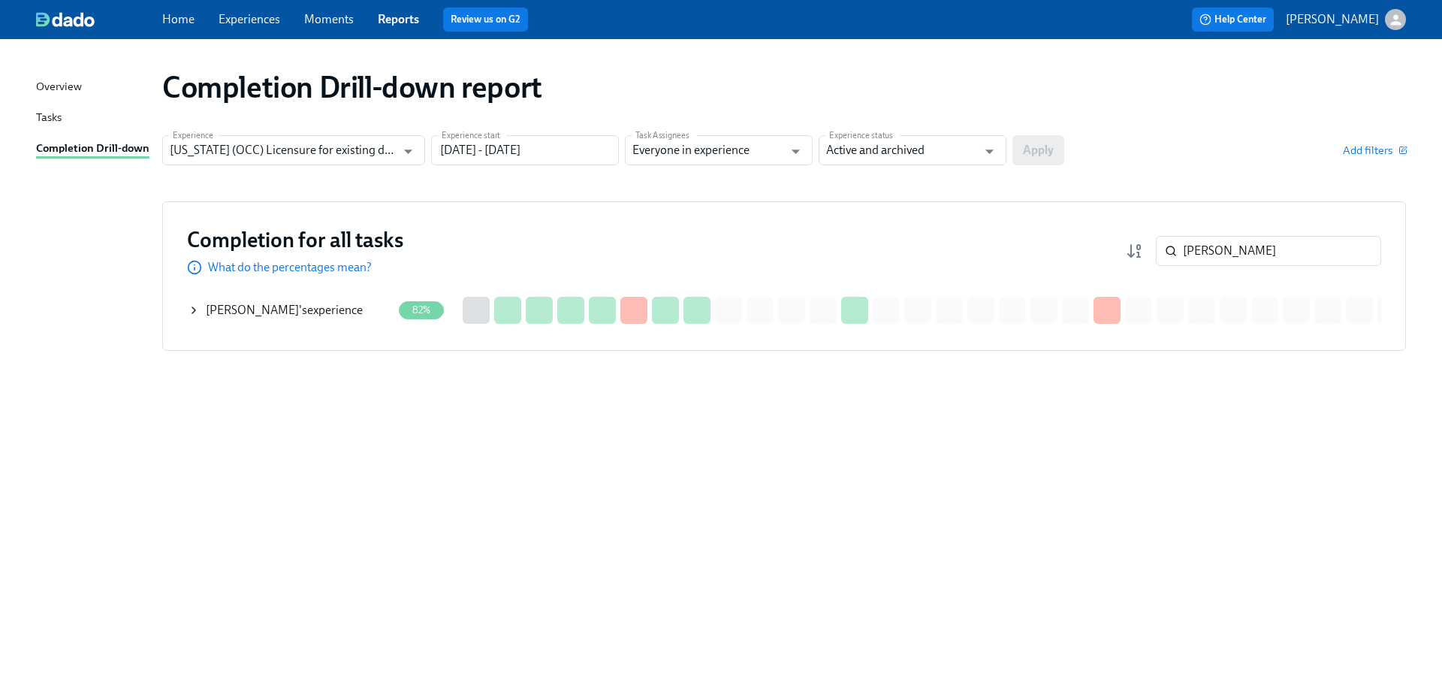
click at [348, 311] on div "[PERSON_NAME] 's experience" at bounding box center [284, 310] width 157 height 17
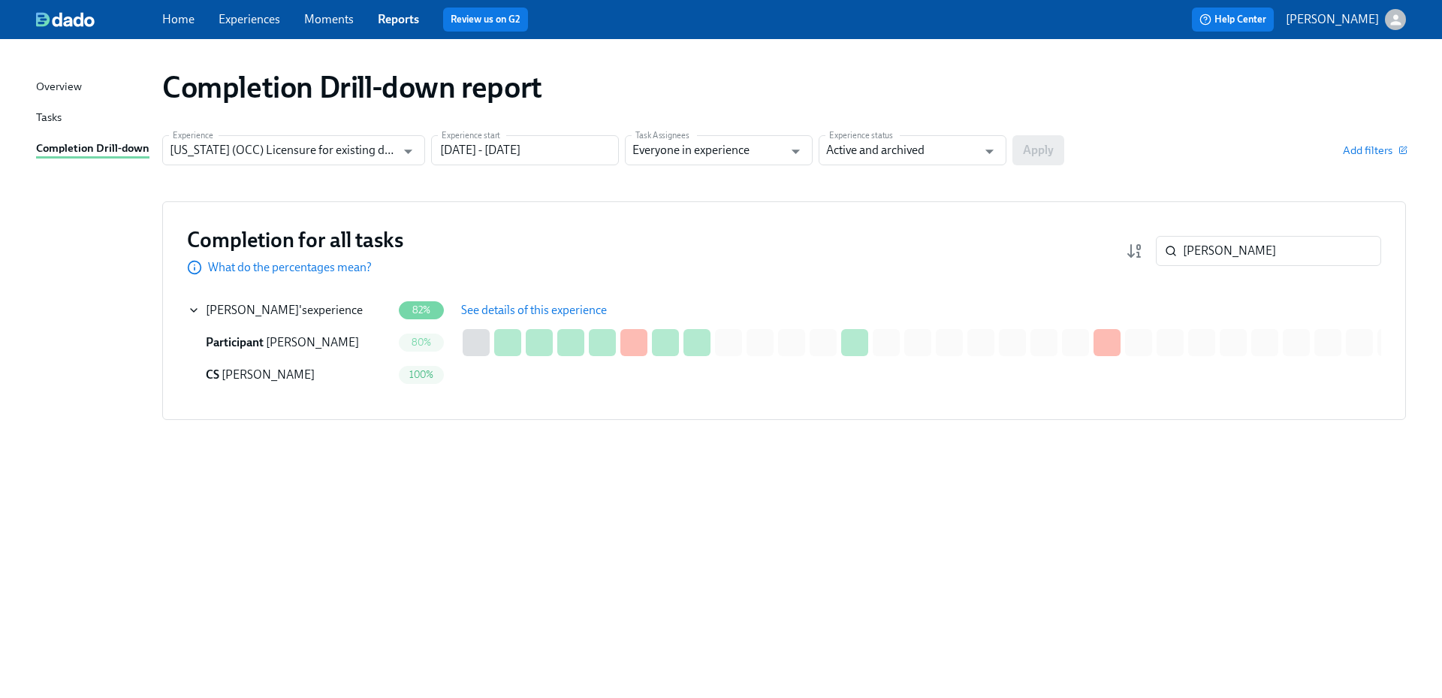
click at [536, 312] on span "See details of this experience" at bounding box center [534, 310] width 146 height 15
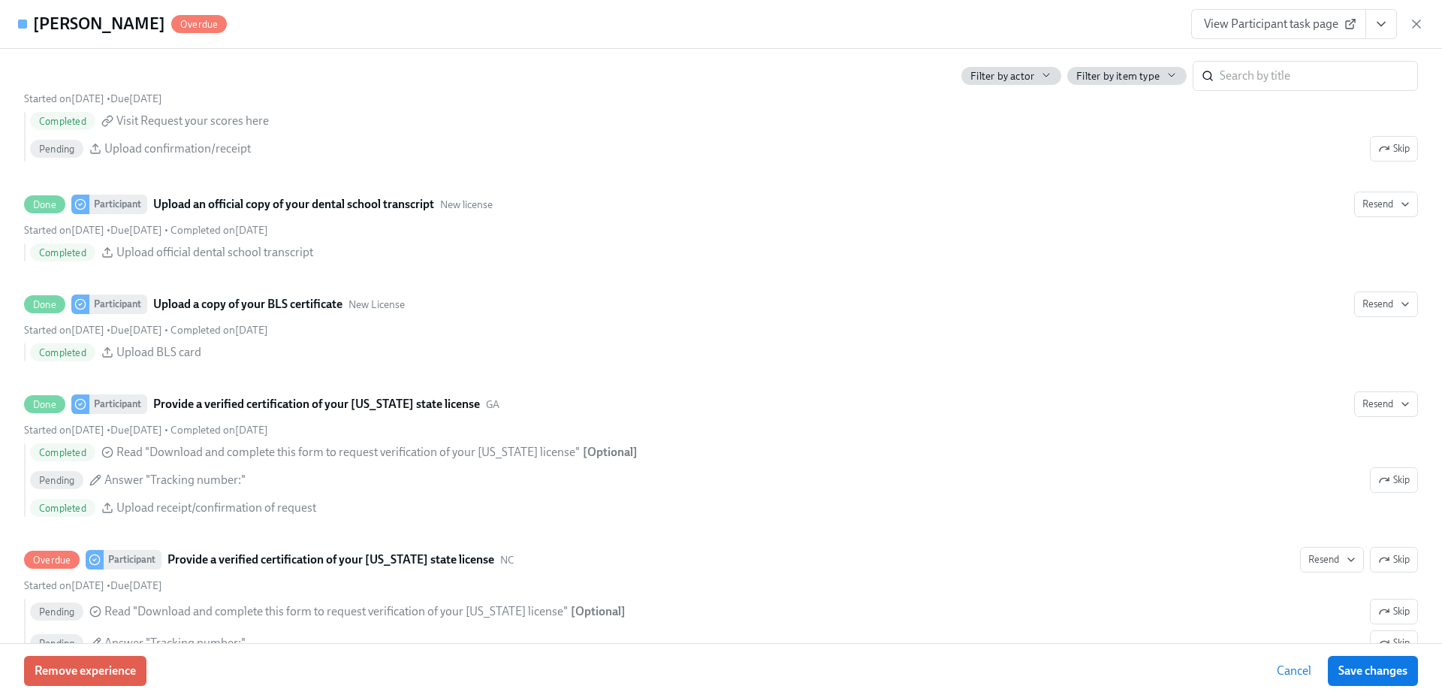
scroll to position [2328, 0]
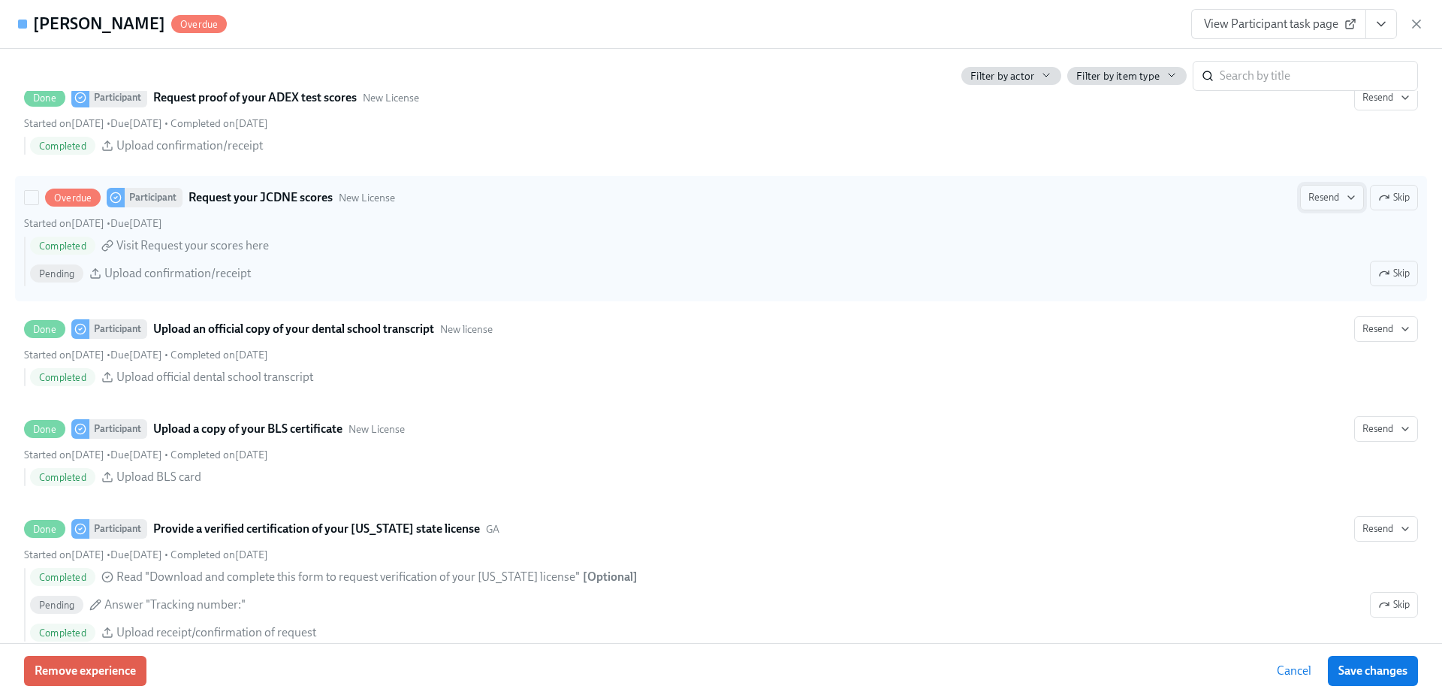
click at [1378, 203] on icon "button" at bounding box center [1384, 197] width 12 height 12
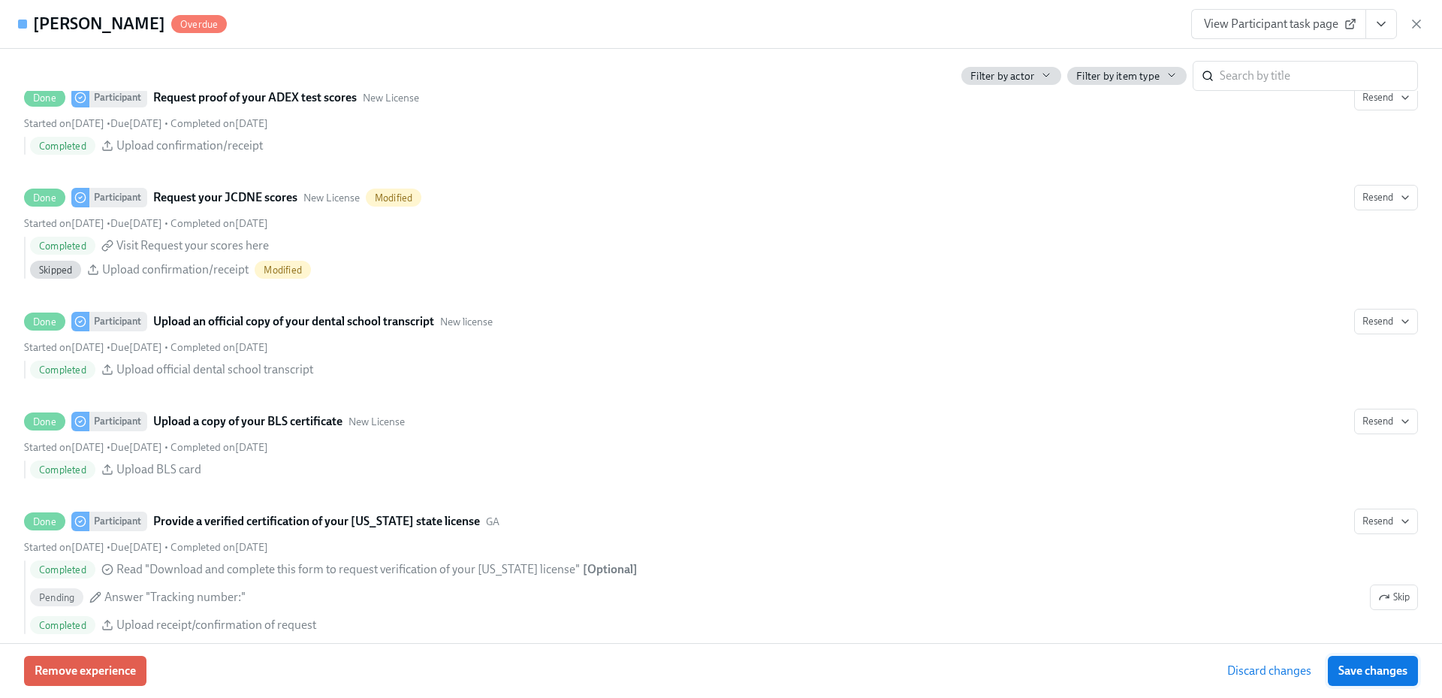
click at [1364, 666] on span "Save changes" at bounding box center [1372, 670] width 69 height 15
click at [1276, 26] on span "View Participant task page" at bounding box center [1278, 24] width 149 height 15
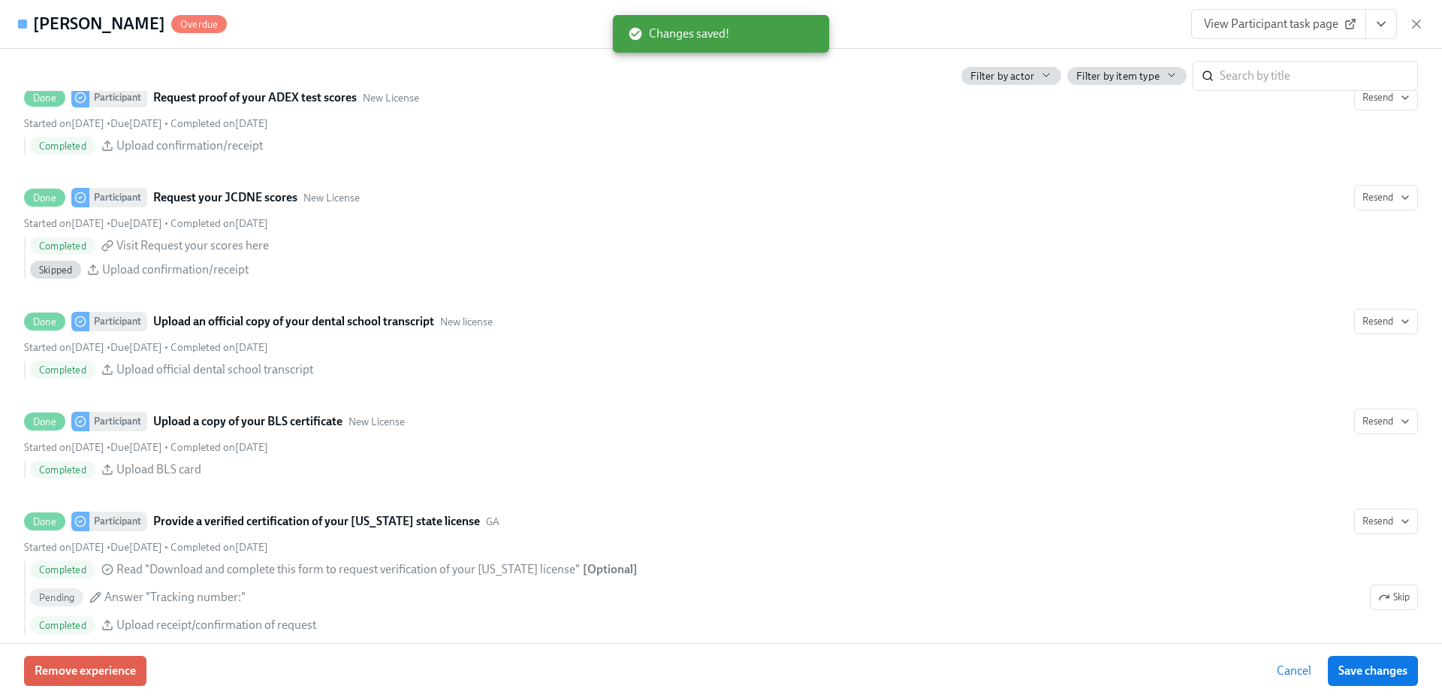
click at [1315, 20] on span "View Participant task page" at bounding box center [1278, 24] width 149 height 15
click at [1414, 25] on icon "button" at bounding box center [1416, 24] width 15 height 15
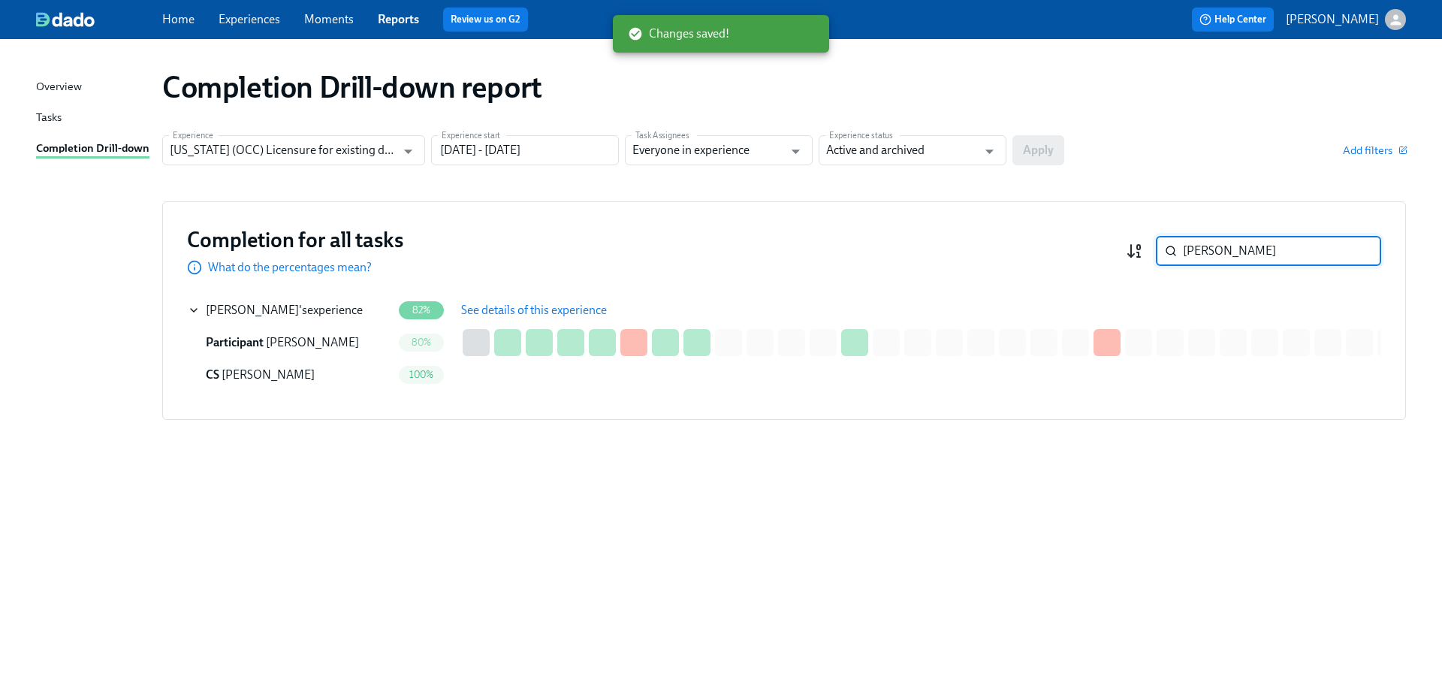
drag, startPoint x: 1182, startPoint y: 259, endPoint x: 1136, endPoint y: 252, distance: 46.3
click at [1136, 252] on div "[PERSON_NAME] ​" at bounding box center [1253, 251] width 255 height 30
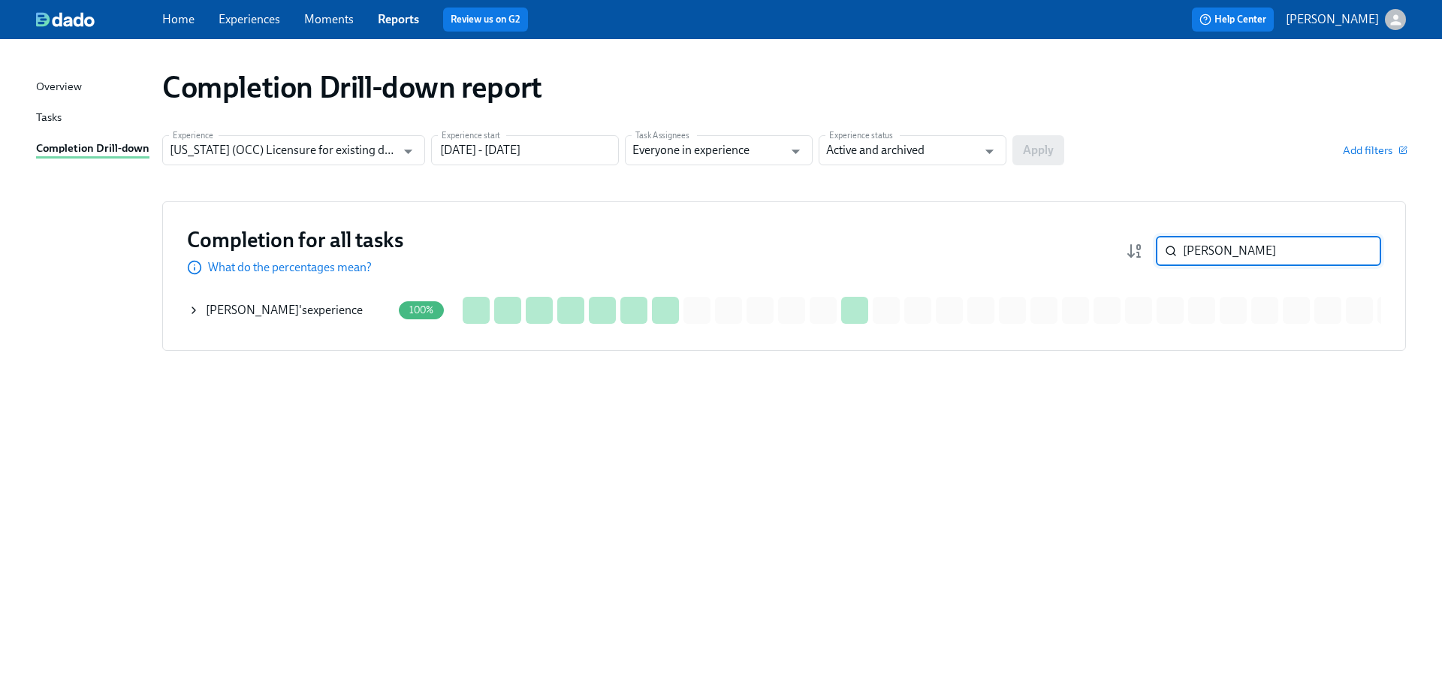
type input "[PERSON_NAME]"
click at [243, 310] on span "[PERSON_NAME]" at bounding box center [252, 310] width 93 height 14
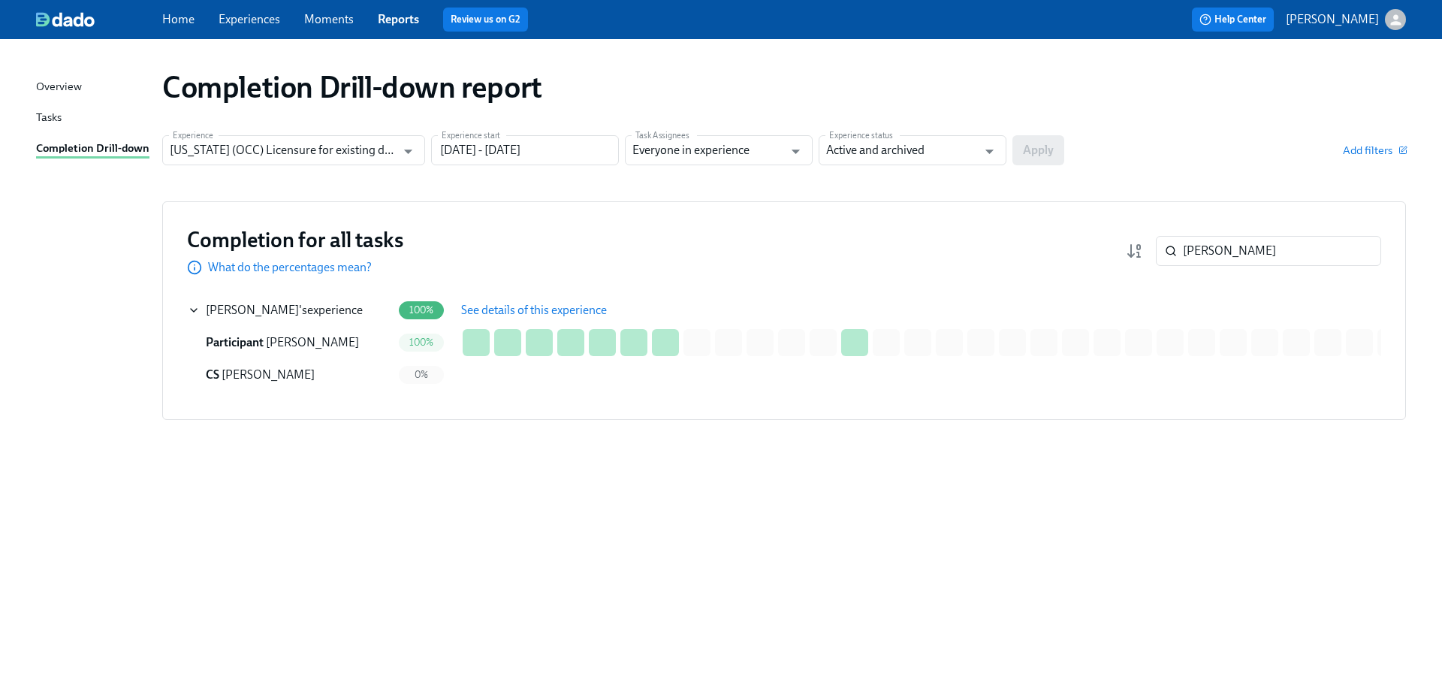
click at [516, 309] on span "See details of this experience" at bounding box center [534, 310] width 146 height 15
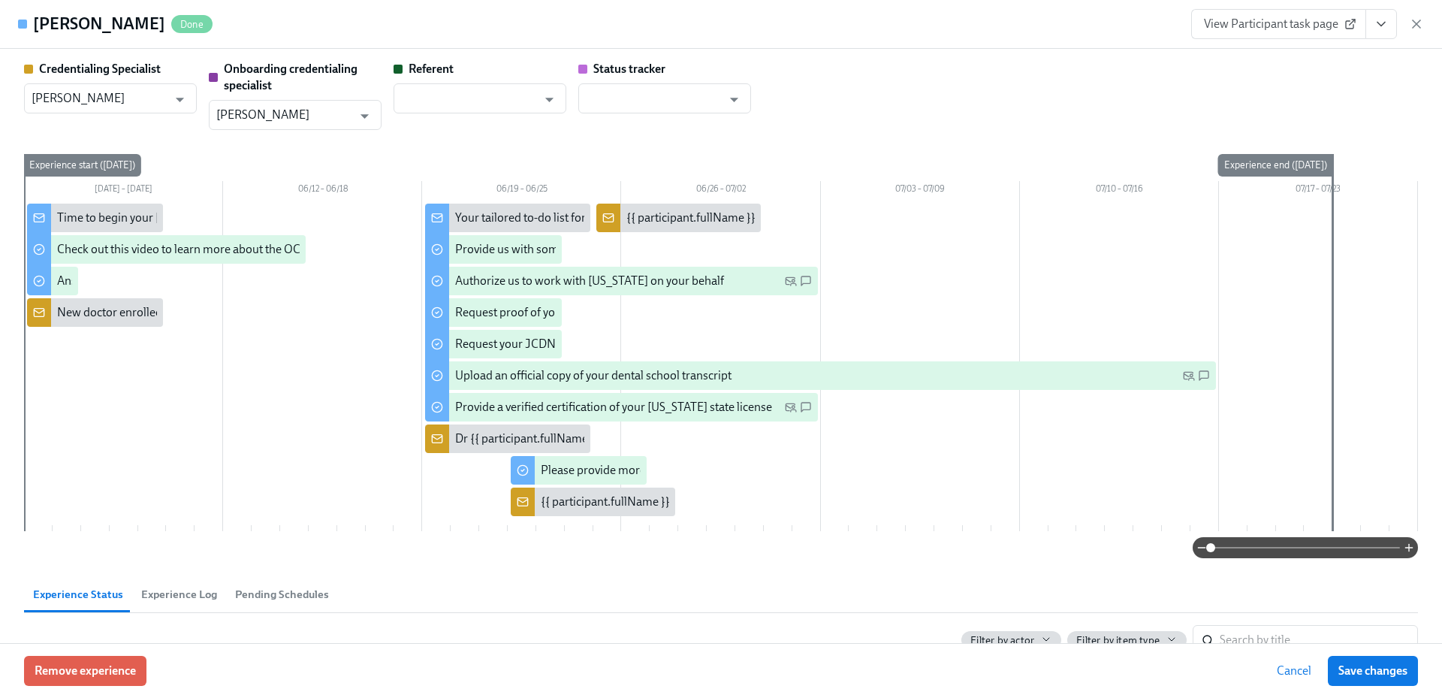
click at [1285, 29] on span "View Participant task page" at bounding box center [1278, 24] width 149 height 15
click at [1303, 27] on span "View Participant task page" at bounding box center [1278, 24] width 149 height 15
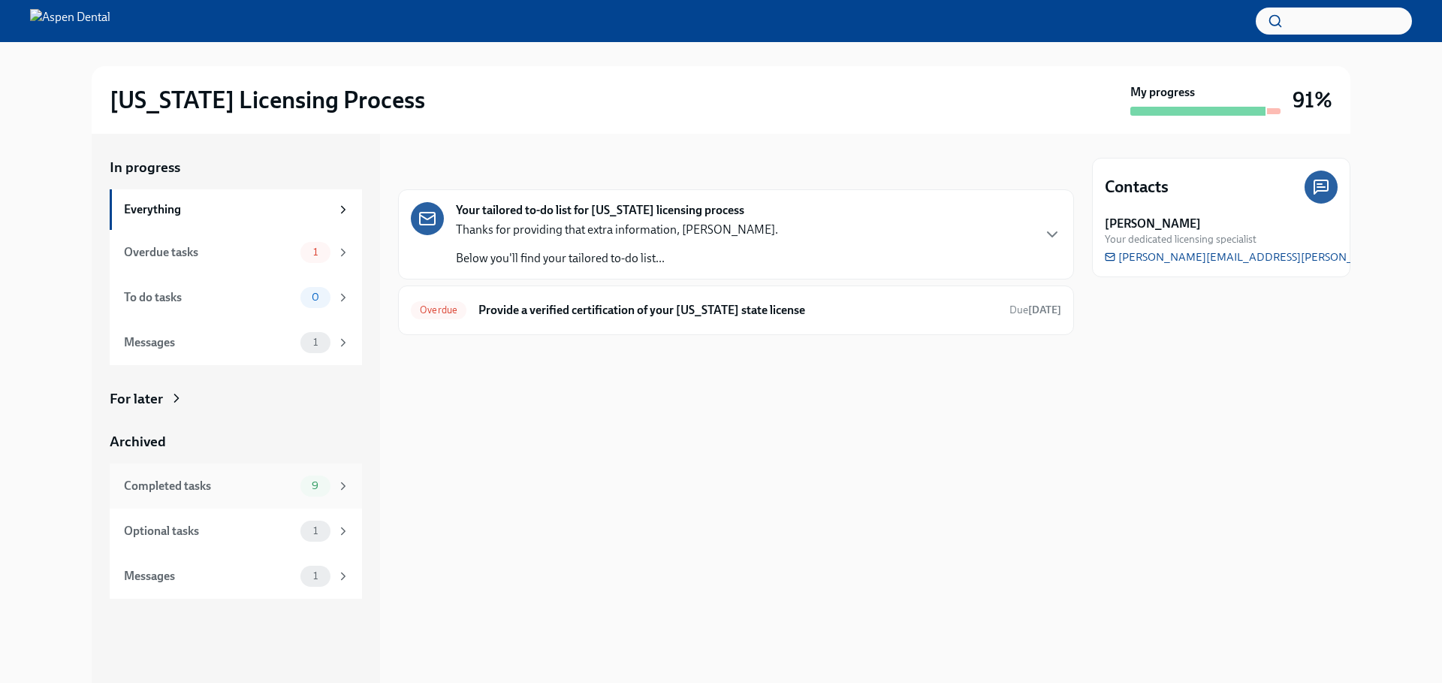
click at [239, 483] on div "Completed tasks" at bounding box center [209, 486] width 170 height 17
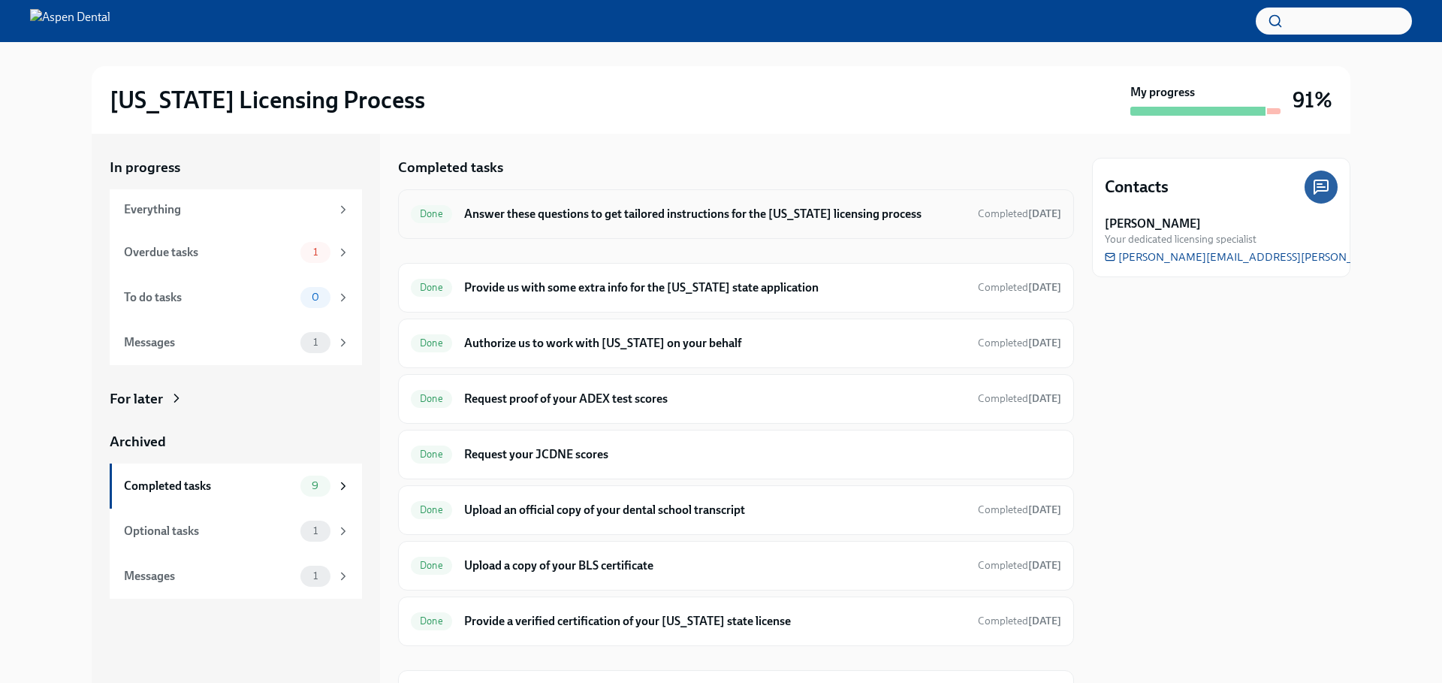
click at [625, 225] on div "Done Answer these questions to get tailored instructions for the Illinois licen…" at bounding box center [736, 214] width 650 height 24
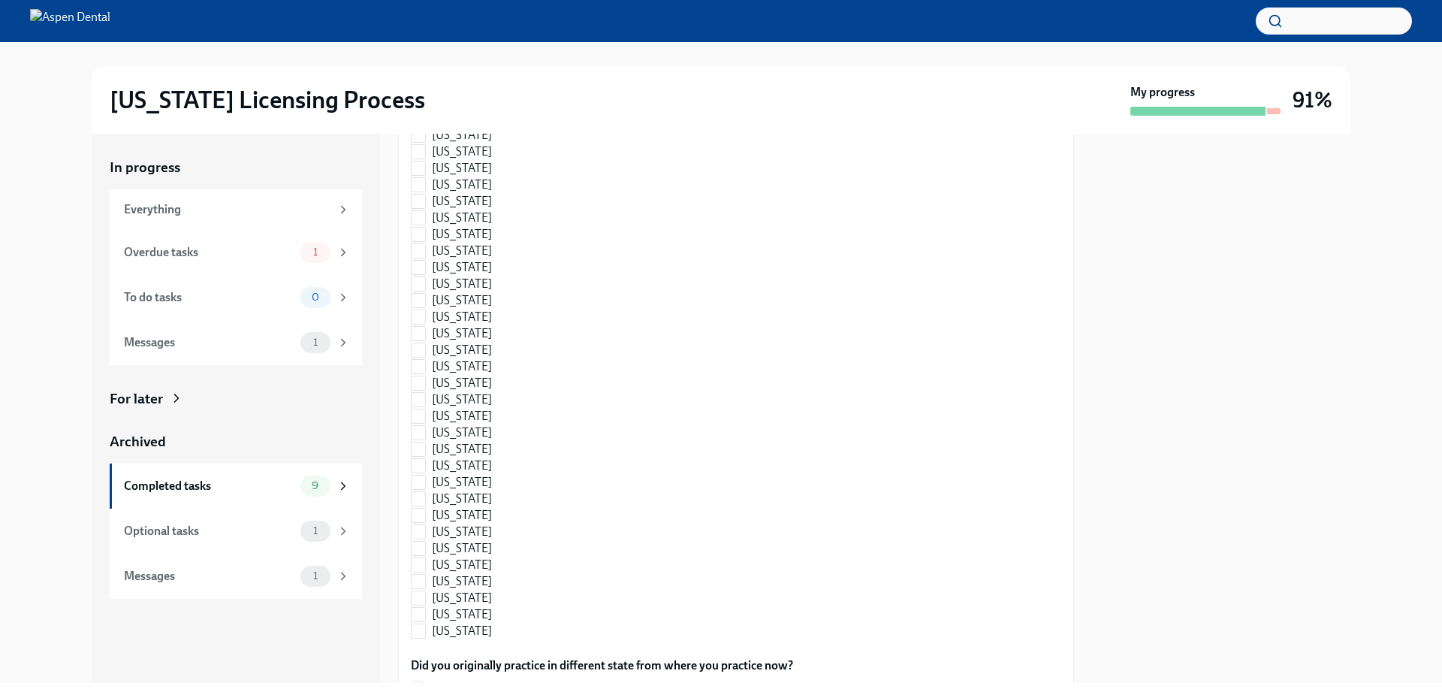
scroll to position [1554, 0]
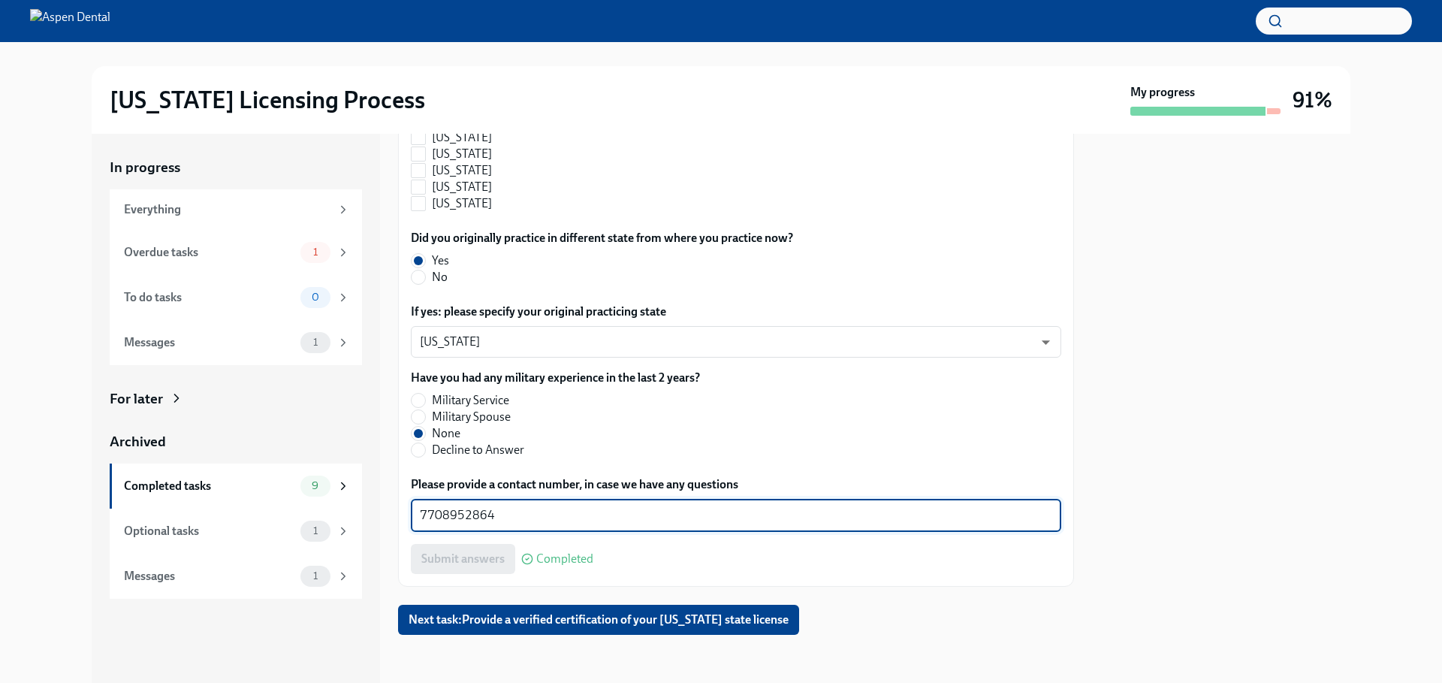
drag, startPoint x: 469, startPoint y: 520, endPoint x: 404, endPoint y: 518, distance: 64.6
click at [1197, 481] on div at bounding box center [1221, 408] width 258 height 549
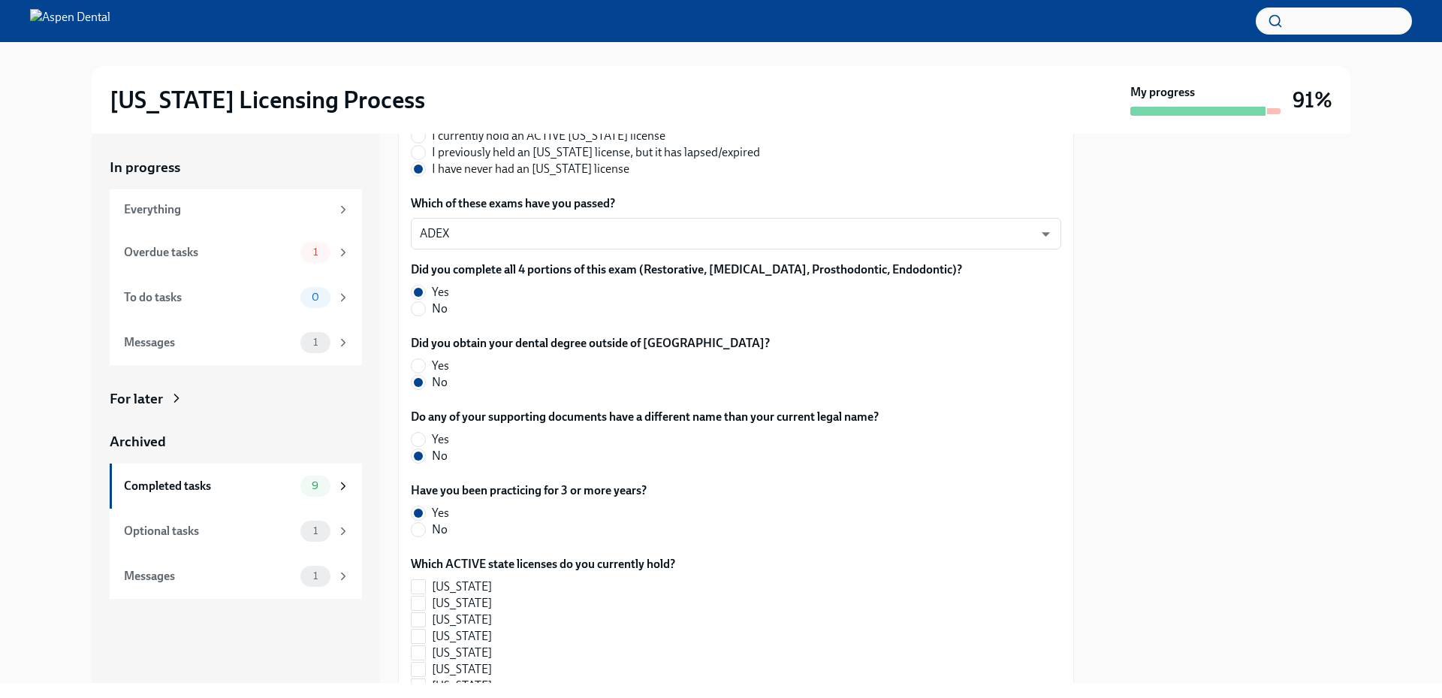
scroll to position [277, 0]
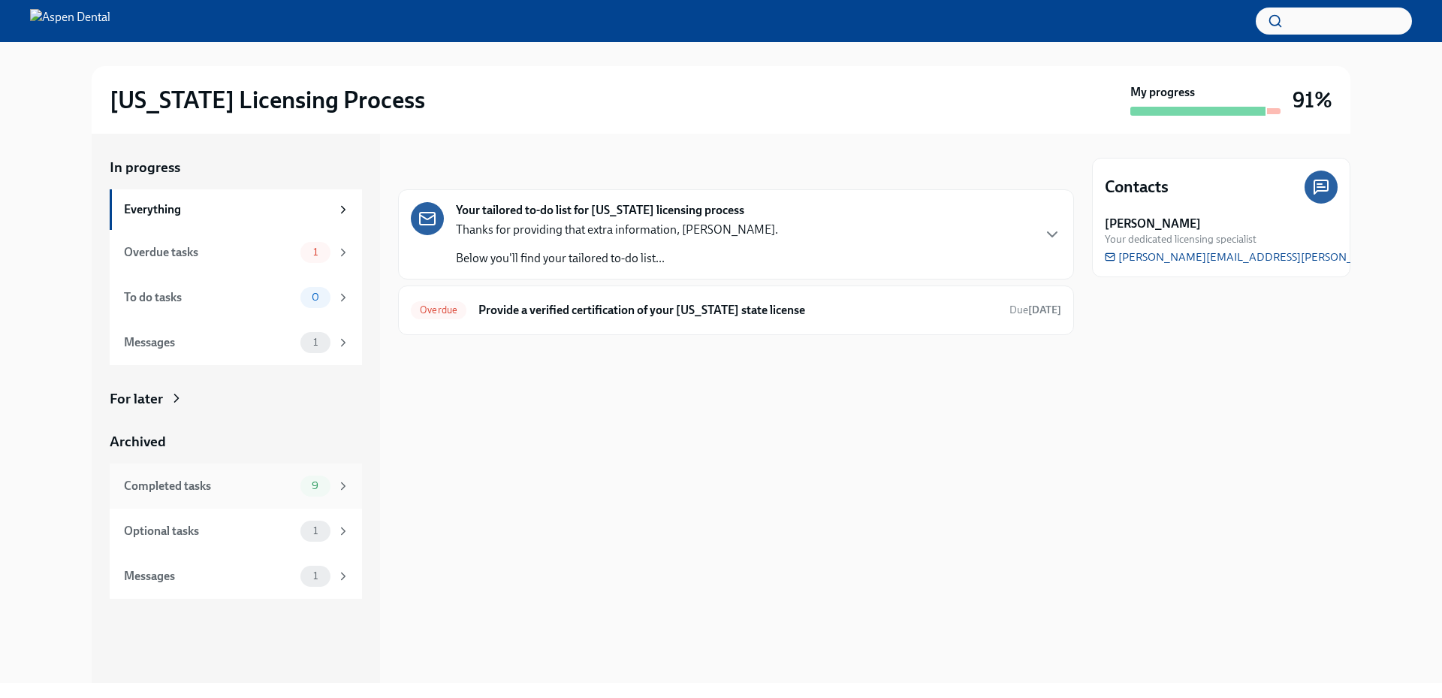
click at [264, 481] on div "Completed tasks" at bounding box center [209, 486] width 170 height 17
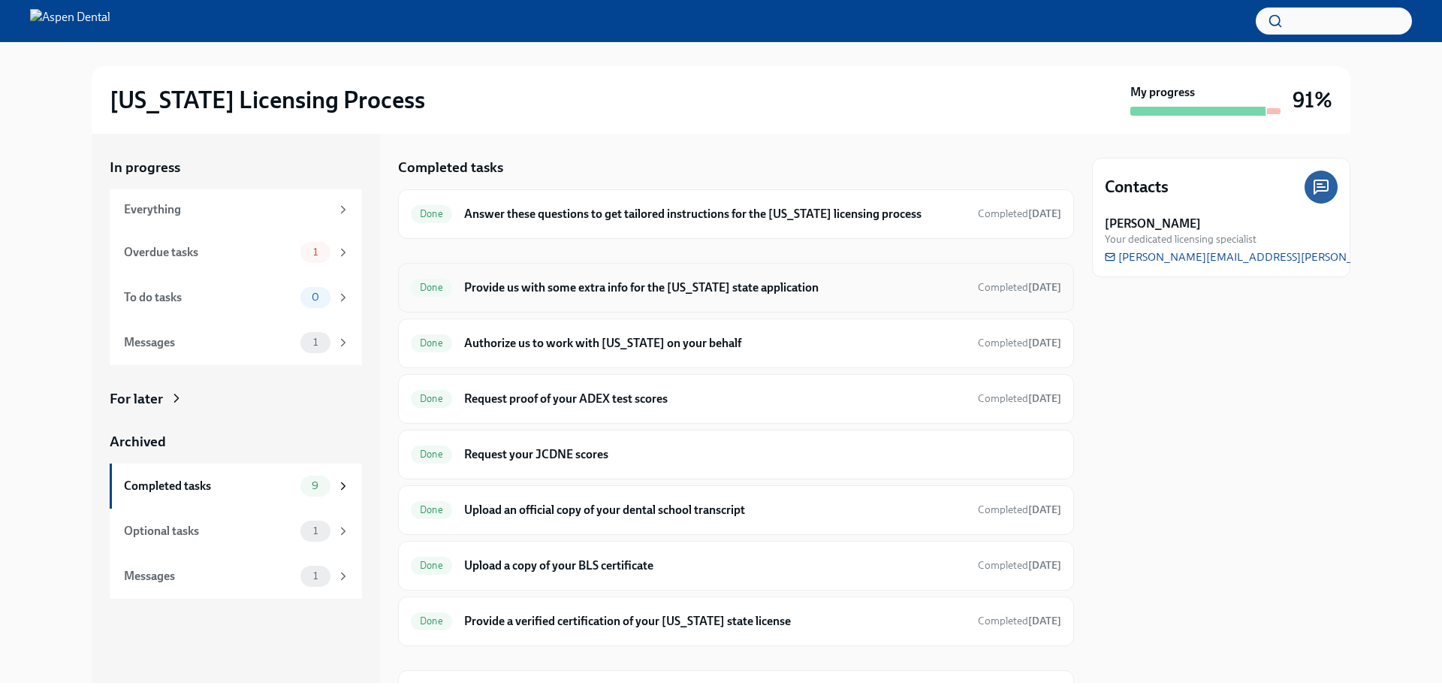
click at [663, 298] on div "Done Provide us with some extra info for the Illinois state application Complet…" at bounding box center [736, 288] width 650 height 24
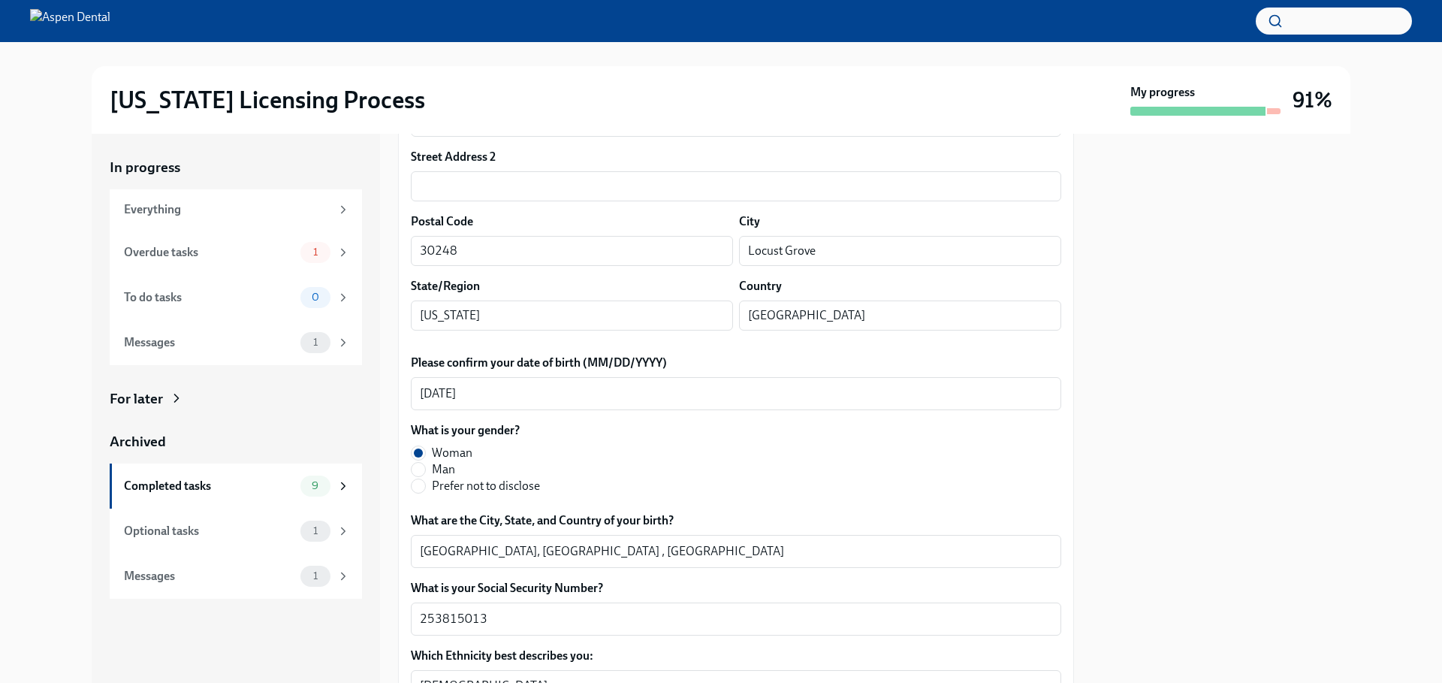
scroll to position [526, 0]
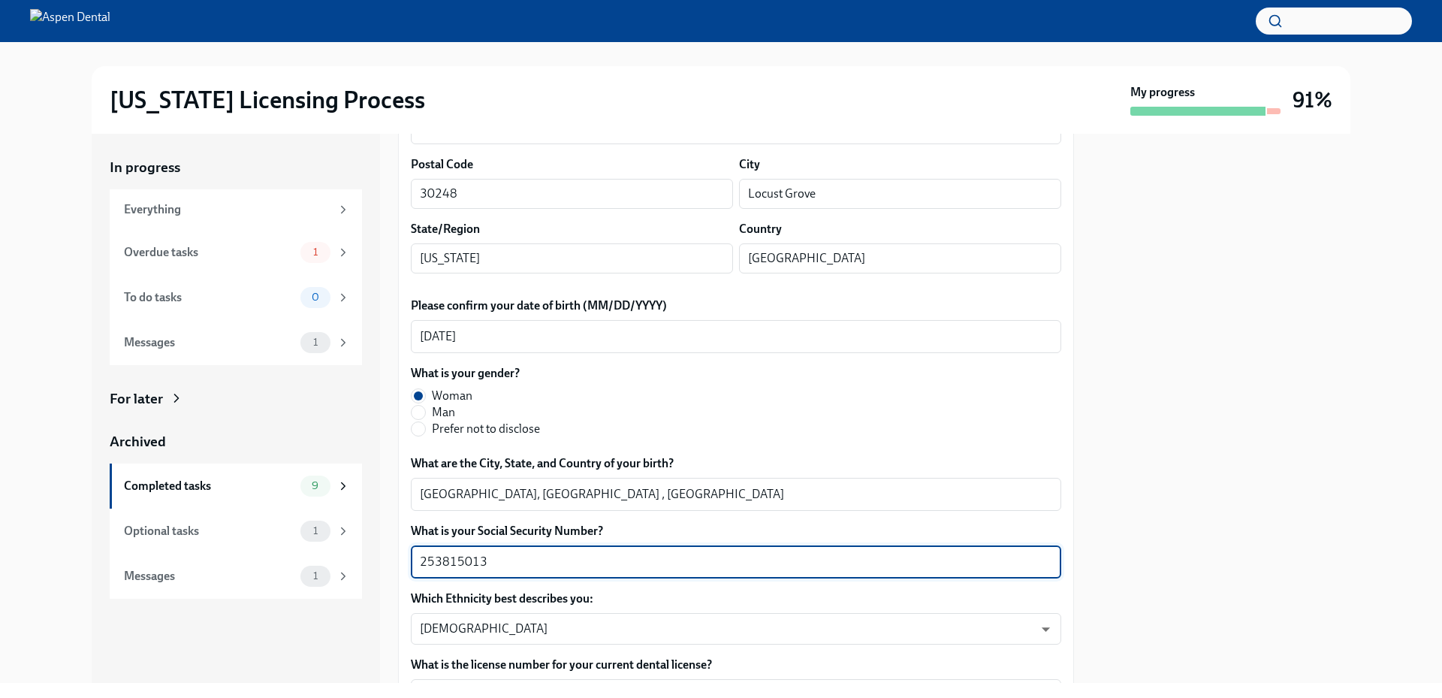
drag, startPoint x: 517, startPoint y: 553, endPoint x: 412, endPoint y: 555, distance: 105.1
click at [412, 555] on div "253815013 x ​" at bounding box center [736, 561] width 650 height 33
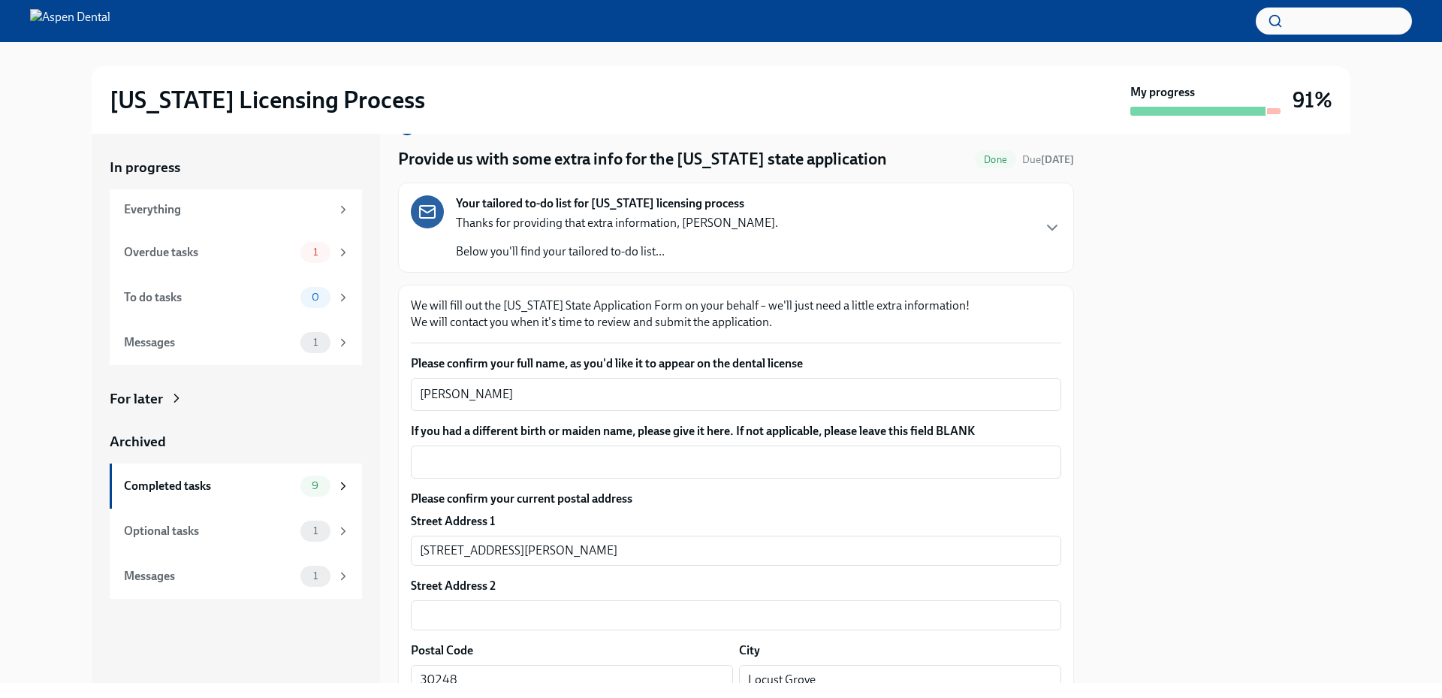
scroll to position [75, 0]
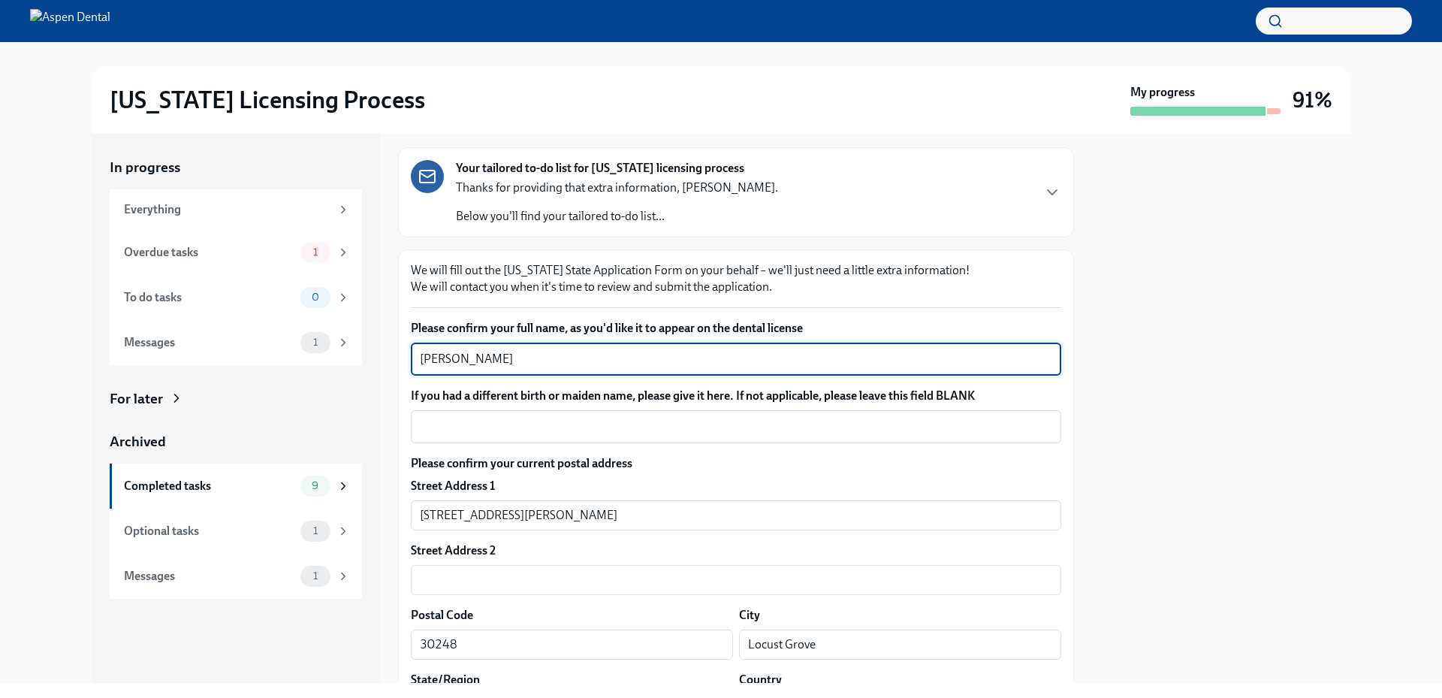
drag, startPoint x: 496, startPoint y: 360, endPoint x: 410, endPoint y: 356, distance: 85.7
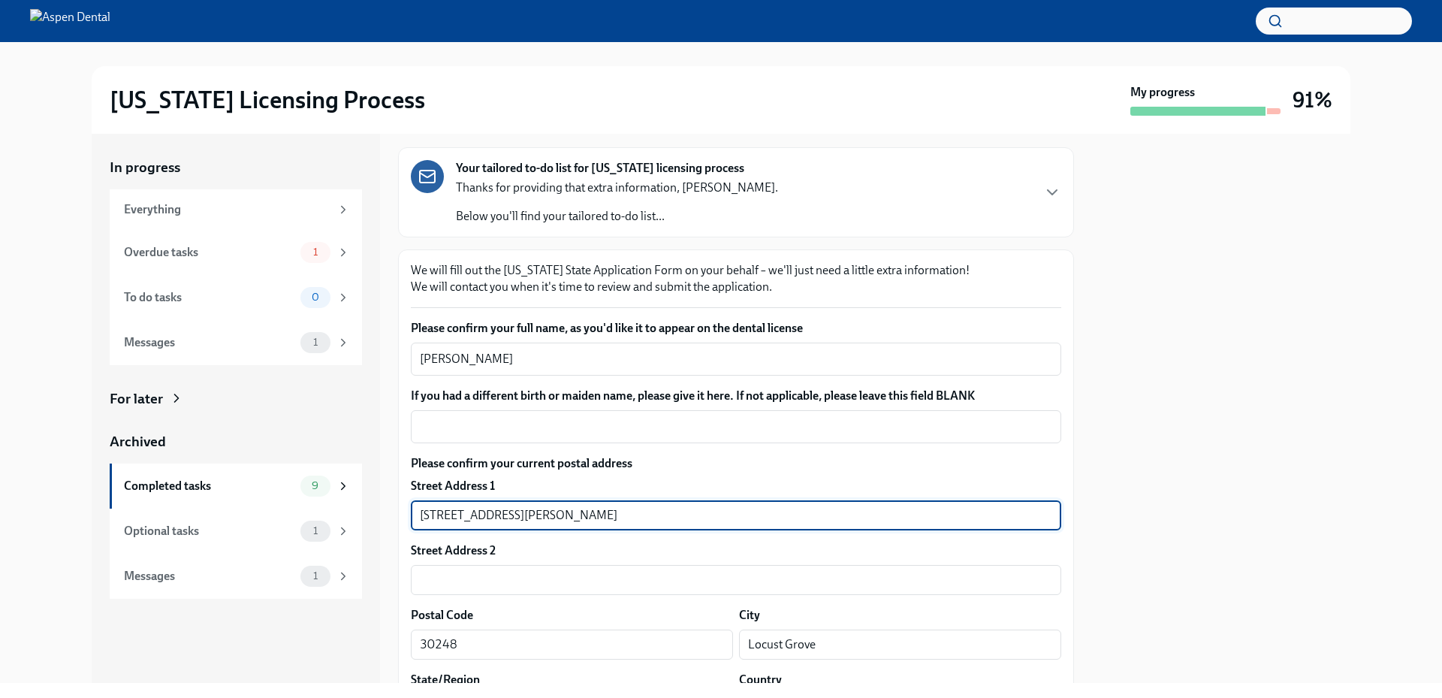
click at [738, 511] on input "201 Denham Drive" at bounding box center [736, 515] width 650 height 30
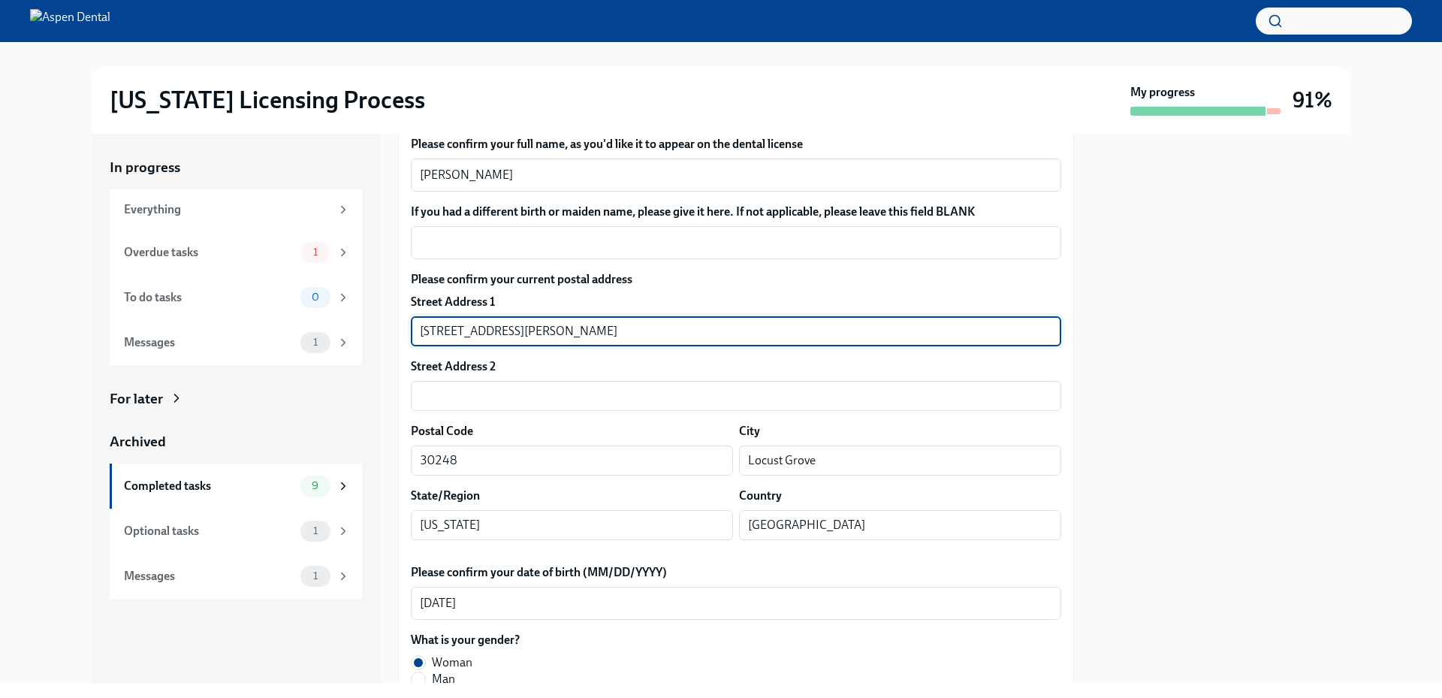
scroll to position [300, 0]
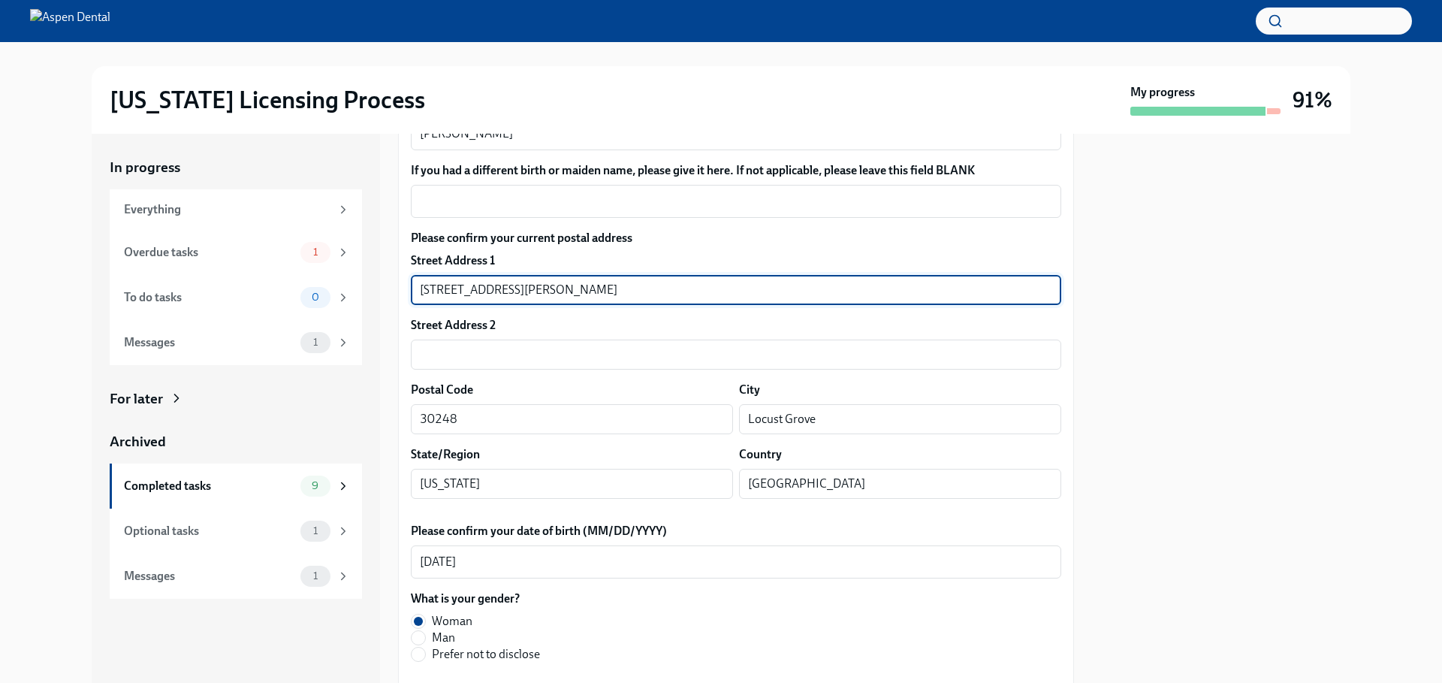
drag, startPoint x: 522, startPoint y: 292, endPoint x: 417, endPoint y: 286, distance: 104.5
click at [417, 286] on input "201 Denham Drive" at bounding box center [736, 290] width 650 height 30
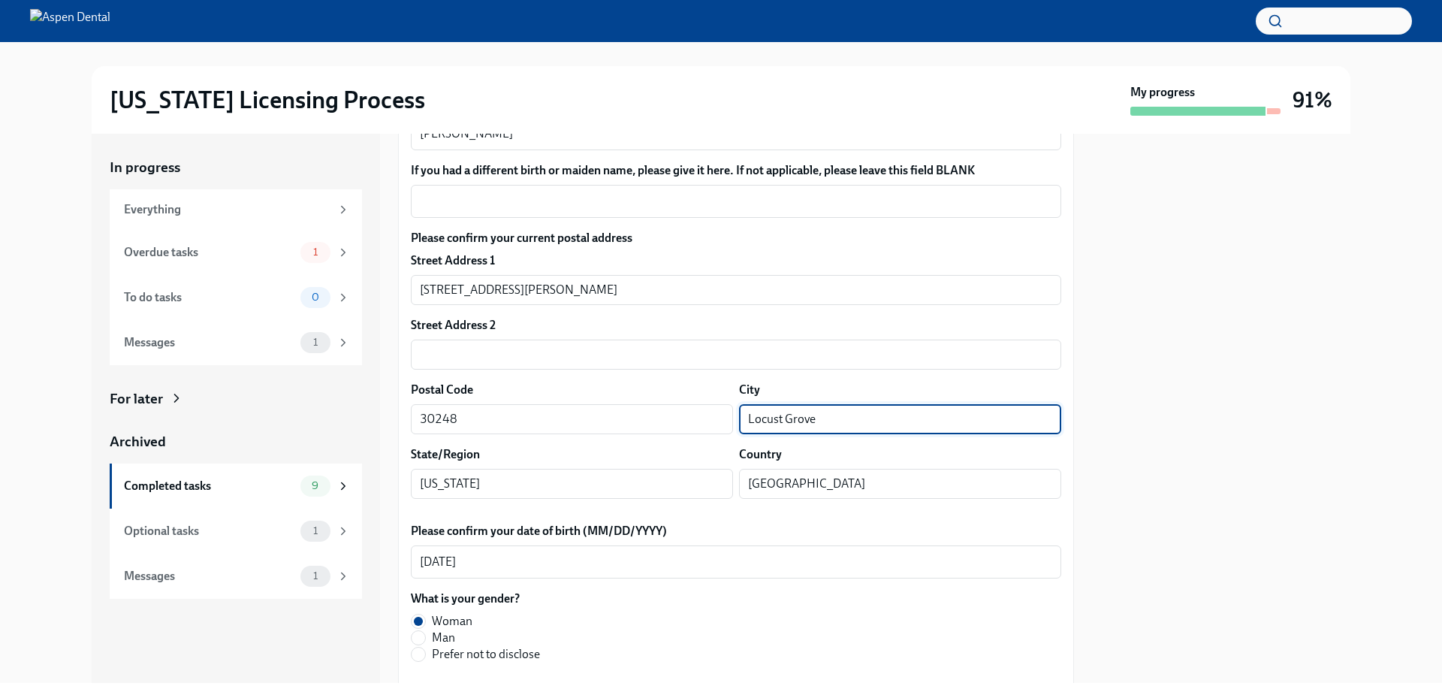
drag, startPoint x: 812, startPoint y: 417, endPoint x: 741, endPoint y: 417, distance: 70.6
click at [741, 417] on input "Locust Grove" at bounding box center [900, 419] width 322 height 30
click at [1178, 383] on div at bounding box center [1221, 408] width 258 height 549
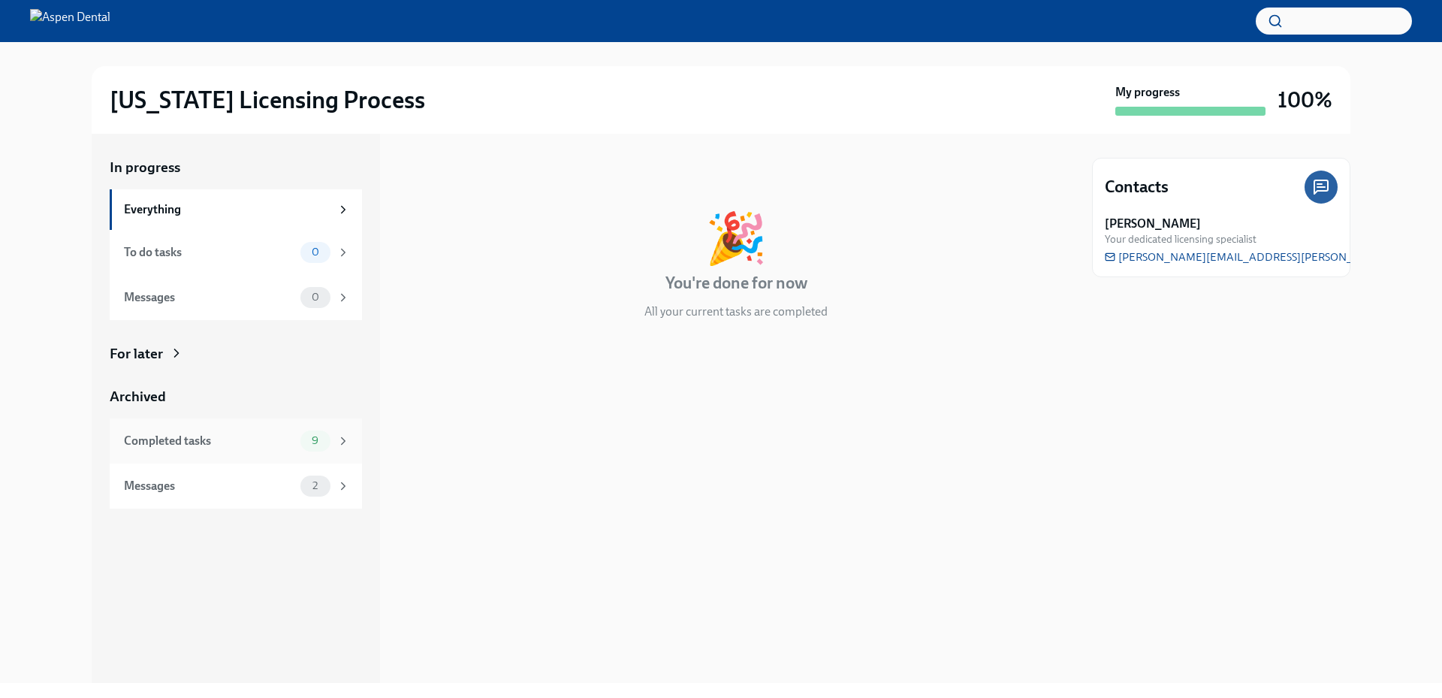
click at [229, 445] on div "Completed tasks" at bounding box center [209, 440] width 170 height 17
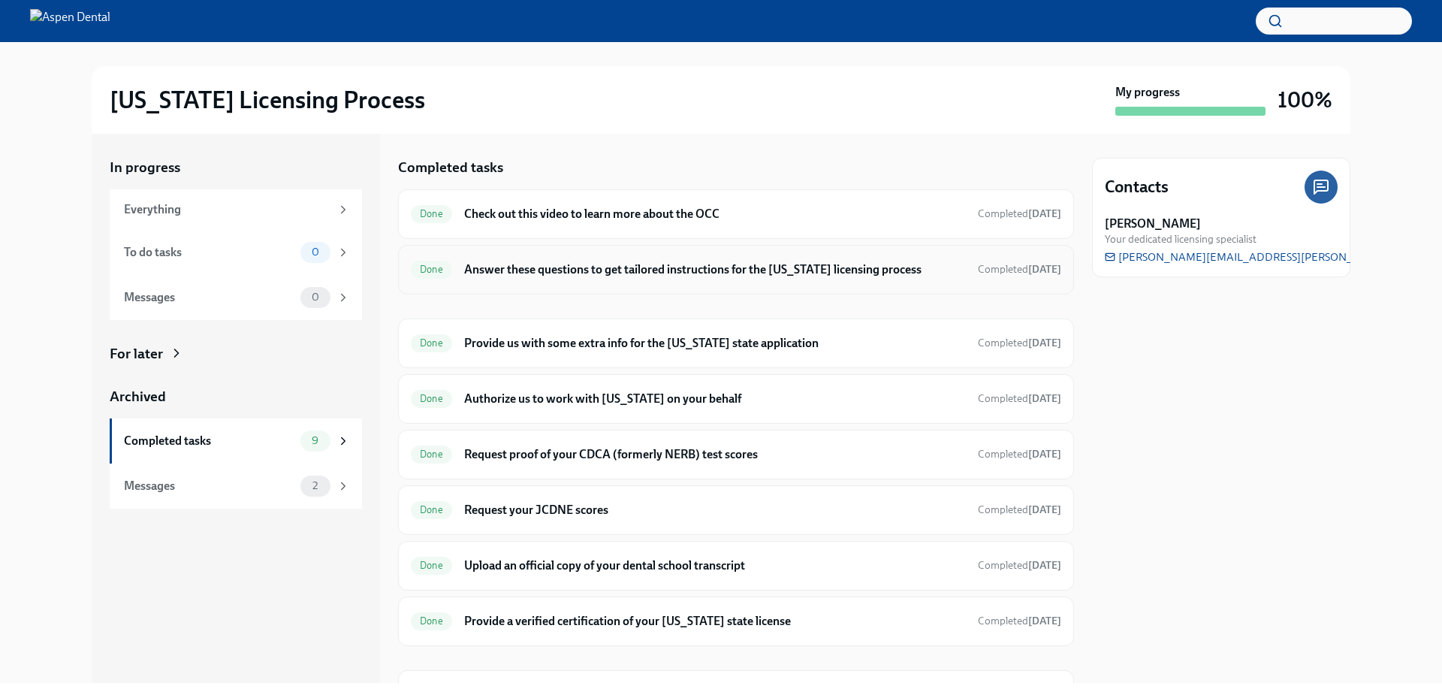
click at [607, 263] on h6 "Answer these questions to get tailored instructions for the [US_STATE] licensin…" at bounding box center [715, 269] width 502 height 17
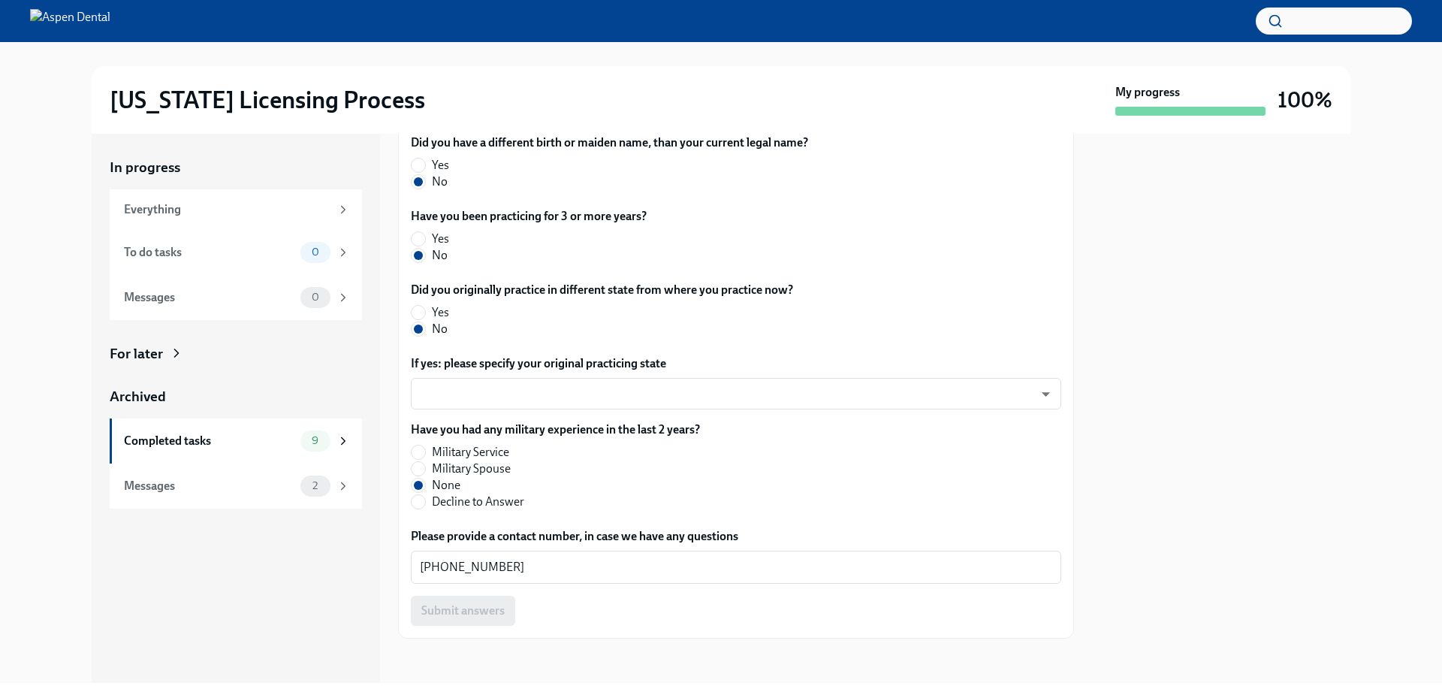
scroll to position [680, 0]
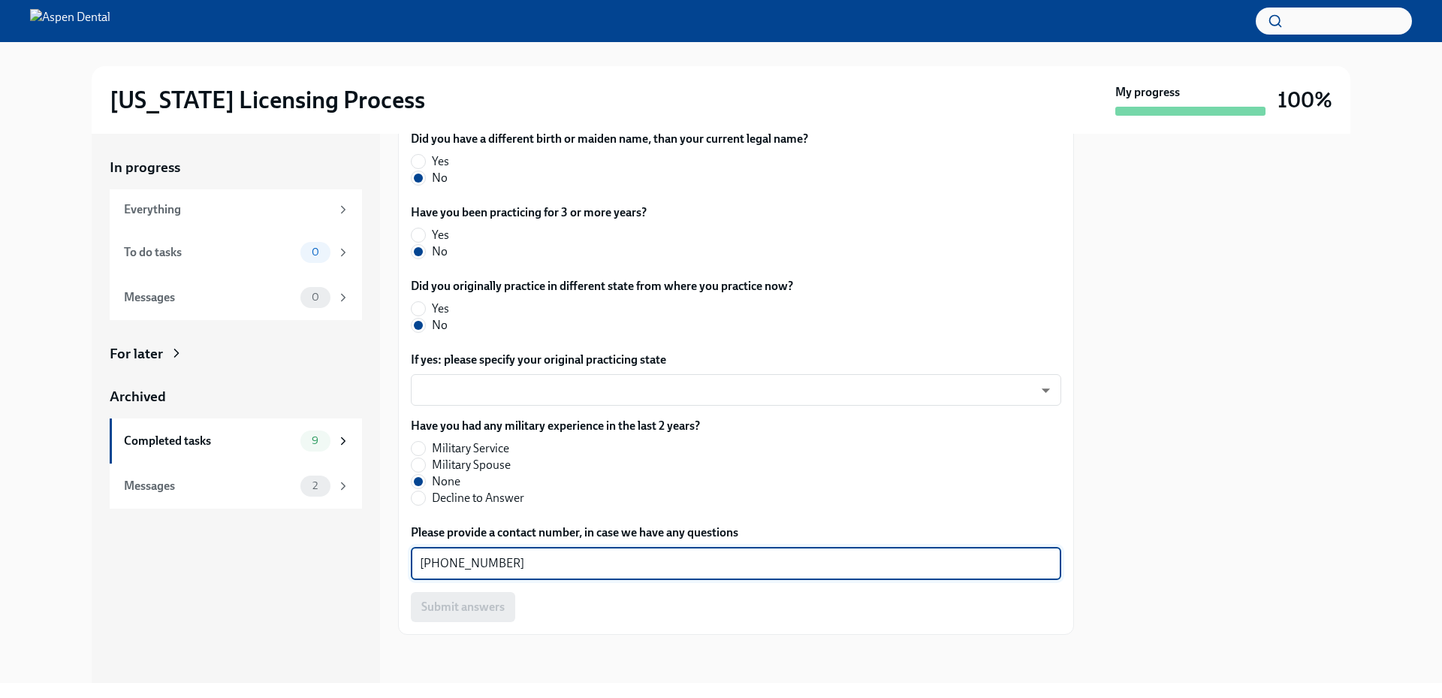
drag, startPoint x: 510, startPoint y: 559, endPoint x: 391, endPoint y: 559, distance: 118.6
click at [391, 559] on div "In progress Everything To do tasks 0 Messages 0 For later Archived Completed ta…" at bounding box center [721, 408] width 1258 height 549
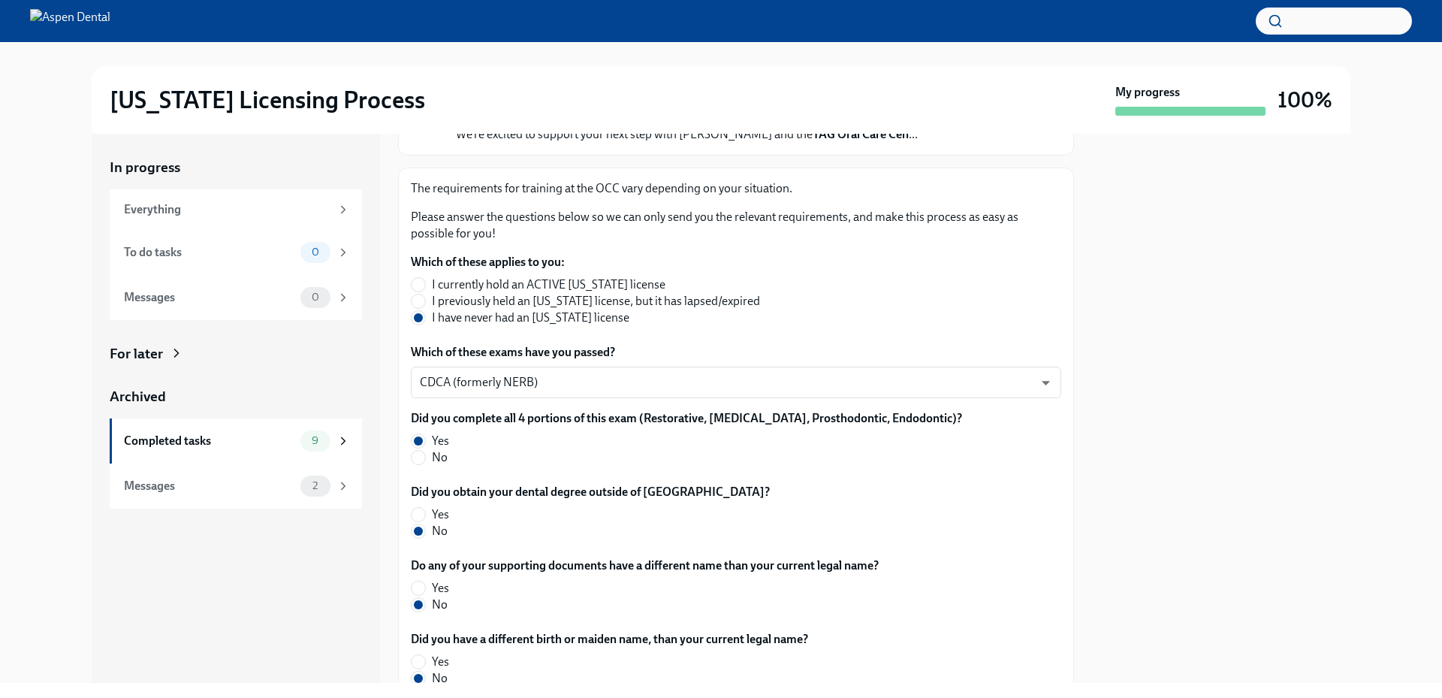
scroll to position [154, 0]
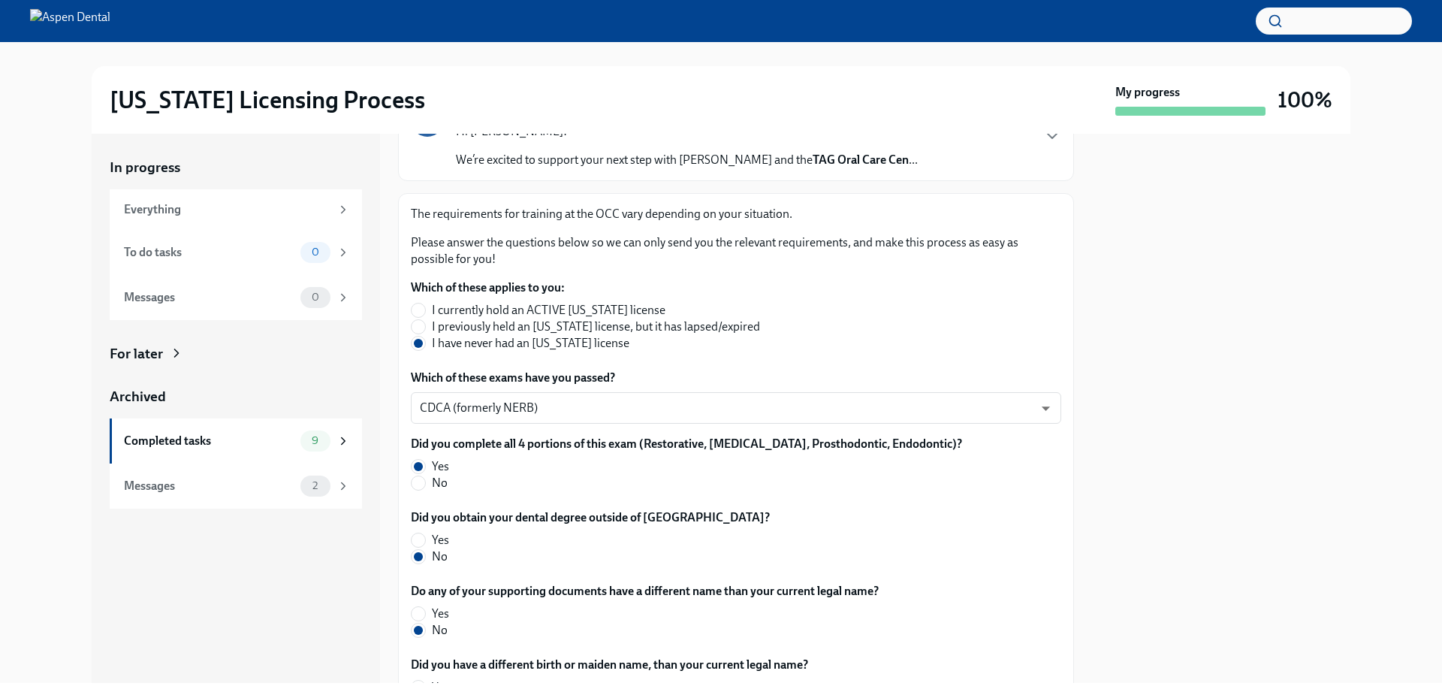
drag, startPoint x: 243, startPoint y: 558, endPoint x: 279, endPoint y: 518, distance: 54.2
click at [243, 558] on div "In progress Everything To do tasks 0 Messages 0 For later Archived Completed ta…" at bounding box center [236, 408] width 288 height 549
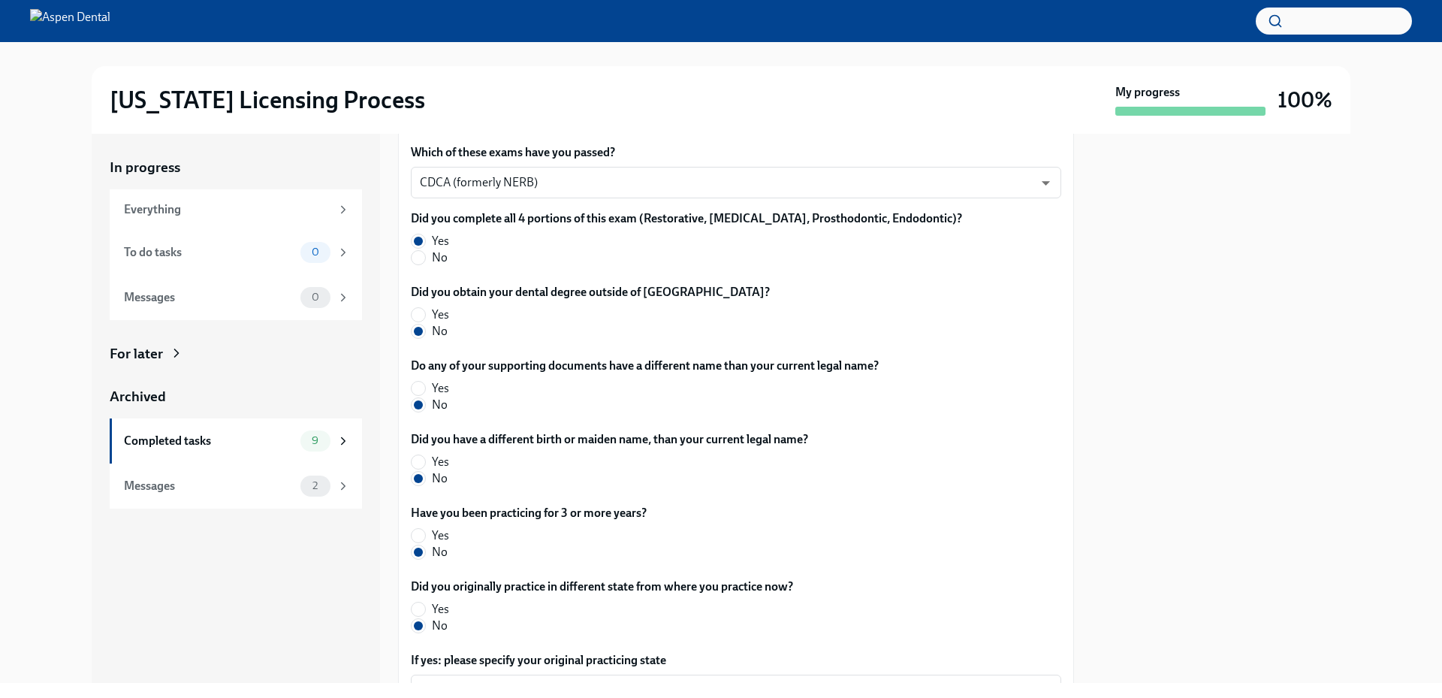
scroll to position [0, 0]
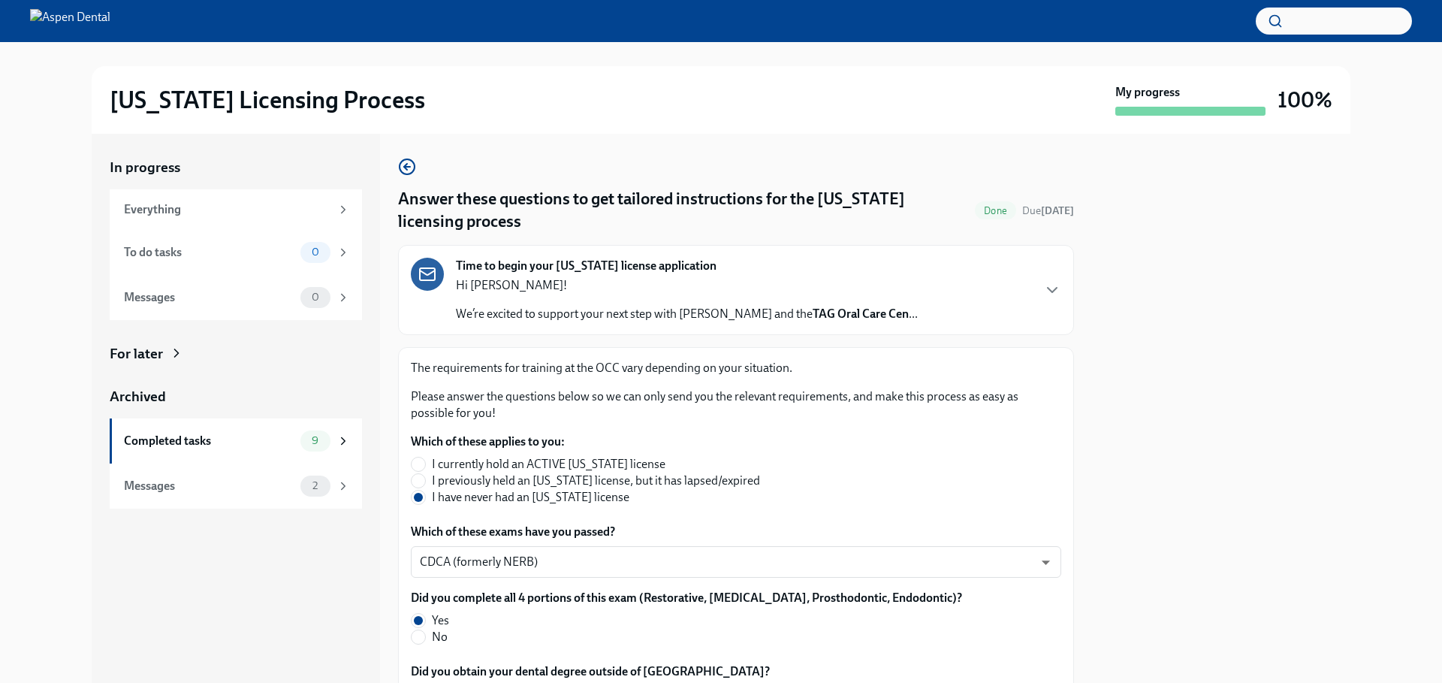
drag, startPoint x: 1349, startPoint y: 354, endPoint x: 1297, endPoint y: 336, distance: 54.9
click at [1349, 354] on div at bounding box center [1221, 408] width 258 height 549
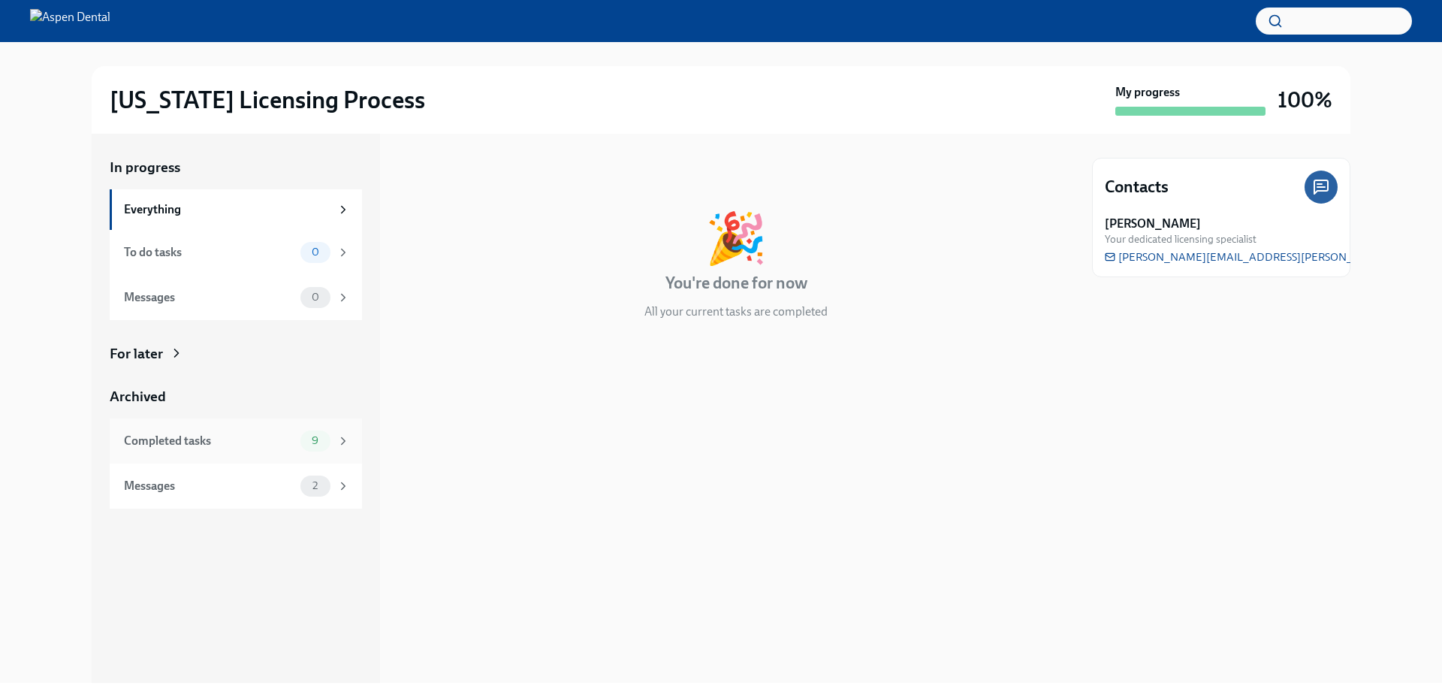
click at [176, 430] on div "Completed tasks 9" at bounding box center [237, 440] width 226 height 21
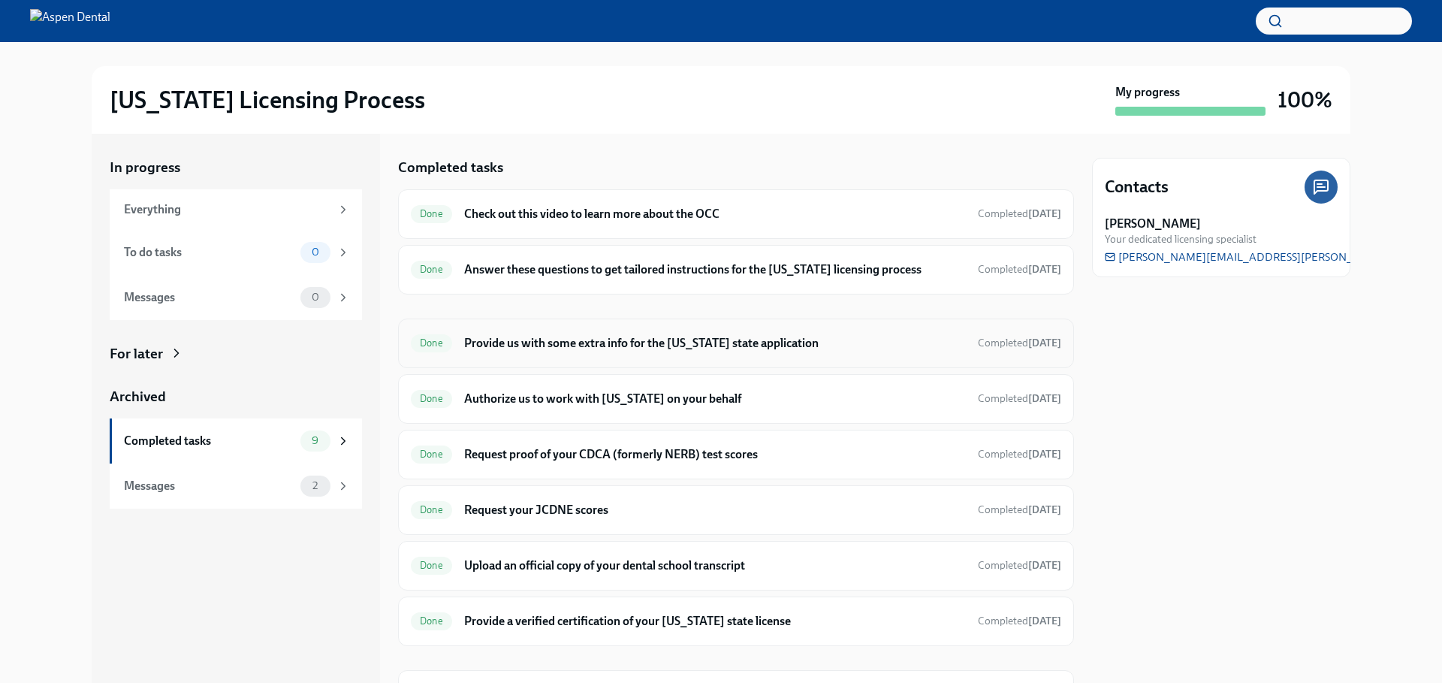
click at [598, 332] on div "Done Provide us with some extra info for the [US_STATE] state application Compl…" at bounding box center [736, 343] width 650 height 24
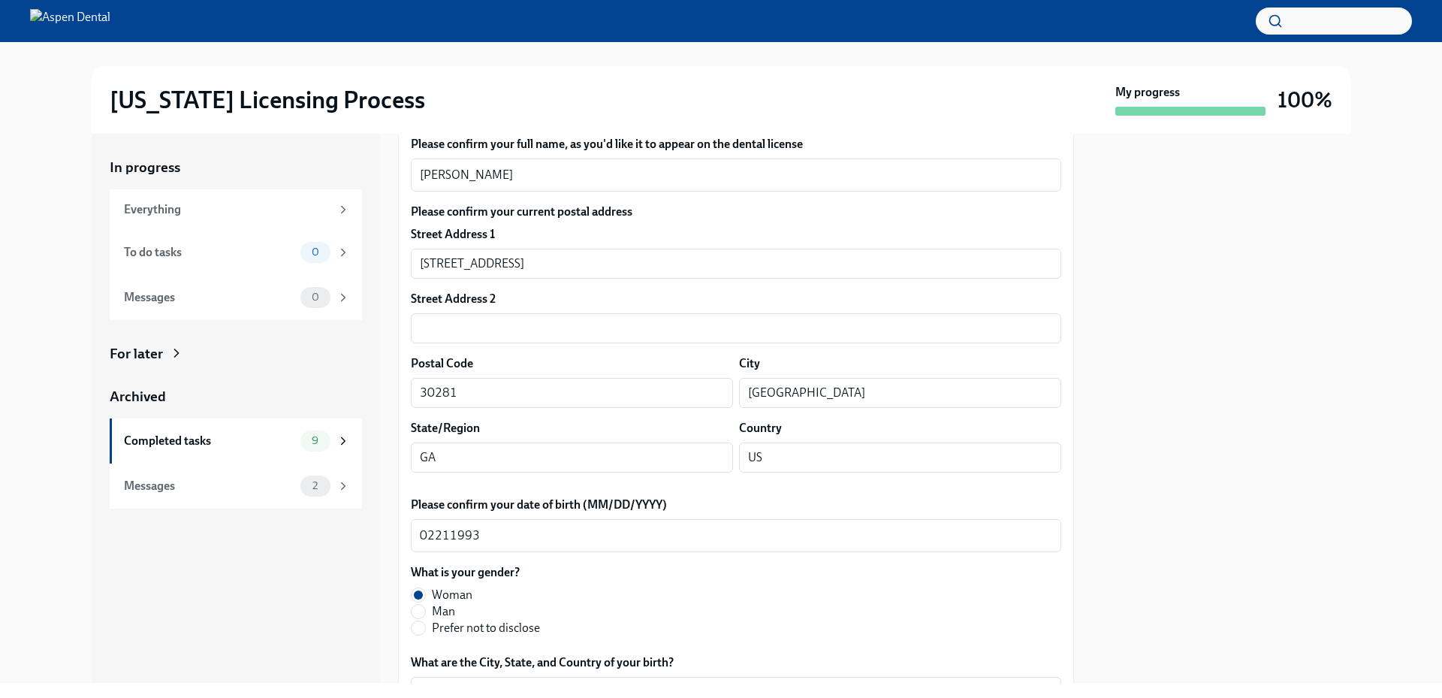
scroll to position [375, 0]
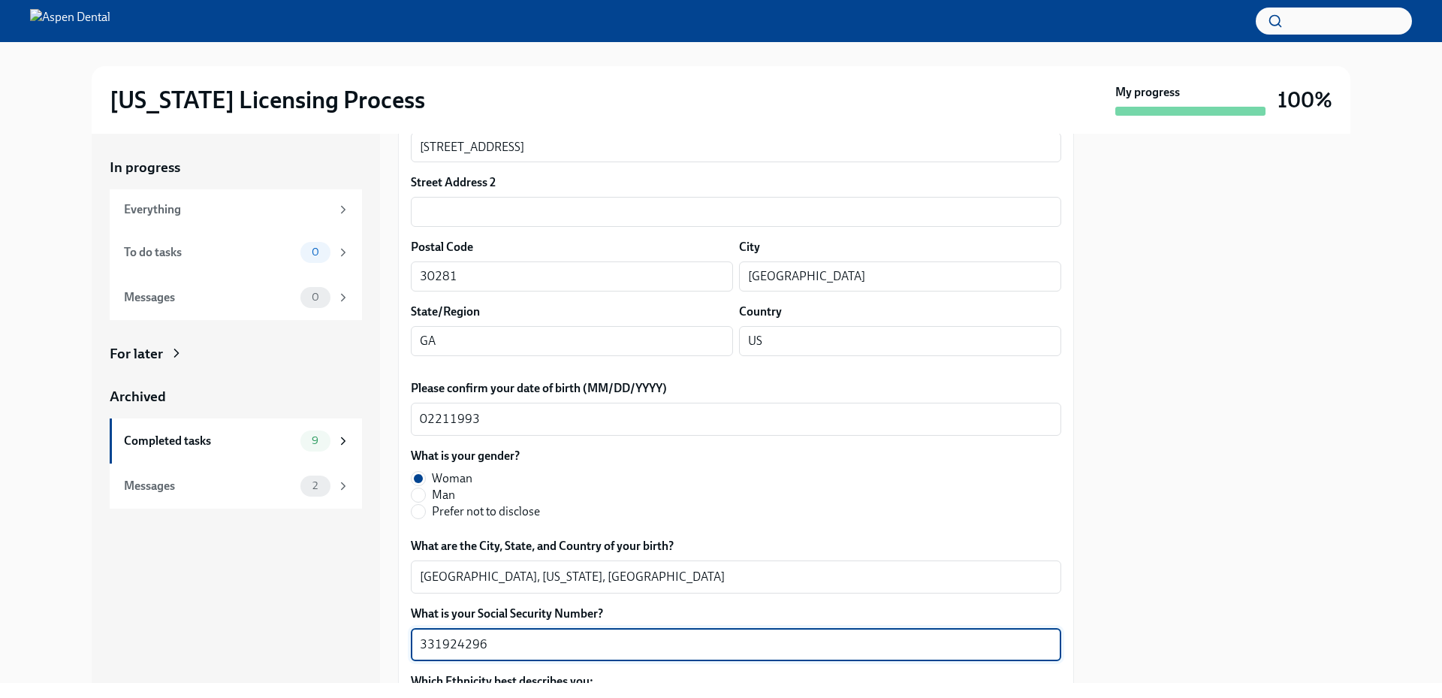
drag, startPoint x: 506, startPoint y: 642, endPoint x: 403, endPoint y: 640, distance: 102.9
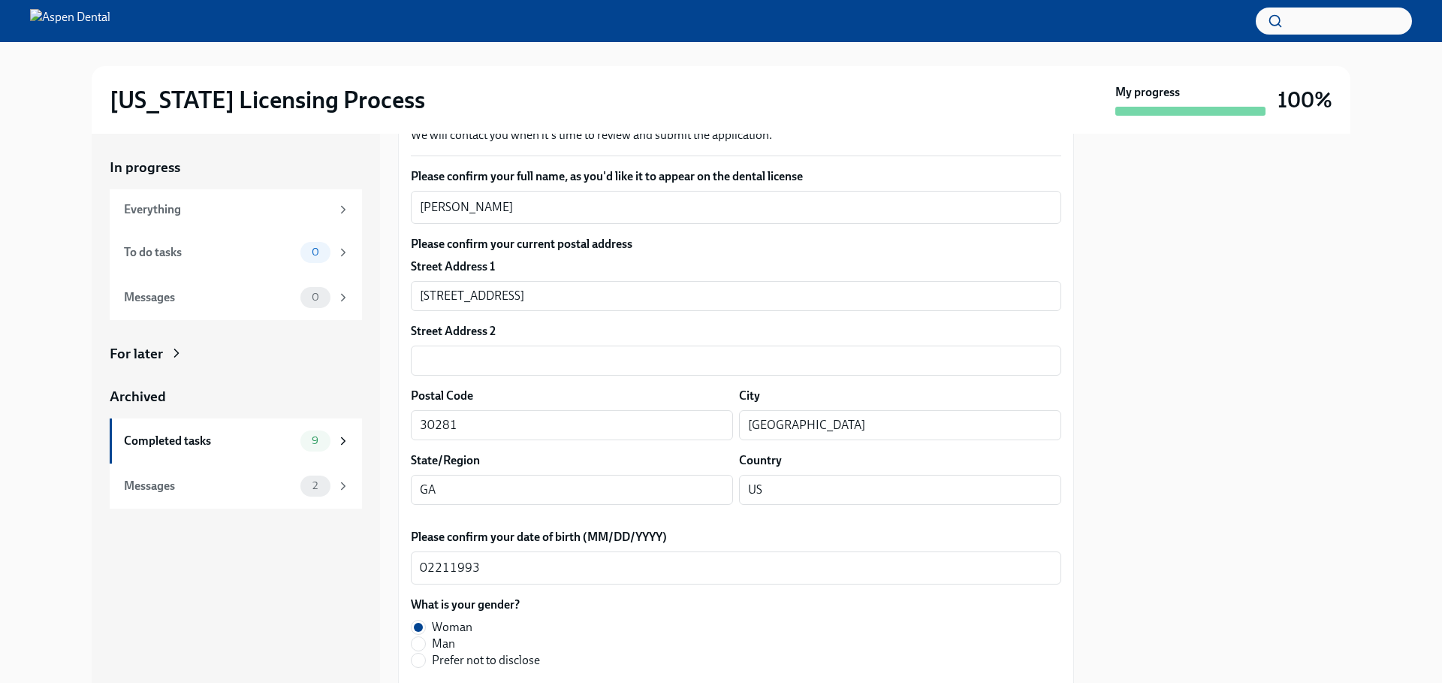
scroll to position [225, 0]
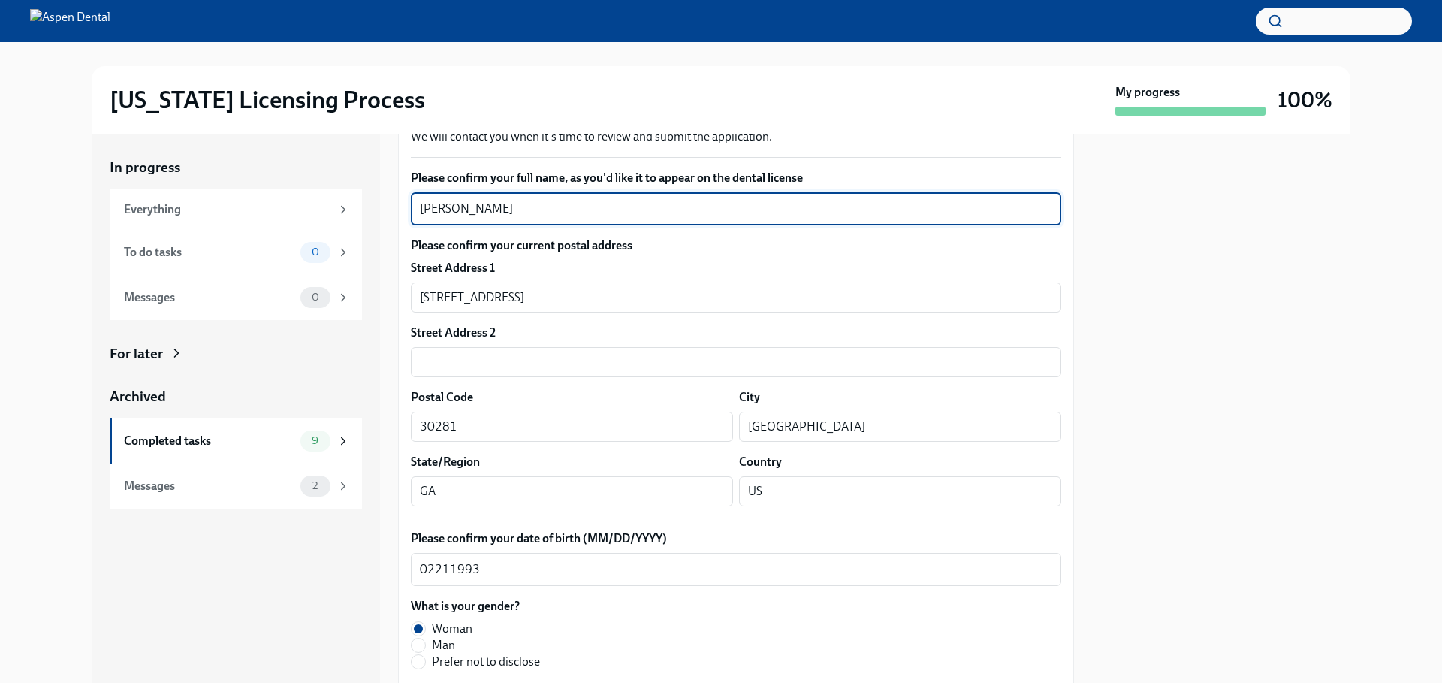
drag, startPoint x: 539, startPoint y: 211, endPoint x: 413, endPoint y: 206, distance: 126.3
click at [413, 206] on div "Suaddah Irvin x ​" at bounding box center [736, 208] width 650 height 33
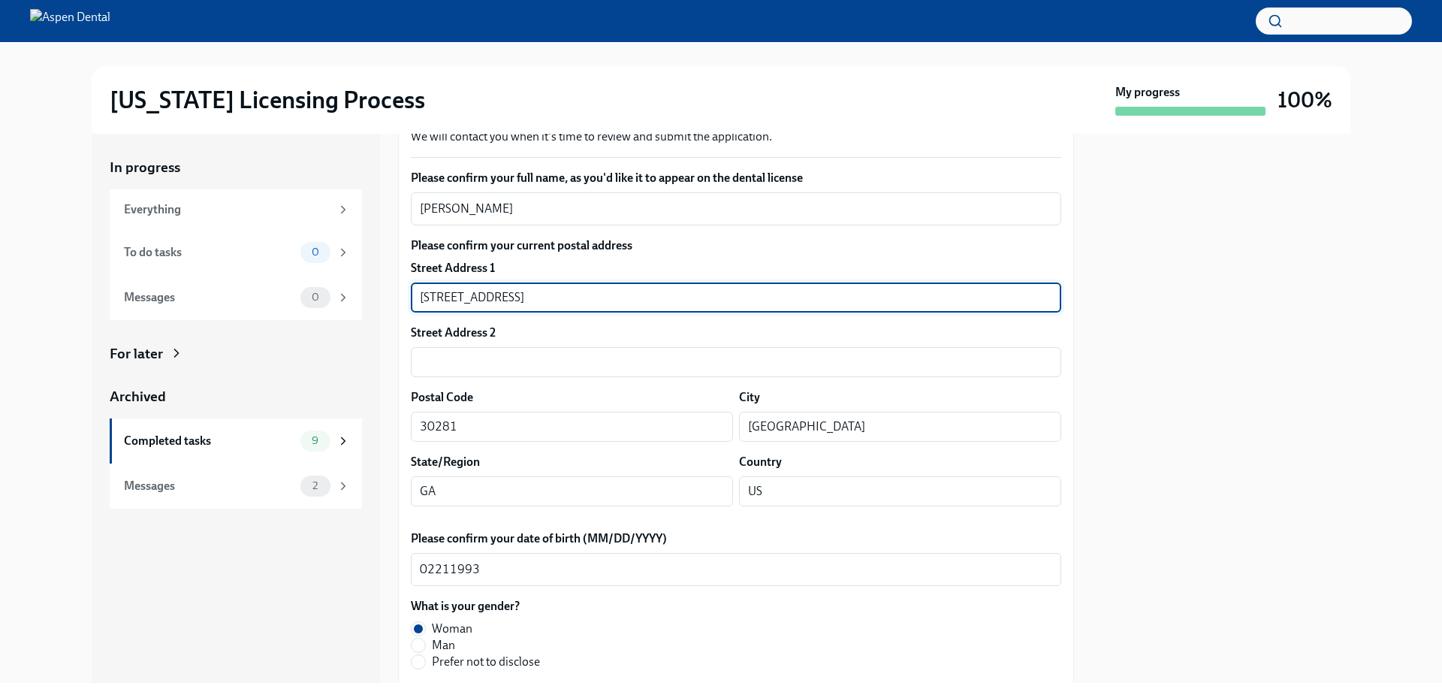
drag, startPoint x: 533, startPoint y: 297, endPoint x: 416, endPoint y: 292, distance: 117.3
click at [416, 292] on input "10302 Cobalt Way" at bounding box center [736, 297] width 650 height 30
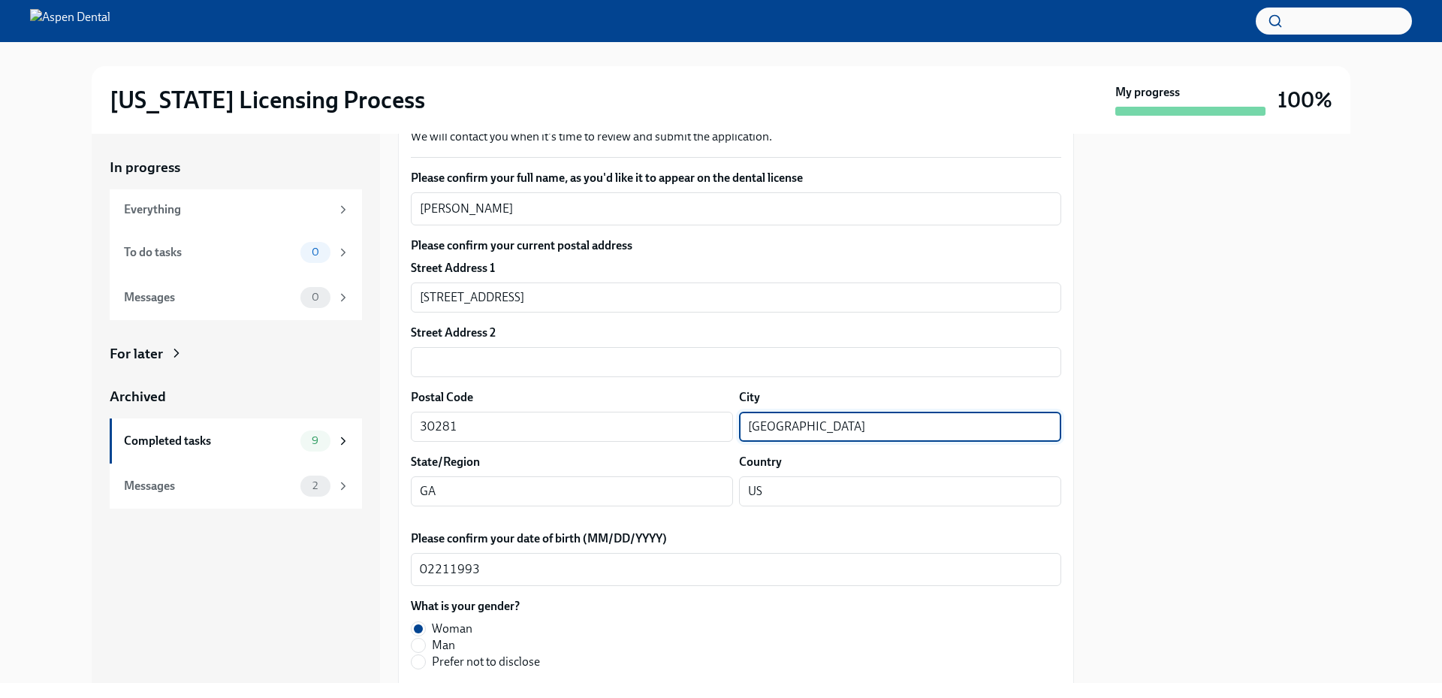
drag, startPoint x: 845, startPoint y: 426, endPoint x: 743, endPoint y: 428, distance: 102.1
click at [739, 428] on input "Stockbridge" at bounding box center [900, 426] width 322 height 30
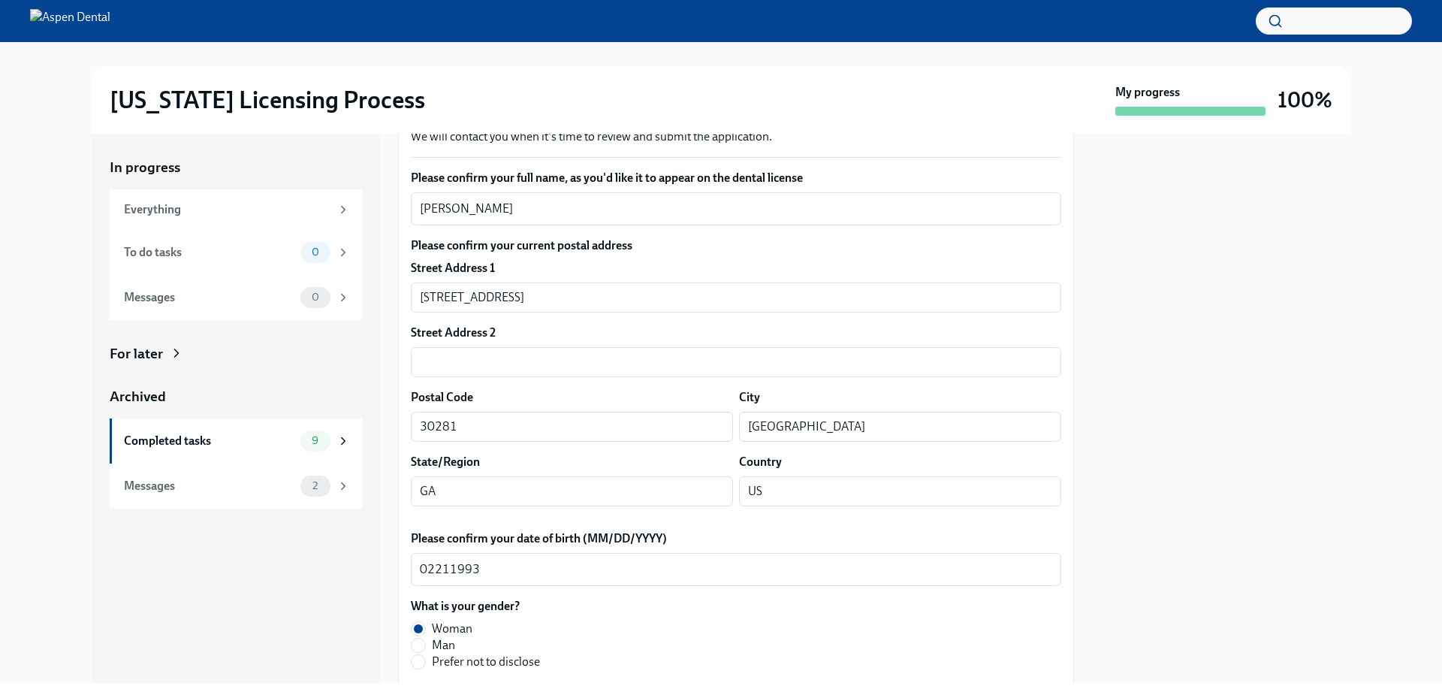
click at [5, 586] on div "Illinois Licensing Process My progress 100% In progress Everything To do tasks …" at bounding box center [721, 362] width 1442 height 640
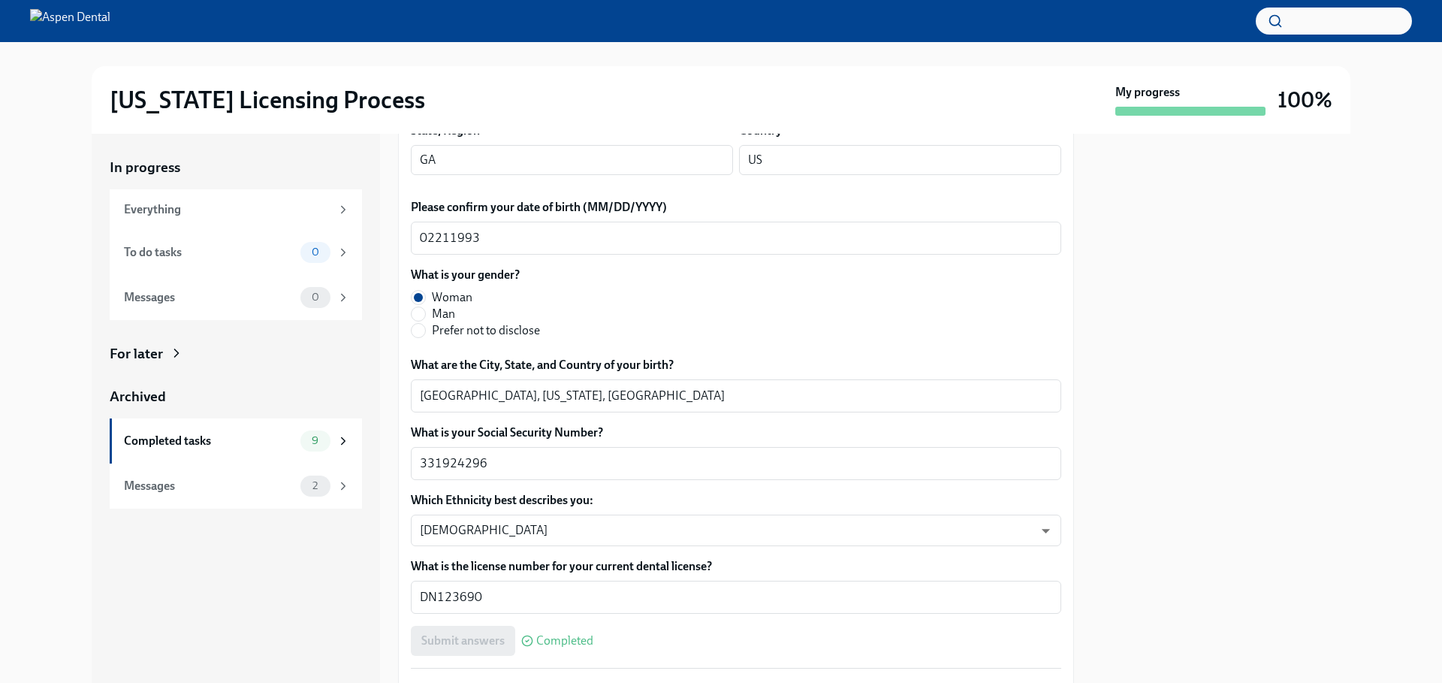
scroll to position [601, 0]
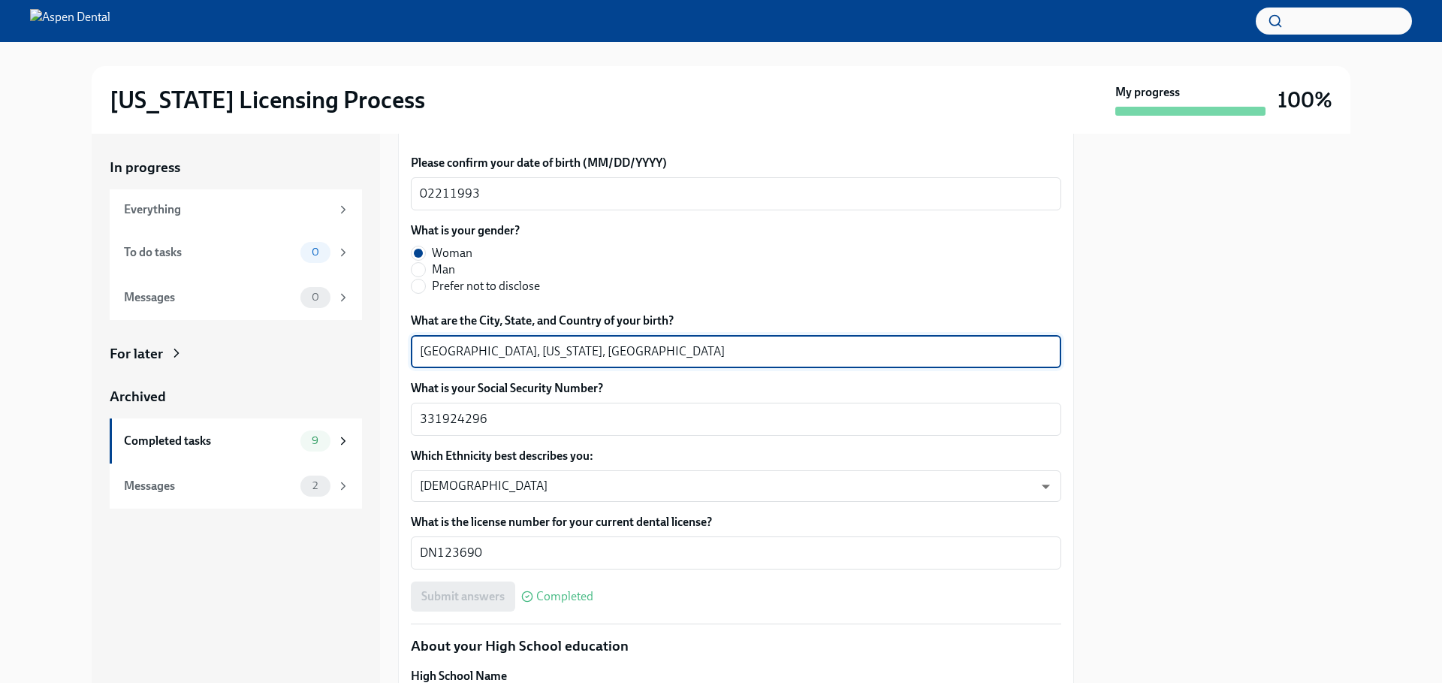
click at [450, 346] on textarea "Belleville, Illinois, United States" at bounding box center [736, 351] width 632 height 18
click at [450, 345] on textarea "Belleville, Illinois, United States" at bounding box center [736, 351] width 632 height 18
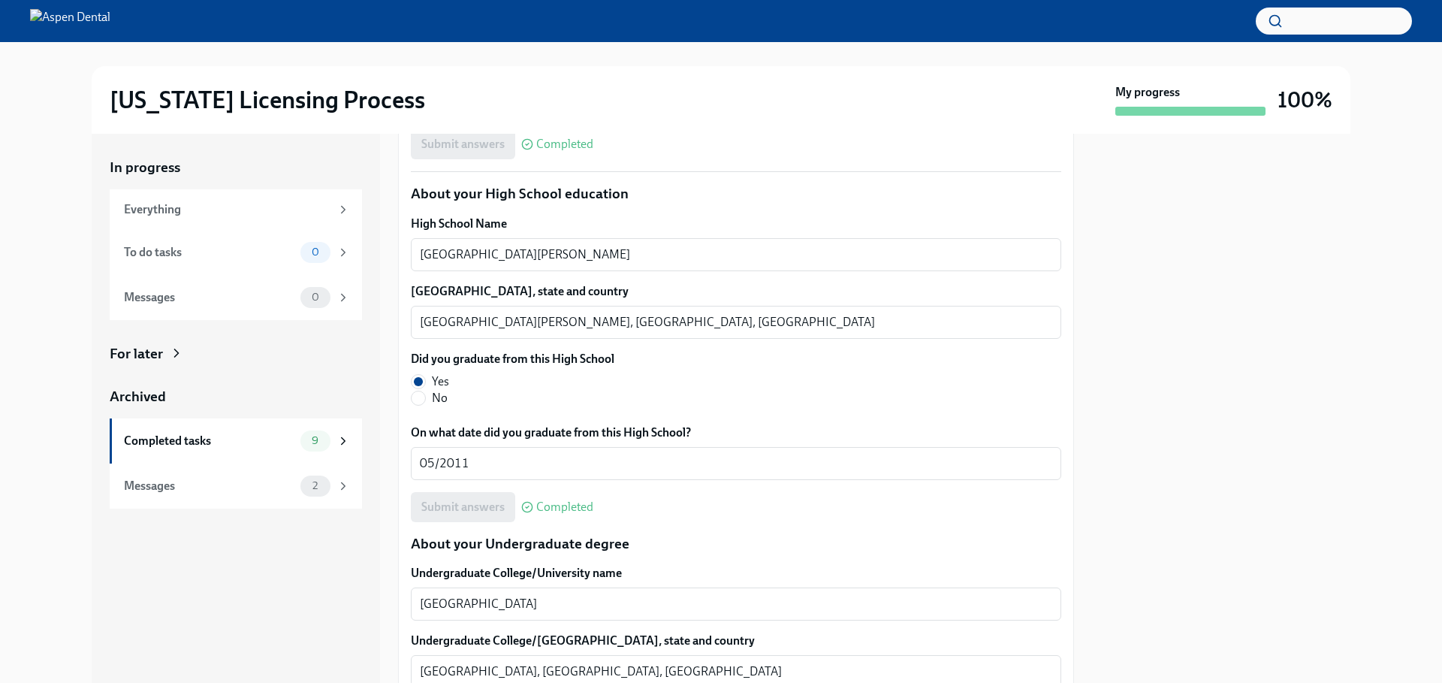
scroll to position [1051, 0]
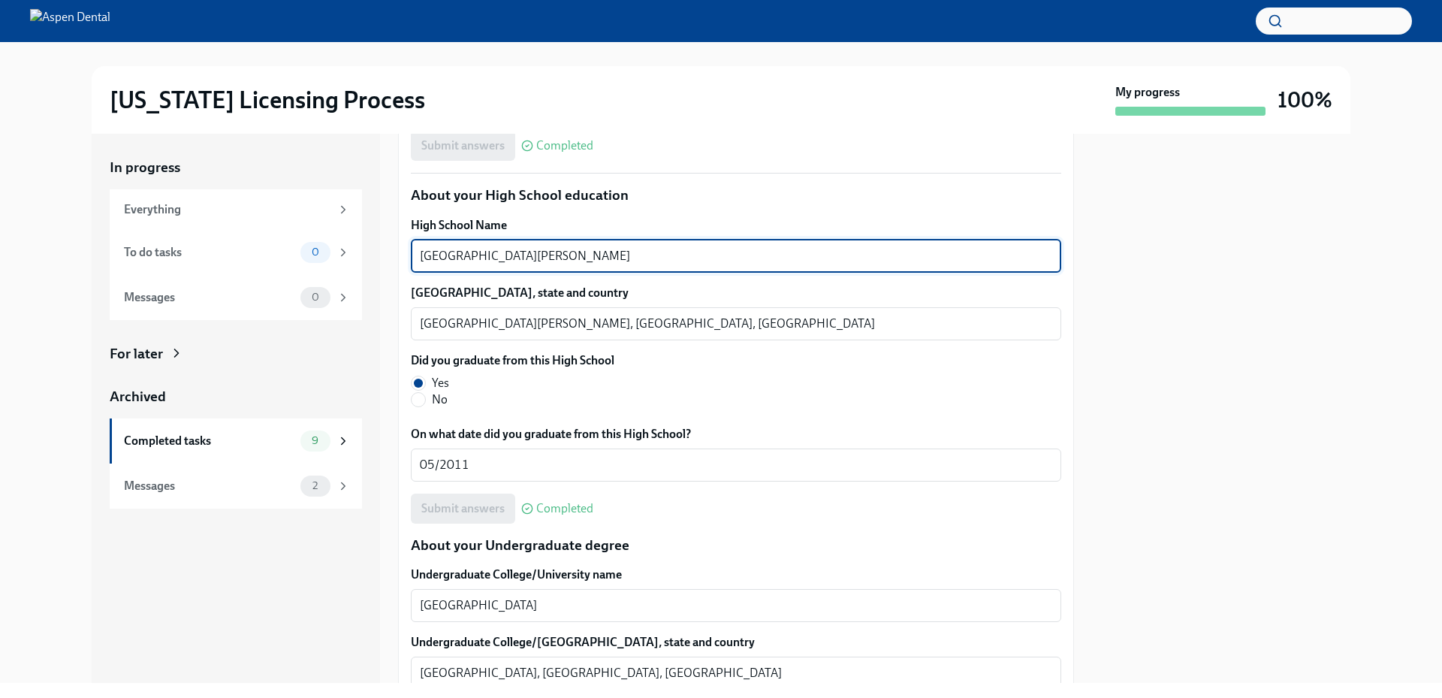
drag, startPoint x: 553, startPoint y: 257, endPoint x: 417, endPoint y: 252, distance: 136.8
click at [417, 252] on div "St. Elizabeth Academy x ​" at bounding box center [736, 256] width 650 height 33
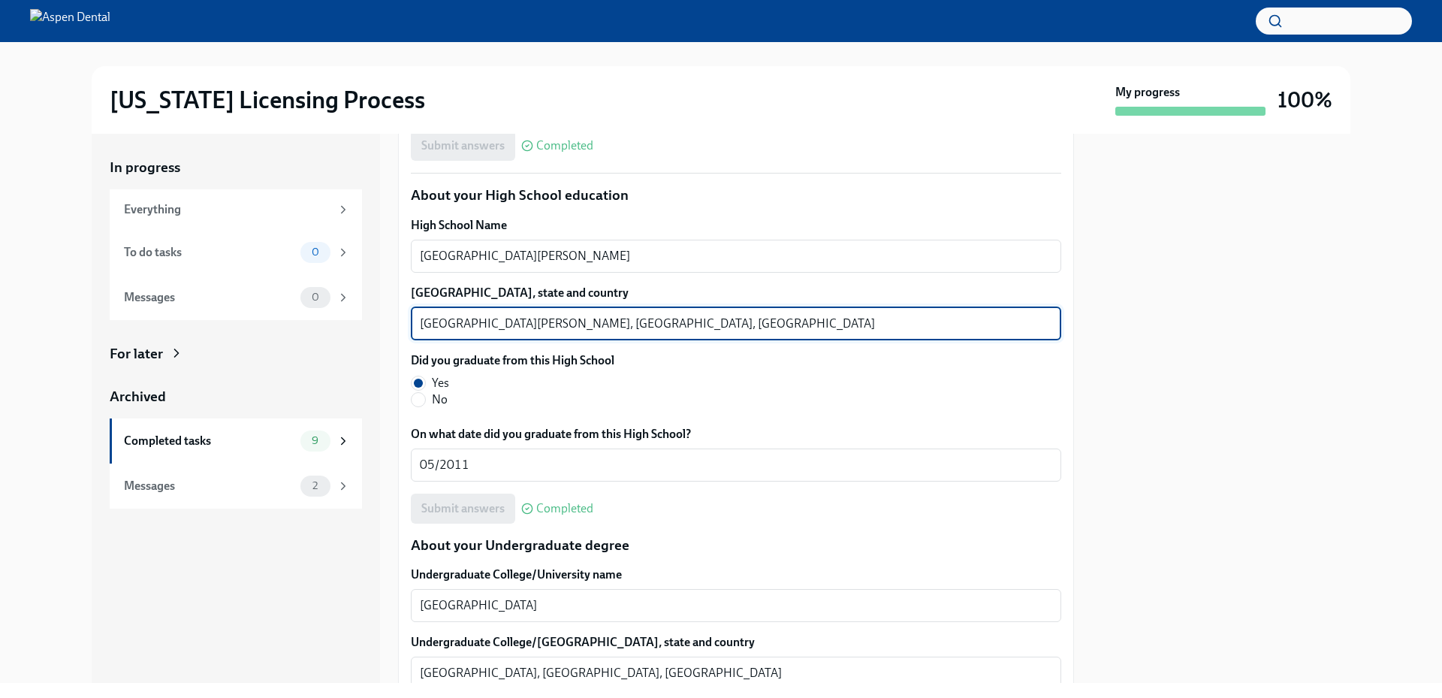
drag, startPoint x: 461, startPoint y: 324, endPoint x: 387, endPoint y: 322, distance: 73.6
click at [387, 322] on div "In progress Everything To do tasks 0 Messages 0 For later Archived Completed ta…" at bounding box center [721, 408] width 1258 height 549
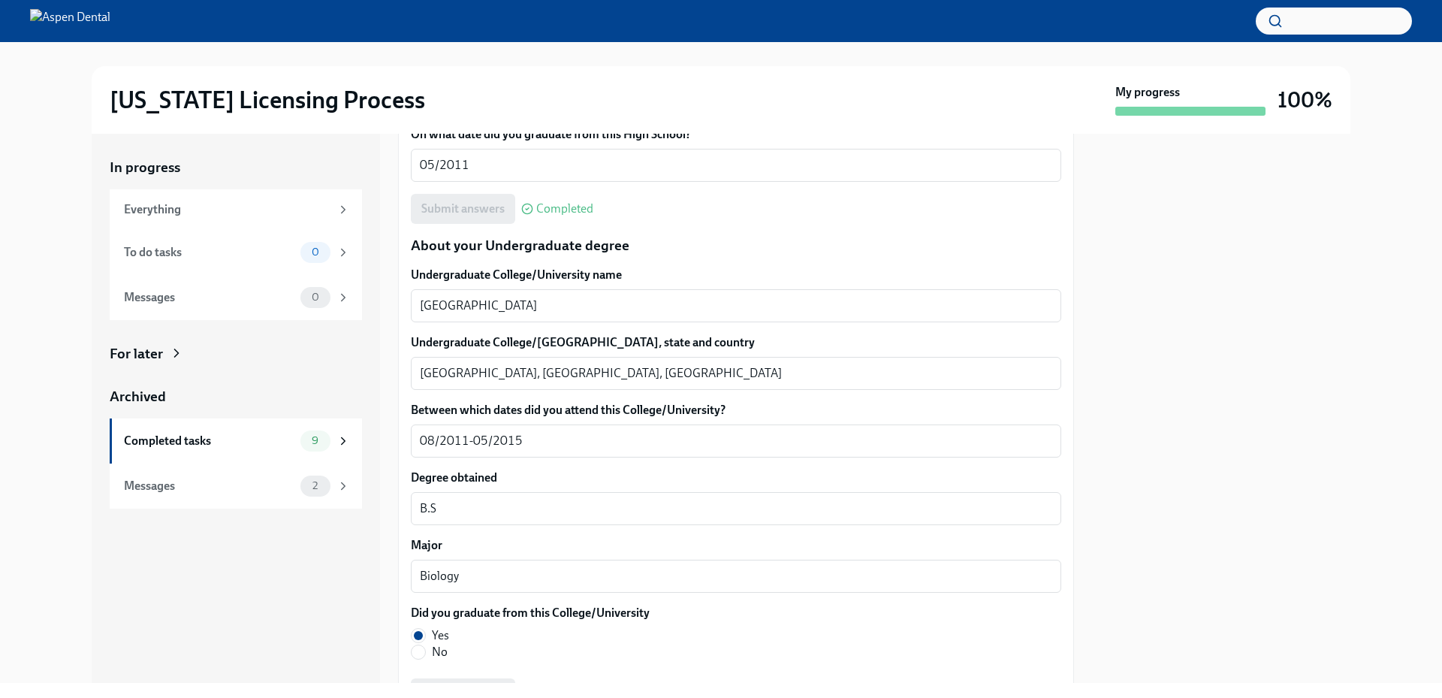
scroll to position [1352, 0]
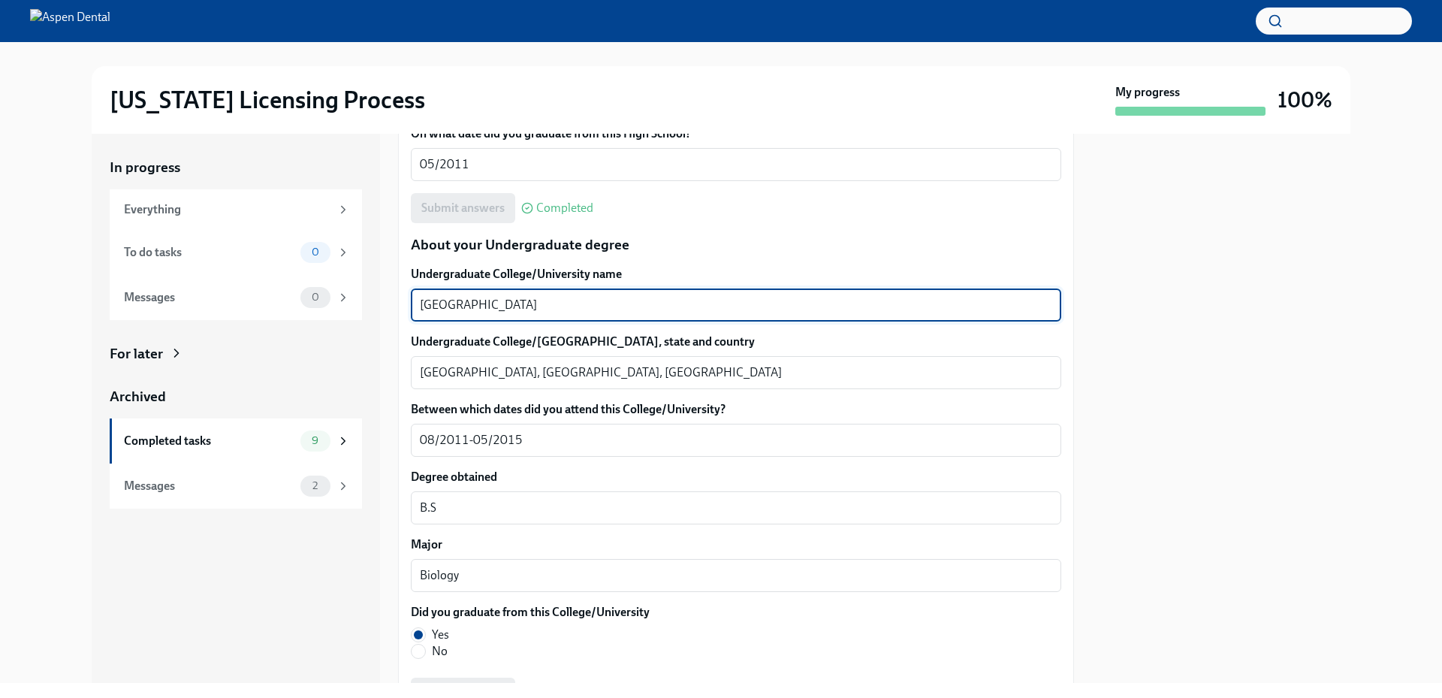
drag, startPoint x: 448, startPoint y: 297, endPoint x: 396, endPoint y: 295, distance: 51.9
click at [396, 295] on div "In progress Everything To do tasks 0 Messages 0 For later Archived Completed ta…" at bounding box center [721, 408] width 1258 height 549
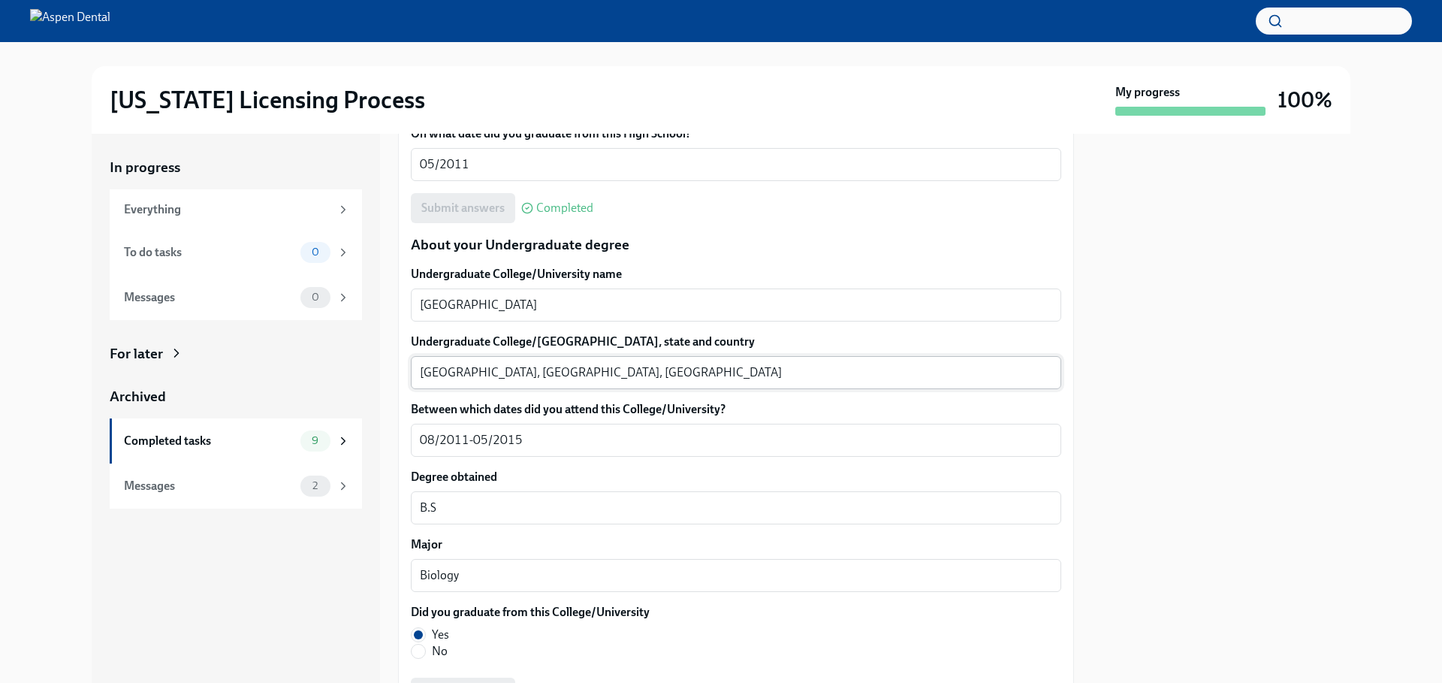
click at [436, 374] on textarea "Atlanta, GA, Unite States" at bounding box center [736, 372] width 632 height 18
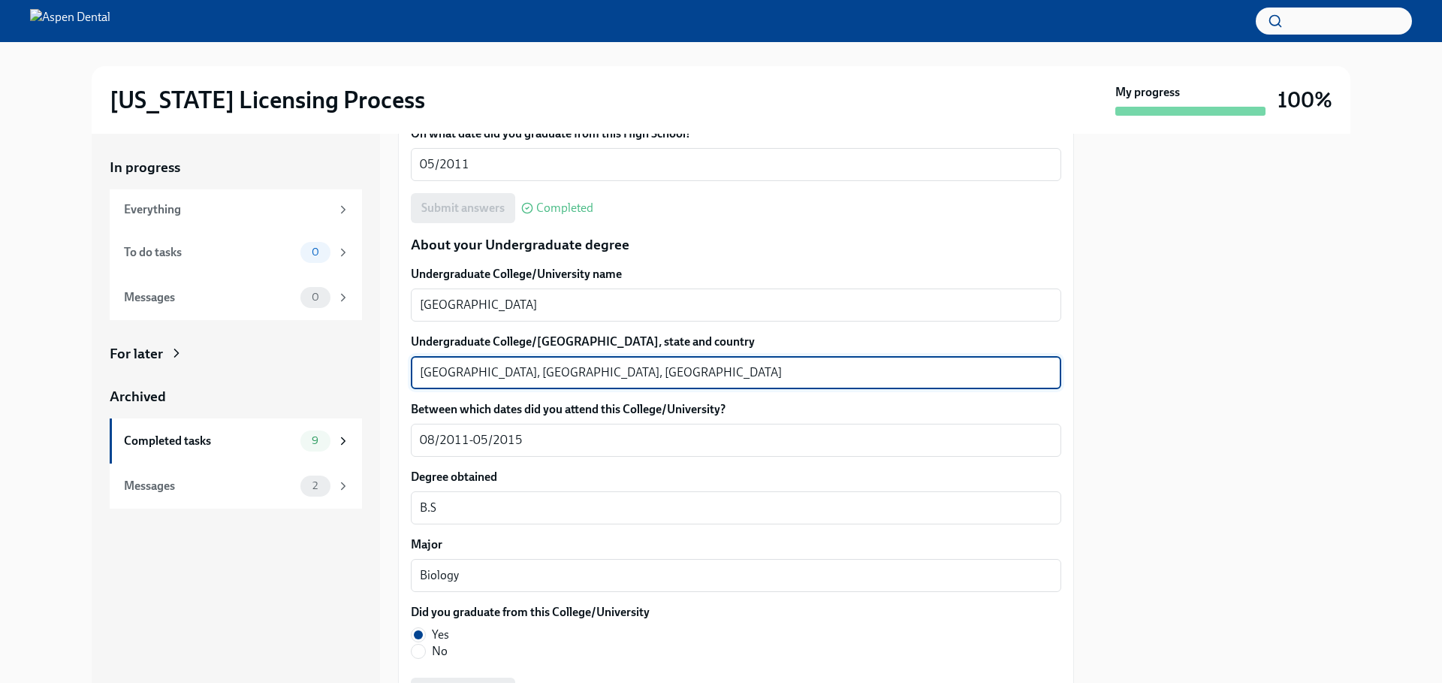
click at [436, 373] on textarea "Atlanta, GA, Unite States" at bounding box center [736, 372] width 632 height 18
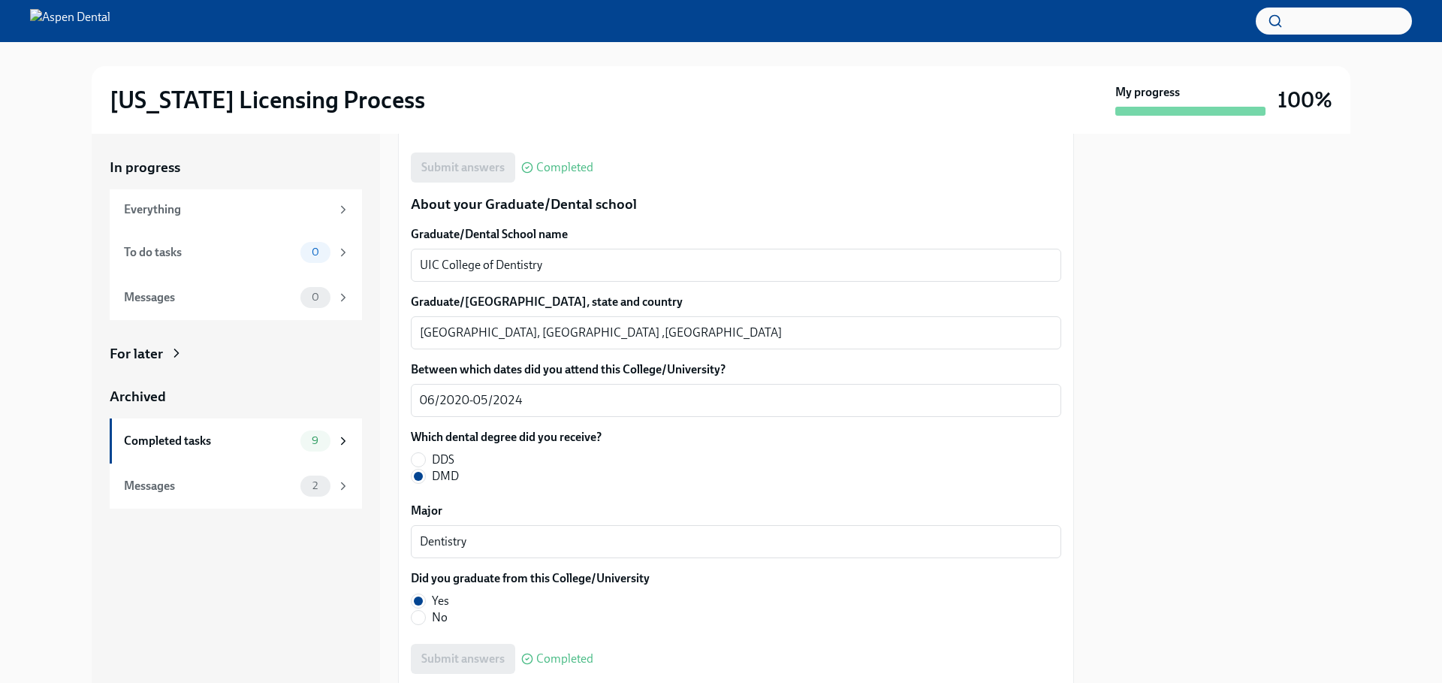
scroll to position [1877, 0]
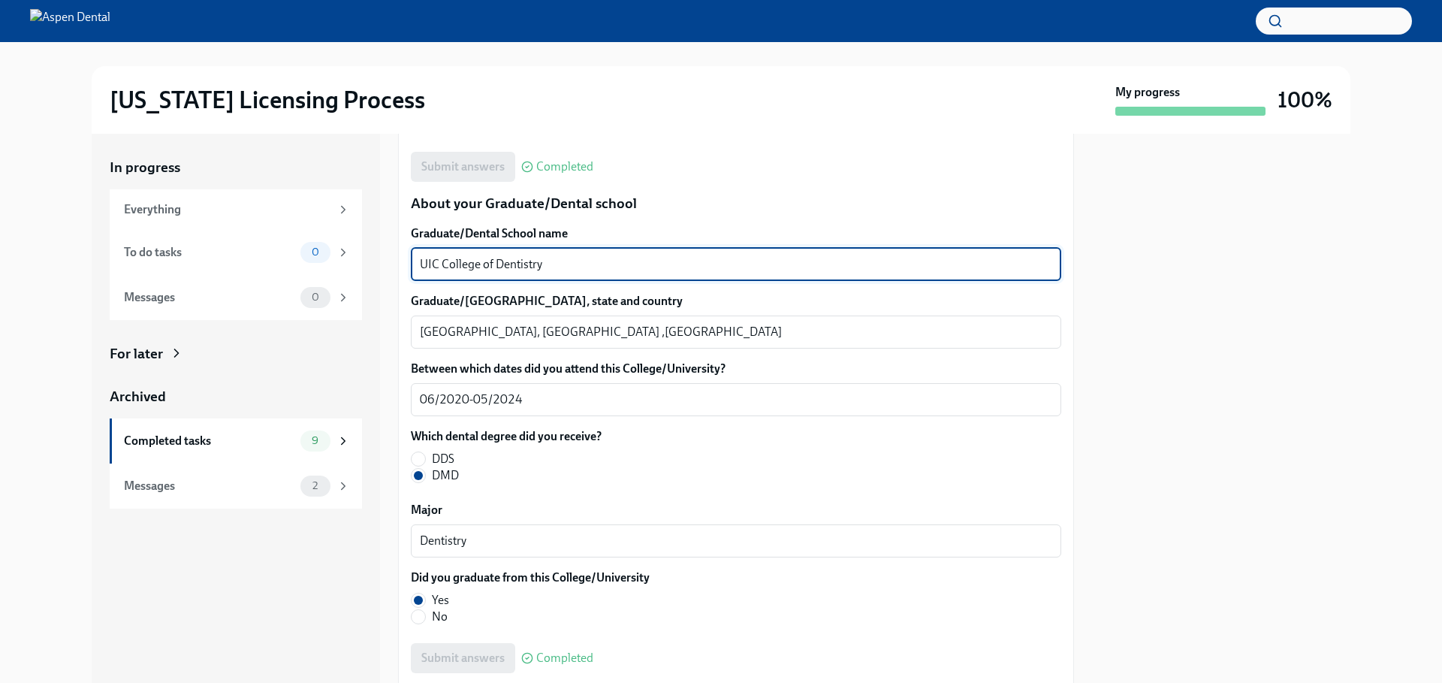
drag, startPoint x: 568, startPoint y: 268, endPoint x: 417, endPoint y: 260, distance: 150.4
click at [417, 260] on div "UIC College of Dentistry x ​" at bounding box center [736, 264] width 650 height 33
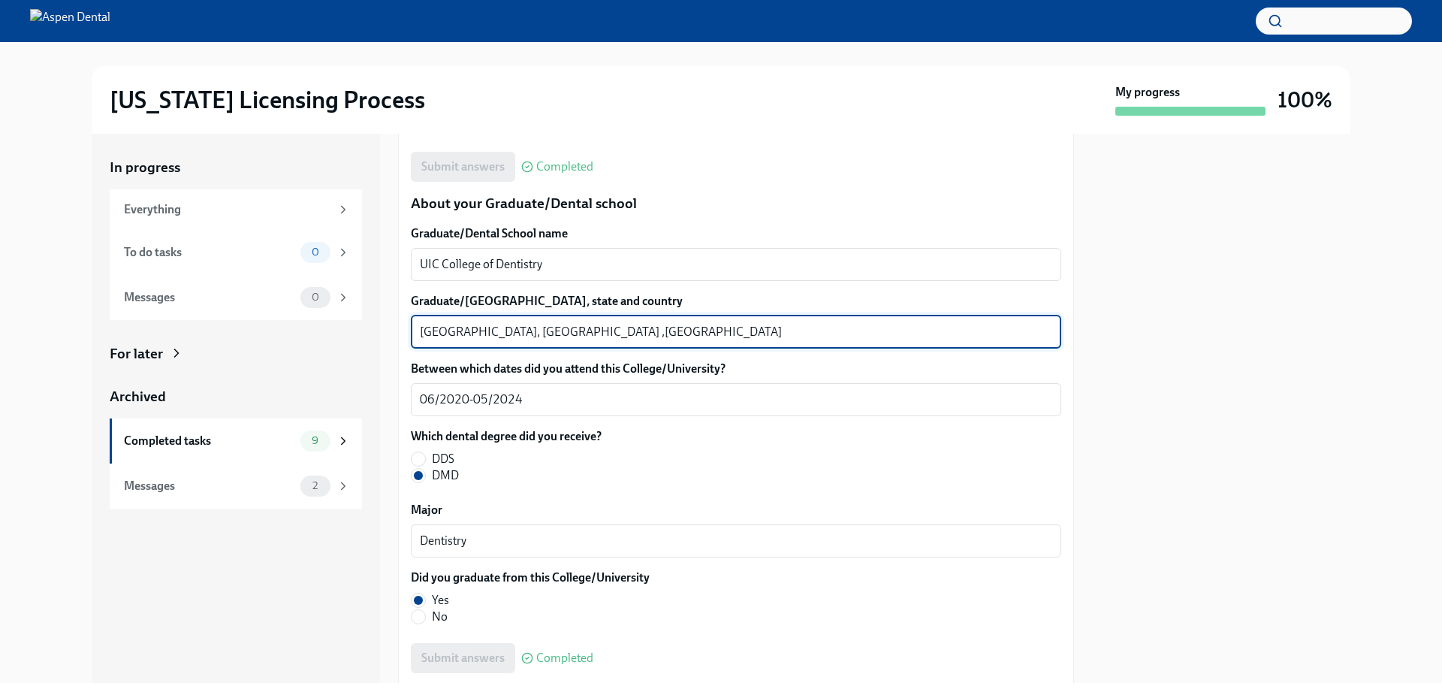
click at [430, 333] on textarea "Chicago, IL ,United States" at bounding box center [736, 332] width 632 height 18
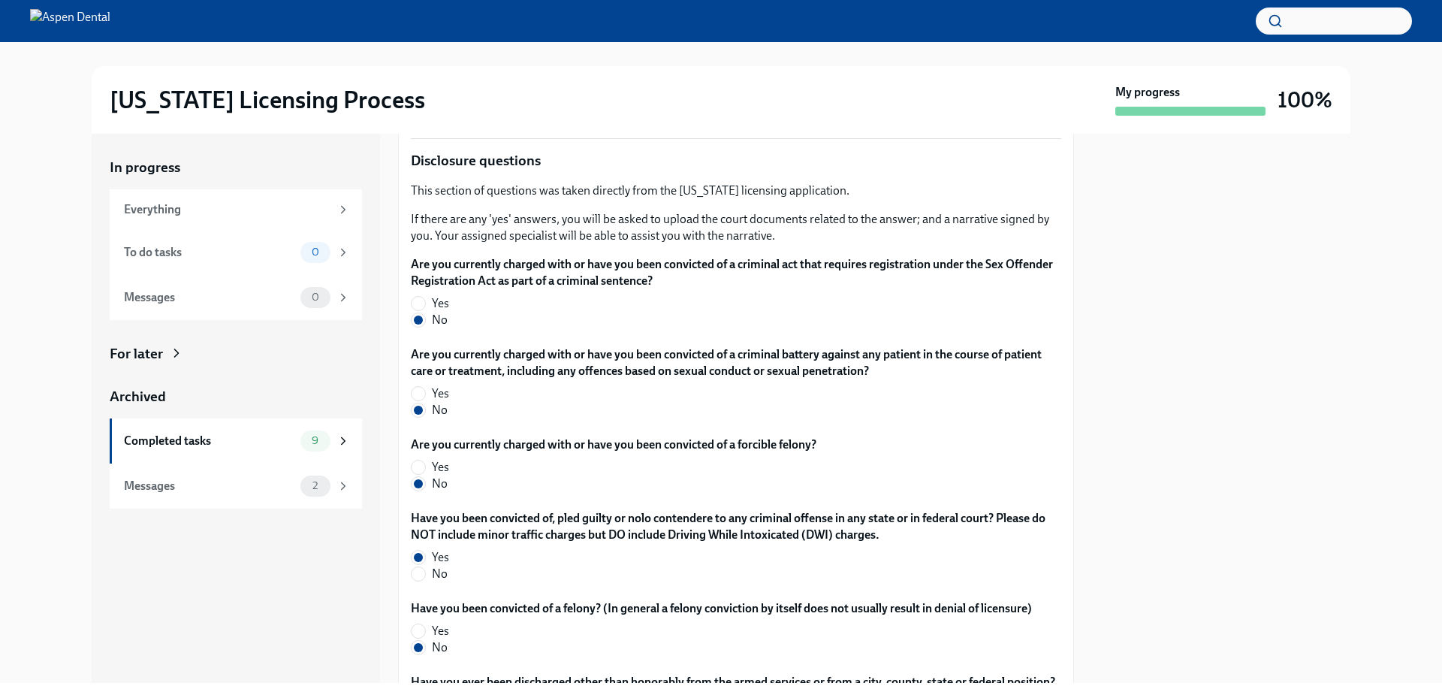
scroll to position [2478, 0]
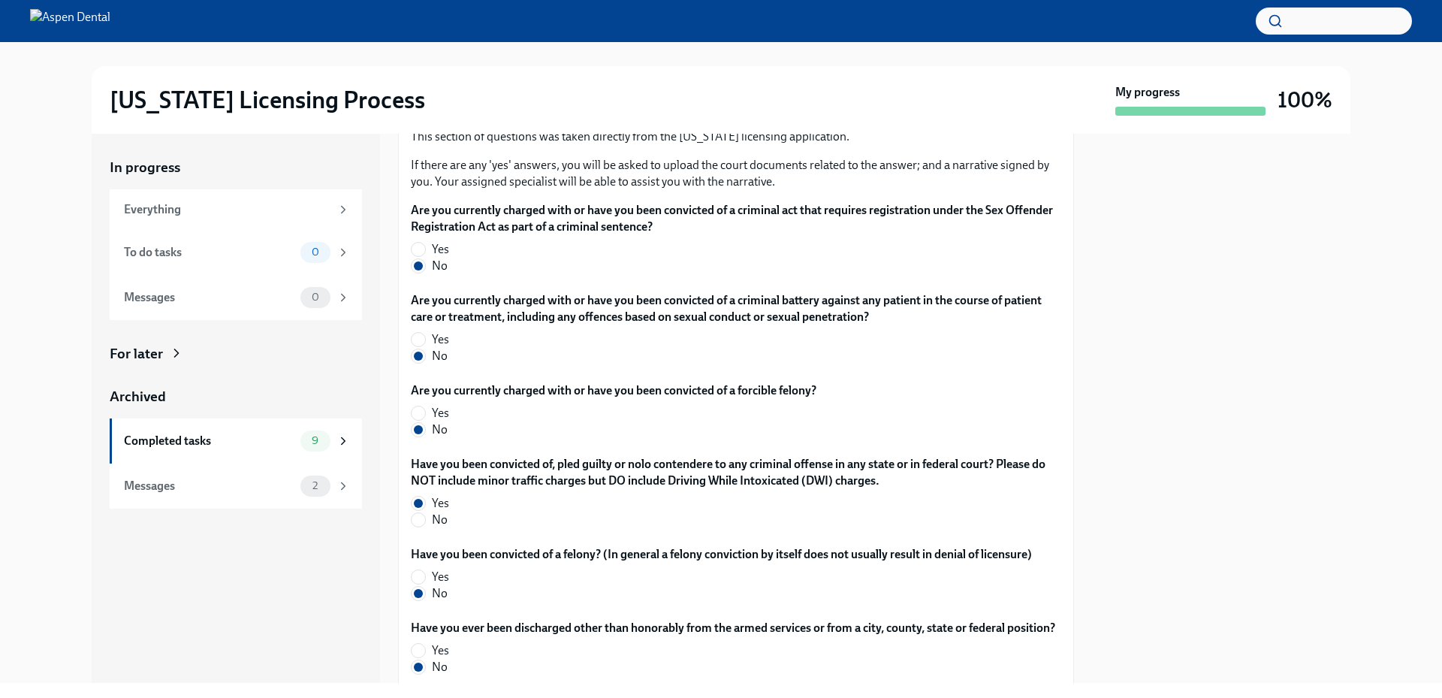
click at [1329, 363] on div at bounding box center [1221, 408] width 258 height 549
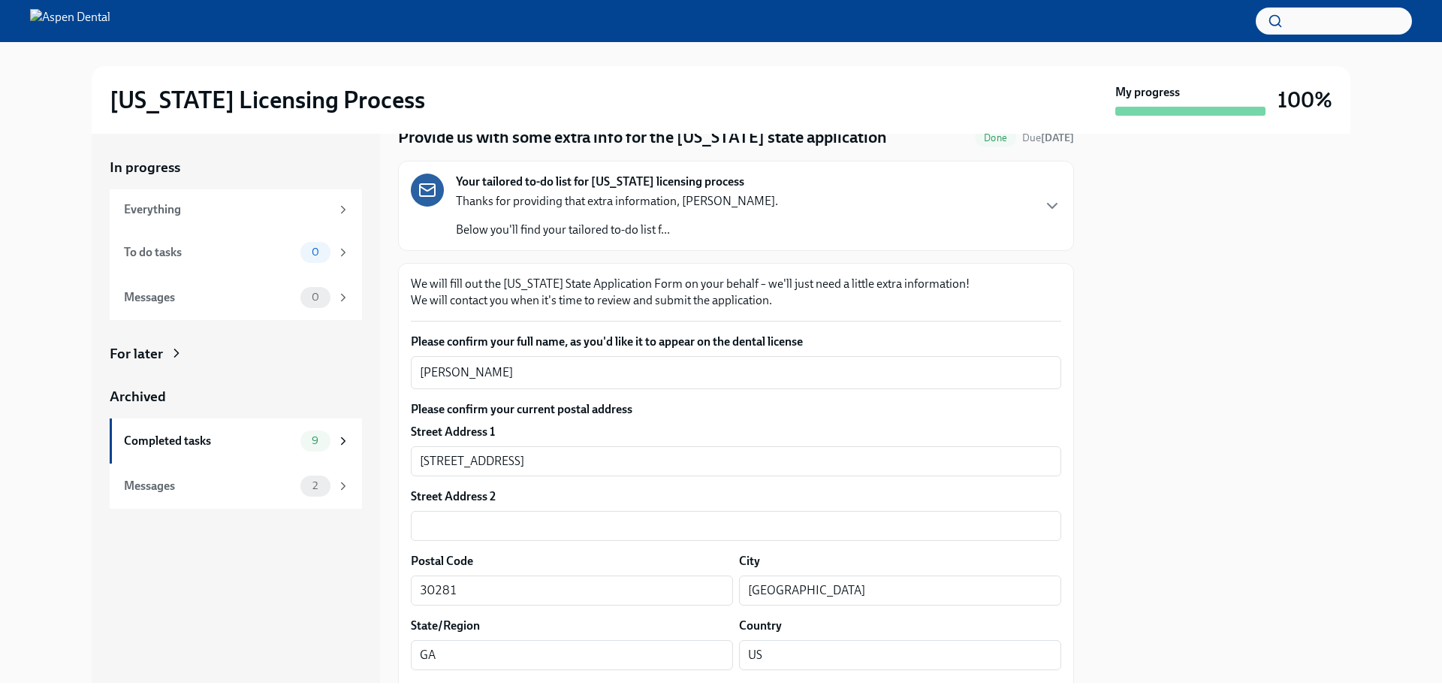
scroll to position [0, 0]
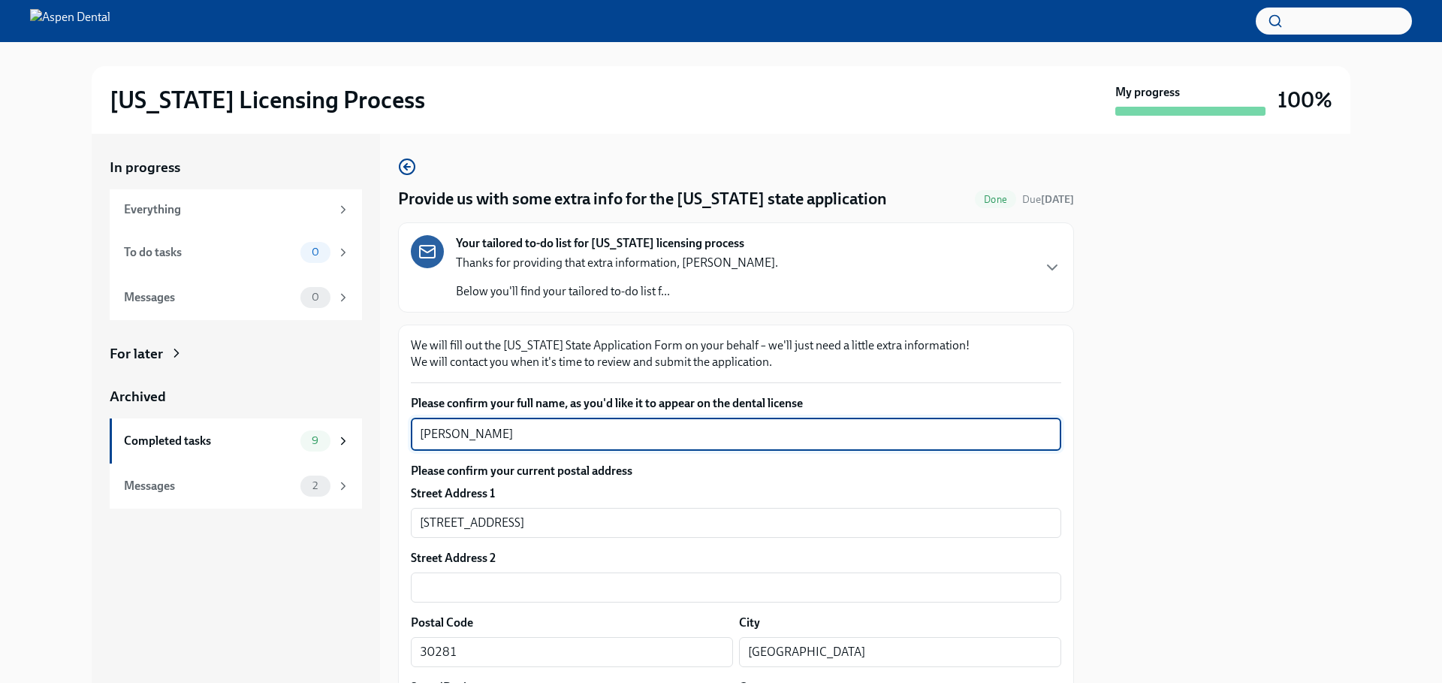
drag, startPoint x: 524, startPoint y: 429, endPoint x: 407, endPoint y: 431, distance: 117.1
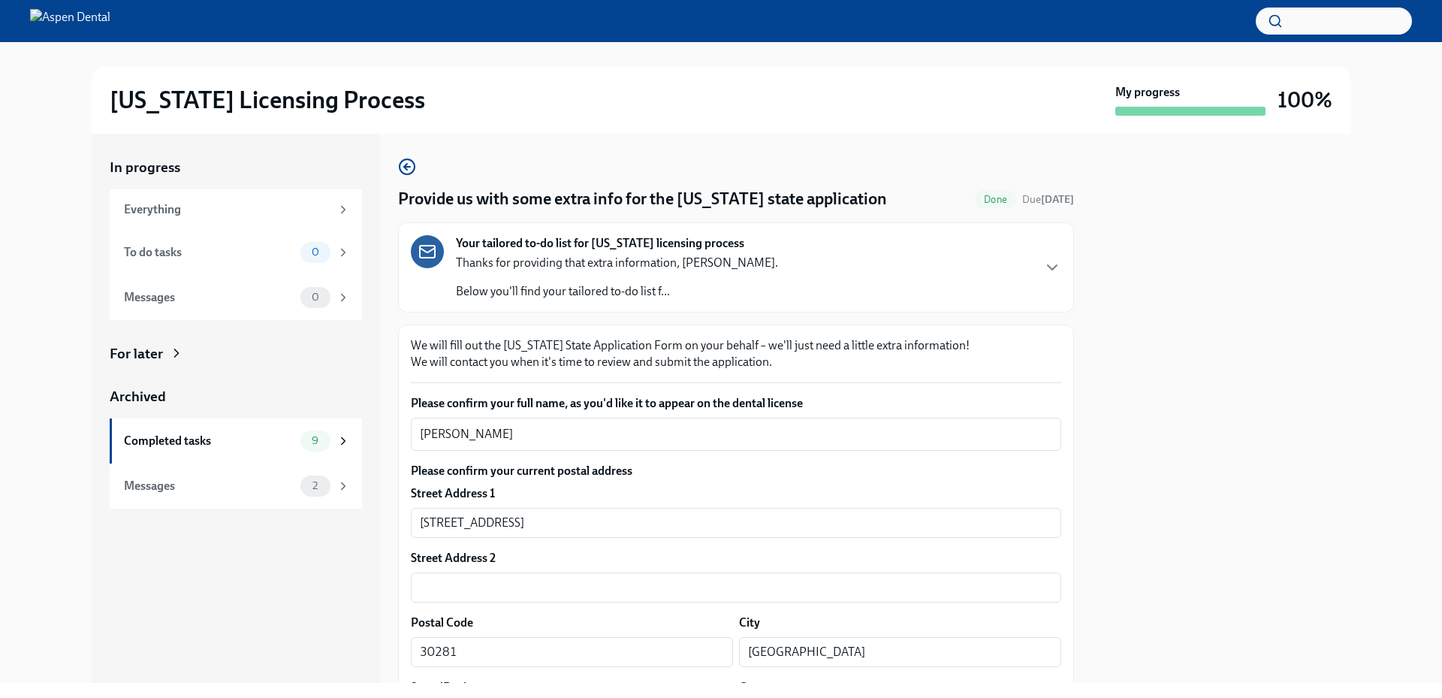
click at [225, 629] on div "In progress Everything To do tasks 0 Messages 0 For later Archived Completed ta…" at bounding box center [236, 408] width 288 height 549
click at [1233, 377] on div at bounding box center [1221, 408] width 258 height 549
click at [1227, 312] on div at bounding box center [1221, 408] width 258 height 549
